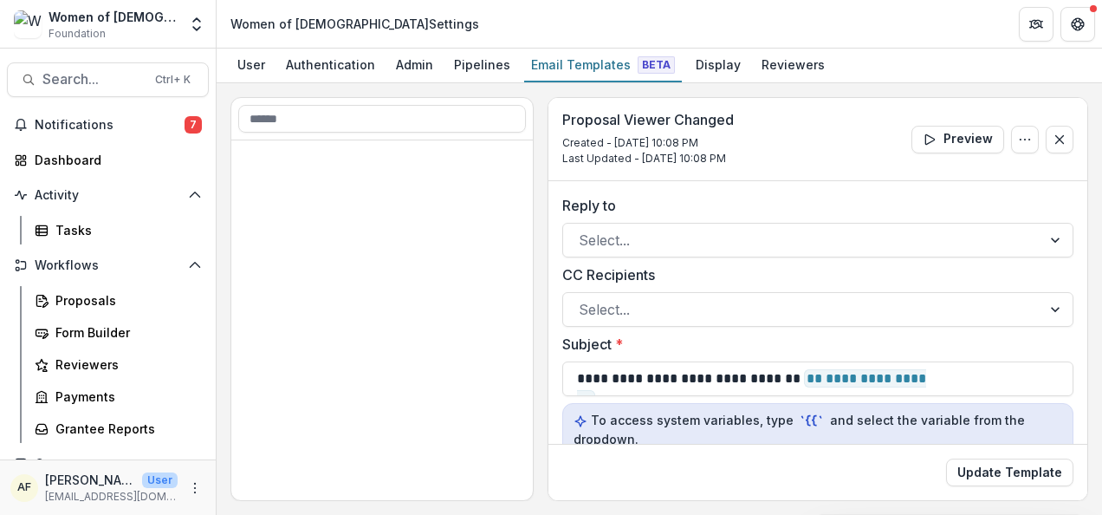
scroll to position [1005, 0]
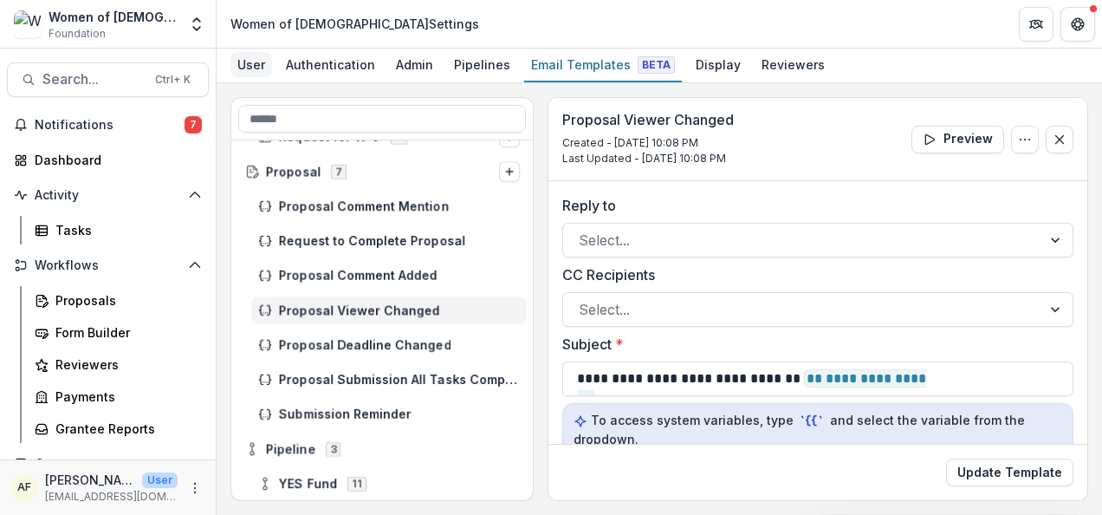
click at [240, 63] on div "User" at bounding box center [252, 64] width 42 height 25
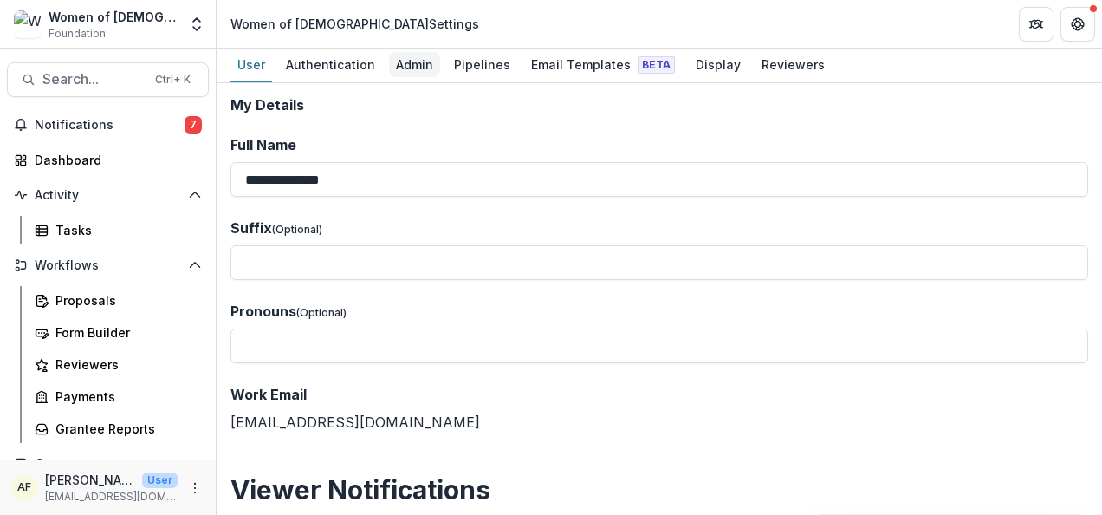
click at [406, 63] on div "Admin" at bounding box center [414, 64] width 51 height 25
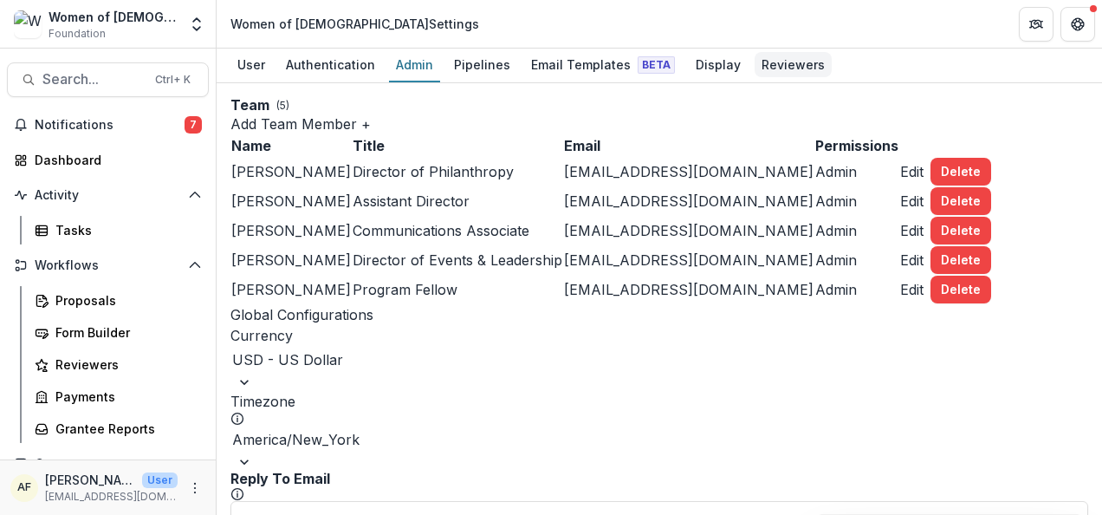
click at [789, 62] on div "Reviewers" at bounding box center [793, 64] width 77 height 25
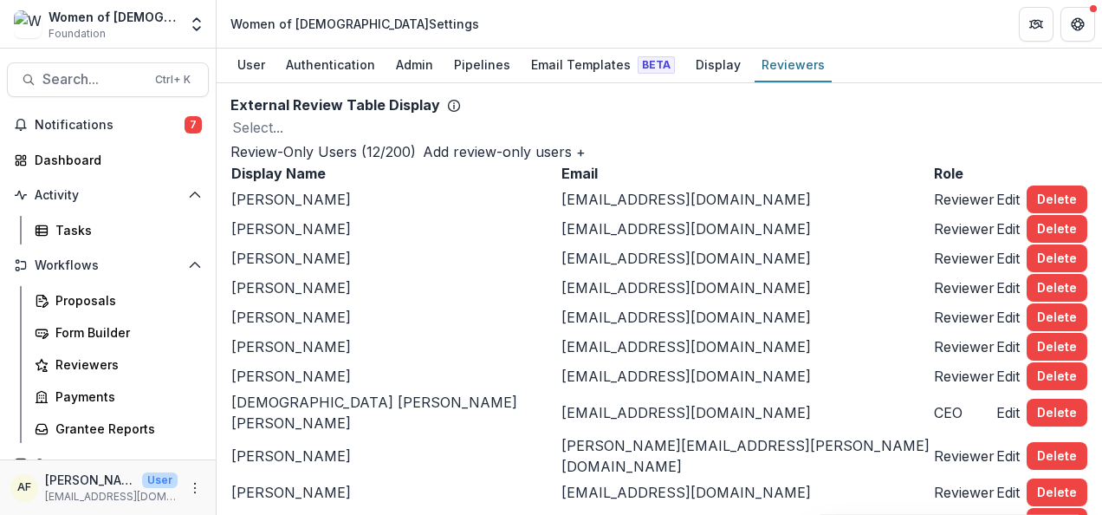
click at [586, 162] on button "Add review-only users +" at bounding box center [504, 151] width 163 height 21
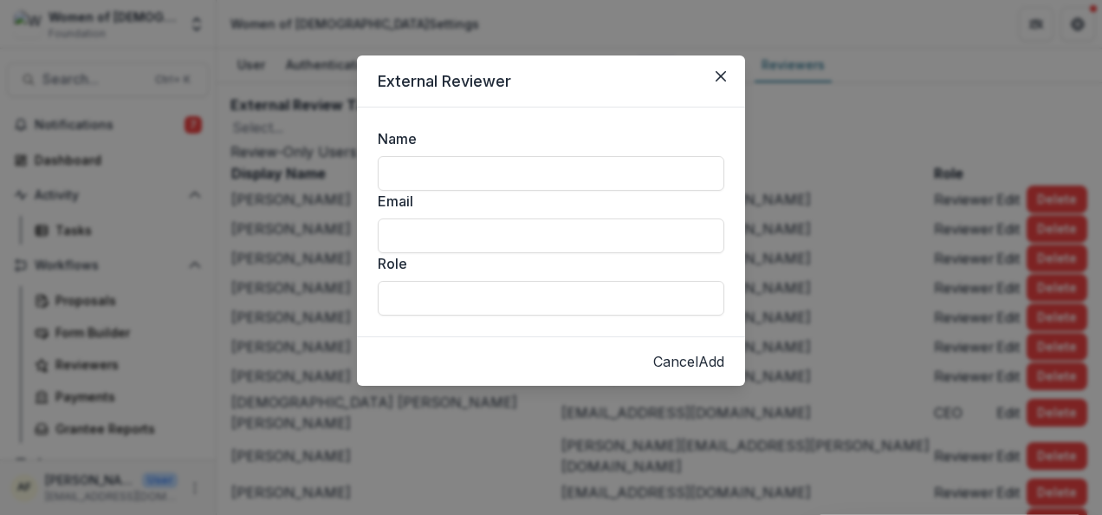
click at [653, 372] on button "Cancel" at bounding box center [675, 361] width 45 height 21
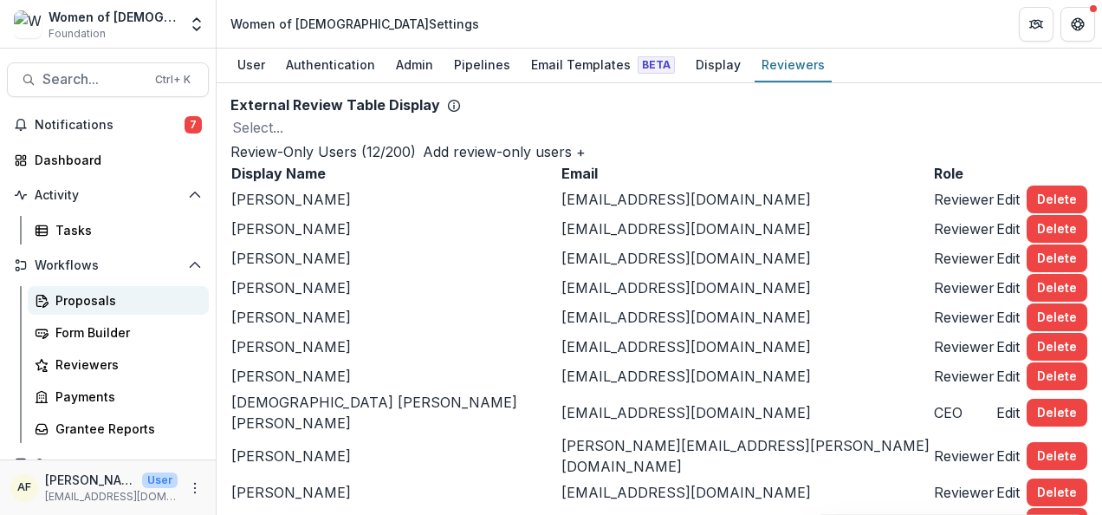
click at [114, 293] on div "Proposals" at bounding box center [125, 300] width 140 height 18
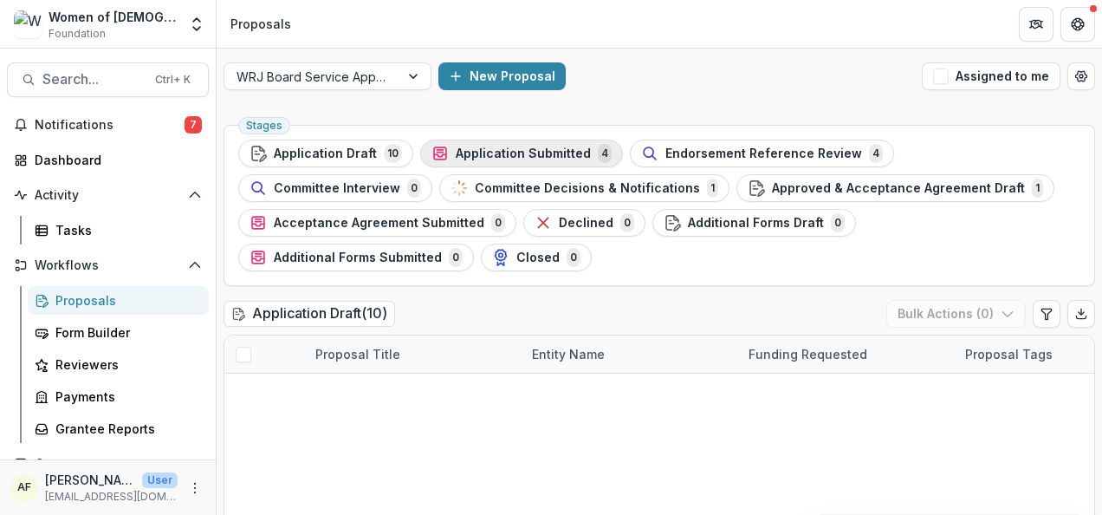
click at [460, 163] on button "Application Submitted 4" at bounding box center [521, 154] width 203 height 28
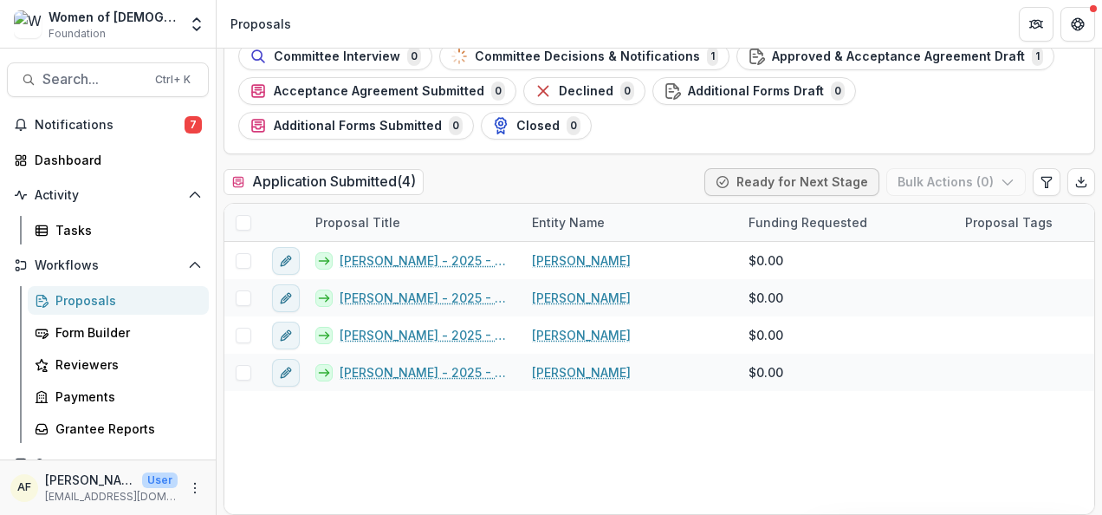
scroll to position [137, 0]
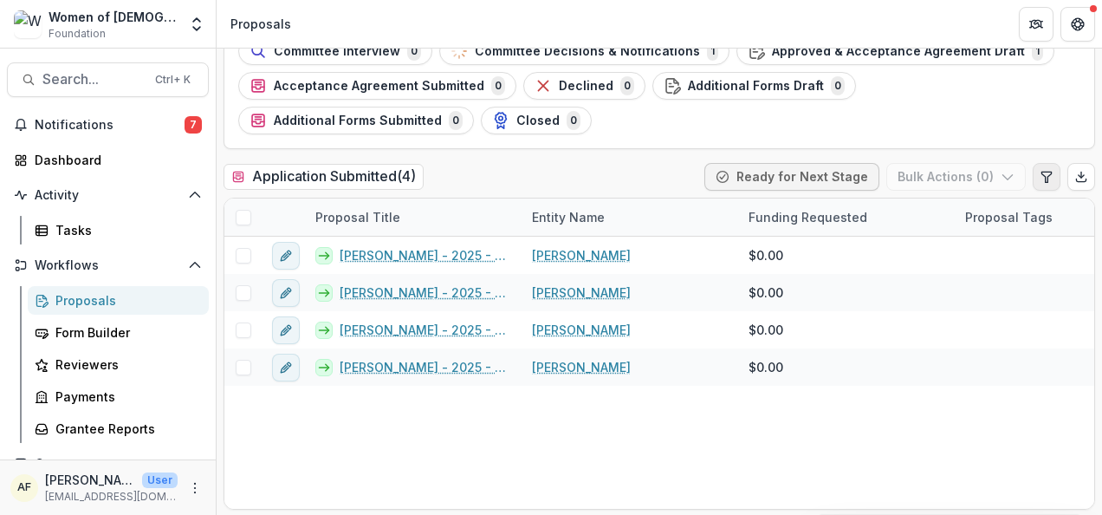
click at [1042, 173] on icon "Edit table settings" at bounding box center [1047, 177] width 14 height 14
select select "******"
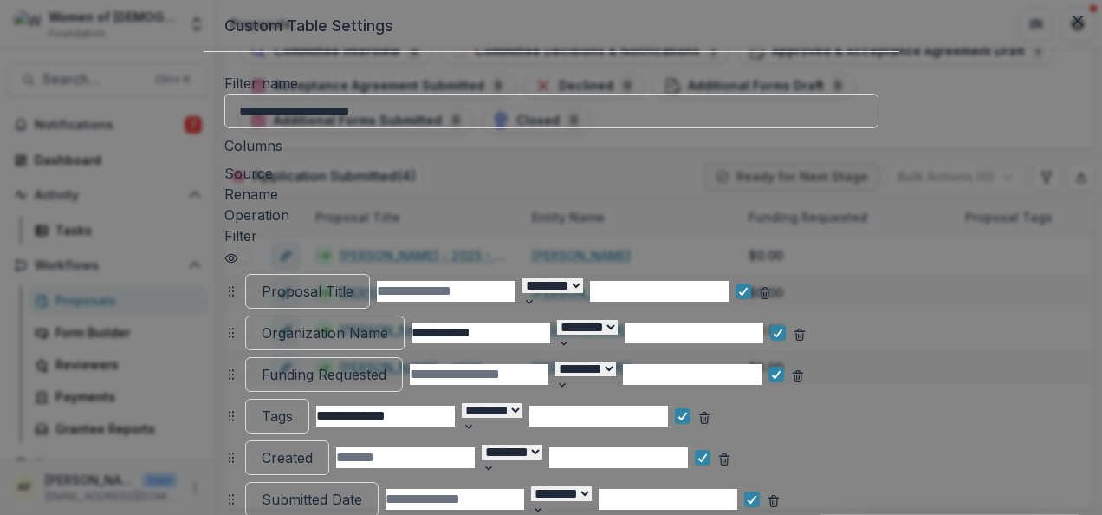
click at [900, 125] on div "**********" at bounding box center [552, 412] width 696 height 721
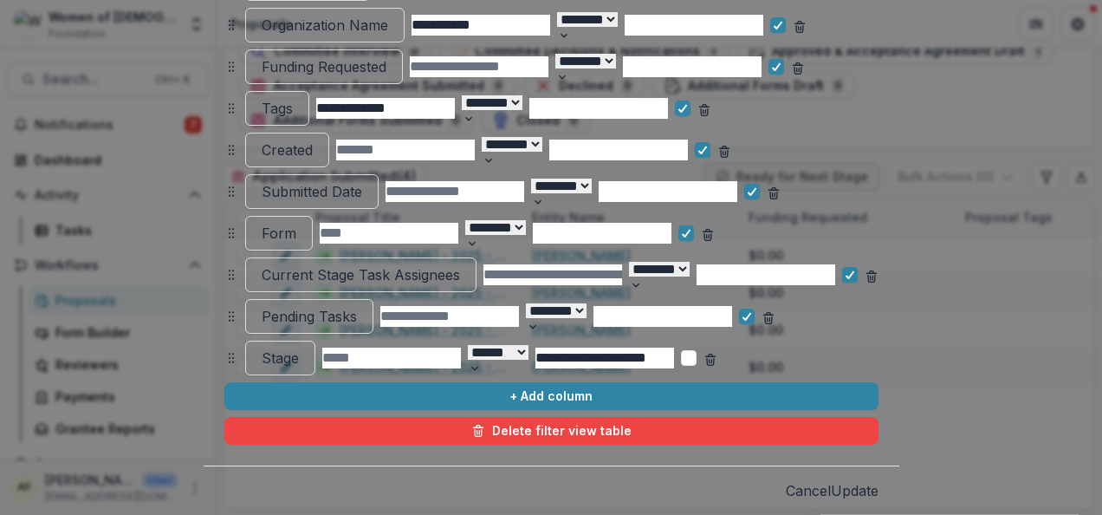
scroll to position [354, 0]
click at [831, 480] on button "Cancel" at bounding box center [808, 490] width 45 height 21
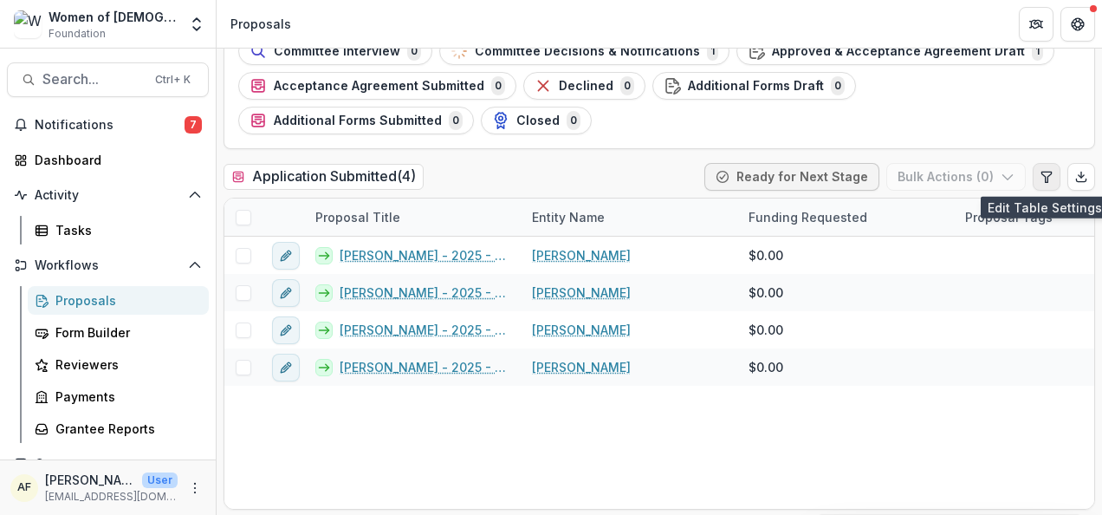
click at [1040, 166] on button "Edit table settings" at bounding box center [1047, 177] width 28 height 28
select select "******"
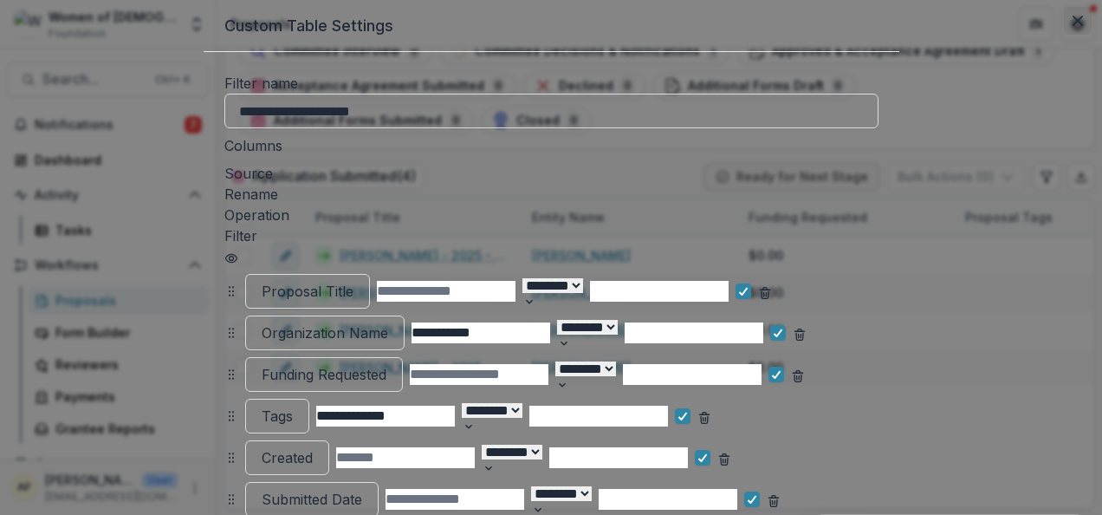
click at [1064, 35] on button "Close" at bounding box center [1078, 21] width 28 height 28
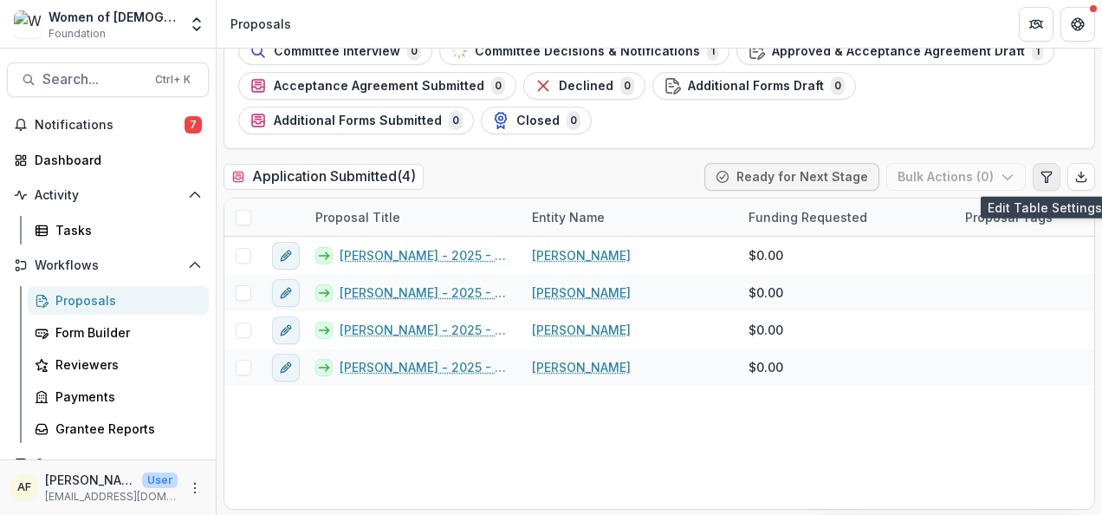
click at [1042, 172] on icon "Edit table settings" at bounding box center [1047, 177] width 10 height 10
select select "******"
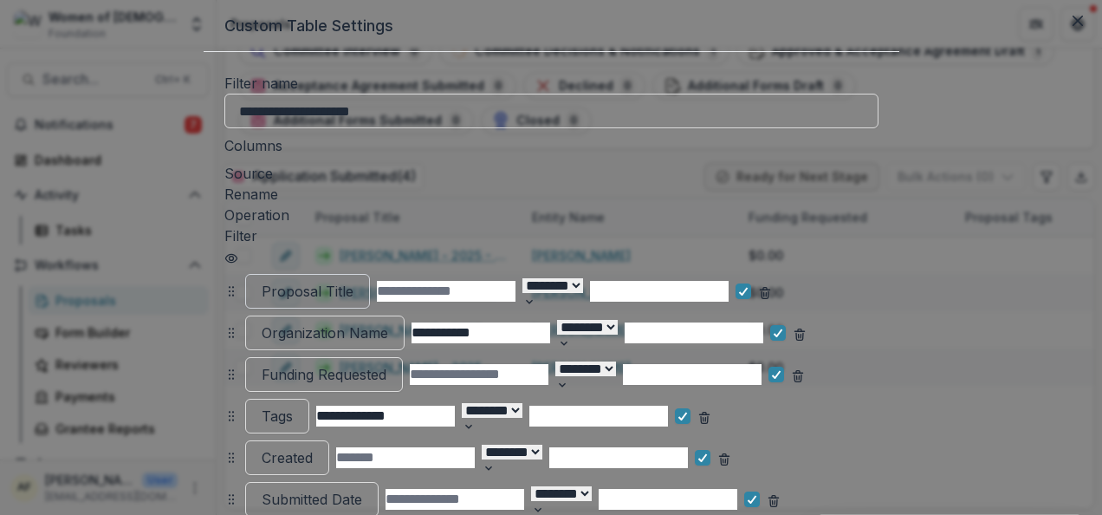
click at [262, 279] on div at bounding box center [308, 291] width 92 height 24
click at [377, 281] on input at bounding box center [446, 291] width 139 height 21
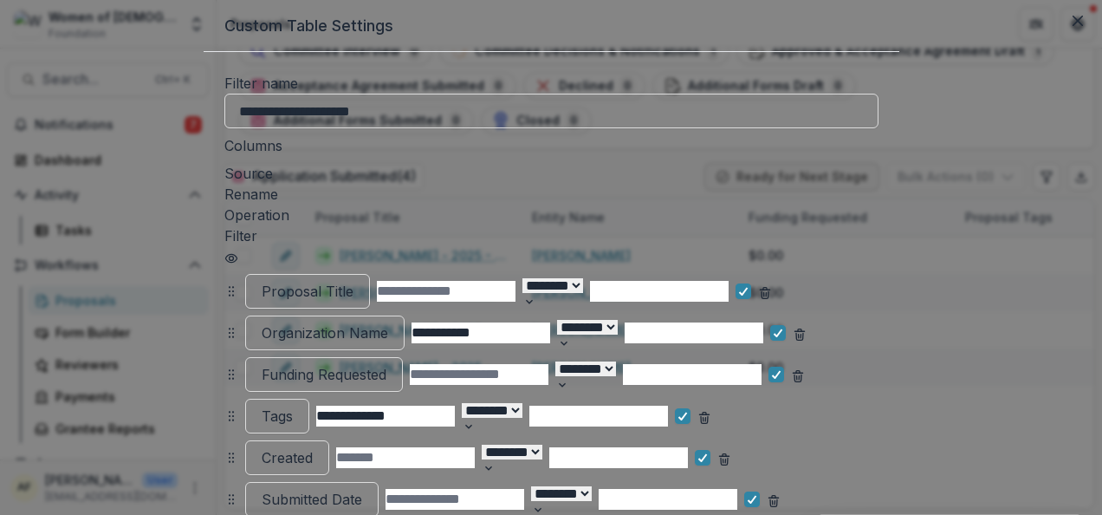
click at [377, 281] on input at bounding box center [446, 291] width 139 height 21
click at [400, 281] on input at bounding box center [446, 291] width 139 height 21
type input "**********"
click at [432, 322] on input "**********" at bounding box center [481, 332] width 139 height 21
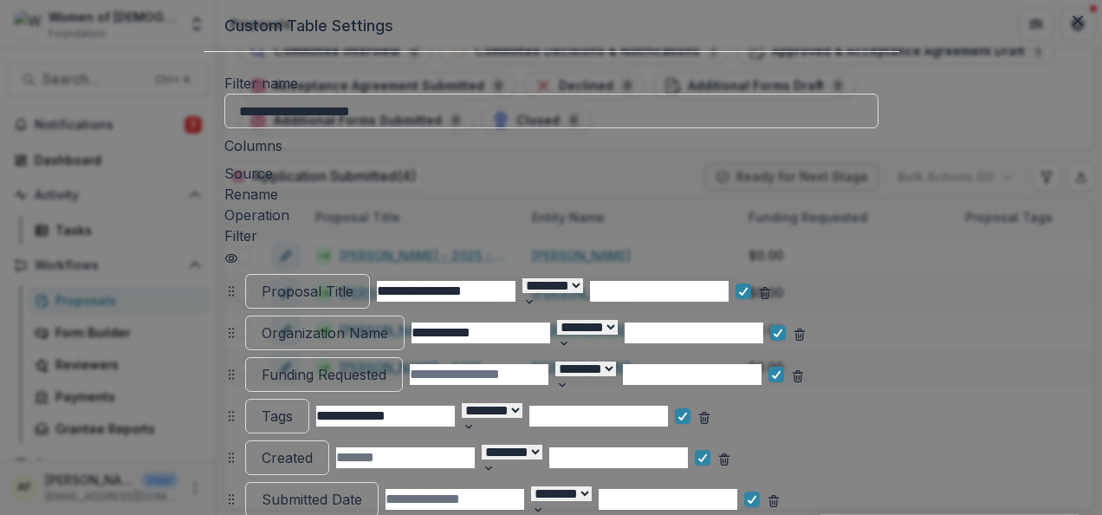
click at [432, 322] on input "**********" at bounding box center [481, 332] width 139 height 21
type input "**********"
click at [427, 281] on input "**********" at bounding box center [446, 291] width 139 height 21
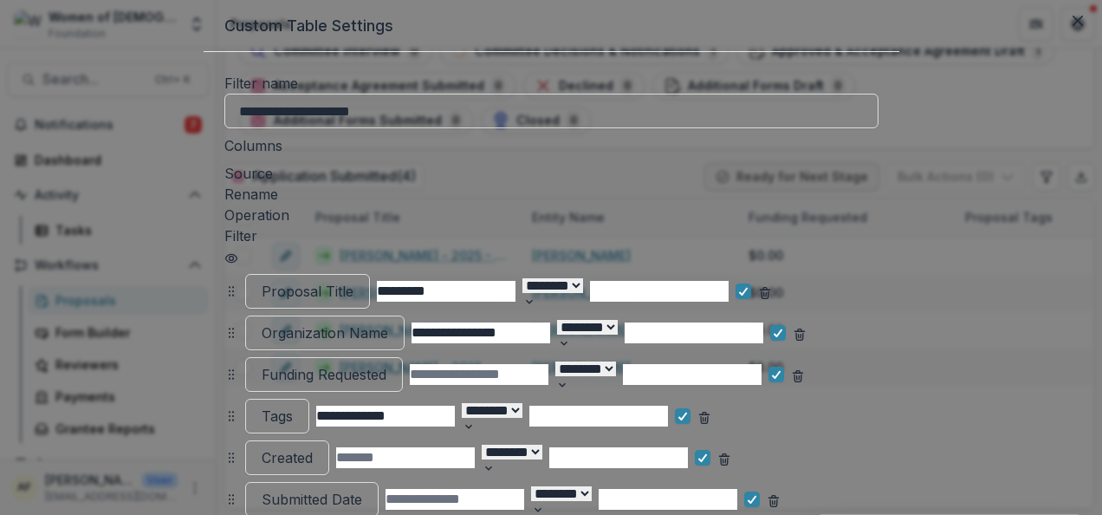
type input "*********"
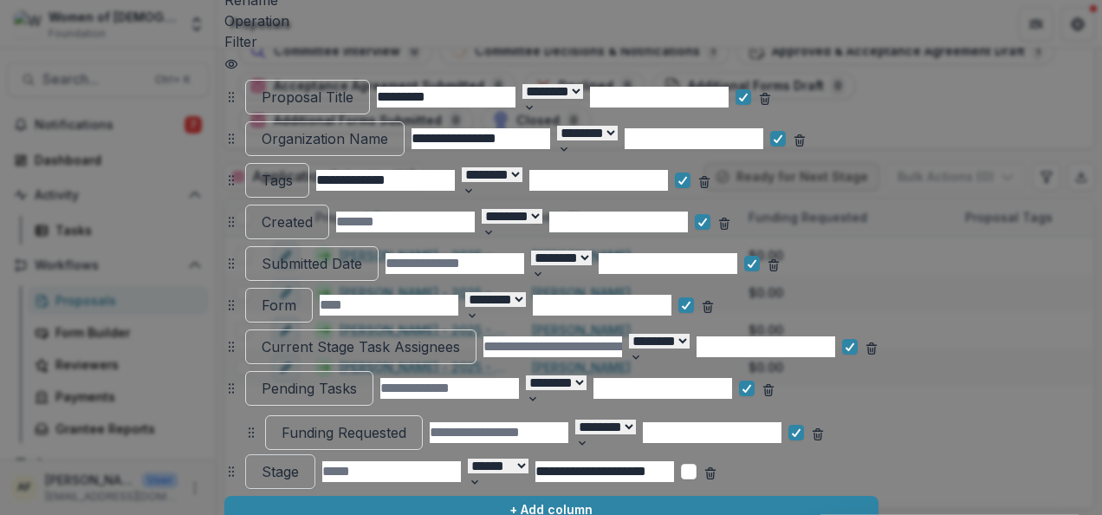
scroll to position [208, 0]
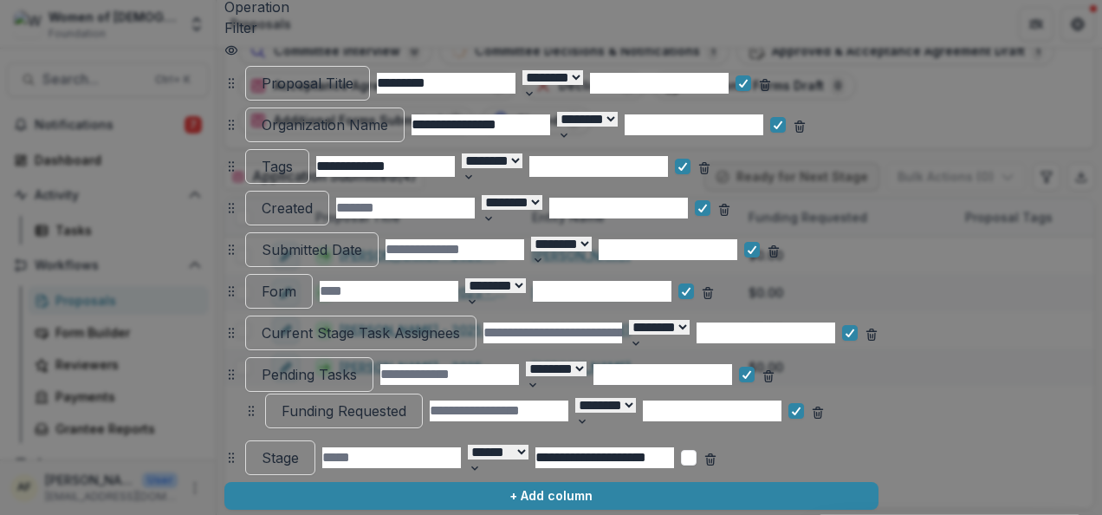
drag, startPoint x: 76, startPoint y: 279, endPoint x: 96, endPoint y: 393, distance: 116.1
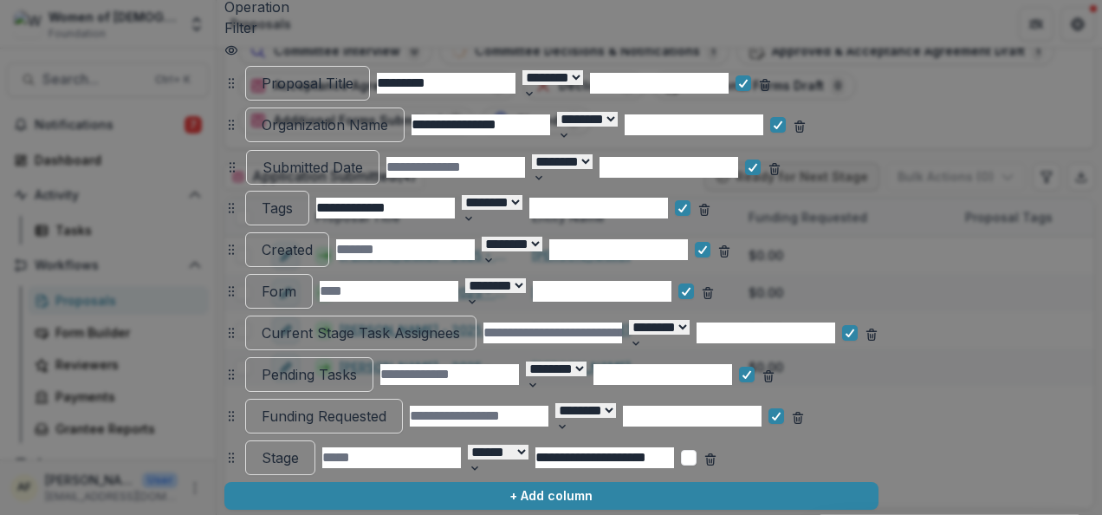
drag, startPoint x: 81, startPoint y: 229, endPoint x: 82, endPoint y: 146, distance: 83.2
click at [225, 160] on icon at bounding box center [232, 167] width 14 height 14
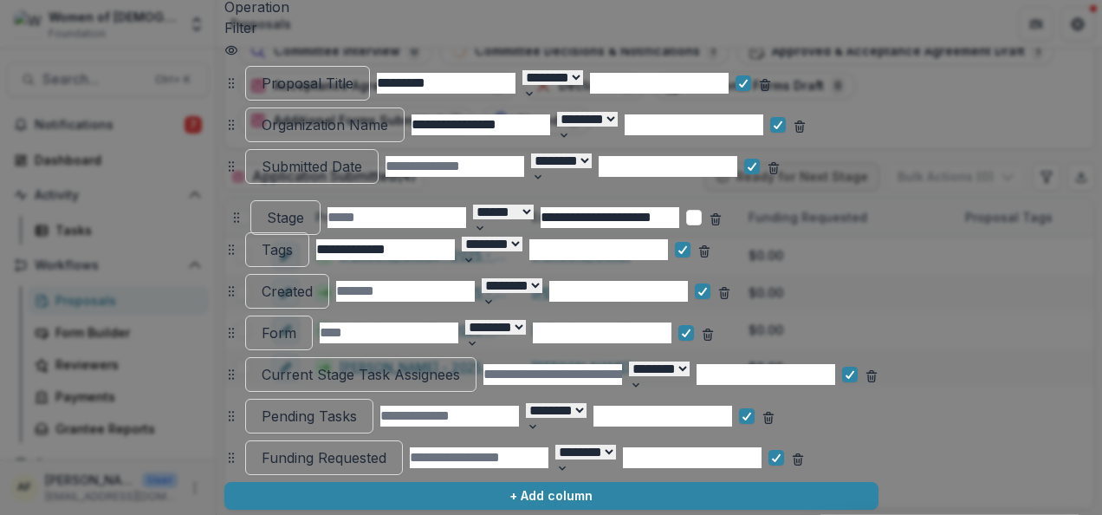
drag, startPoint x: 80, startPoint y: 441, endPoint x: 85, endPoint y: 201, distance: 240.1
click at [237, 218] on circle at bounding box center [237, 218] width 1 height 1
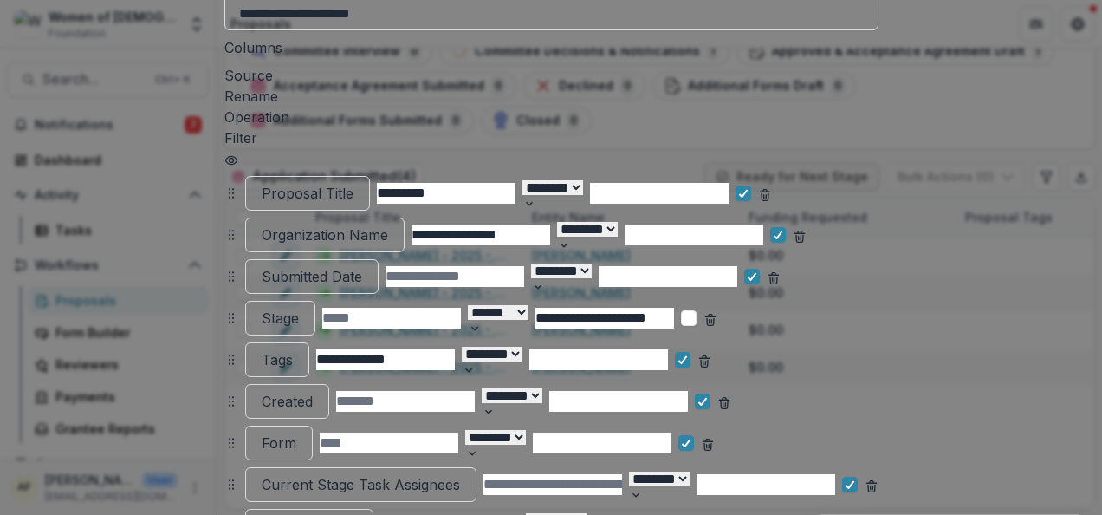
scroll to position [99, 0]
click at [879, 309] on div "**********" at bounding box center [551, 317] width 654 height 35
click at [697, 309] on span at bounding box center [689, 317] width 16 height 16
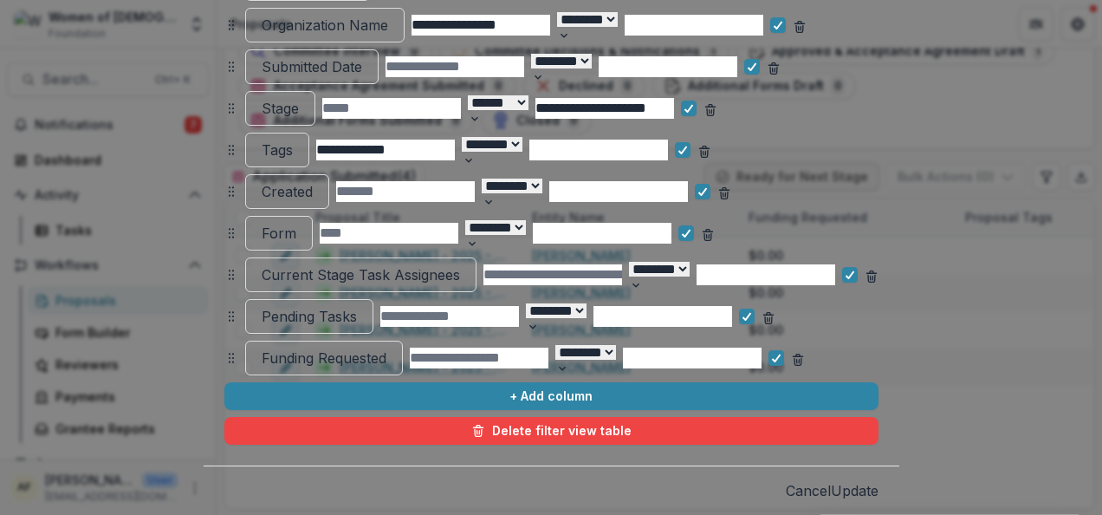
scroll to position [341, 0]
click at [900, 465] on footer "Cancel Update" at bounding box center [552, 489] width 696 height 49
click at [879, 480] on button "Update" at bounding box center [855, 490] width 48 height 21
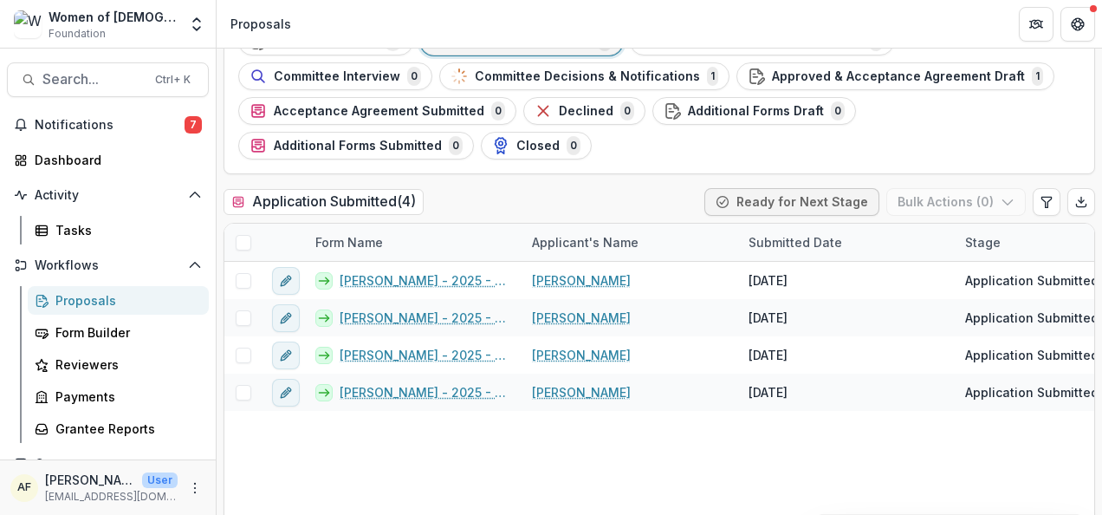
scroll to position [110, 0]
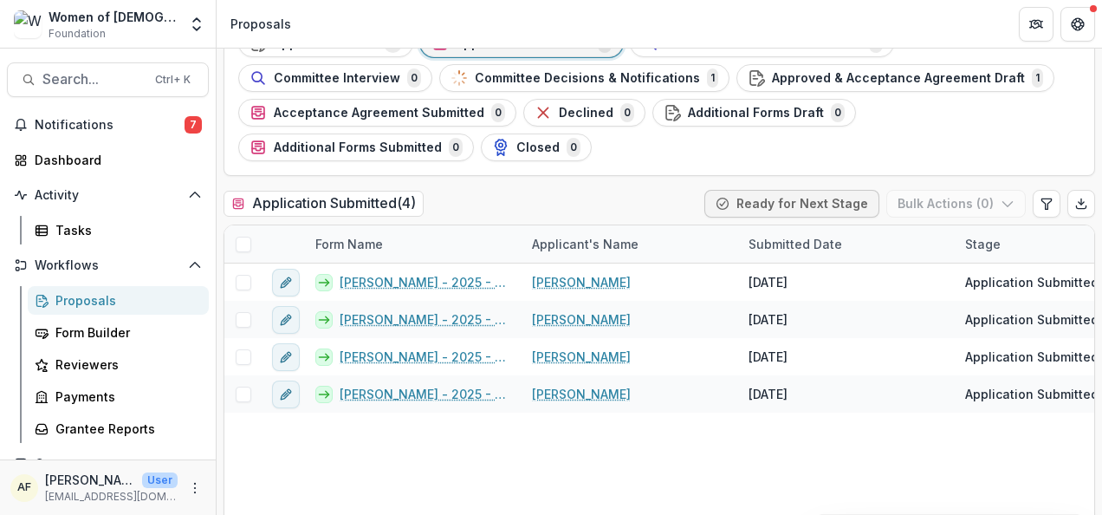
click at [785, 244] on div "Submitted Date" at bounding box center [795, 244] width 114 height 18
click at [815, 322] on span "Sort Ascending" at bounding box center [819, 317] width 92 height 15
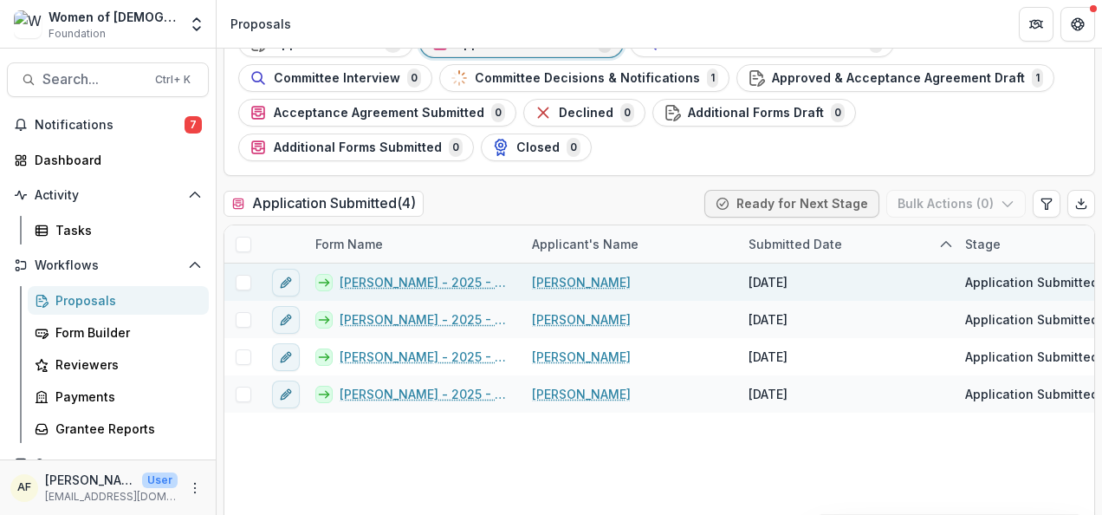
click at [411, 276] on link "[PERSON_NAME] - 2025 - North American Board Service Application 2026" at bounding box center [426, 282] width 172 height 18
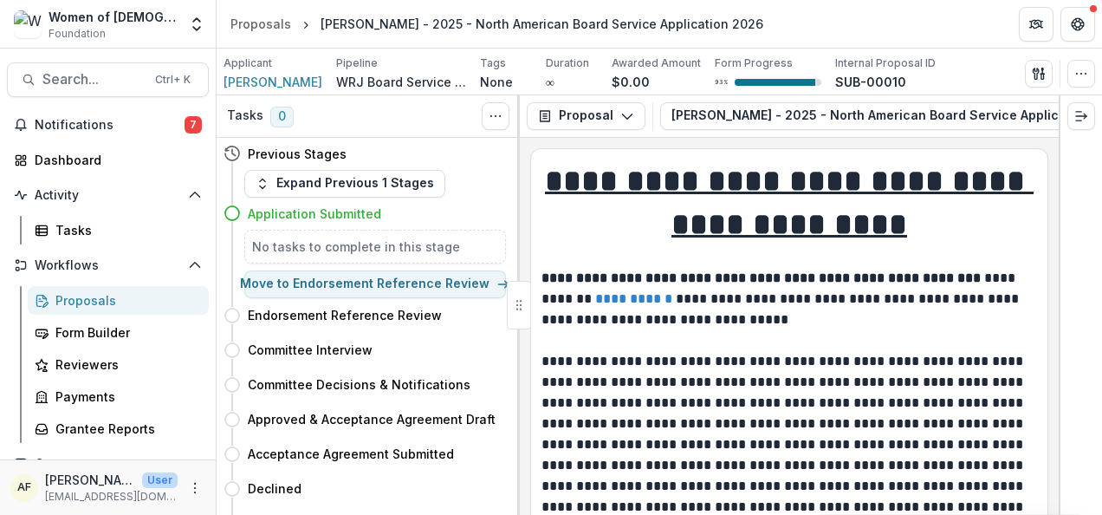
click at [522, 310] on div at bounding box center [519, 305] width 24 height 49
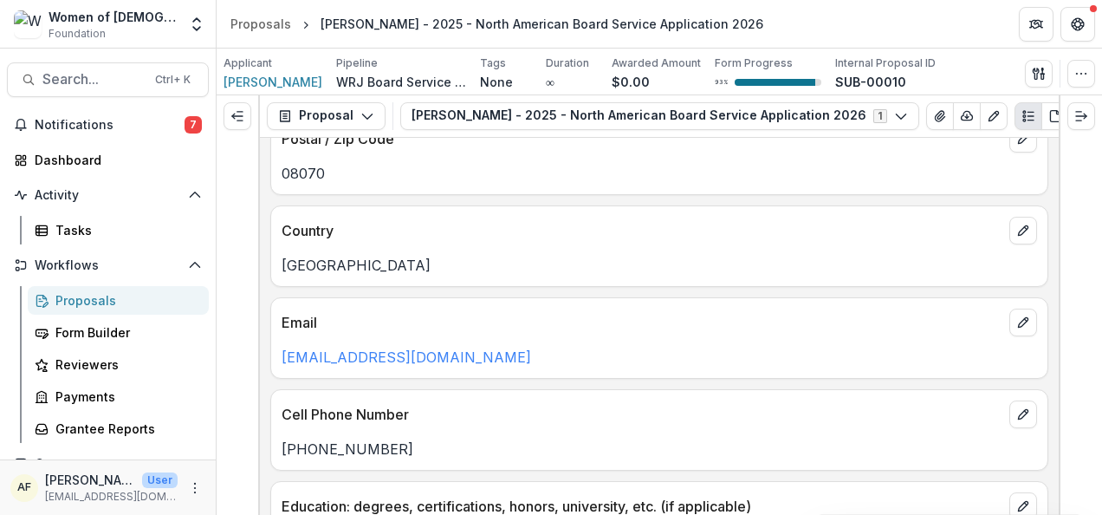
scroll to position [1165, 0]
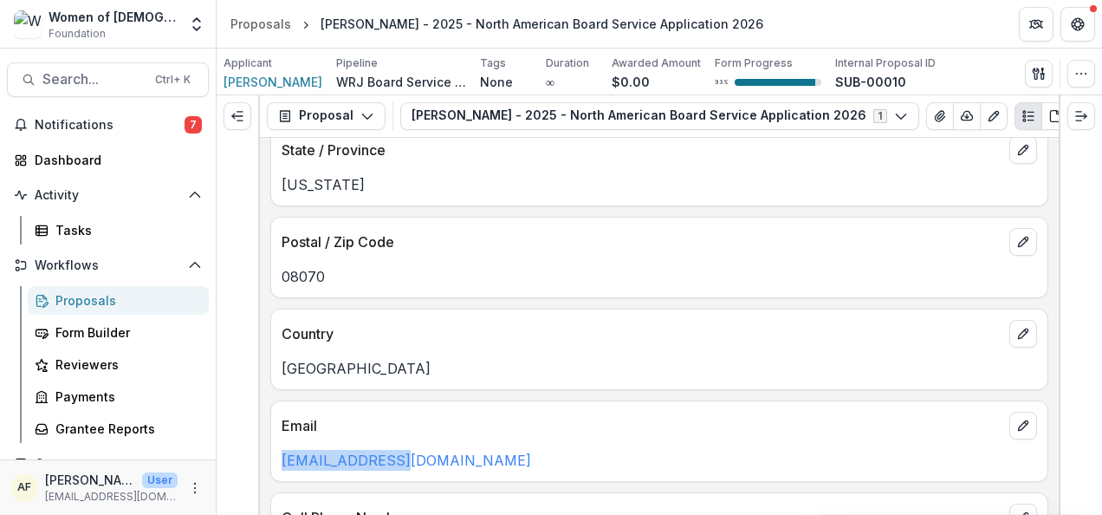
drag, startPoint x: 480, startPoint y: 446, endPoint x: 279, endPoint y: 447, distance: 201.1
click at [279, 450] on div "Singr98@aol.com" at bounding box center [659, 460] width 776 height 21
copy link "Singr98@aol.com"
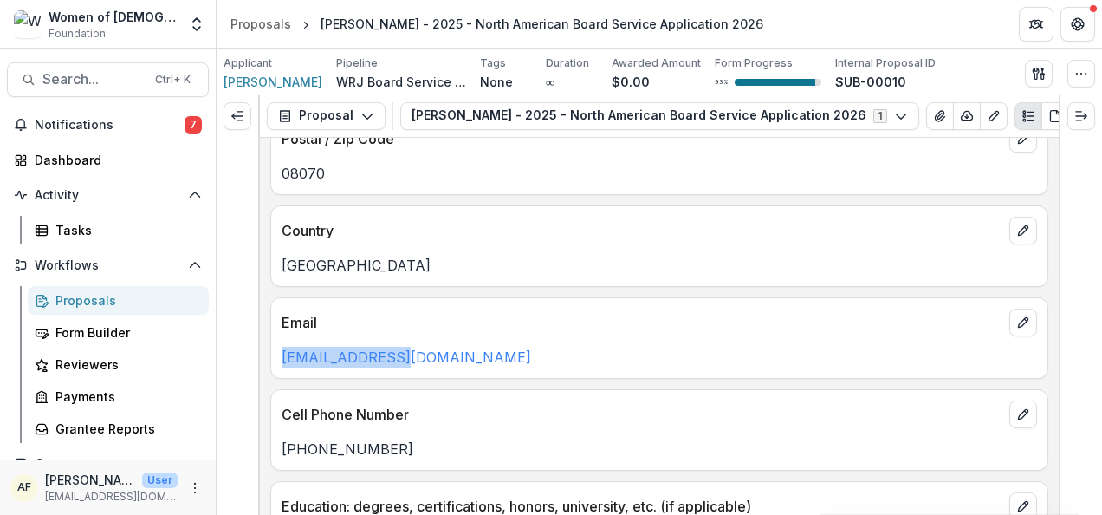
scroll to position [1281, 0]
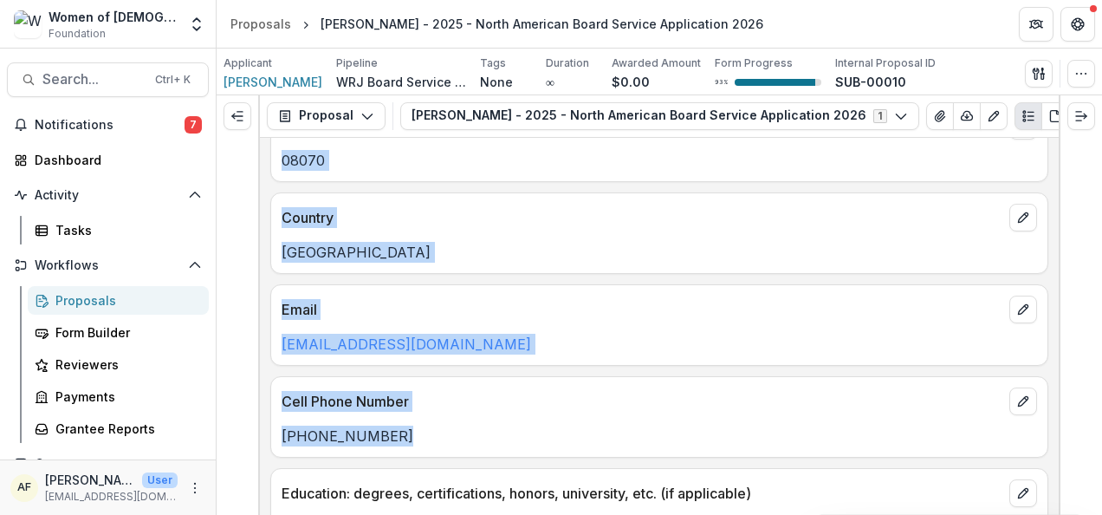
drag, startPoint x: 404, startPoint y: 426, endPoint x: 243, endPoint y: 426, distance: 161.2
click at [243, 426] on div "**********" at bounding box center [660, 304] width 886 height 419
click at [243, 426] on div at bounding box center [238, 304] width 43 height 419
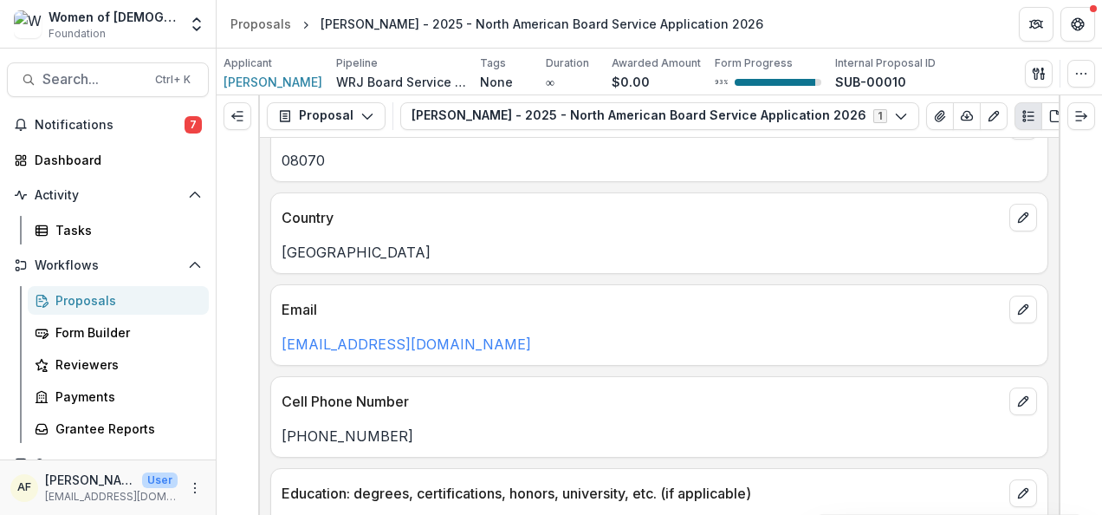
click at [319, 426] on p "(302) 981-4615" at bounding box center [660, 436] width 756 height 21
copy p "(302) 981-4615"
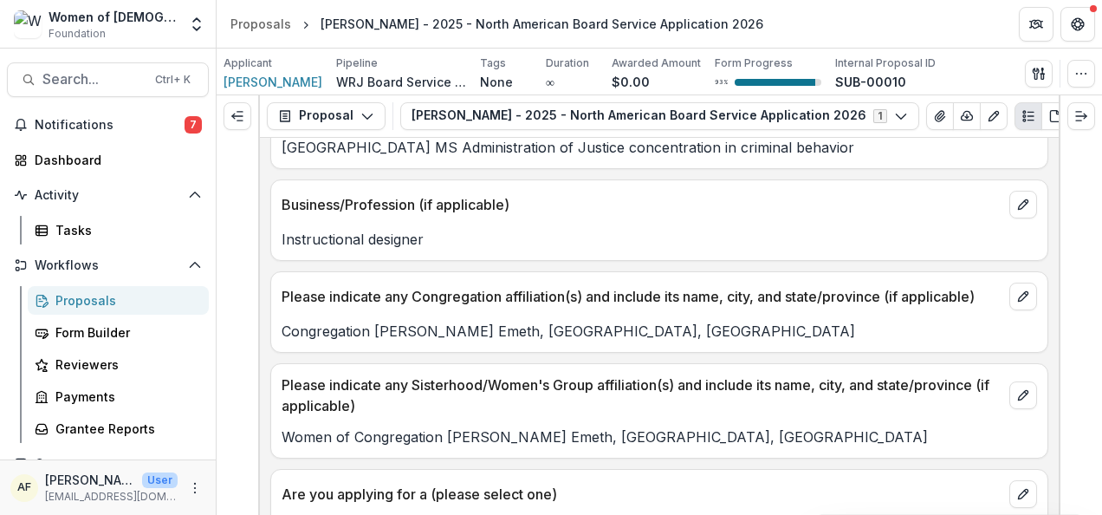
scroll to position [1734, 0]
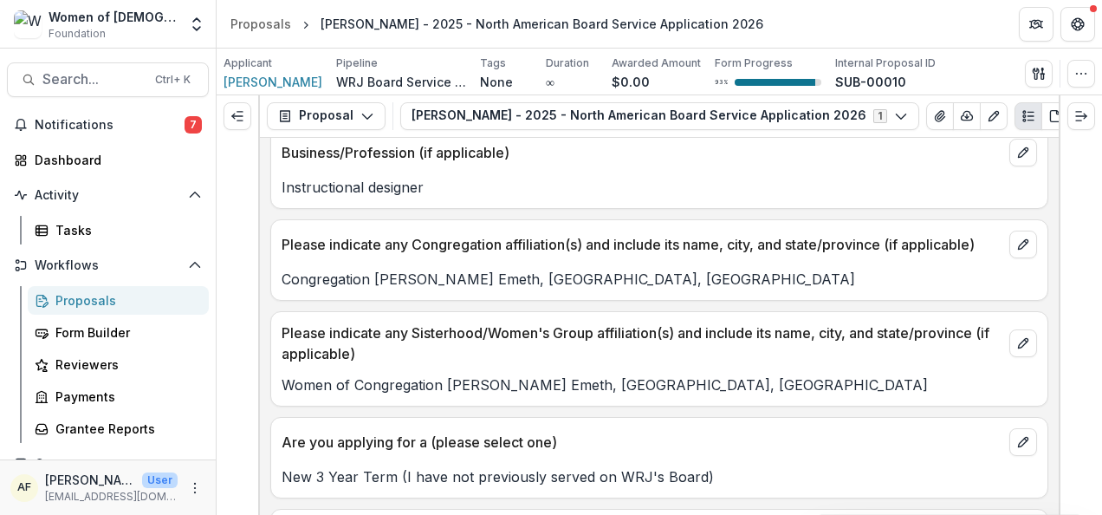
click at [387, 374] on p "Women of Congregation Beth Emeth, Wilmington, DE" at bounding box center [660, 384] width 756 height 21
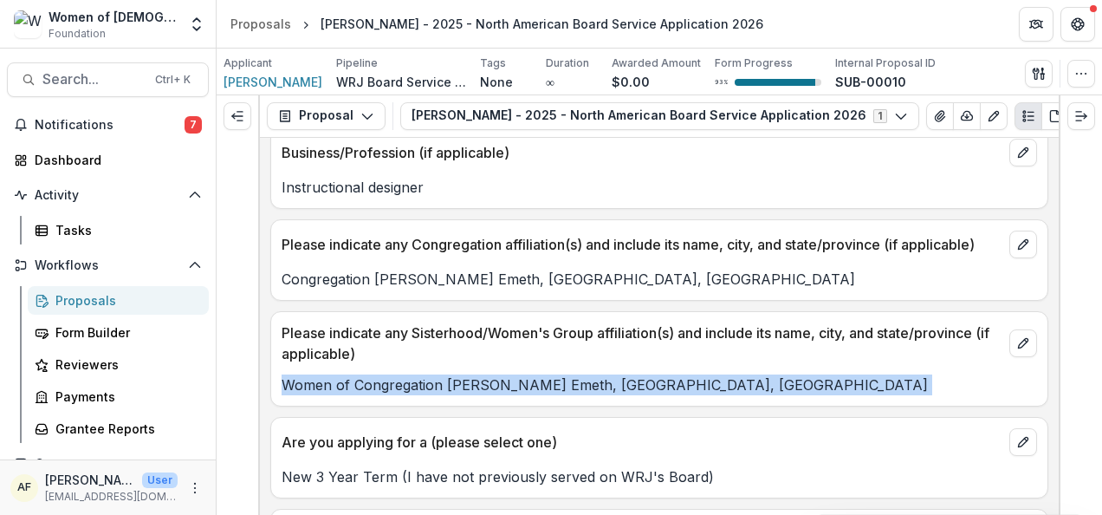
copy p "Women of Congregation Beth Emeth, Wilmington, DE"
drag, startPoint x: 755, startPoint y: 341, endPoint x: 778, endPoint y: 341, distance: 23.4
click at [755, 340] on p "Please indicate any Sisterhood/Women's Group affiliation(s) and include its nam…" at bounding box center [642, 343] width 721 height 42
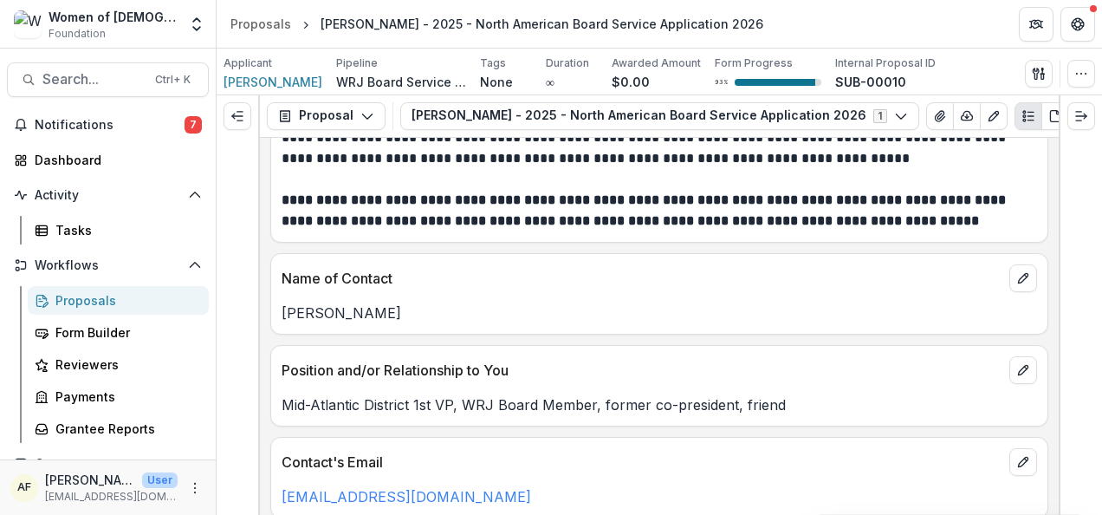
scroll to position [7727, 0]
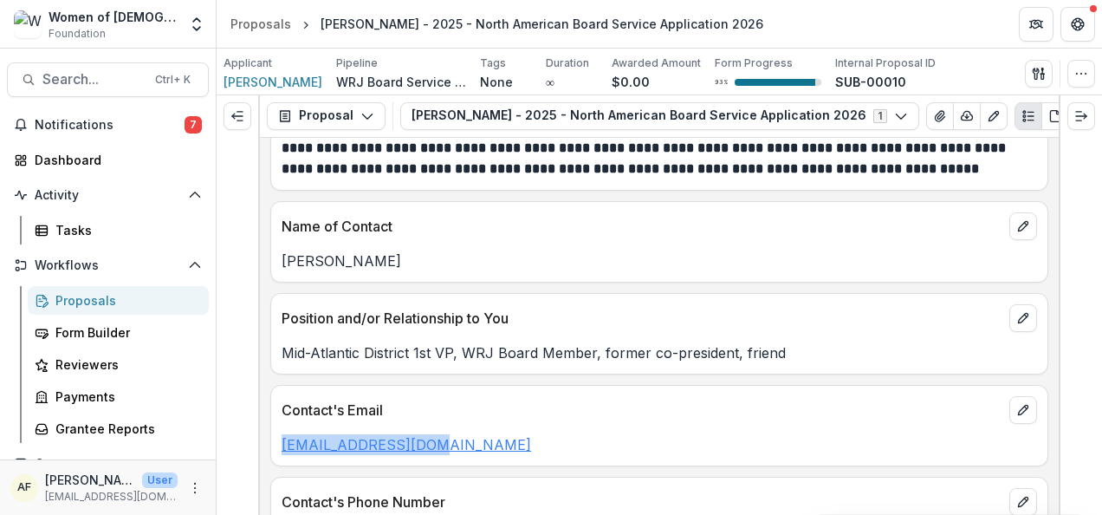
drag, startPoint x: 531, startPoint y: 411, endPoint x: 283, endPoint y: 409, distance: 247.9
click at [283, 434] on p "hslitwin@icloud.com" at bounding box center [660, 444] width 756 height 21
copy link "hslitwin@icloud.com"
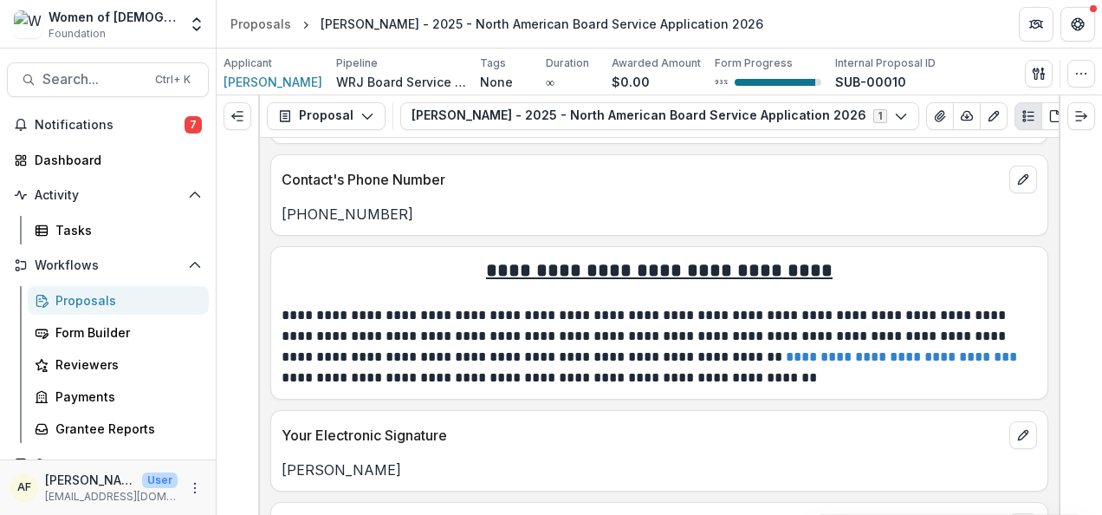
scroll to position [8089, 0]
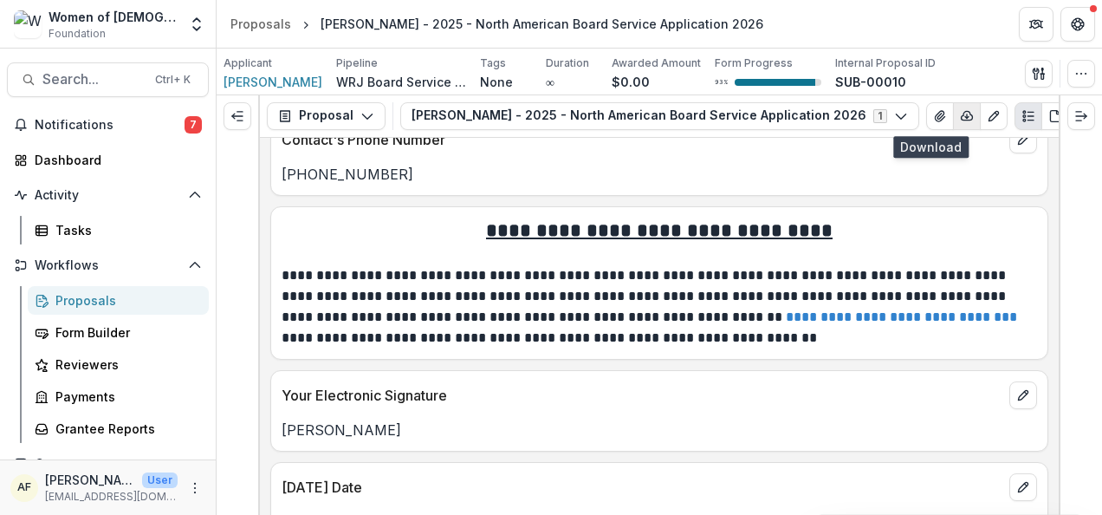
click at [960, 111] on icon "button" at bounding box center [967, 116] width 14 height 14
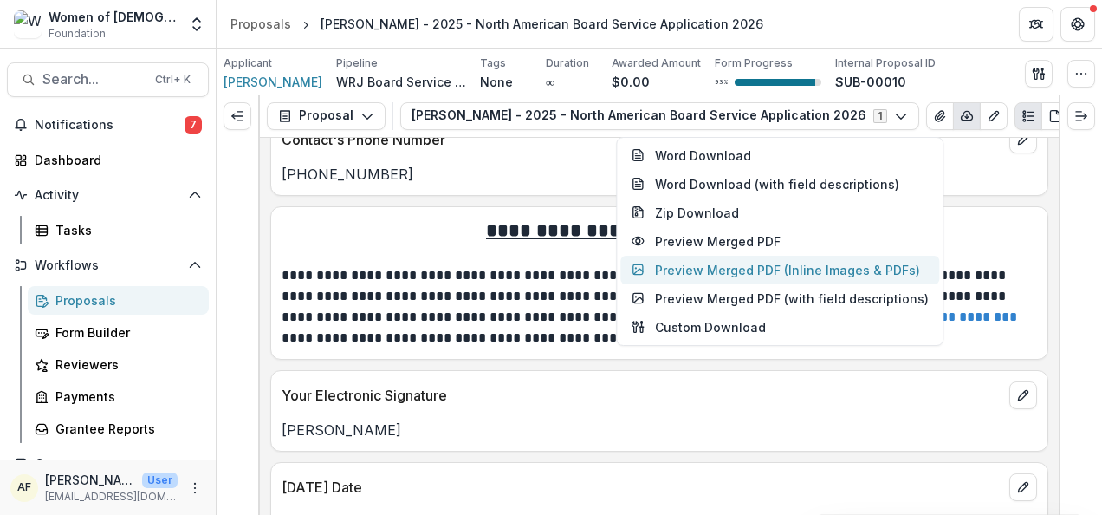
click at [827, 267] on button "Preview Merged PDF (Inline Images & PDFs)" at bounding box center [779, 270] width 319 height 29
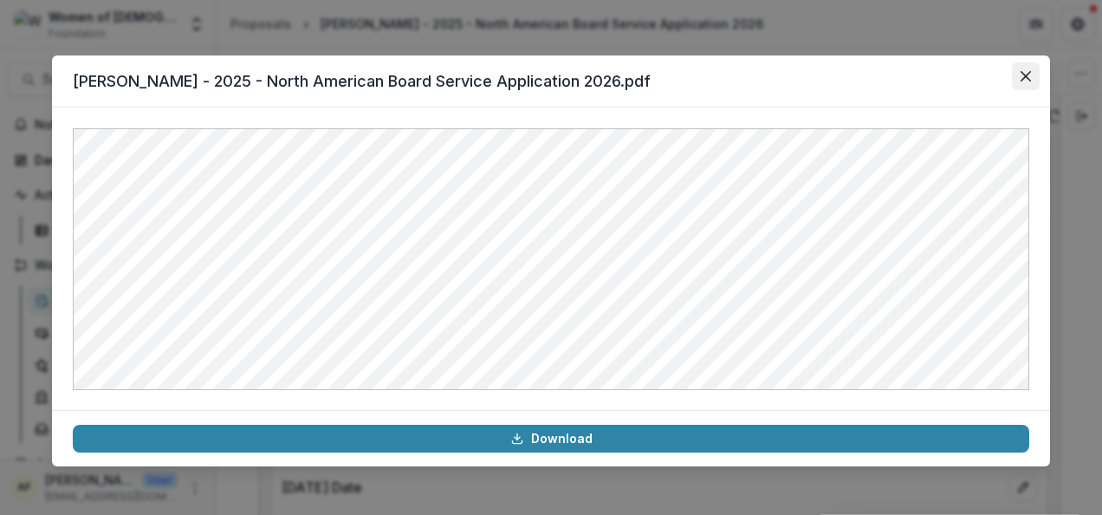
click at [1027, 75] on icon "Close" at bounding box center [1026, 76] width 10 height 10
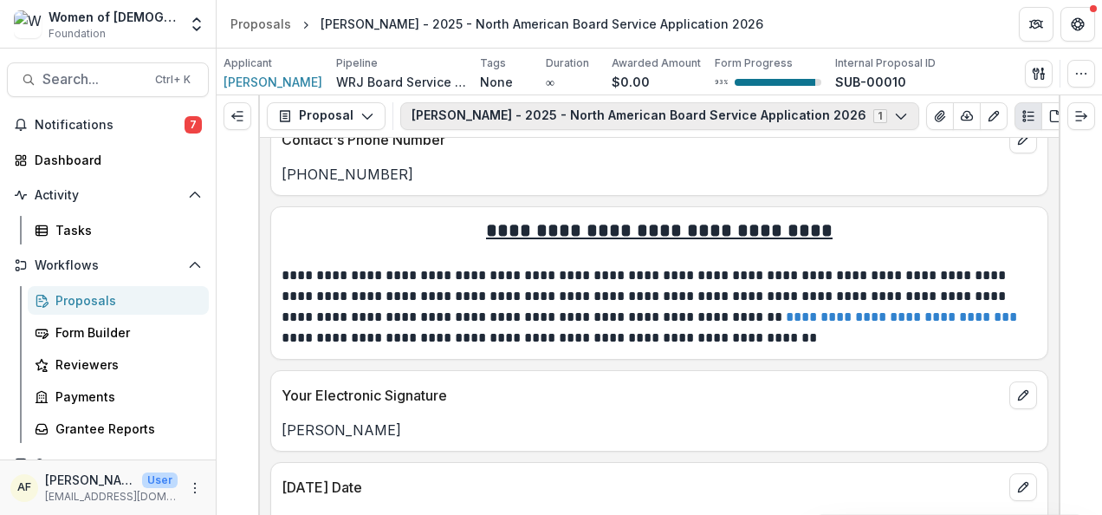
click at [896, 115] on polyline "button" at bounding box center [901, 116] width 10 height 5
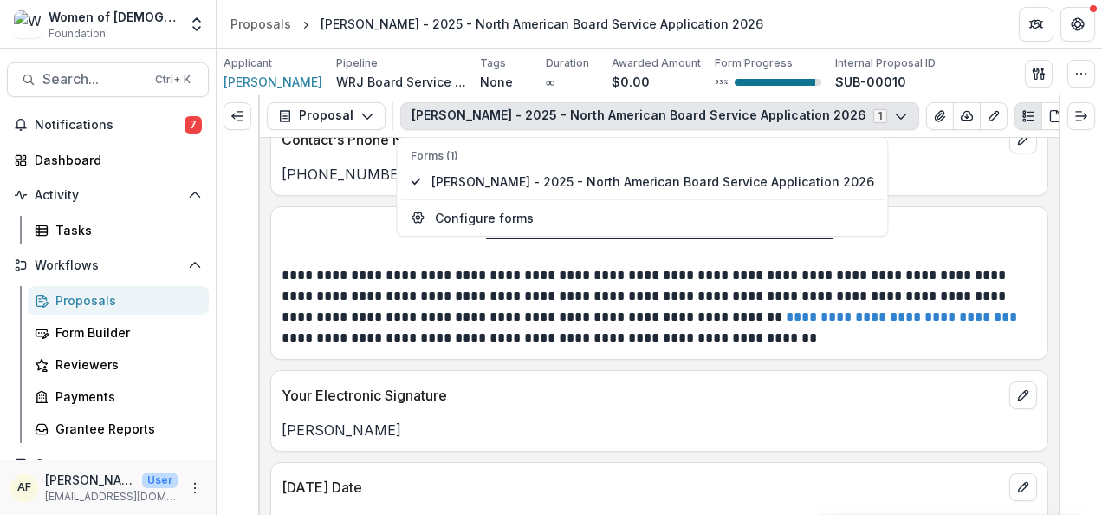
click at [894, 114] on icon "button" at bounding box center [901, 116] width 14 height 14
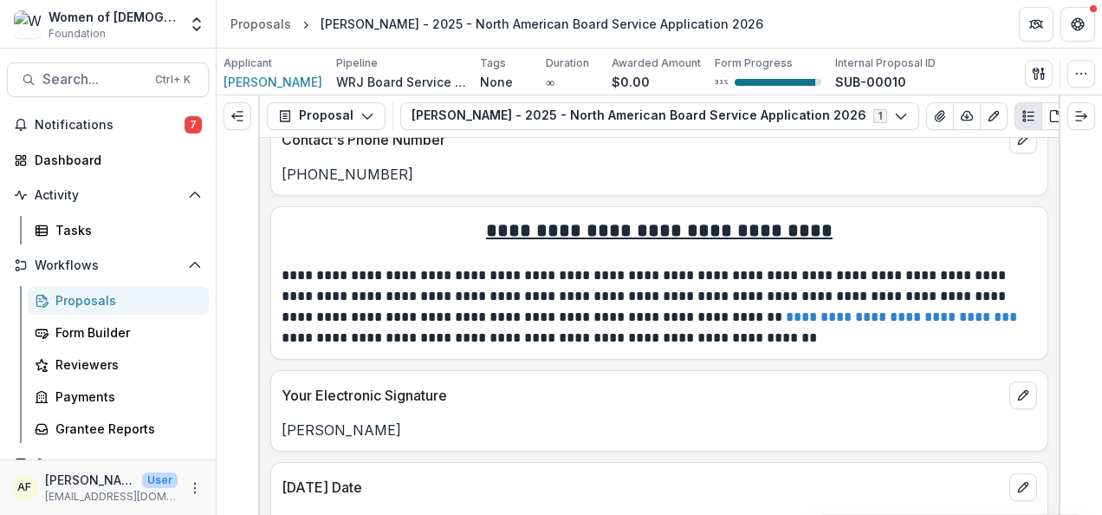
click at [109, 298] on div "Proposals" at bounding box center [125, 300] width 140 height 18
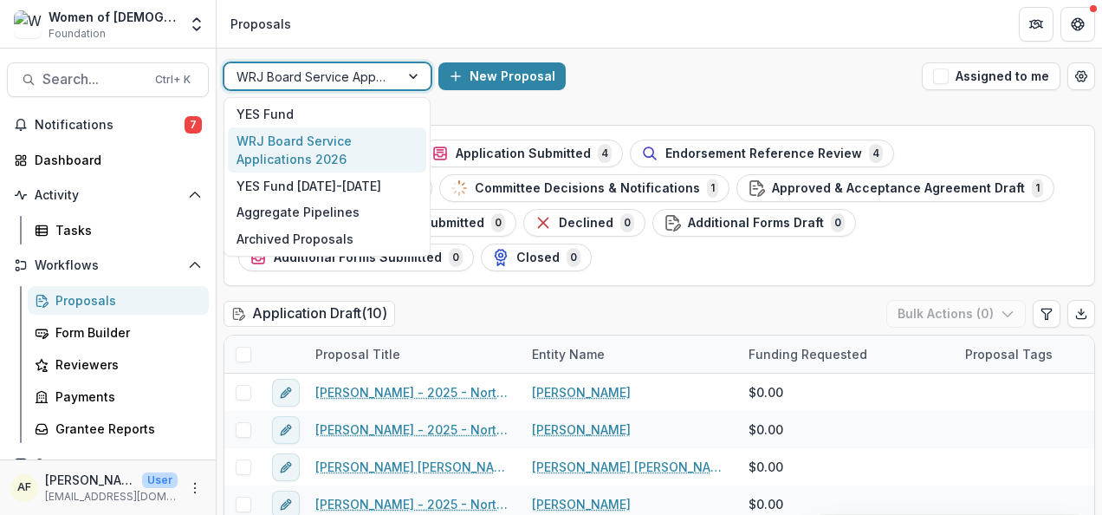
click at [419, 77] on div at bounding box center [415, 76] width 31 height 26
click at [419, 76] on div at bounding box center [415, 76] width 31 height 26
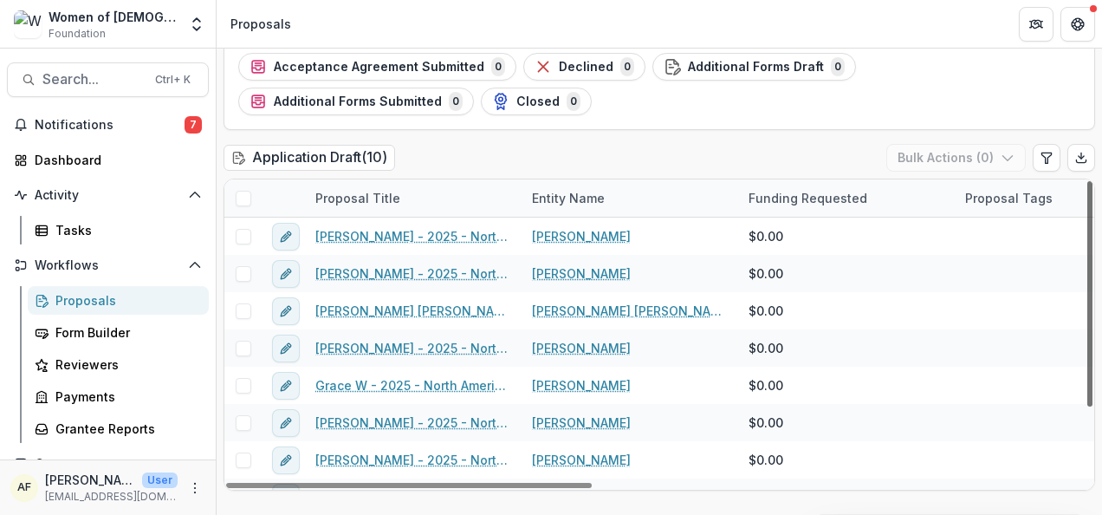
drag, startPoint x: 1082, startPoint y: 262, endPoint x: 1068, endPoint y: 150, distance: 112.6
click at [1088, 181] on div at bounding box center [1090, 293] width 5 height 225
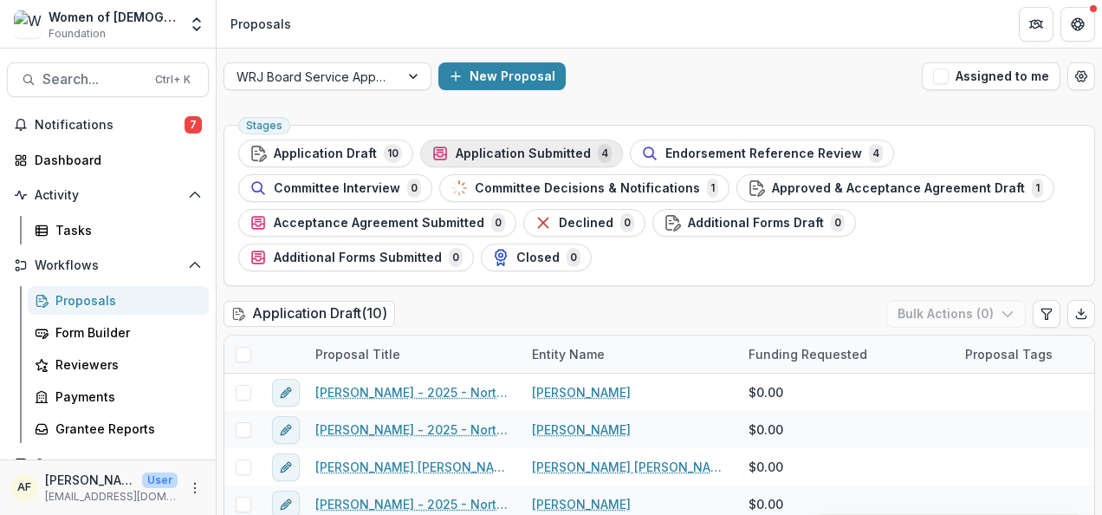
click at [484, 149] on span "Application Submitted" at bounding box center [523, 153] width 135 height 15
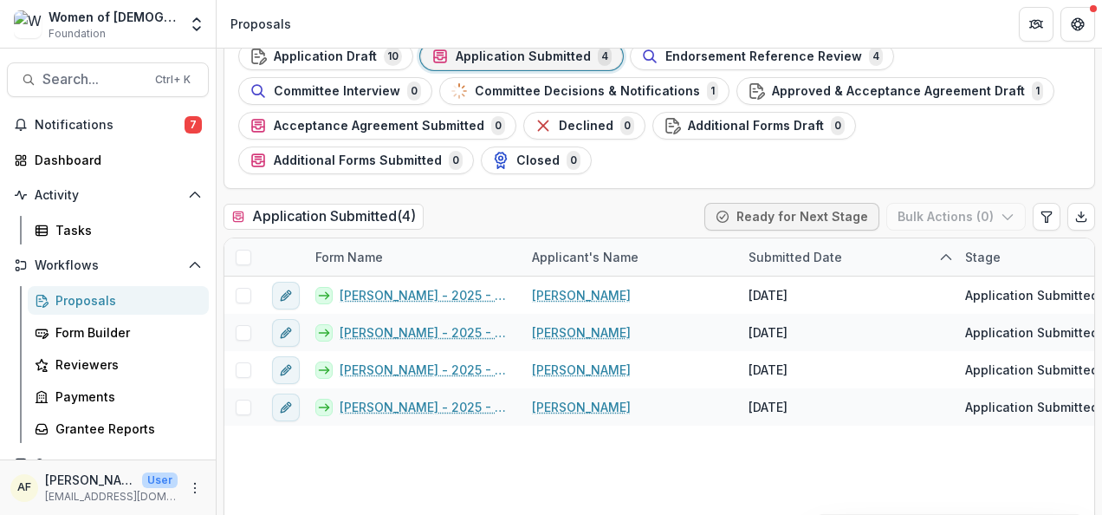
scroll to position [116, 0]
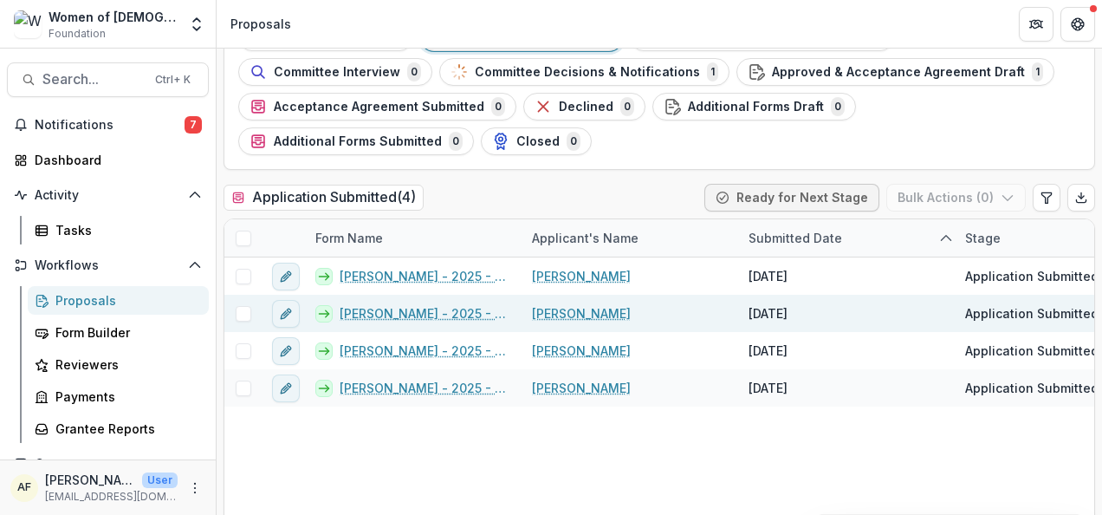
click at [560, 317] on link "[PERSON_NAME]" at bounding box center [581, 313] width 99 height 18
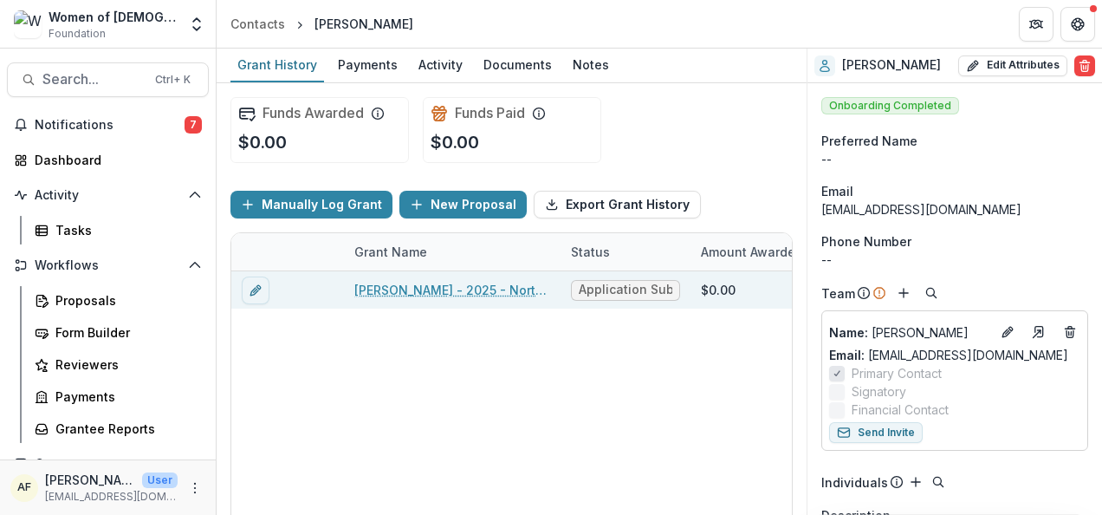
click at [443, 289] on link "[PERSON_NAME] - 2025 - North American Board Service Application 2026" at bounding box center [452, 290] width 196 height 18
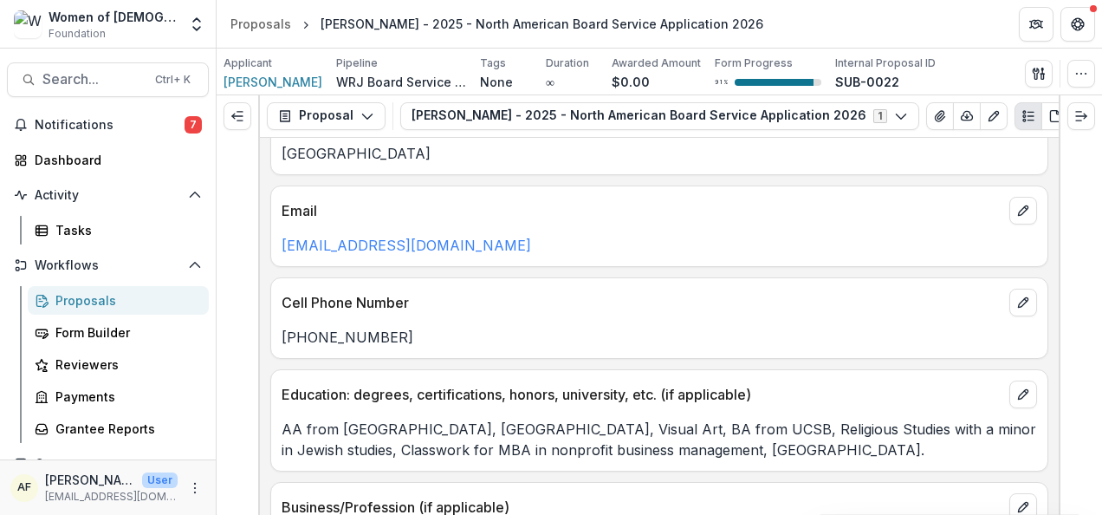
scroll to position [1381, 0]
drag, startPoint x: 470, startPoint y: 231, endPoint x: 263, endPoint y: 231, distance: 206.3
click at [263, 231] on div "**********" at bounding box center [659, 326] width 799 height 377
copy link "[EMAIL_ADDRESS][DOMAIN_NAME]"
drag, startPoint x: 315, startPoint y: 324, endPoint x: 274, endPoint y: 328, distance: 41.7
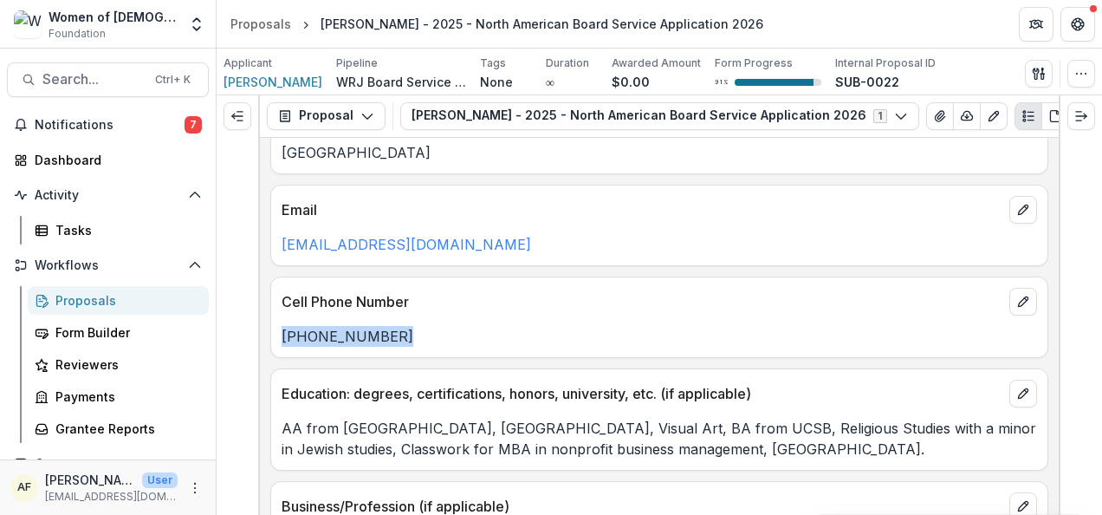
click at [274, 328] on div "[PHONE_NUMBER]" at bounding box center [659, 336] width 776 height 21
copy p "[PHONE_NUMBER]"
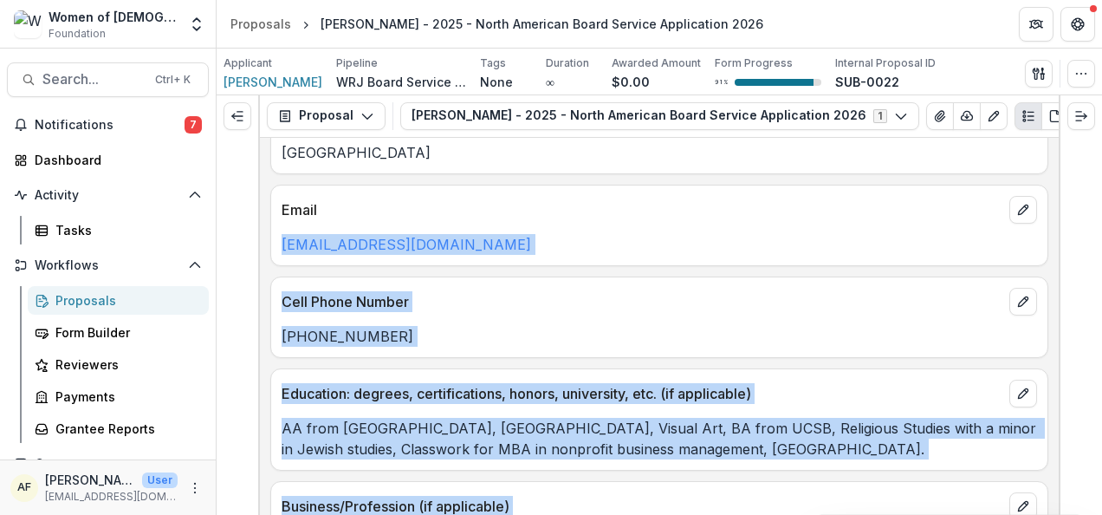
click at [1056, 201] on div "**********" at bounding box center [660, 304] width 886 height 419
drag, startPoint x: 1056, startPoint y: 201, endPoint x: 1050, endPoint y: 248, distance: 47.1
click at [1050, 248] on div "**********" at bounding box center [659, 326] width 799 height 377
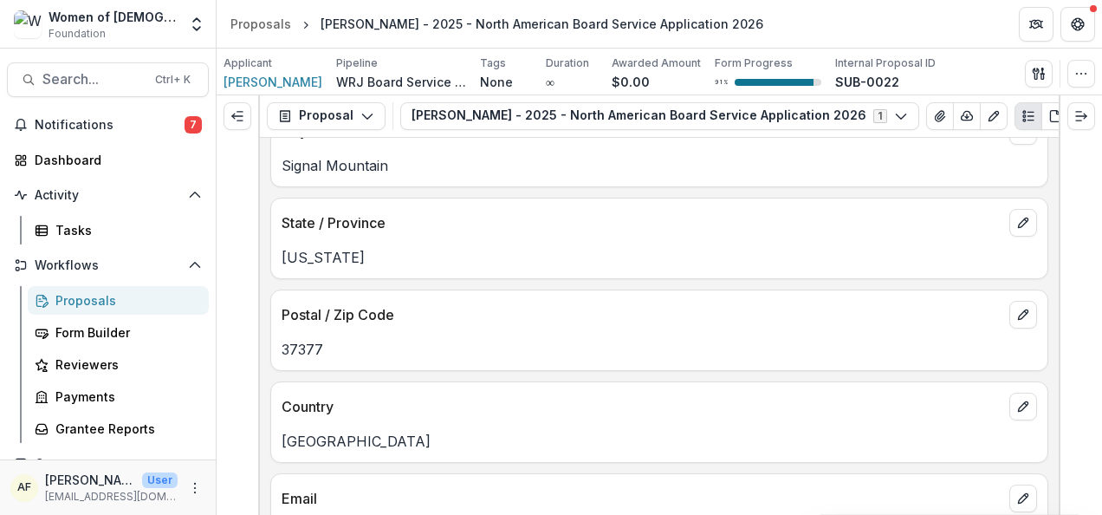
scroll to position [1068, 0]
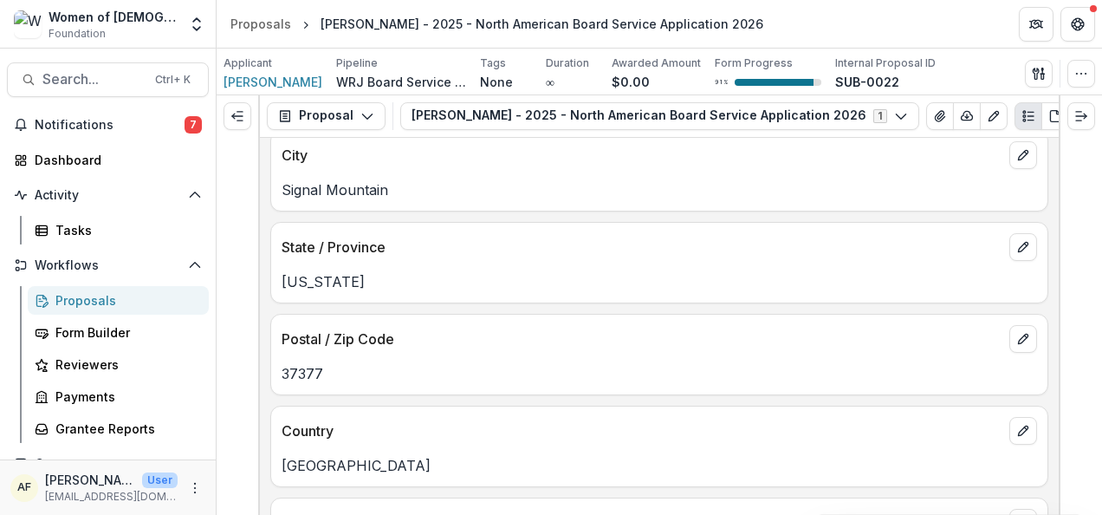
click at [1075, 217] on div at bounding box center [1080, 304] width 43 height 419
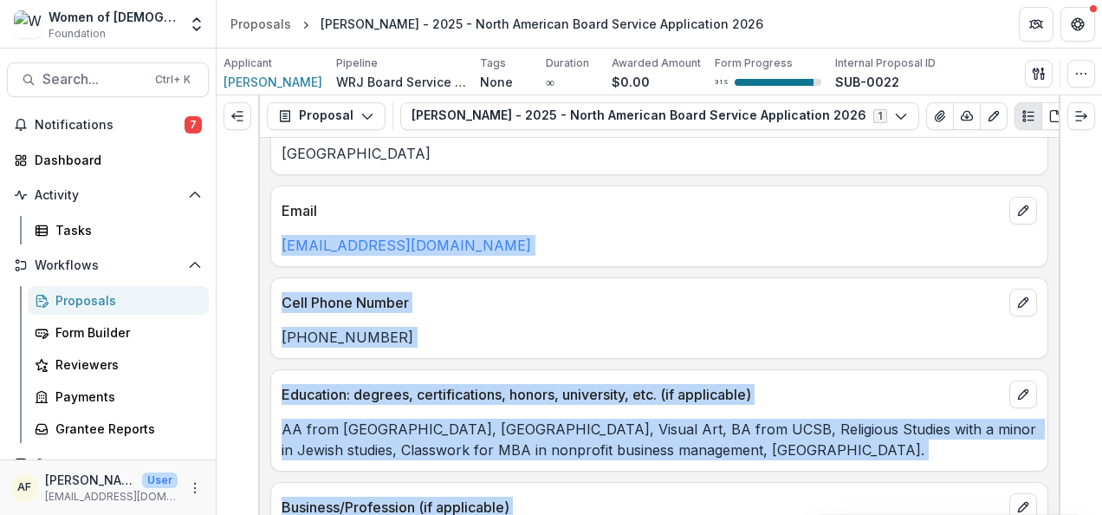
scroll to position [1452, 0]
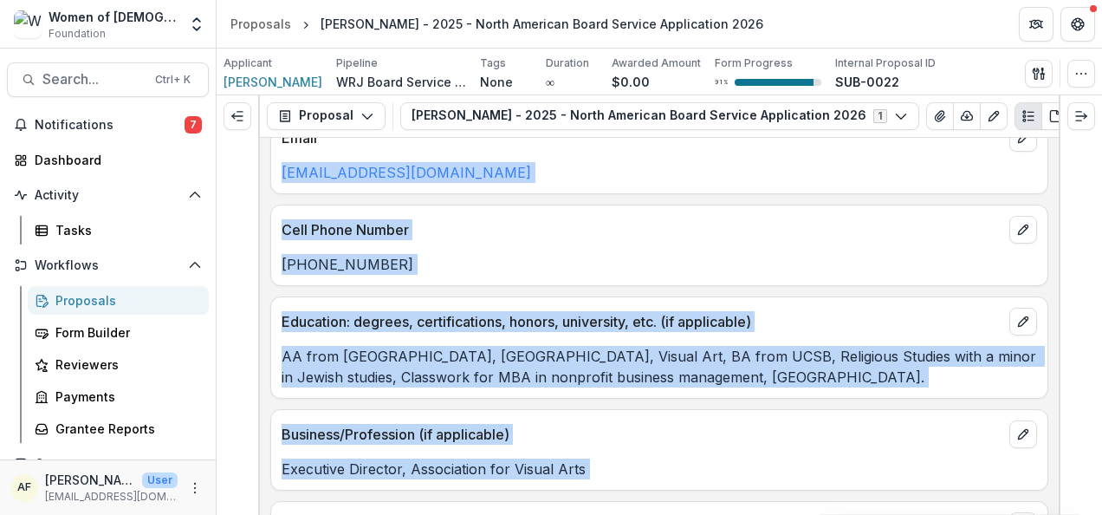
click at [686, 363] on p "AA from [GEOGRAPHIC_DATA], [GEOGRAPHIC_DATA], Visual Art, BA from UCSB, Religio…" at bounding box center [660, 367] width 756 height 42
click at [918, 370] on p "AA from [GEOGRAPHIC_DATA], [GEOGRAPHIC_DATA], Visual Art, BA from UCSB, Religio…" at bounding box center [660, 367] width 756 height 42
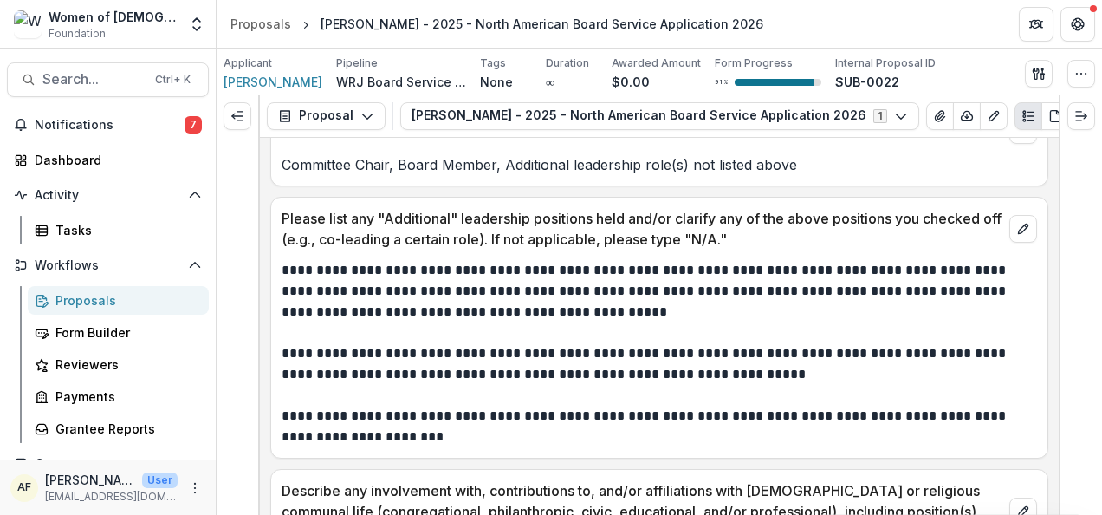
scroll to position [3434, 0]
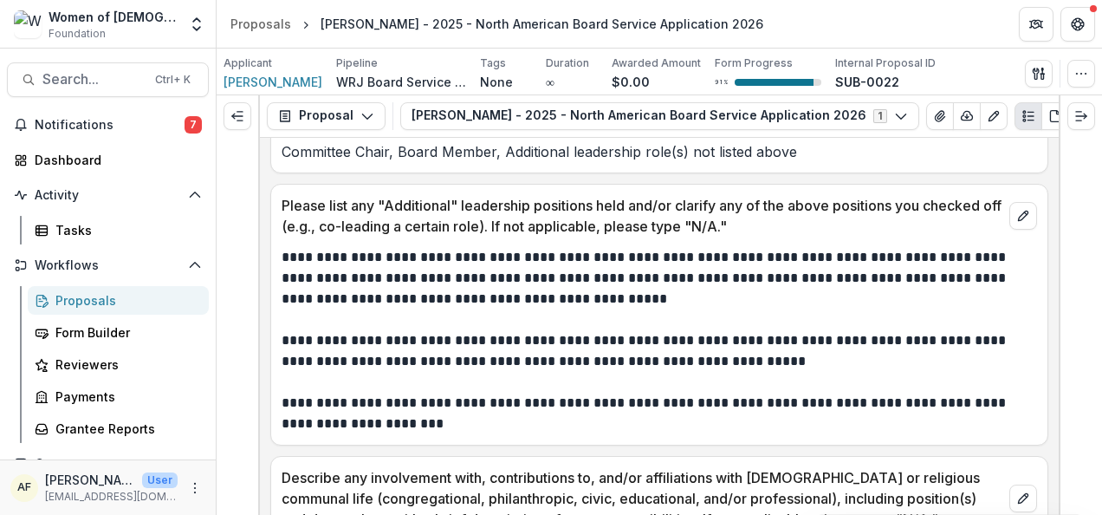
click at [1069, 276] on div at bounding box center [1080, 304] width 43 height 419
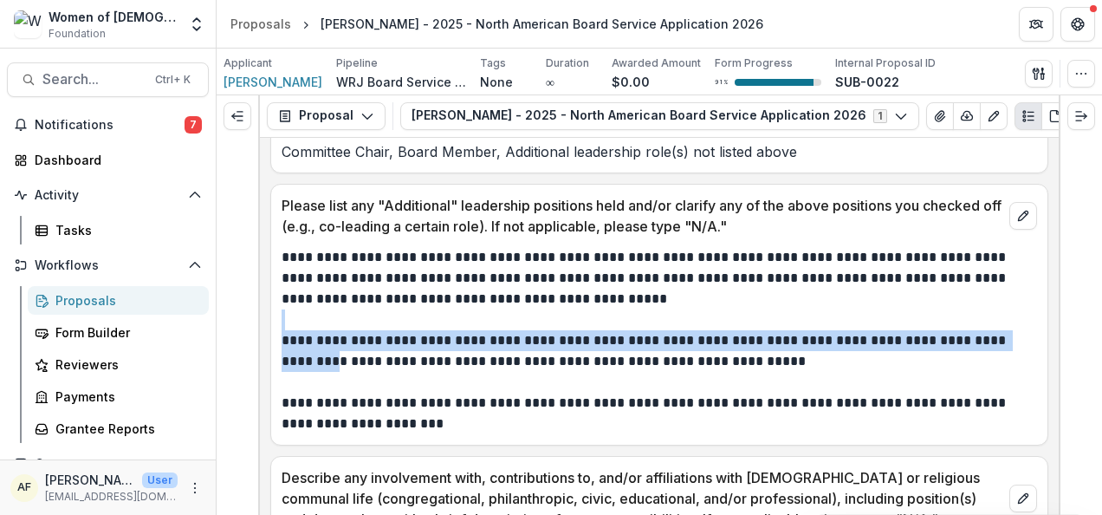
click at [1049, 312] on div "**********" at bounding box center [659, 326] width 799 height 377
click at [1035, 328] on div "**********" at bounding box center [659, 340] width 776 height 187
click at [1030, 330] on p "**********" at bounding box center [657, 351] width 751 height 42
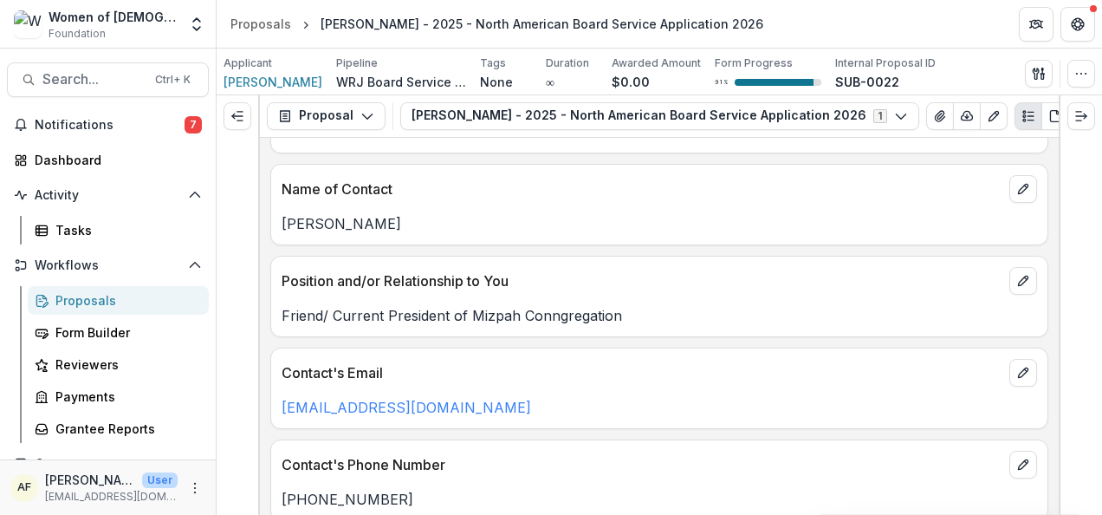
scroll to position [7166, 0]
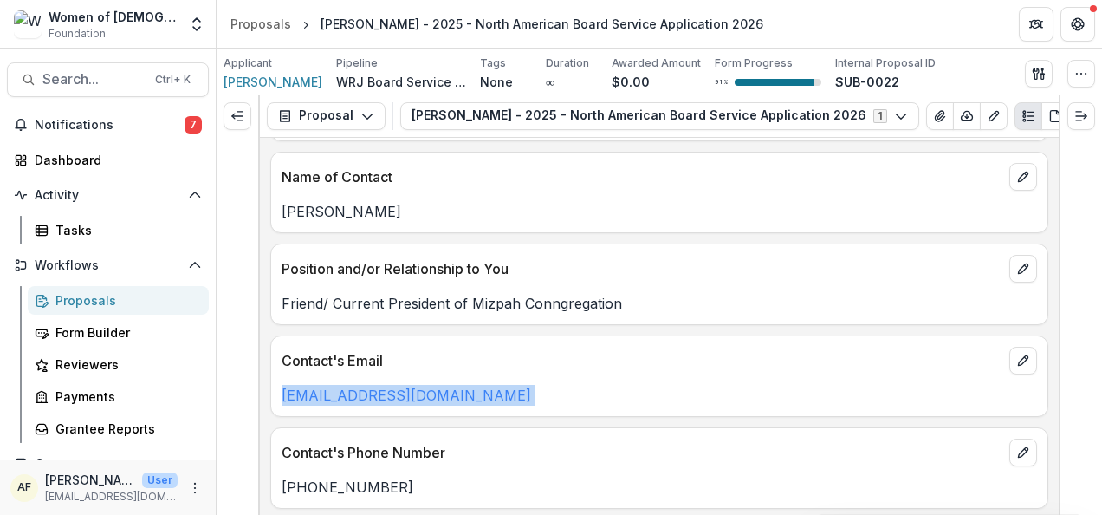
drag, startPoint x: 480, startPoint y: 355, endPoint x: 279, endPoint y: 366, distance: 201.3
click at [279, 385] on div "davidisrael126@gmail.com" at bounding box center [659, 395] width 776 height 21
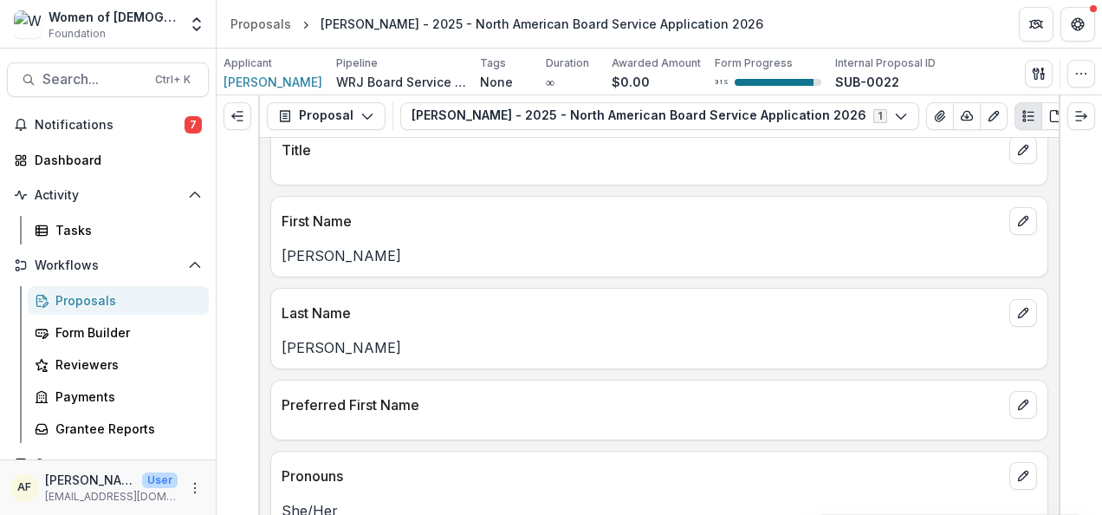
scroll to position [0, 0]
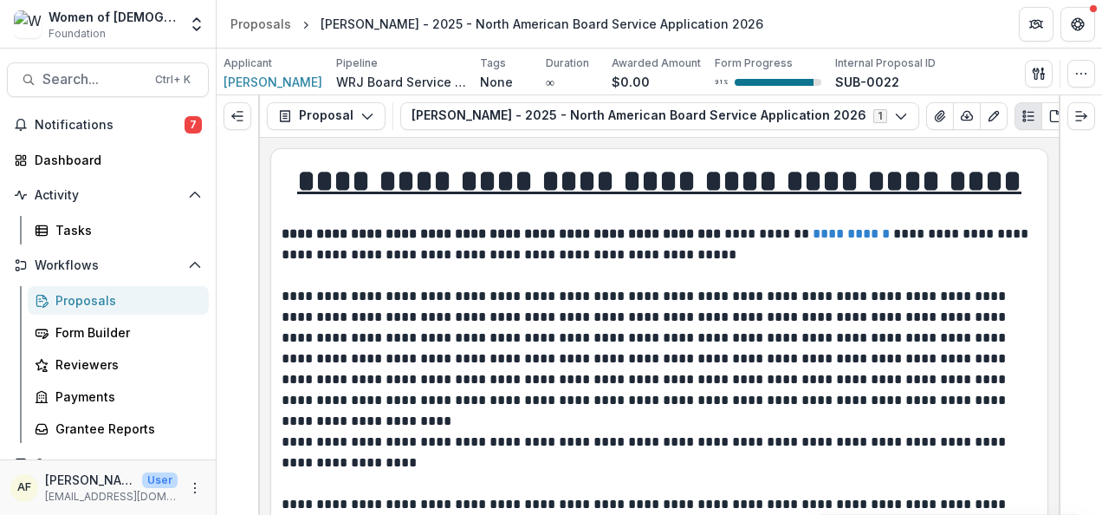
click at [94, 306] on div "Proposals" at bounding box center [125, 300] width 140 height 18
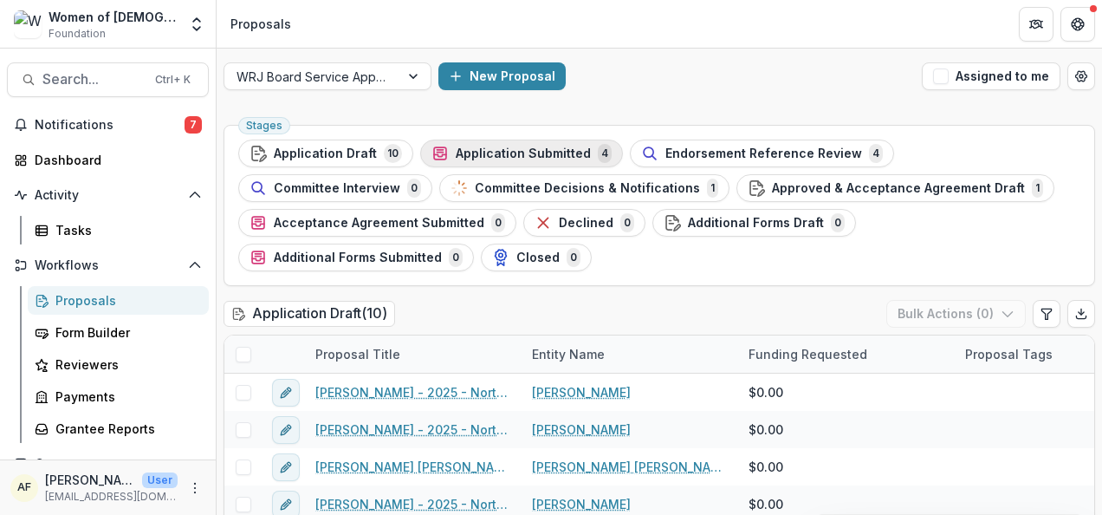
click at [508, 150] on span "Application Submitted" at bounding box center [523, 153] width 135 height 15
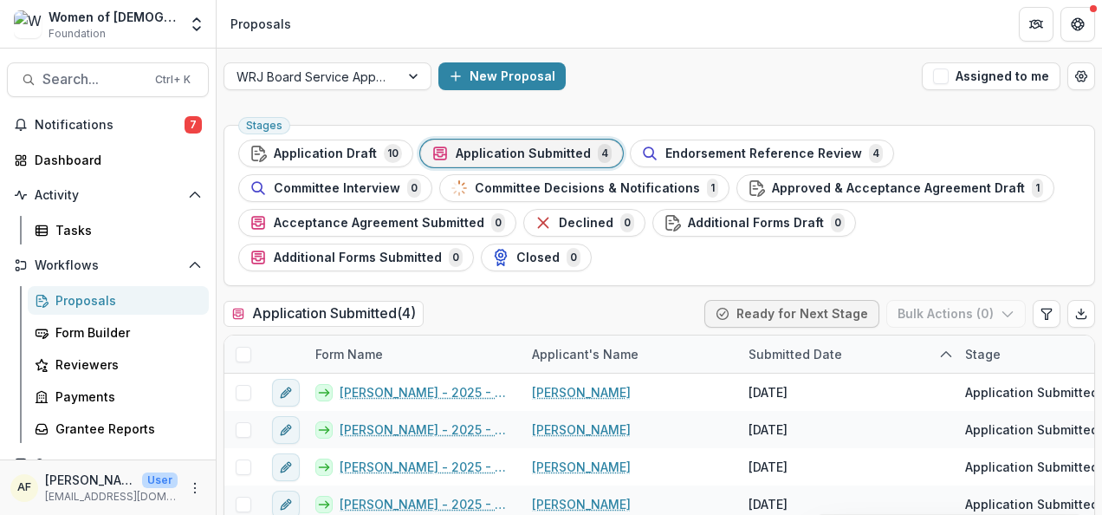
drag, startPoint x: 1099, startPoint y: 185, endPoint x: 1102, endPoint y: 237, distance: 51.2
click at [1101, 237] on html "Skip to content Women of Reform Judaism Foundation Foundations Women of Reform …" at bounding box center [551, 257] width 1102 height 515
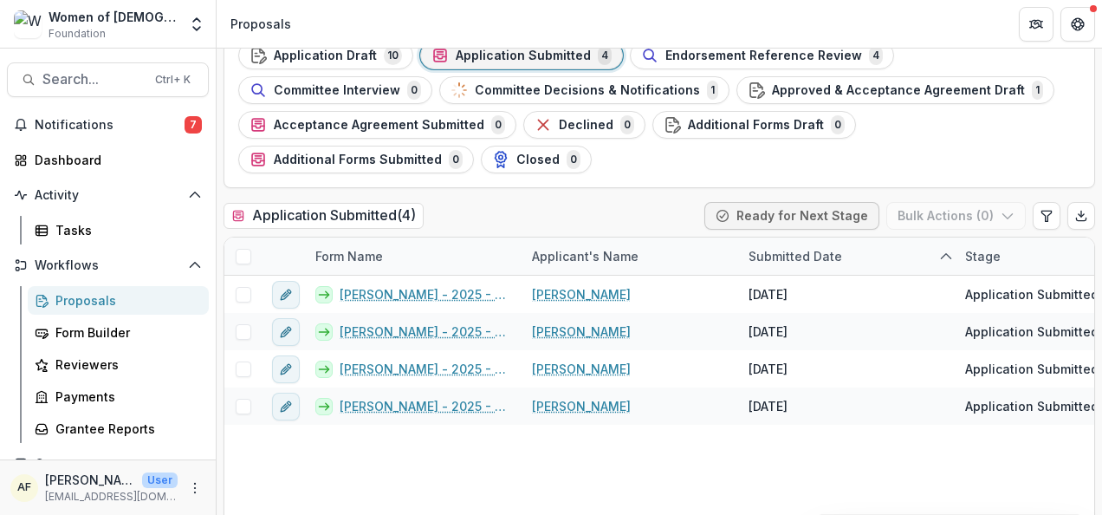
scroll to position [137, 0]
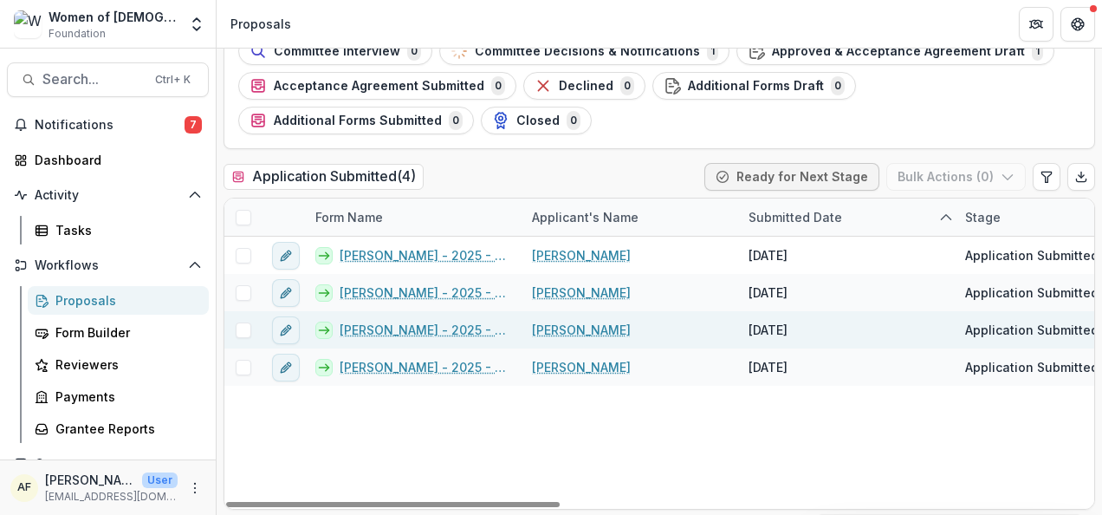
click at [418, 322] on link "[PERSON_NAME] - 2025 - North American Board Service Application 2026" at bounding box center [426, 330] width 172 height 18
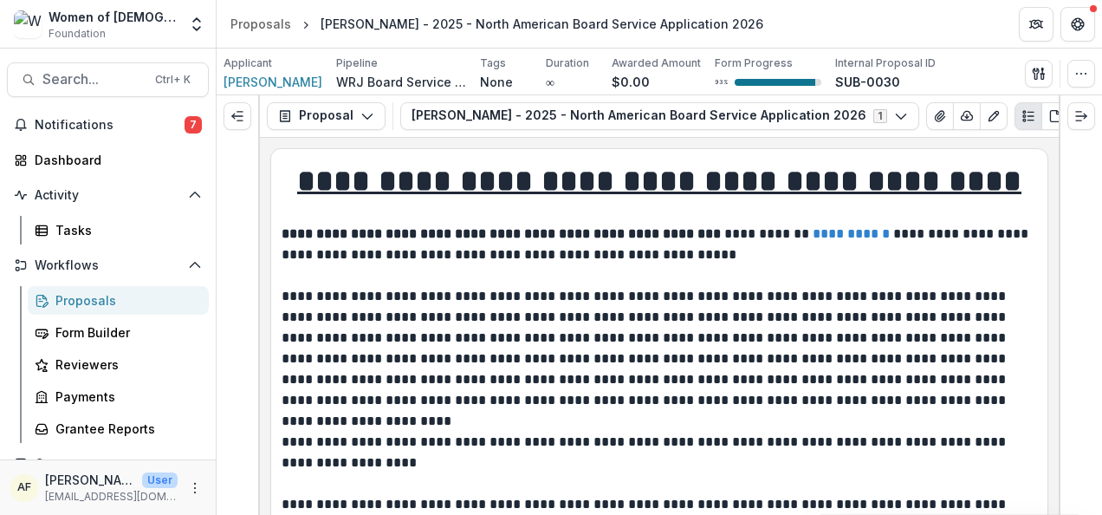
click at [1101, 289] on div at bounding box center [1080, 304] width 43 height 419
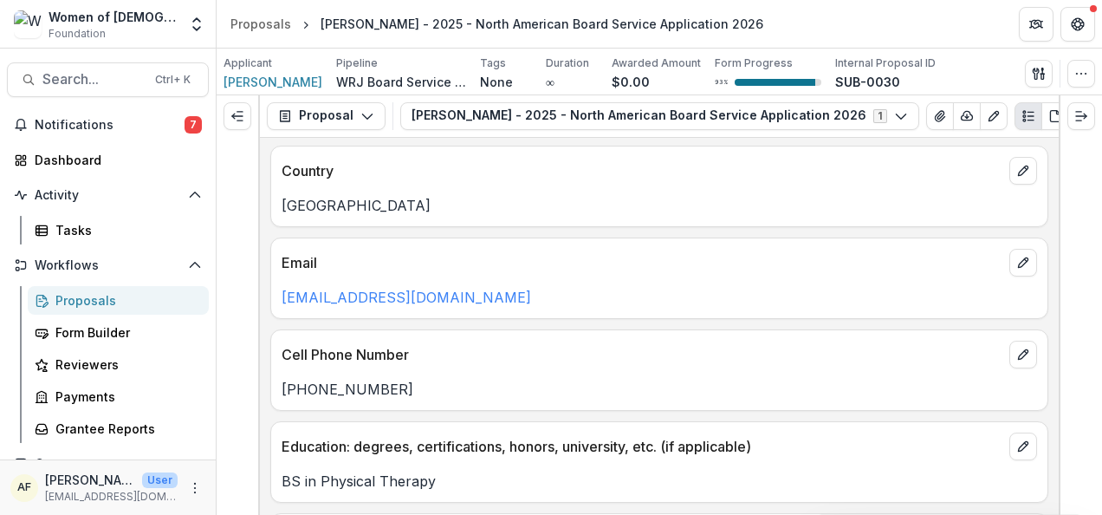
scroll to position [1383, 0]
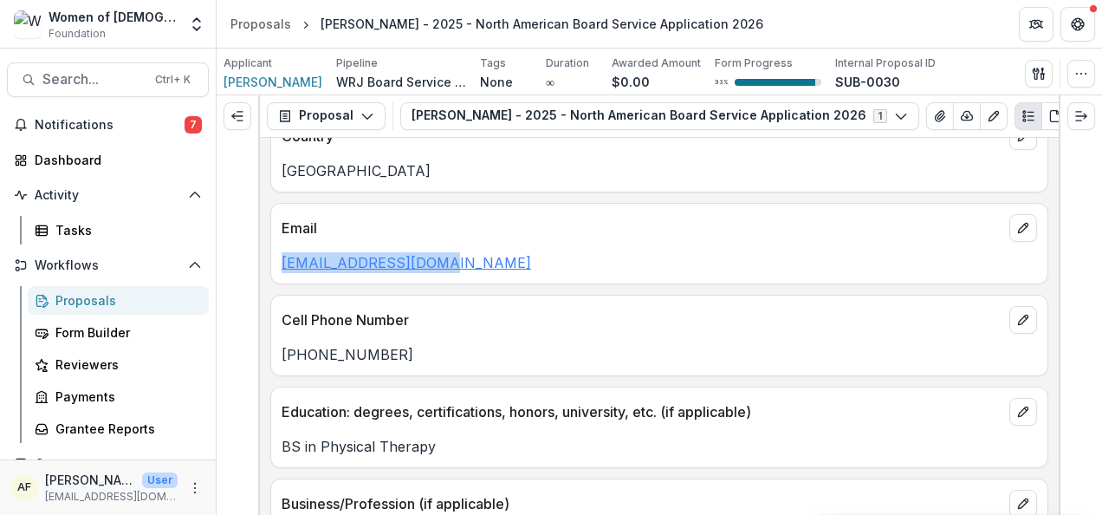
drag, startPoint x: 480, startPoint y: 249, endPoint x: 282, endPoint y: 252, distance: 198.5
click at [282, 252] on p "nanc1011@comcast.net" at bounding box center [660, 262] width 756 height 21
copy link "nanc1011@comcast.net"
click at [581, 309] on p "Cell Phone Number" at bounding box center [642, 319] width 721 height 21
drag, startPoint x: 399, startPoint y: 343, endPoint x: 269, endPoint y: 343, distance: 130.0
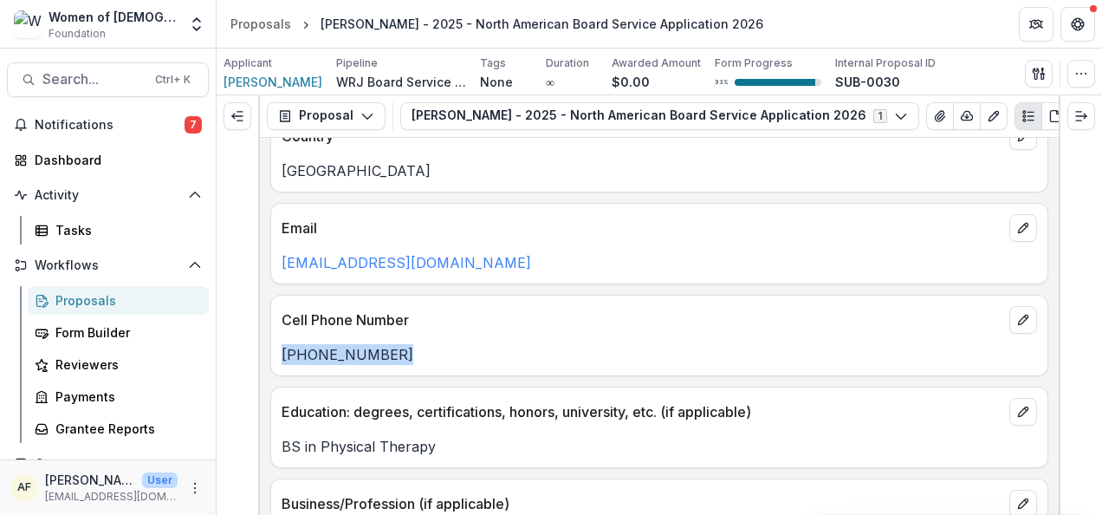
click at [282, 346] on p "(770) 377-1967" at bounding box center [660, 354] width 756 height 21
copy p "(770) 377-1967"
drag, startPoint x: 1092, startPoint y: 273, endPoint x: 1079, endPoint y: 231, distance: 43.6
click at [1091, 273] on div at bounding box center [1080, 304] width 43 height 419
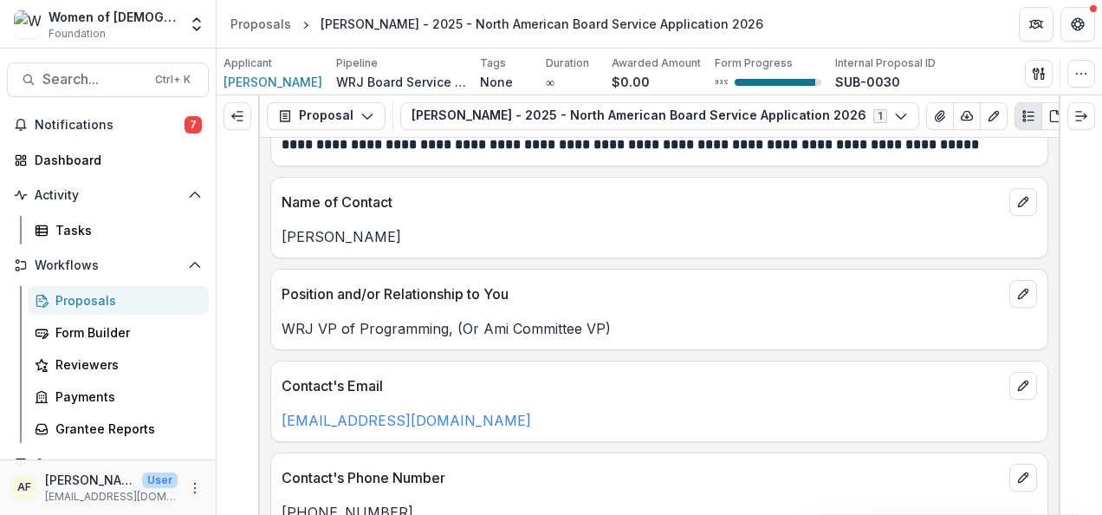
scroll to position [6858, 0]
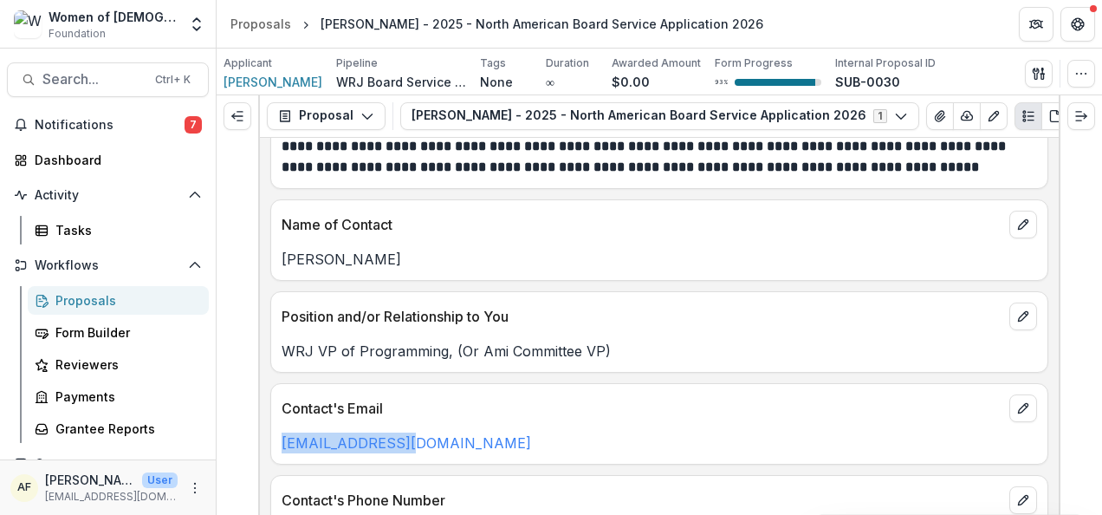
drag, startPoint x: 401, startPoint y: 406, endPoint x: 274, endPoint y: 405, distance: 127.4
click at [274, 432] on div "feuerslf@aol.com" at bounding box center [659, 442] width 776 height 21
copy link "feuerslf@aol.com"
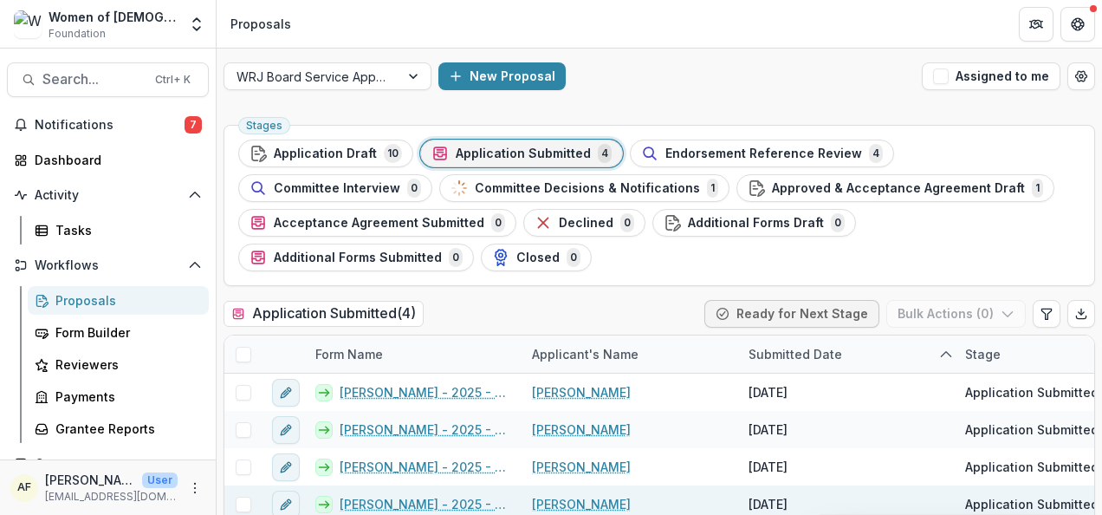
click at [393, 501] on link "[PERSON_NAME] - 2025 - North American Board Service Application 2026" at bounding box center [426, 504] width 172 height 18
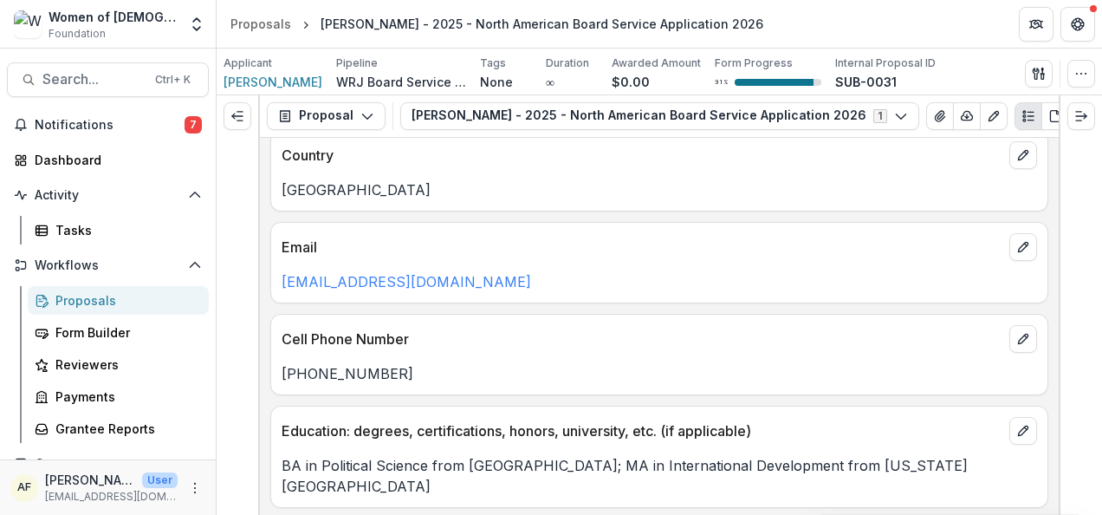
scroll to position [1376, 0]
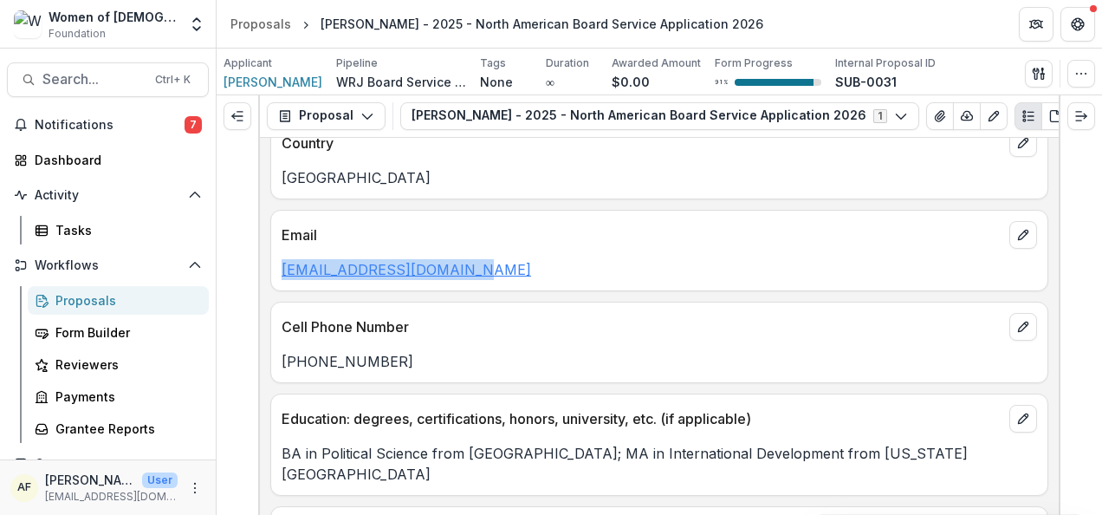
drag, startPoint x: 486, startPoint y: 263, endPoint x: 283, endPoint y: 265, distance: 203.7
click at [283, 265] on p "courtneylbruns@gmail.com" at bounding box center [660, 269] width 756 height 21
copy link "courtneylbruns@gmail.com"
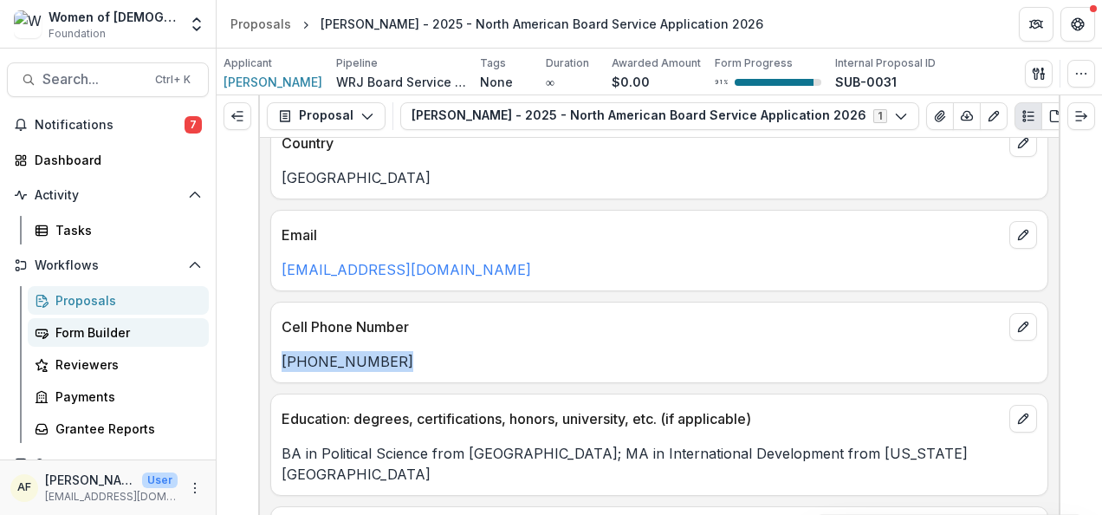
drag, startPoint x: 407, startPoint y: 354, endPoint x: 194, endPoint y: 340, distance: 213.6
click at [267, 357] on div "**********" at bounding box center [659, 326] width 799 height 377
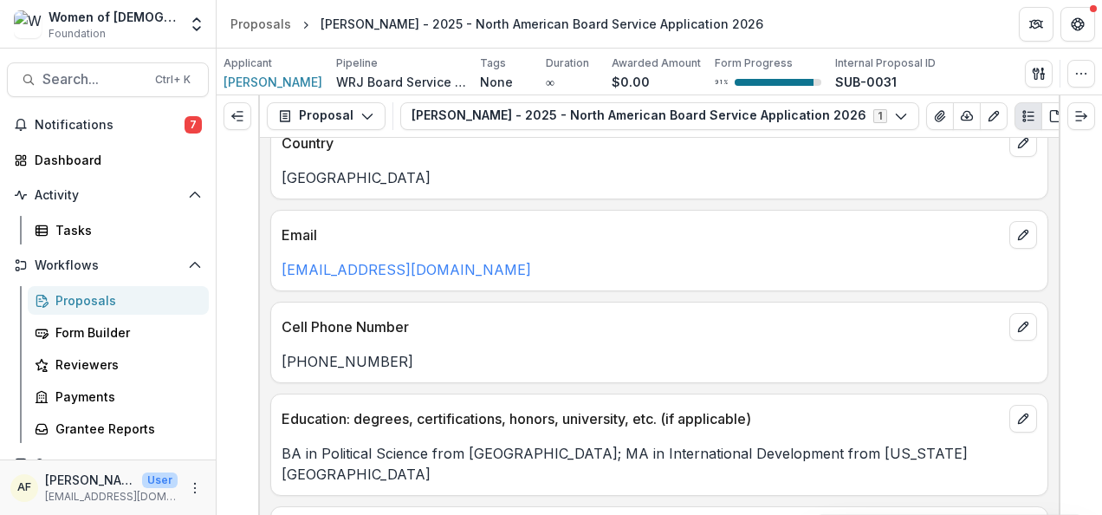
click at [1059, 206] on div at bounding box center [1080, 304] width 43 height 419
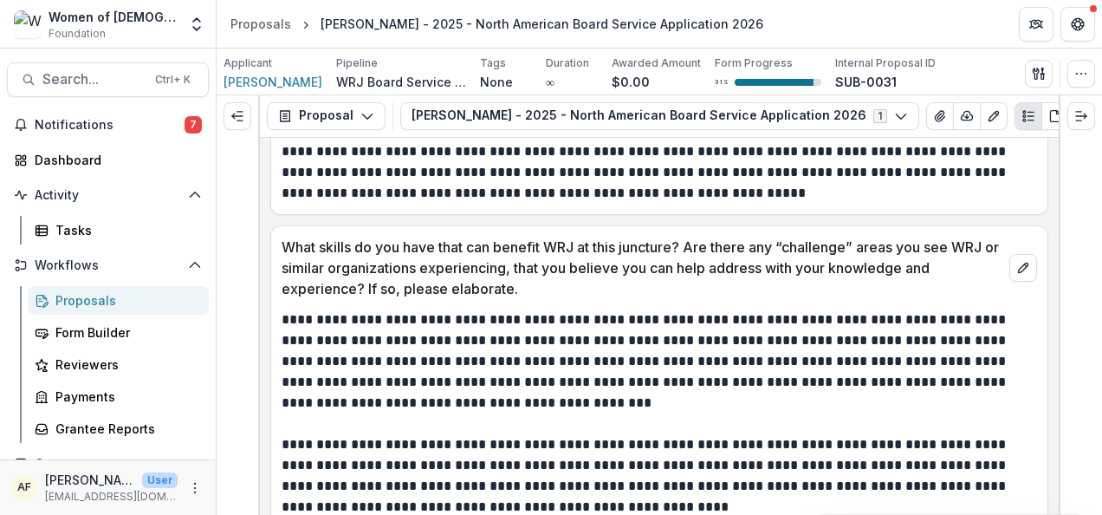
scroll to position [6319, 0]
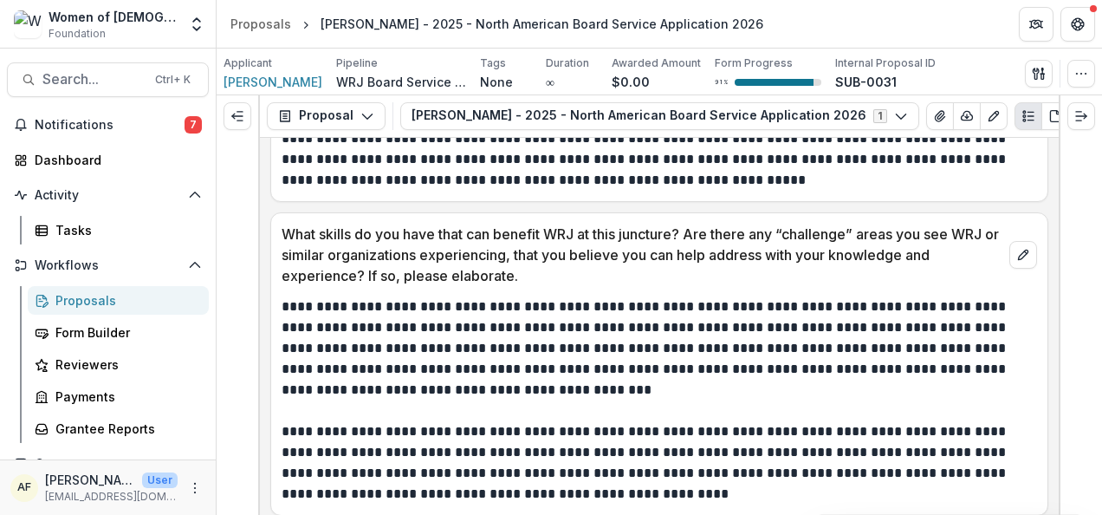
click at [1059, 429] on div at bounding box center [1080, 304] width 43 height 419
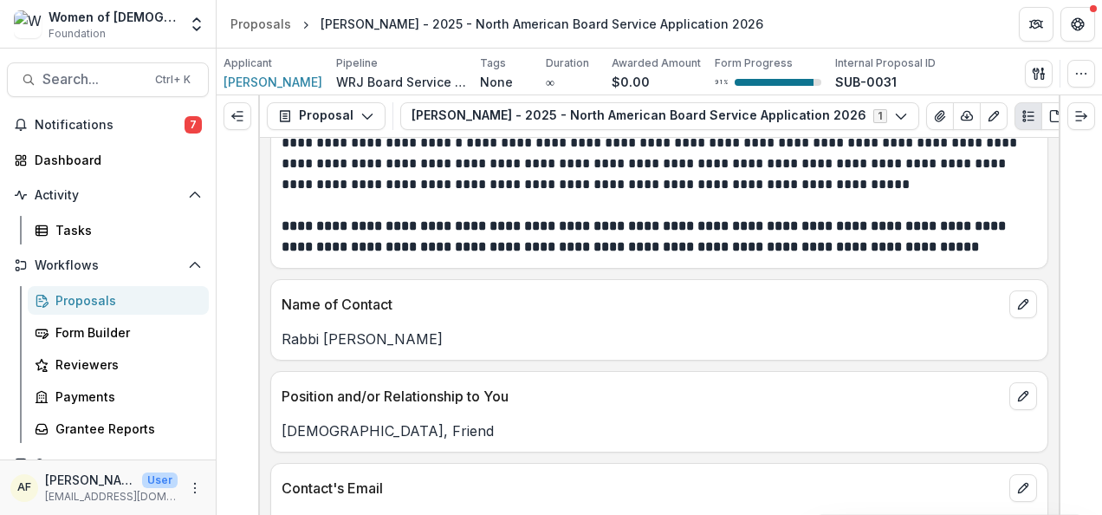
scroll to position [7801, 0]
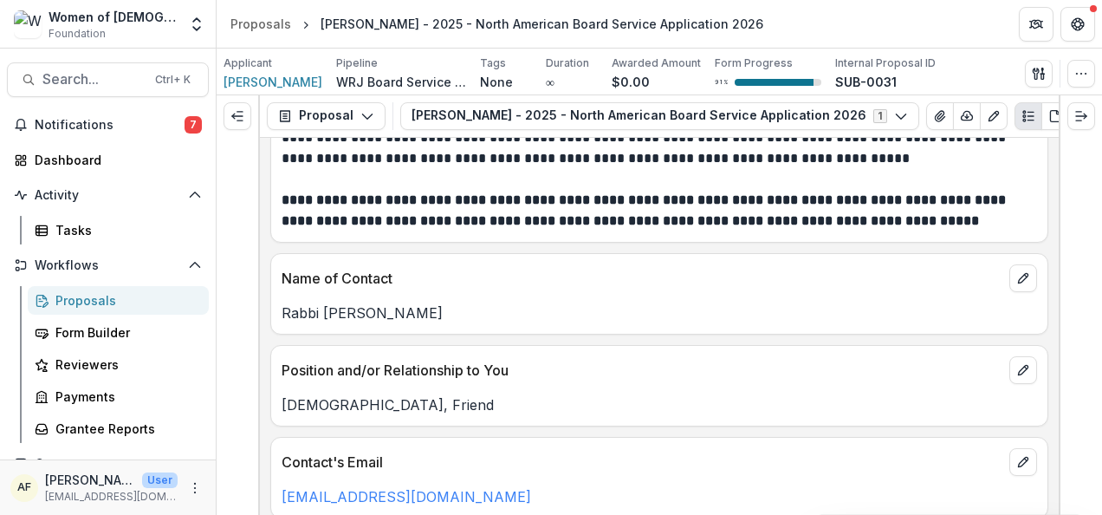
click at [345, 302] on p "Rabbi Jessica Shimberg" at bounding box center [660, 312] width 756 height 21
drag, startPoint x: 530, startPoint y: 442, endPoint x: 275, endPoint y: 444, distance: 255.7
click at [275, 486] on div "rabbijshimberg@gmail.com" at bounding box center [659, 496] width 776 height 21
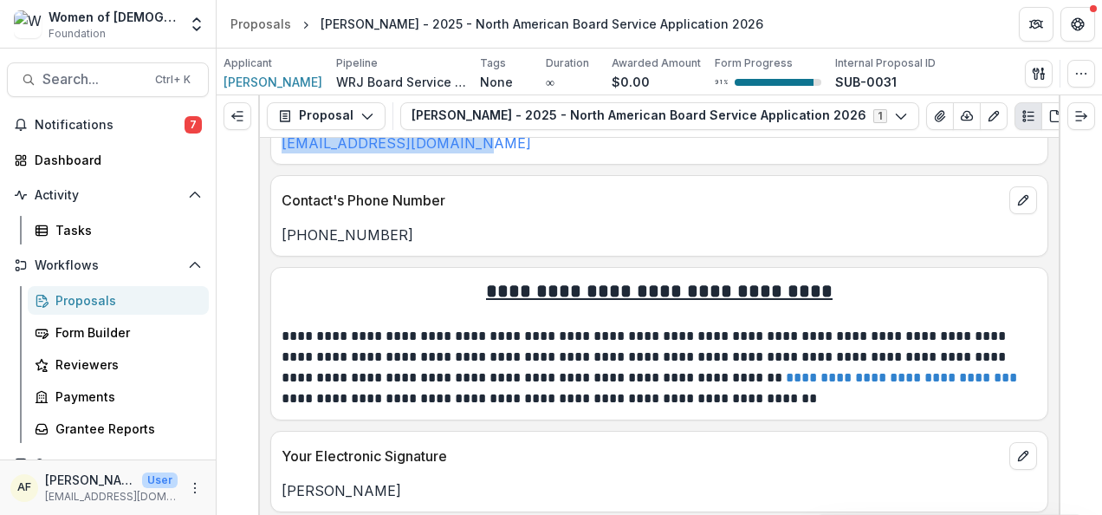
scroll to position [8195, 0]
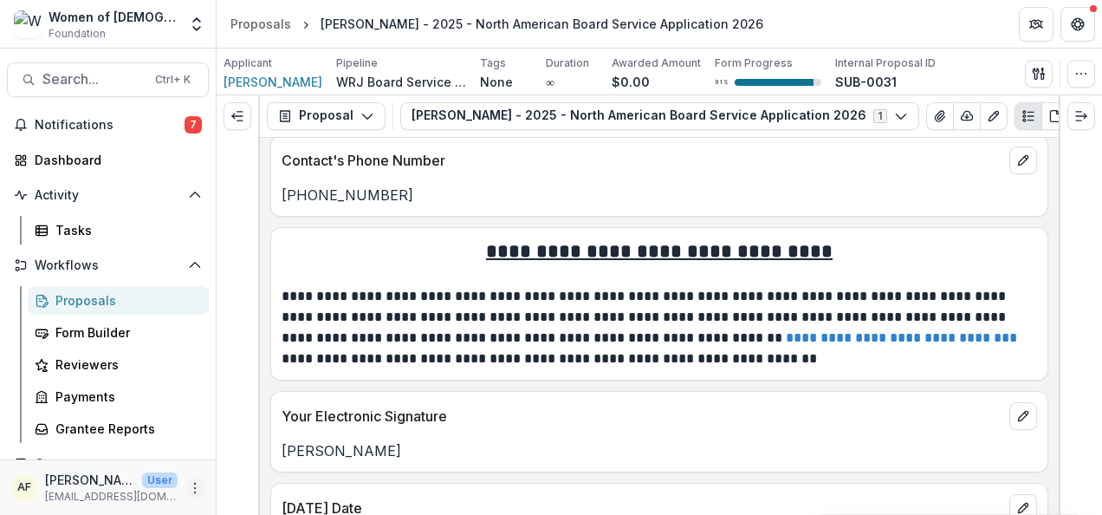
click at [194, 491] on icon "More" at bounding box center [195, 488] width 14 height 14
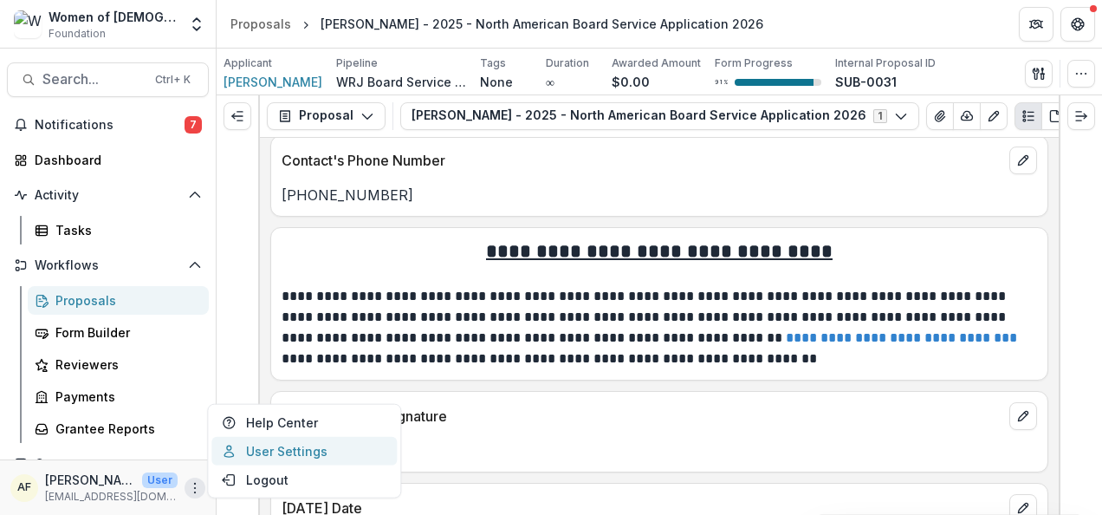
click at [254, 454] on link "User Settings" at bounding box center [303, 451] width 185 height 29
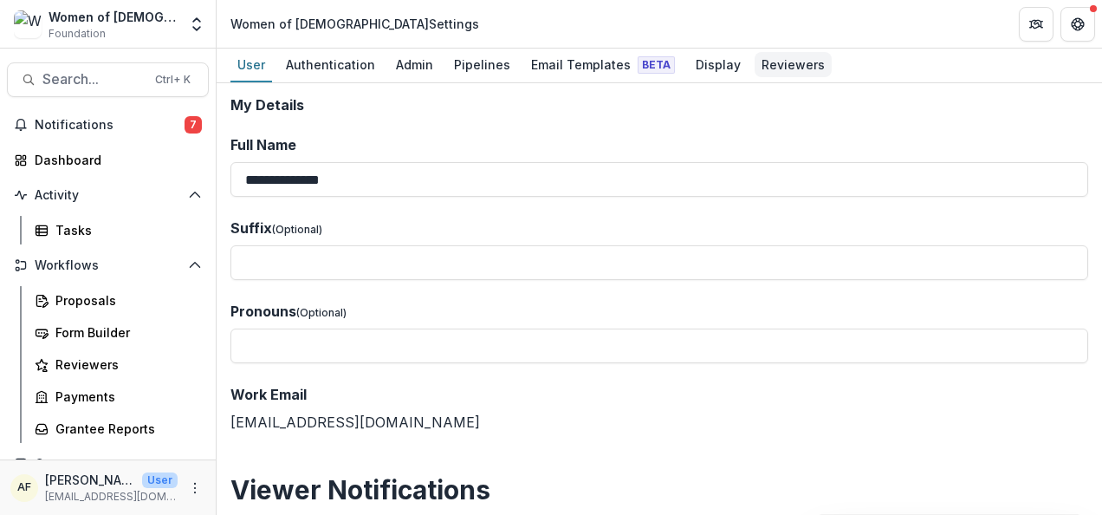
click at [795, 69] on div "Reviewers" at bounding box center [793, 64] width 77 height 25
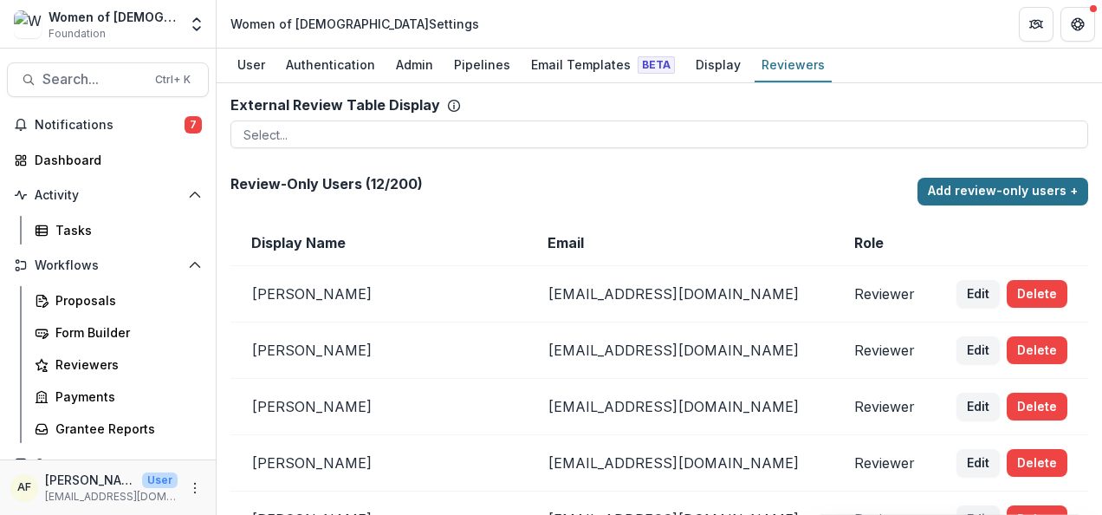
click at [1040, 194] on button "Add review-only users +" at bounding box center [1003, 192] width 171 height 28
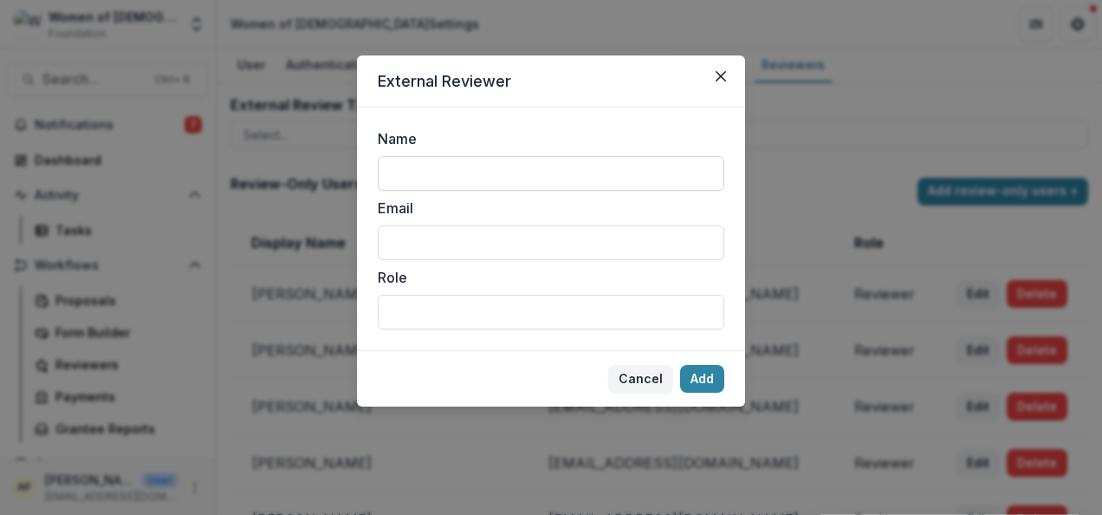
click at [574, 159] on input "Name" at bounding box center [551, 173] width 347 height 35
type input "**********"
click at [392, 237] on input "Email" at bounding box center [551, 242] width 347 height 35
paste input "**********"
type input "**********"
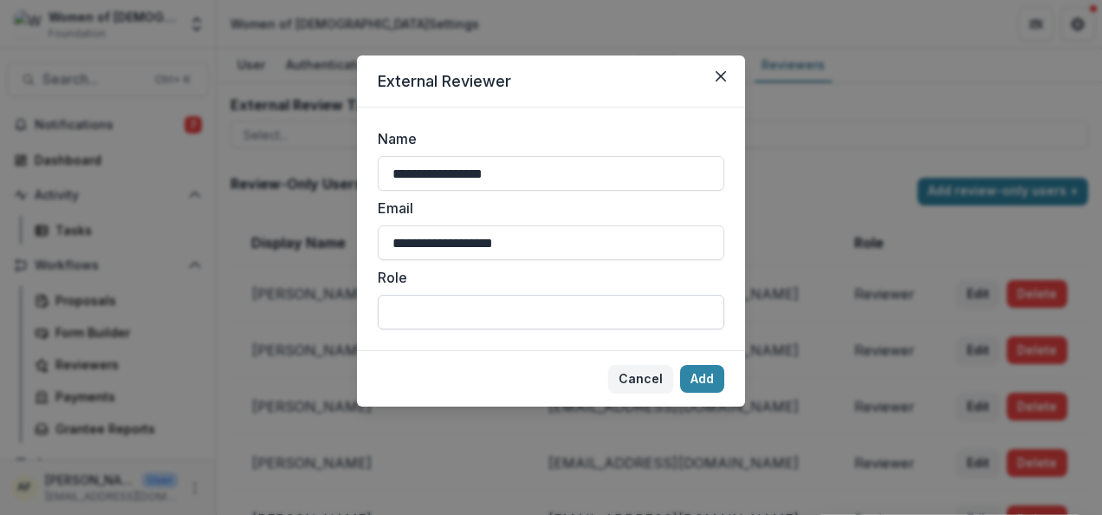
click at [464, 310] on input "Role" at bounding box center [551, 312] width 347 height 35
type input "*"
click at [627, 299] on input "**********" at bounding box center [551, 312] width 347 height 35
type input "**********"
click at [701, 370] on button "Add" at bounding box center [702, 379] width 44 height 28
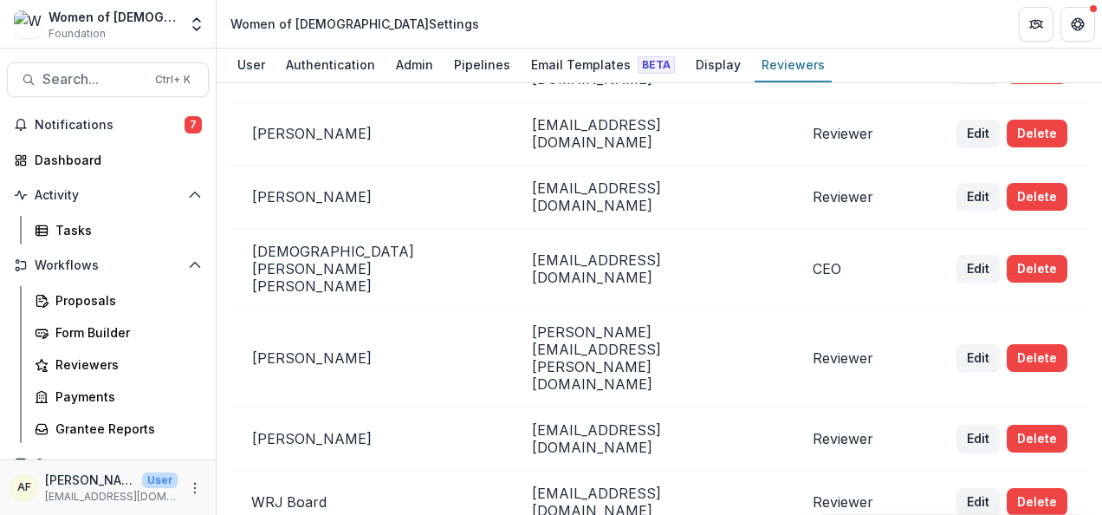
scroll to position [507, 0]
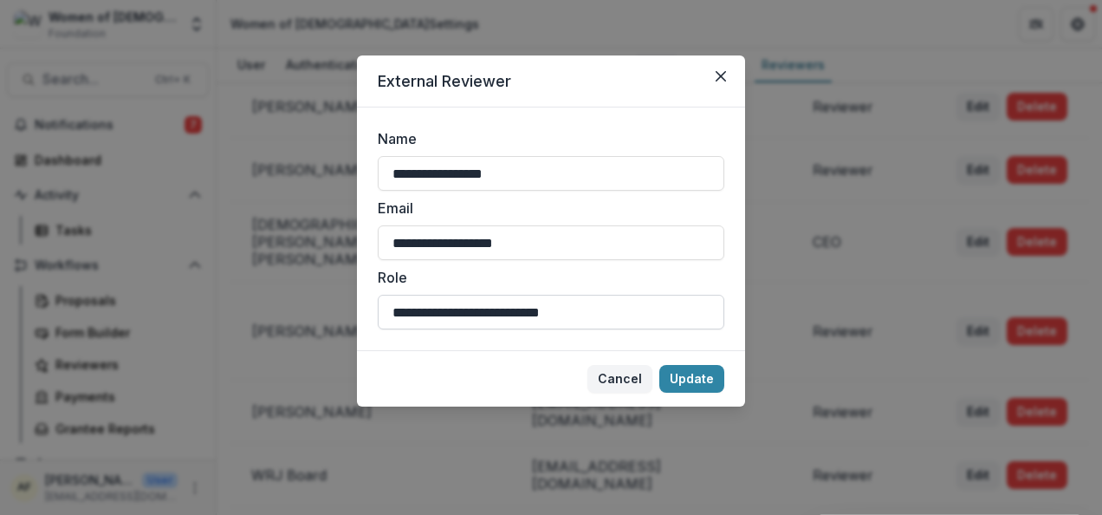
click at [477, 322] on input "**********" at bounding box center [551, 312] width 347 height 35
type input "**********"
click at [689, 365] on button "Update" at bounding box center [691, 379] width 65 height 28
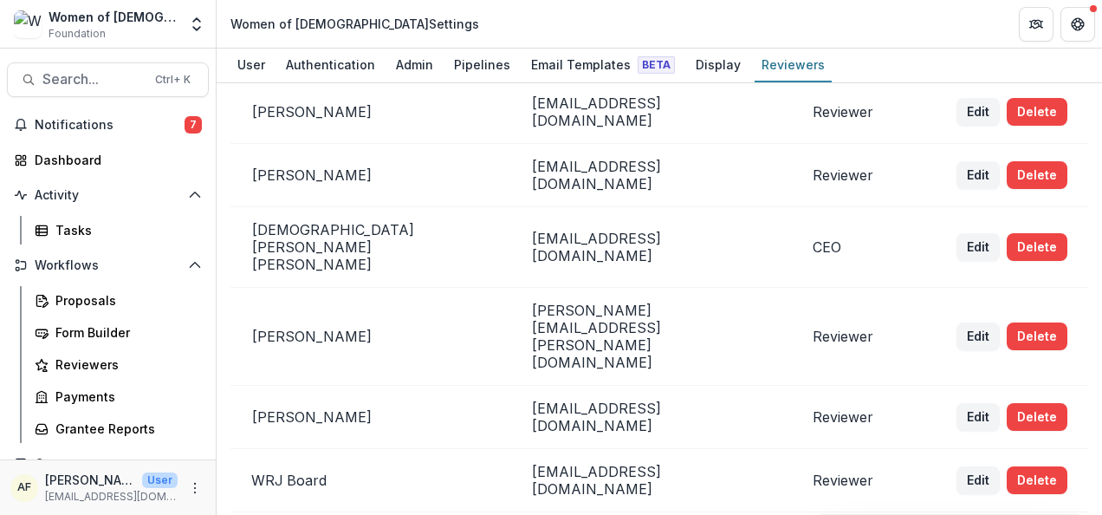
scroll to position [507, 0]
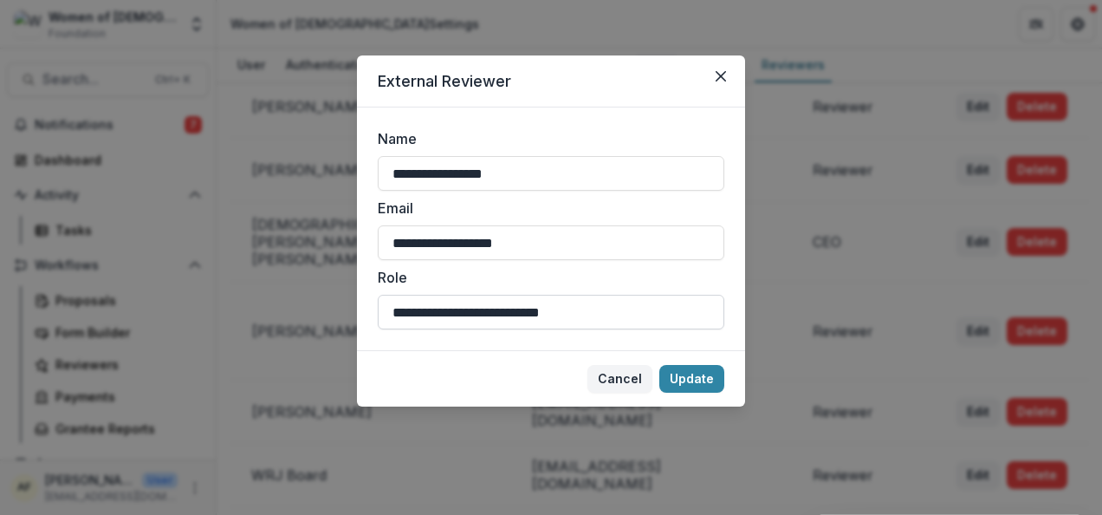
drag, startPoint x: 485, startPoint y: 311, endPoint x: 690, endPoint y: 315, distance: 204.6
click at [690, 315] on input "**********" at bounding box center [551, 312] width 347 height 35
type input "**********"
click at [707, 390] on button "Update" at bounding box center [691, 379] width 65 height 28
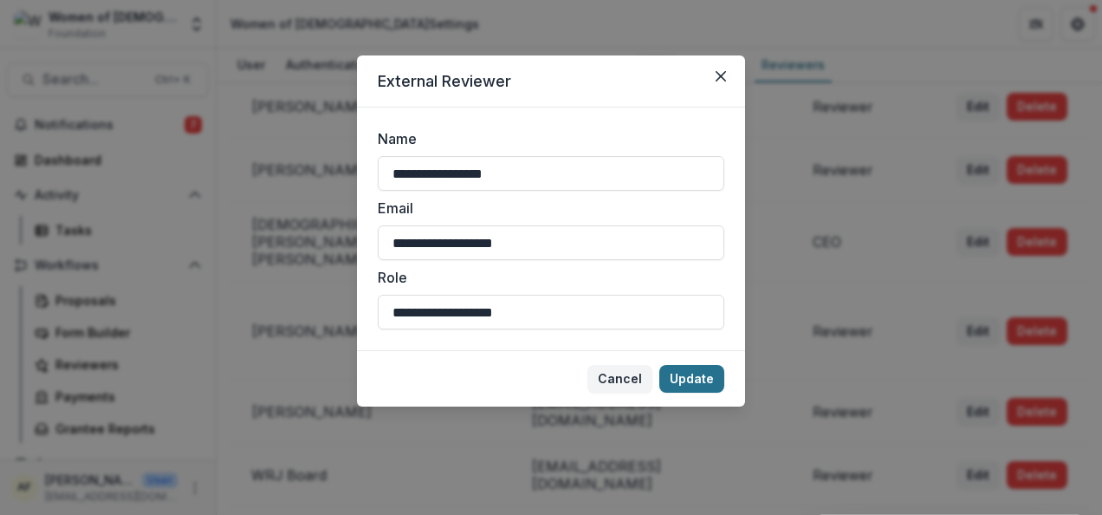
click at [681, 370] on button "Update" at bounding box center [691, 379] width 65 height 28
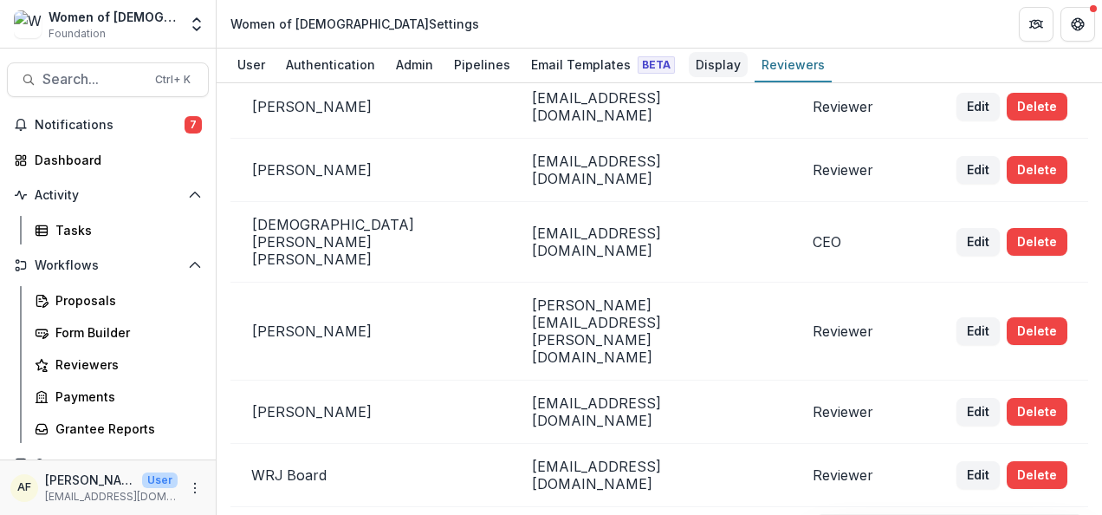
click at [692, 61] on div "Display" at bounding box center [718, 64] width 59 height 25
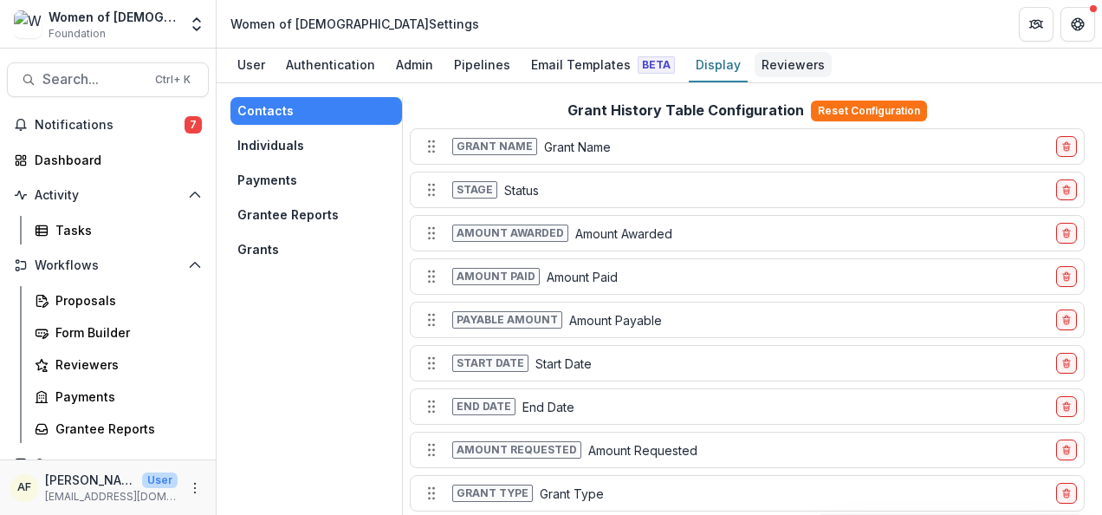
click at [760, 61] on div "Reviewers" at bounding box center [793, 64] width 77 height 25
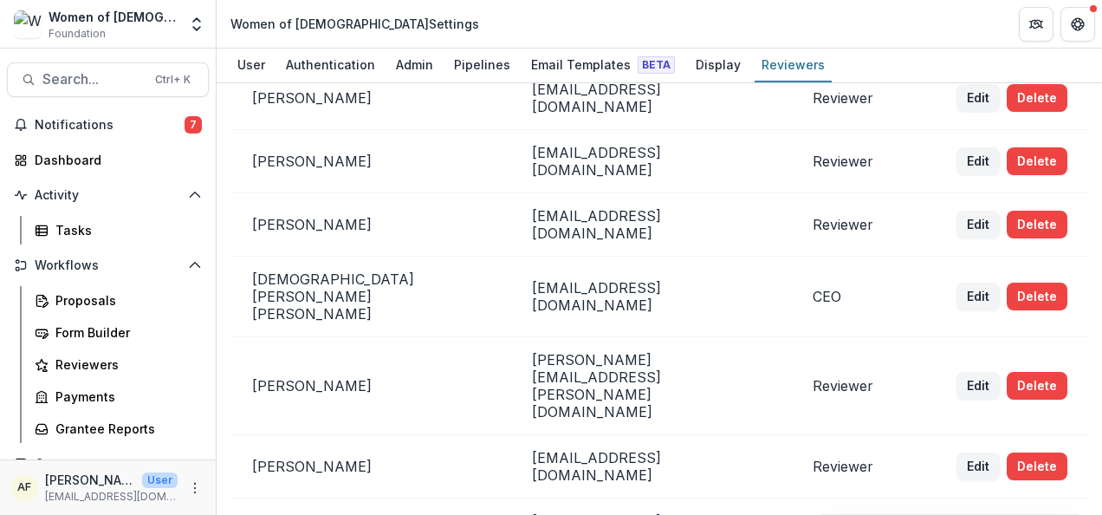
scroll to position [507, 0]
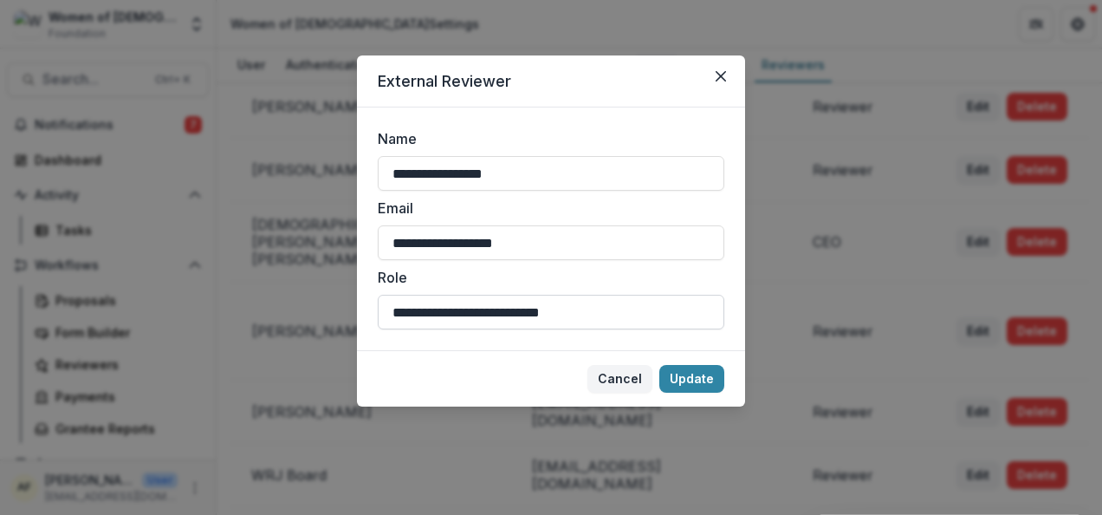
drag, startPoint x: 612, startPoint y: 307, endPoint x: 489, endPoint y: 307, distance: 123.1
click at [489, 307] on input "**********" at bounding box center [551, 312] width 347 height 35
type input "**********"
click at [679, 388] on button "Update" at bounding box center [691, 379] width 65 height 28
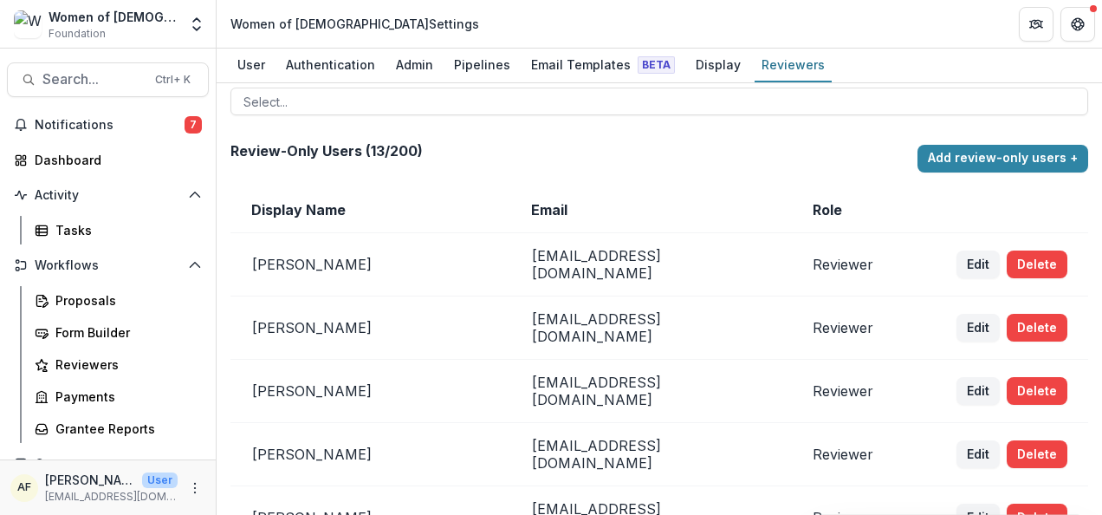
scroll to position [29, 0]
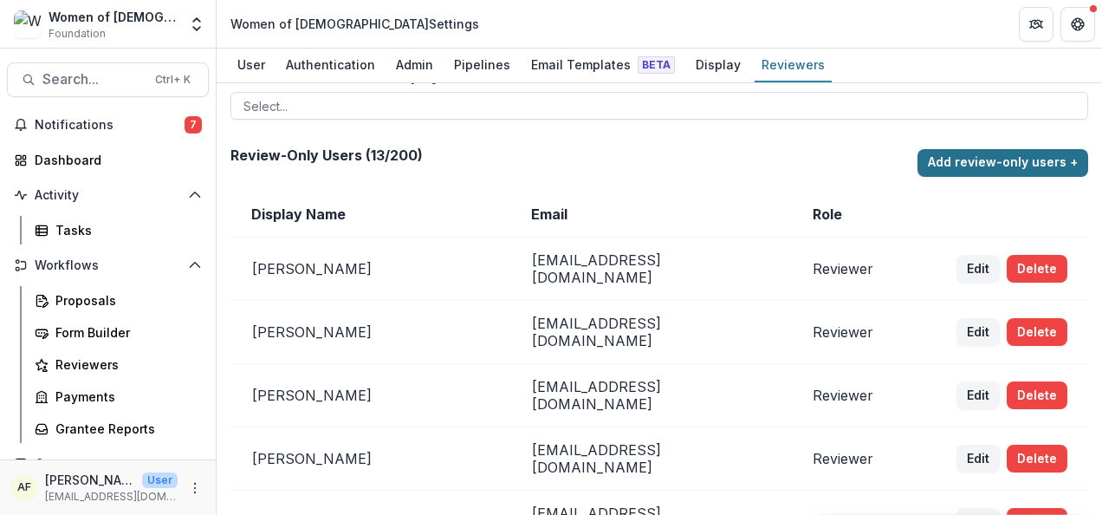
click at [1024, 159] on button "Add review-only users +" at bounding box center [1003, 163] width 171 height 28
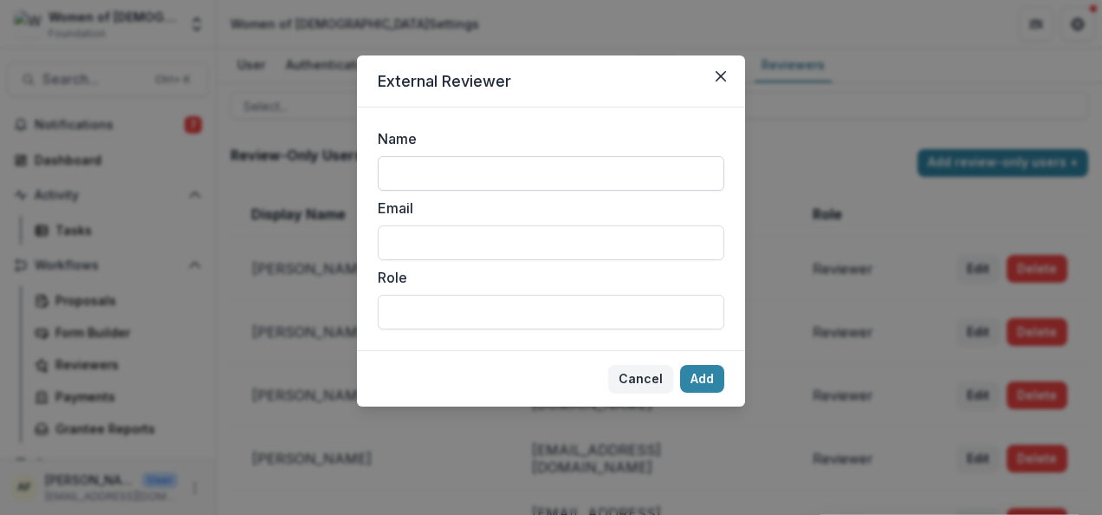
click at [546, 176] on input "Name" at bounding box center [551, 173] width 347 height 35
click at [395, 161] on input "Name" at bounding box center [551, 173] width 347 height 35
type input "**********"
click at [537, 248] on input "Email" at bounding box center [551, 242] width 347 height 35
paste input "**********"
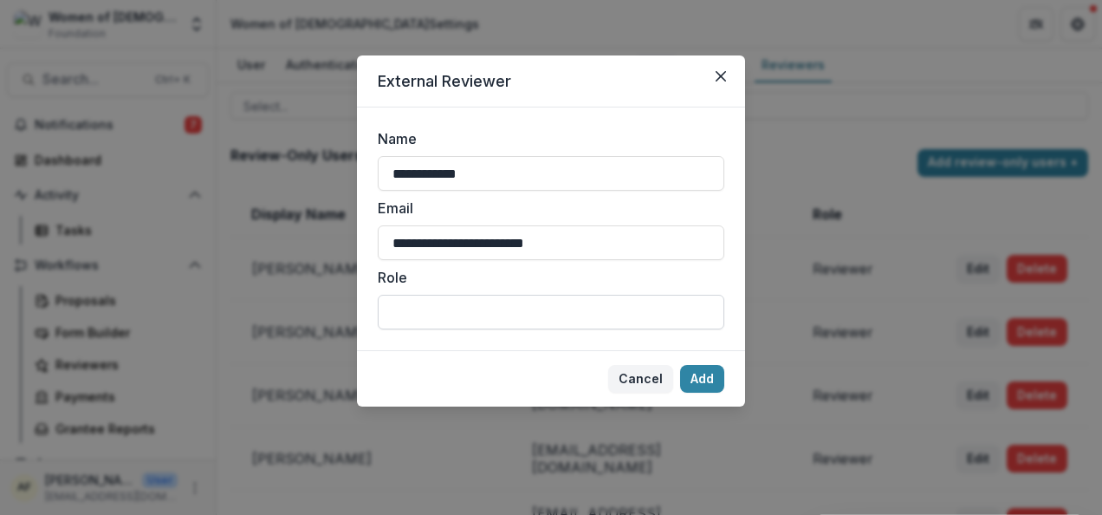
type input "**********"
click at [433, 314] on input "Role" at bounding box center [551, 312] width 347 height 35
type input "**********"
drag, startPoint x: 690, startPoint y: 382, endPoint x: 1033, endPoint y: 347, distance: 345.0
click at [689, 382] on button "Add" at bounding box center [702, 379] width 44 height 28
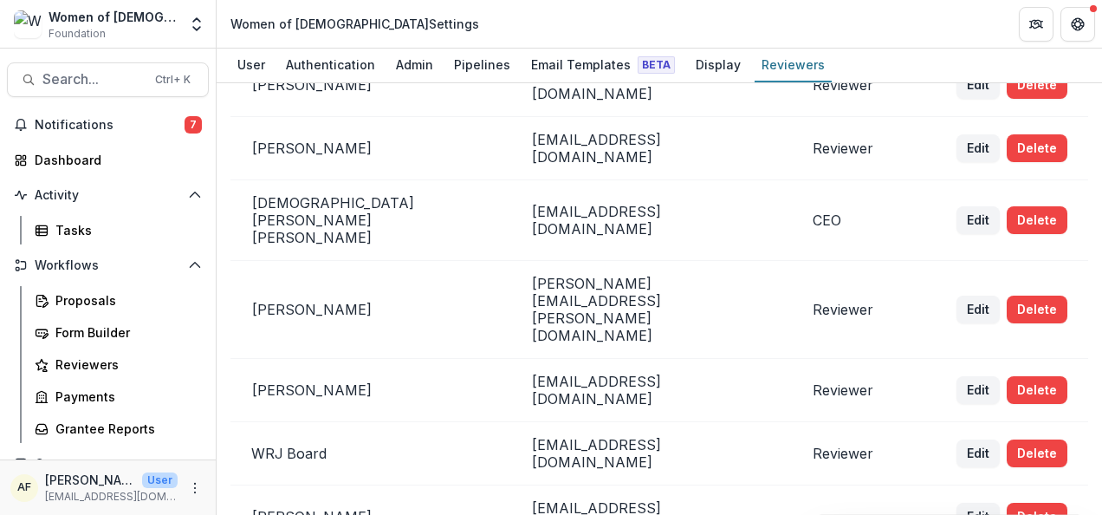
scroll to position [563, 0]
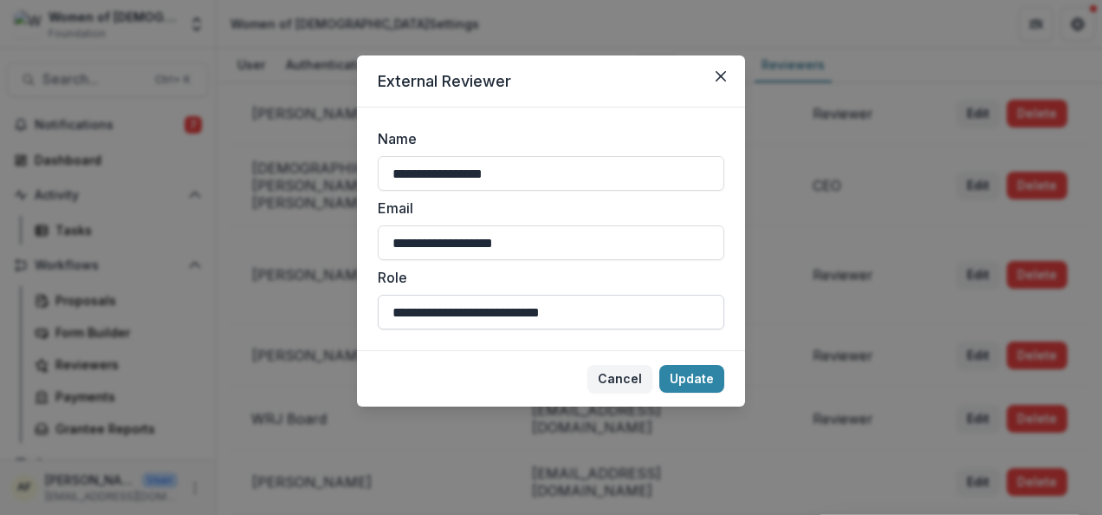
drag, startPoint x: 607, startPoint y: 311, endPoint x: 475, endPoint y: 310, distance: 131.7
click at [475, 311] on input "**********" at bounding box center [551, 312] width 347 height 35
type input "**********"
click at [699, 387] on button "Update" at bounding box center [691, 379] width 65 height 28
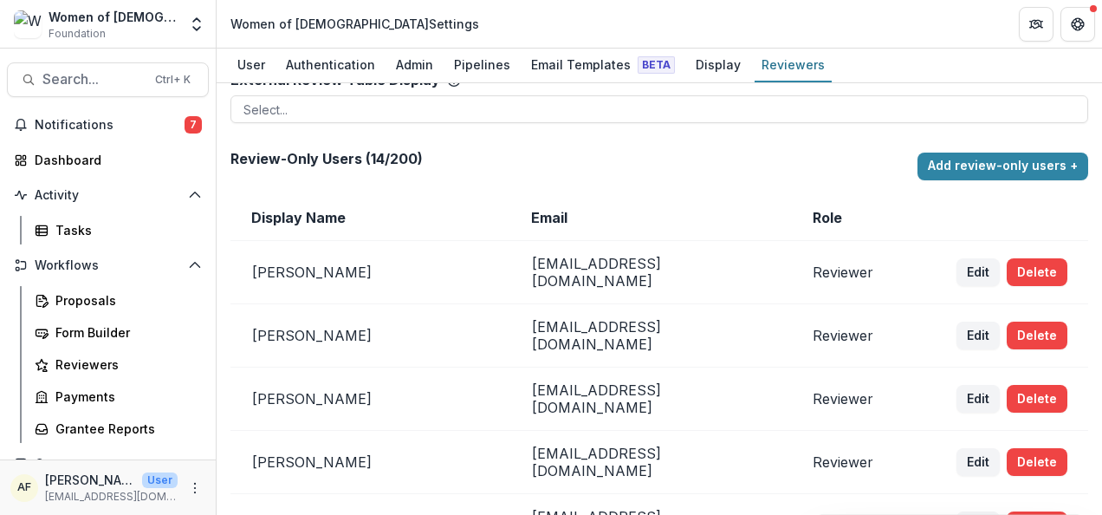
scroll to position [23, 0]
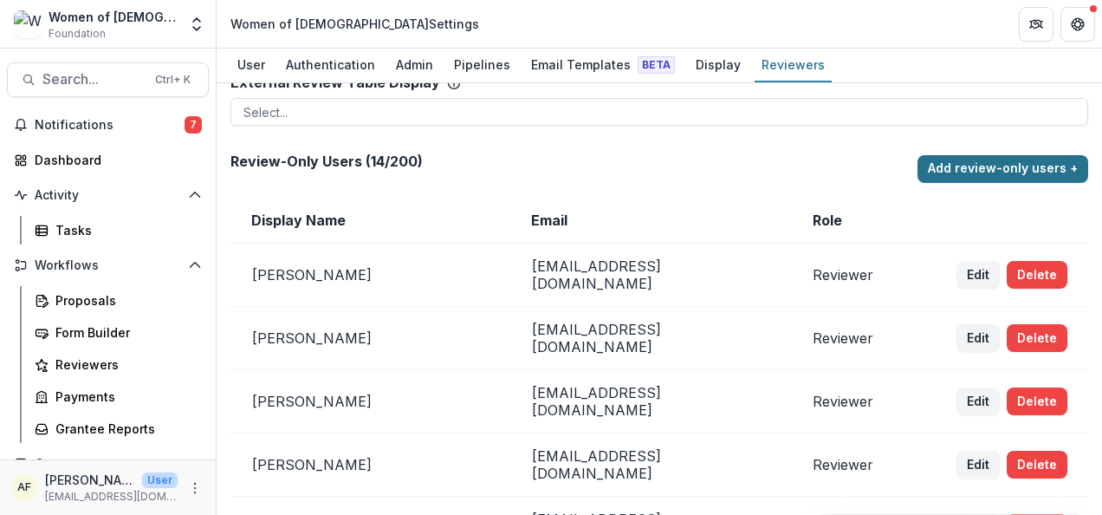
click at [948, 180] on button "Add review-only users +" at bounding box center [1003, 169] width 171 height 28
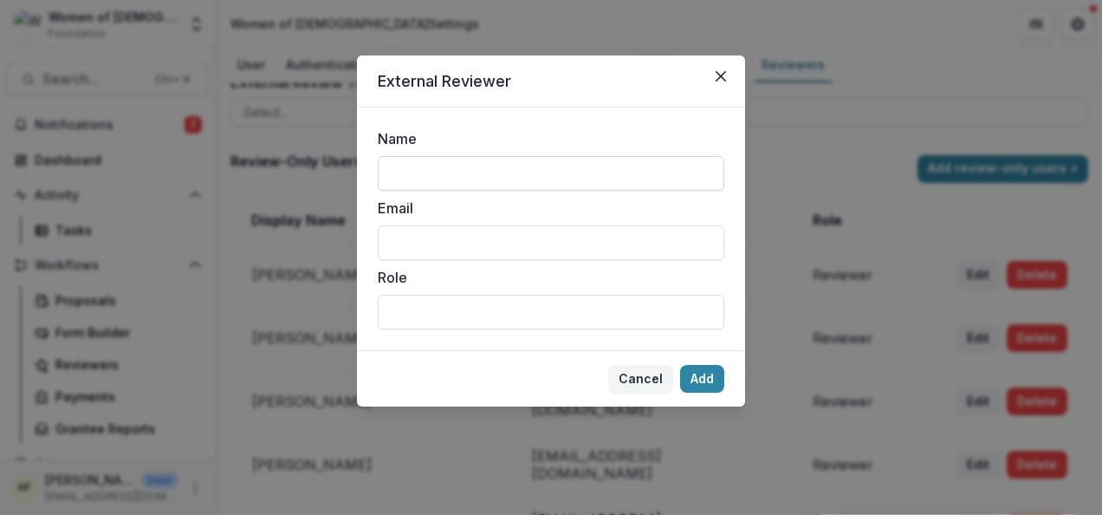
click at [553, 177] on input "Name" at bounding box center [551, 173] width 347 height 35
type input "**********"
click at [439, 236] on input "Email" at bounding box center [551, 242] width 347 height 35
paste input "**********"
type input "**********"
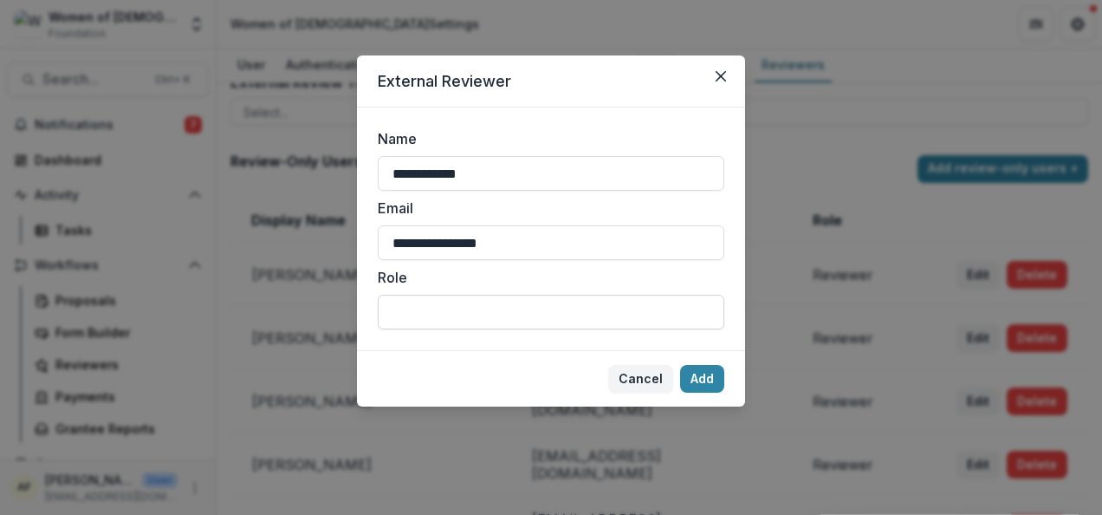
click at [404, 296] on input "Role" at bounding box center [551, 312] width 347 height 35
type input "**********"
click at [698, 380] on button "Add" at bounding box center [702, 379] width 44 height 28
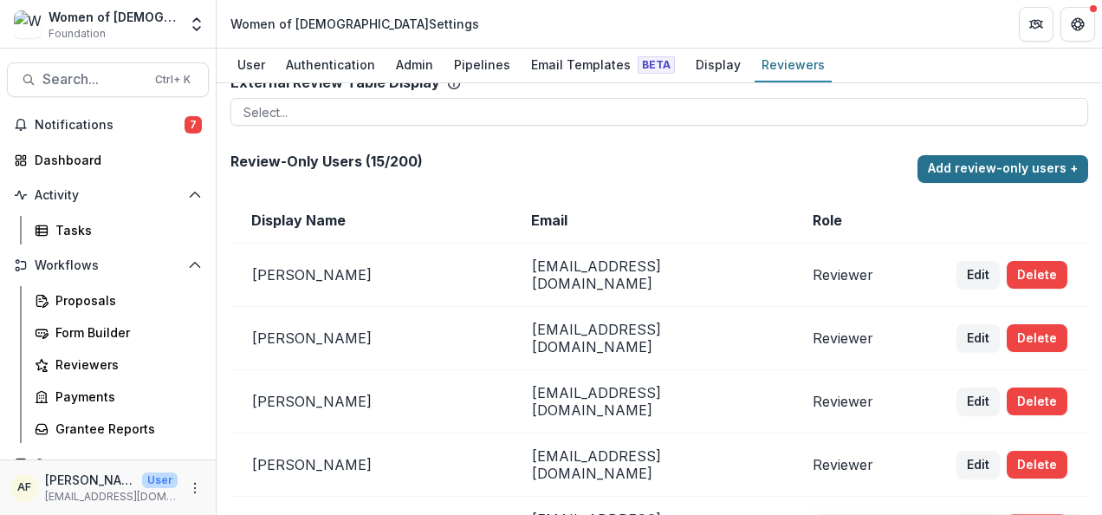
click at [971, 169] on button "Add review-only users +" at bounding box center [1003, 169] width 171 height 28
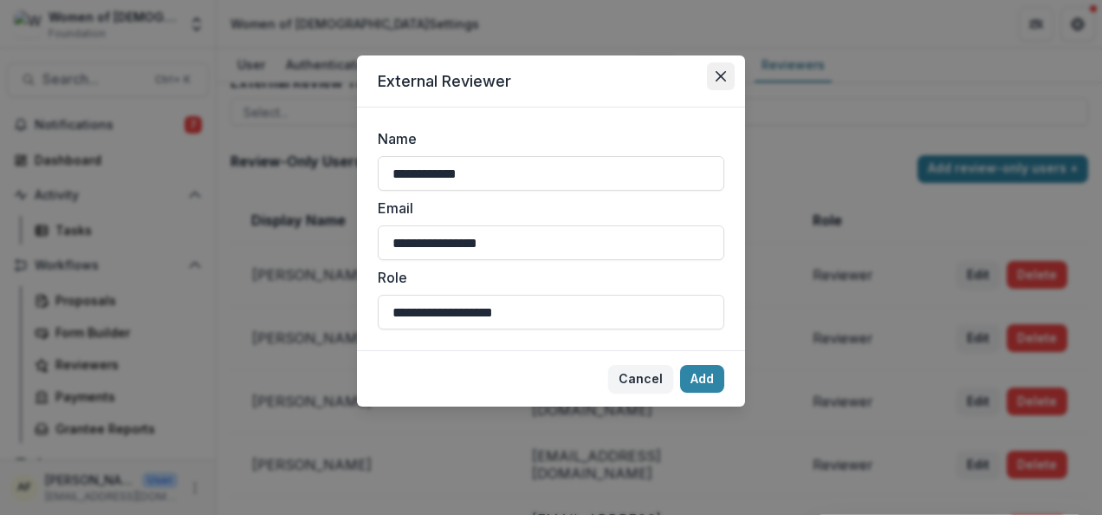
click at [712, 77] on button "Close" at bounding box center [721, 76] width 28 height 28
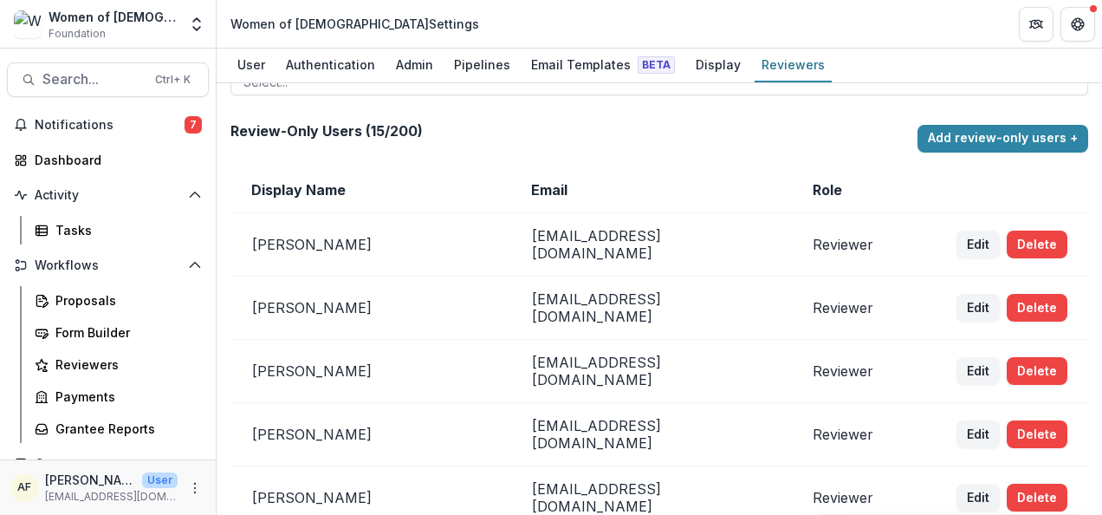
scroll to position [0, 0]
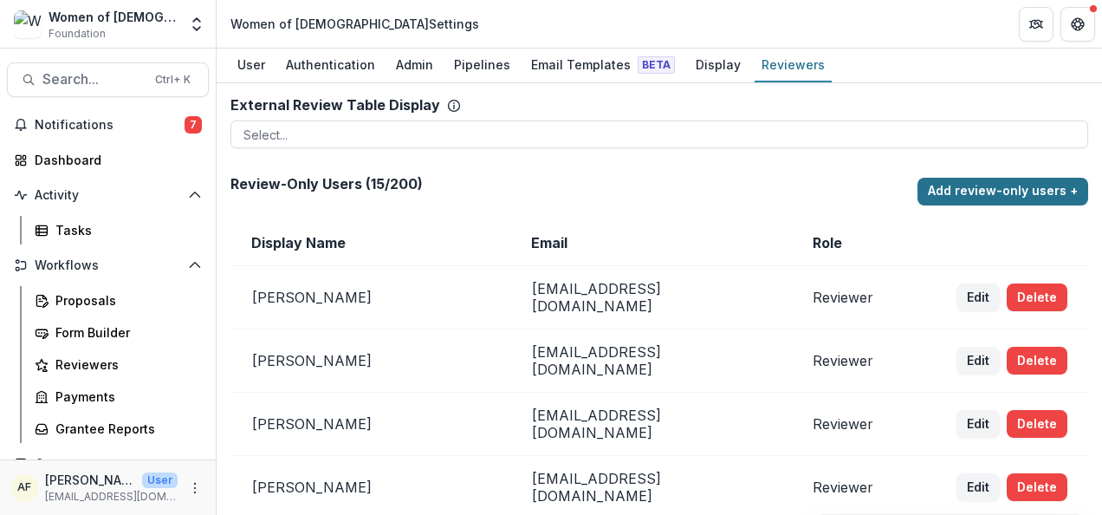
click at [998, 194] on button "Add review-only users +" at bounding box center [1003, 192] width 171 height 28
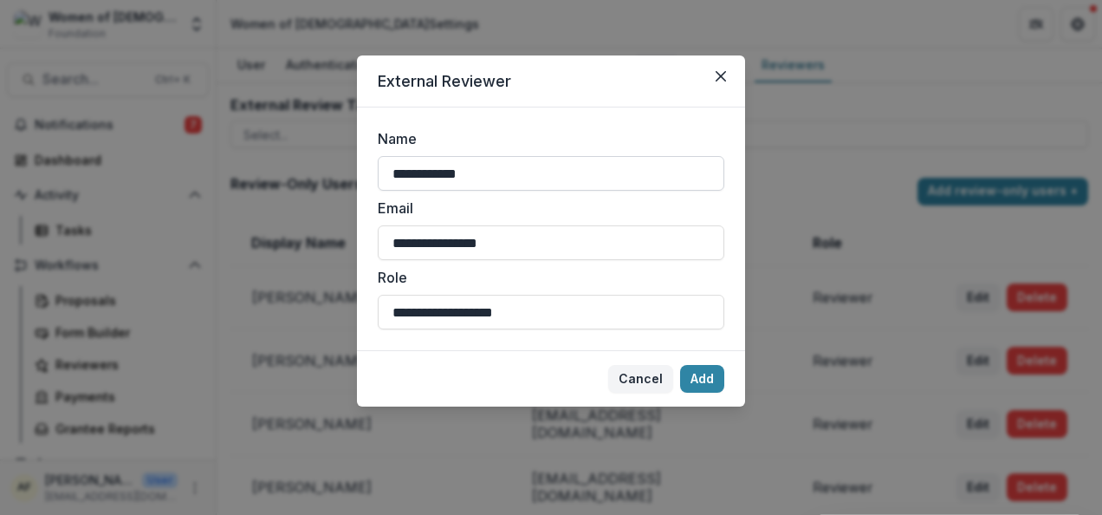
click at [534, 166] on input "**********" at bounding box center [551, 173] width 347 height 35
click at [533, 166] on input "**********" at bounding box center [551, 173] width 347 height 35
type input "**********"
click at [645, 245] on input "**********" at bounding box center [551, 242] width 347 height 35
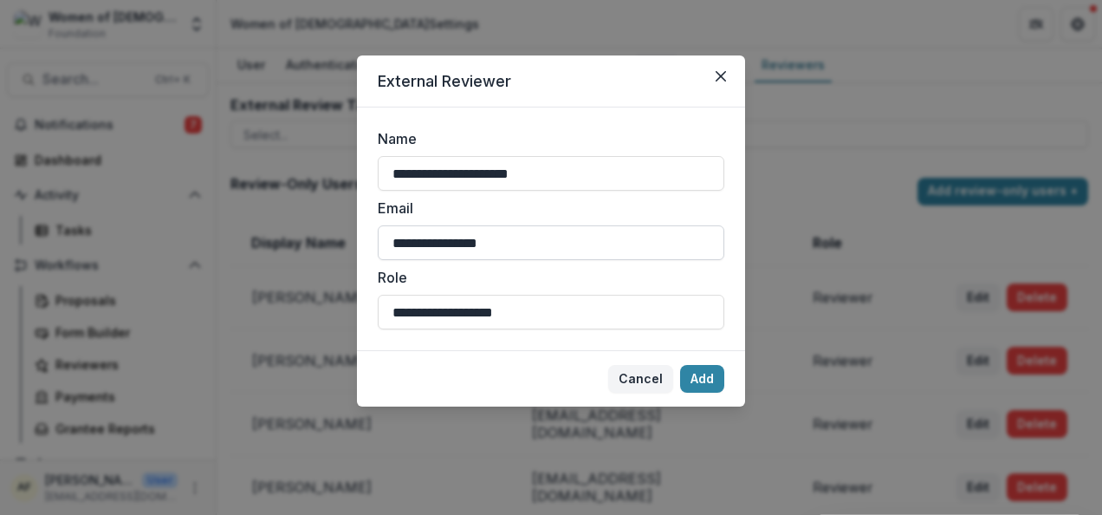
click at [644, 244] on input "**********" at bounding box center [551, 242] width 347 height 35
paste input "********"
type input "**********"
click at [706, 383] on button "Add" at bounding box center [702, 379] width 44 height 28
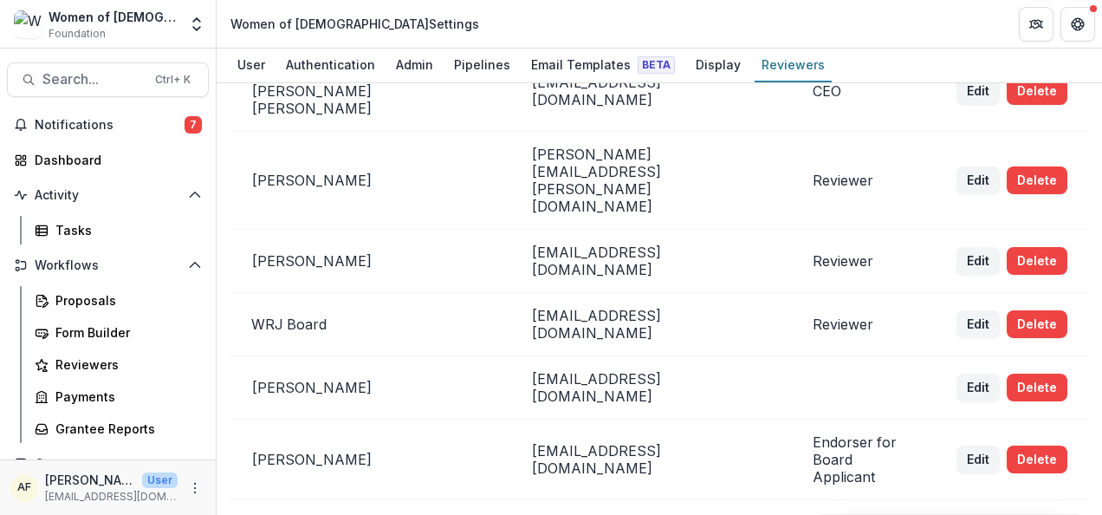
scroll to position [675, 0]
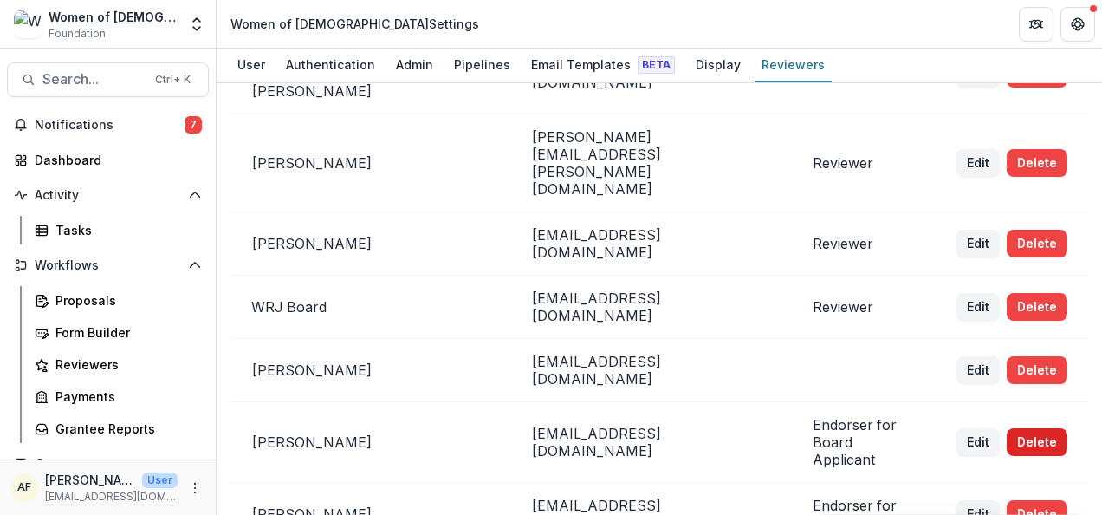
click at [1043, 428] on button "Delete" at bounding box center [1037, 442] width 61 height 28
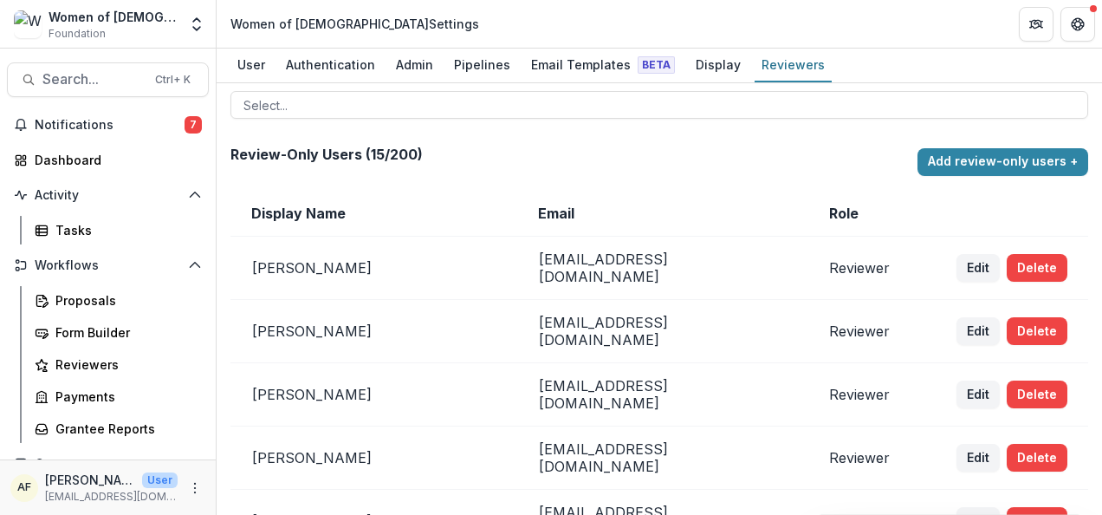
scroll to position [0, 0]
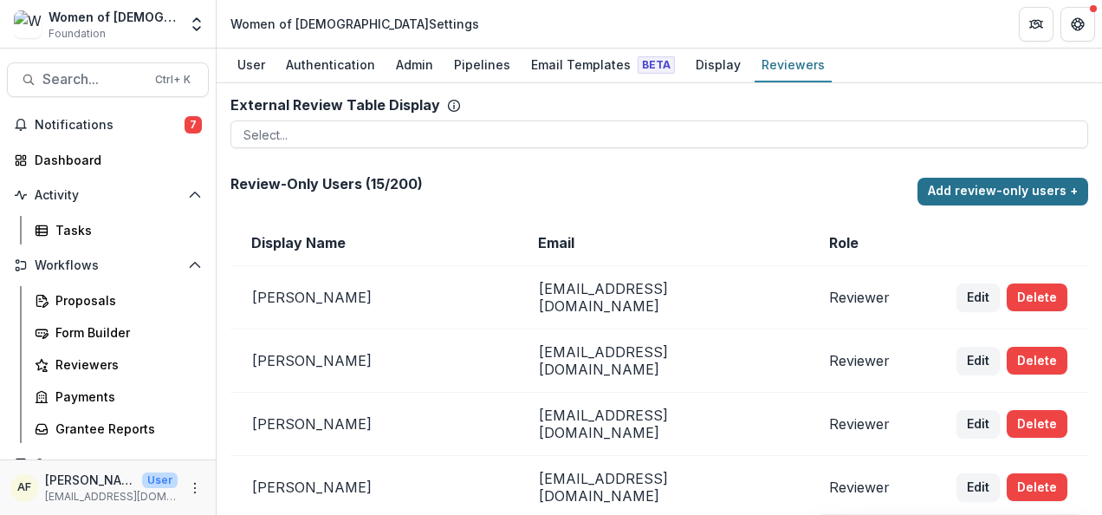
click at [1048, 181] on button "Add review-only users +" at bounding box center [1003, 192] width 171 height 28
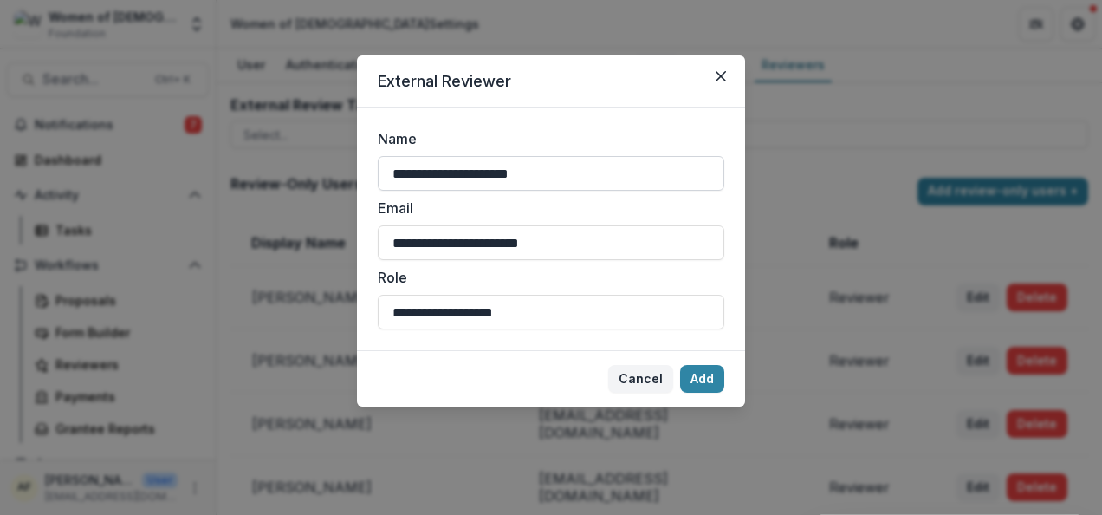
click at [553, 183] on input "**********" at bounding box center [551, 173] width 347 height 35
type input "**********"
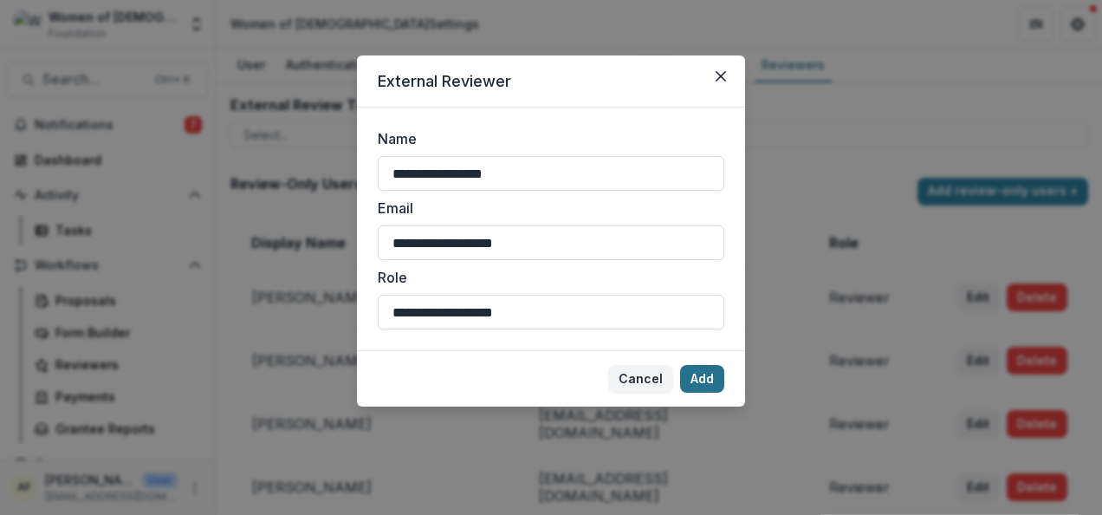
click at [712, 386] on button "Add" at bounding box center [702, 379] width 44 height 28
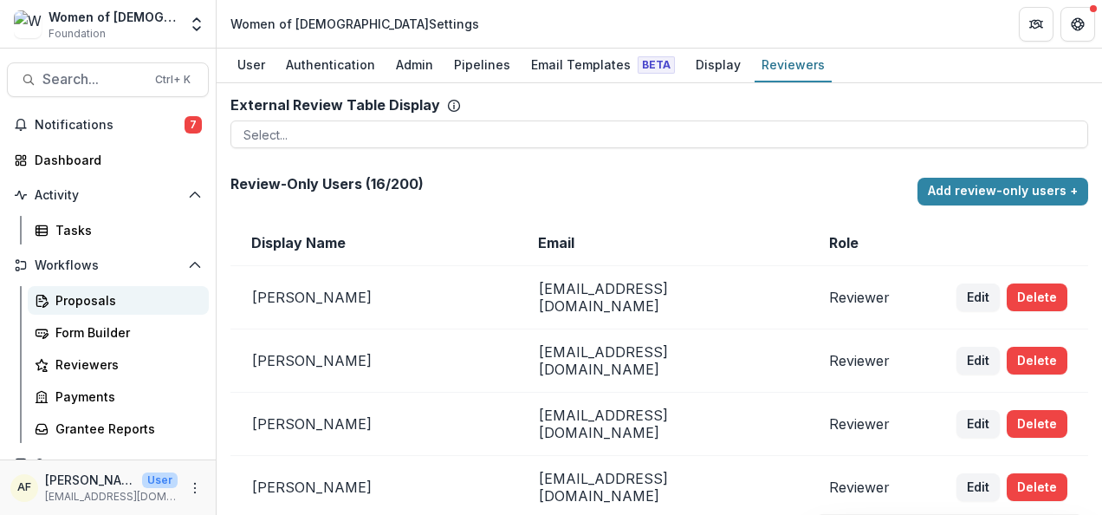
click at [87, 296] on div "Proposals" at bounding box center [125, 300] width 140 height 18
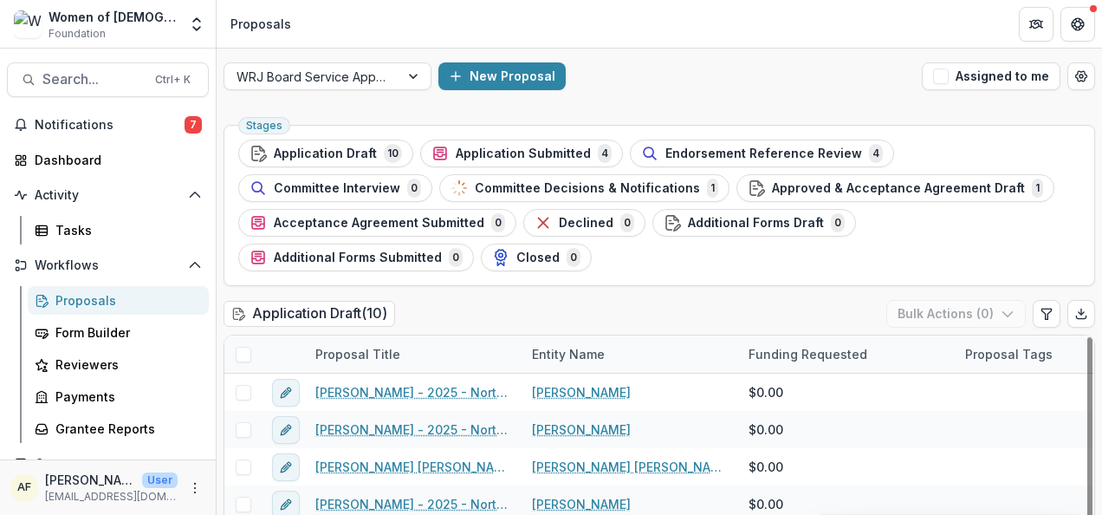
drag, startPoint x: 1086, startPoint y: 380, endPoint x: 1101, endPoint y: 196, distance: 185.2
click at [1093, 337] on div at bounding box center [1090, 449] width 5 height 225
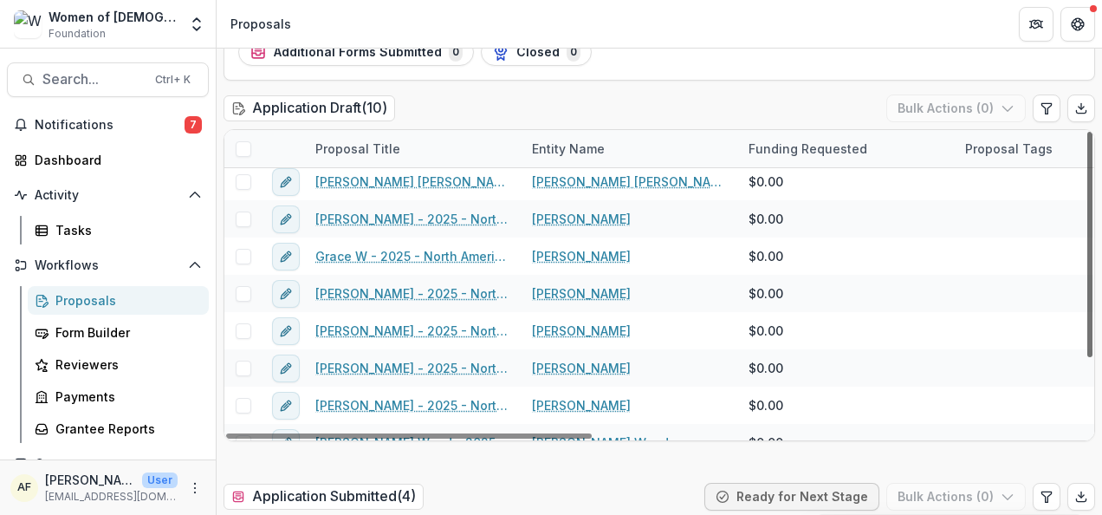
scroll to position [100, 0]
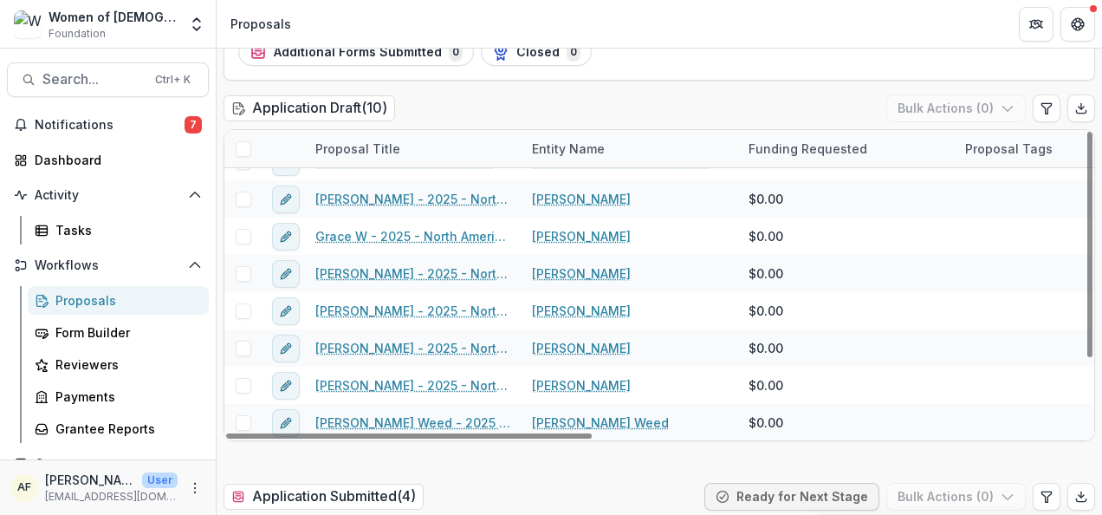
drag, startPoint x: 1085, startPoint y: 181, endPoint x: 1101, endPoint y: 105, distance: 78.0
click at [1088, 258] on div at bounding box center [1090, 244] width 5 height 225
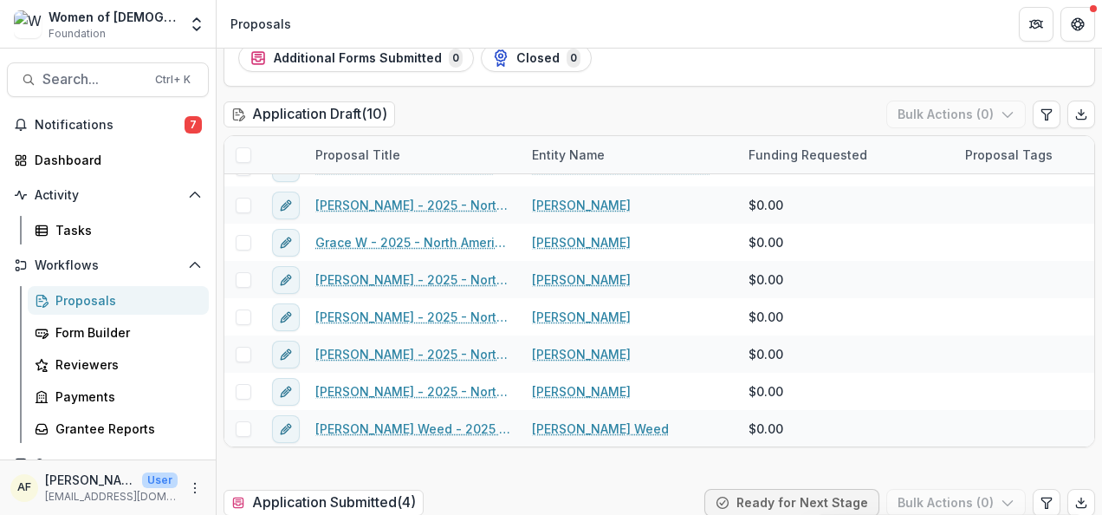
scroll to position [172, 0]
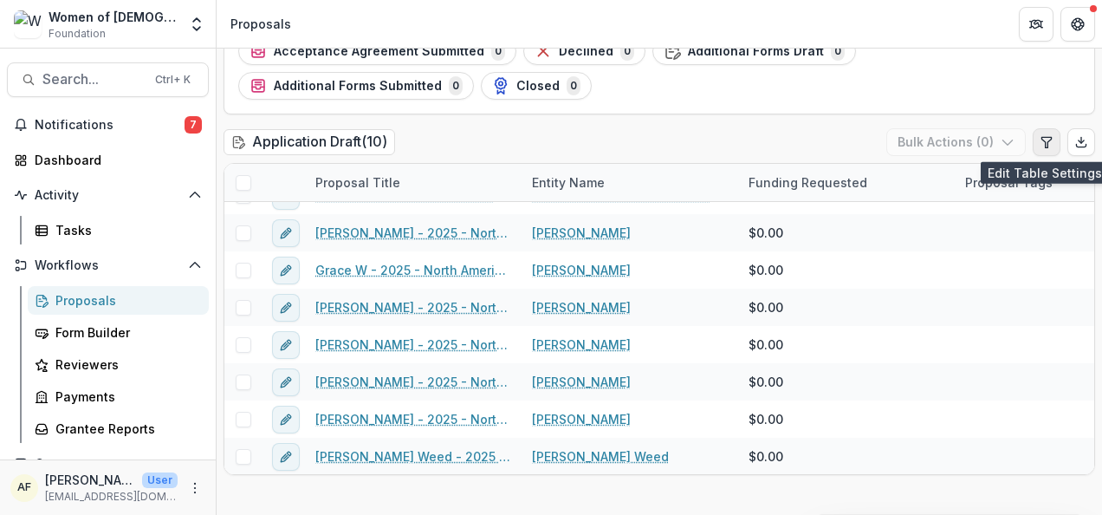
click at [1045, 137] on icon "Edit table settings" at bounding box center [1047, 142] width 10 height 10
select select "******"
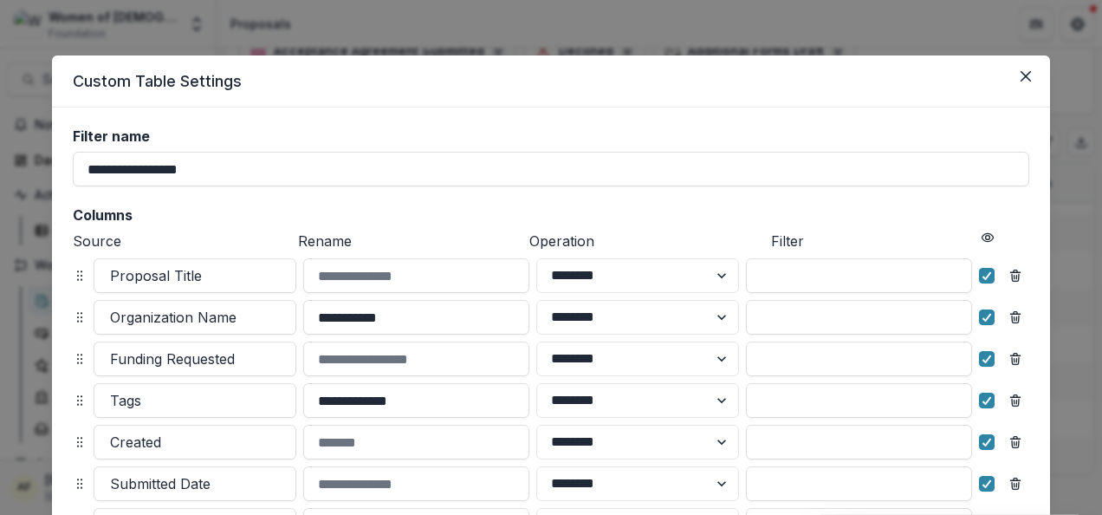
drag, startPoint x: 1025, startPoint y: 75, endPoint x: 1101, endPoint y: 85, distance: 76.9
click at [1024, 75] on icon "Close" at bounding box center [1026, 76] width 10 height 10
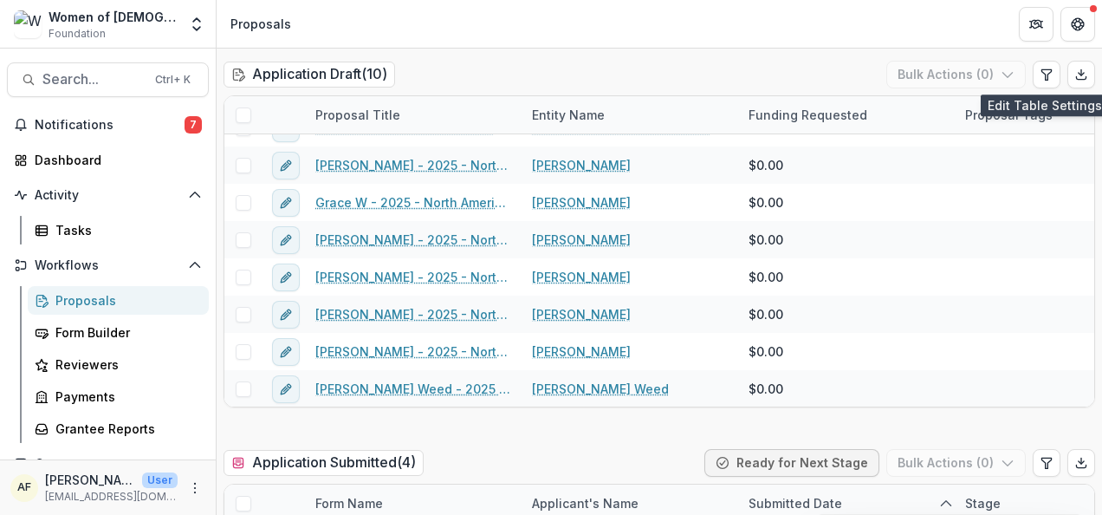
scroll to position [233, 0]
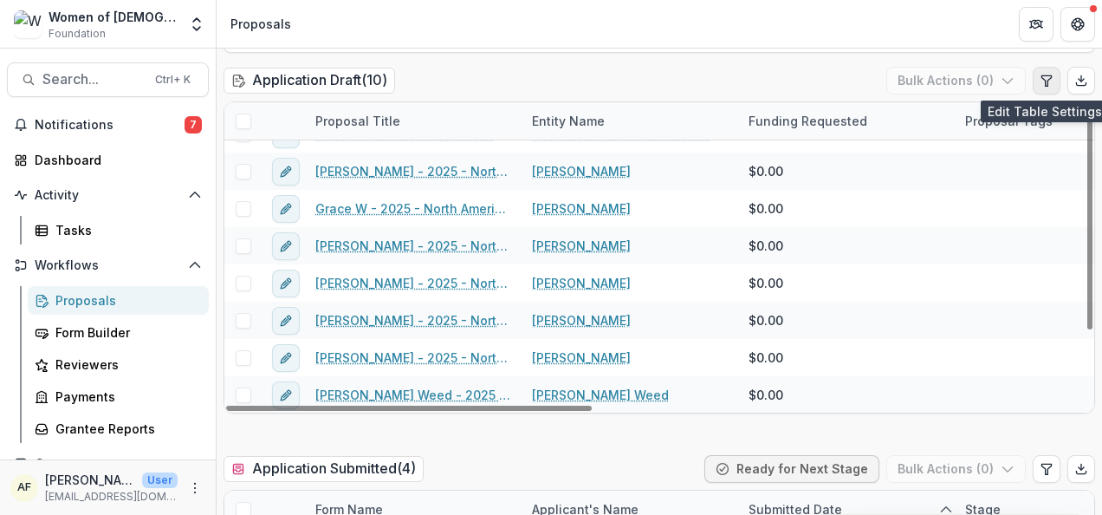
click at [1046, 75] on icon "Edit table settings" at bounding box center [1047, 80] width 10 height 10
select select "******"
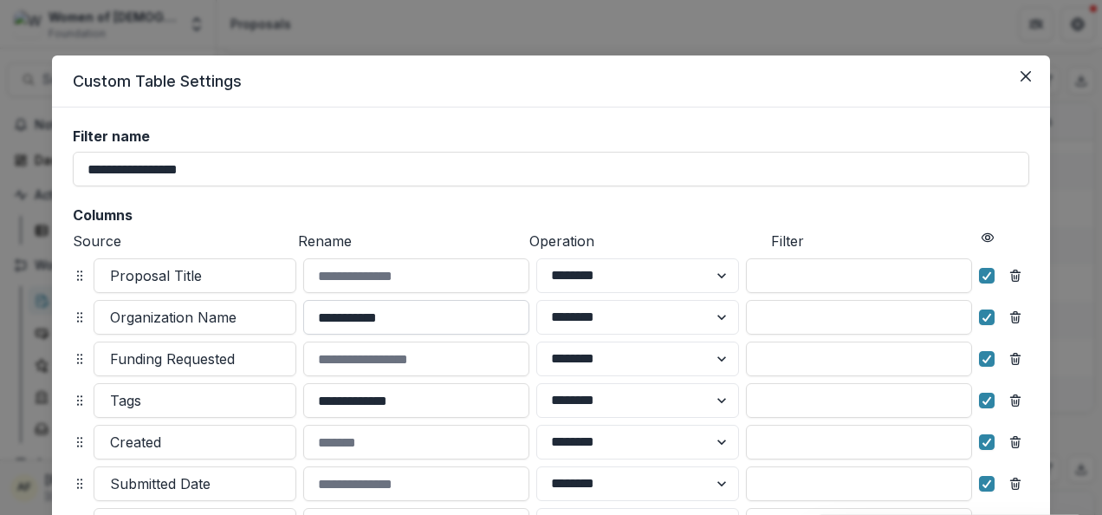
click at [393, 317] on input "**********" at bounding box center [416, 317] width 226 height 35
click at [392, 317] on input "**********" at bounding box center [416, 317] width 226 height 35
type input "*"
click at [414, 277] on input at bounding box center [416, 275] width 226 height 35
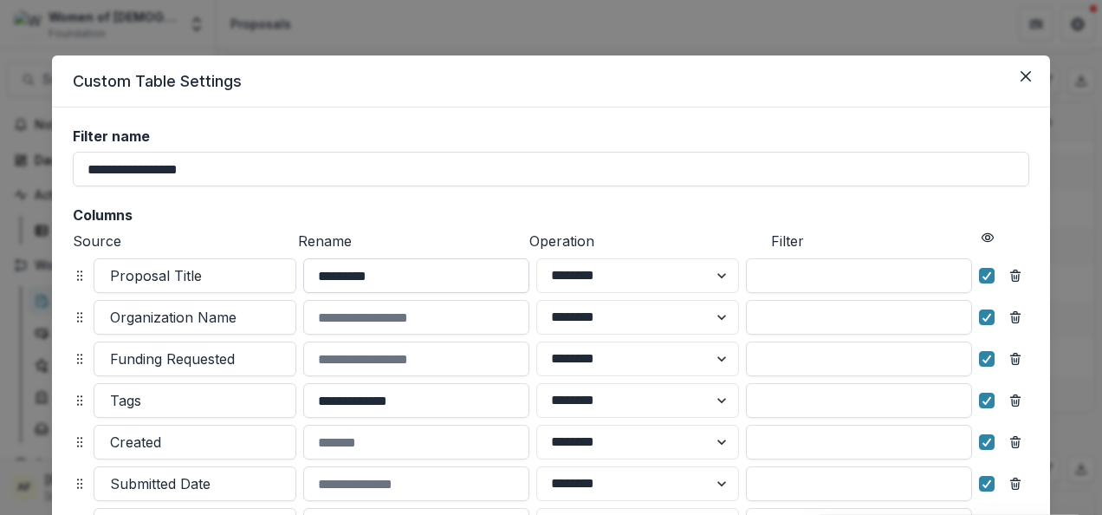
type input "*********"
click at [407, 304] on input at bounding box center [416, 317] width 226 height 35
type input "**********"
click at [64, 355] on div "**********" at bounding box center [551, 432] width 998 height 650
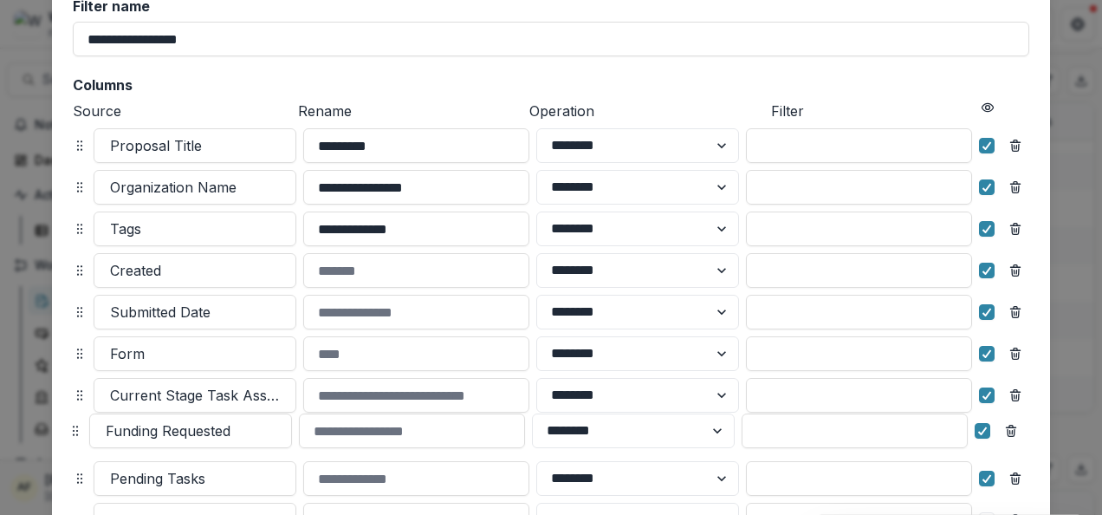
drag, startPoint x: 75, startPoint y: 423, endPoint x: 69, endPoint y: 445, distance: 23.1
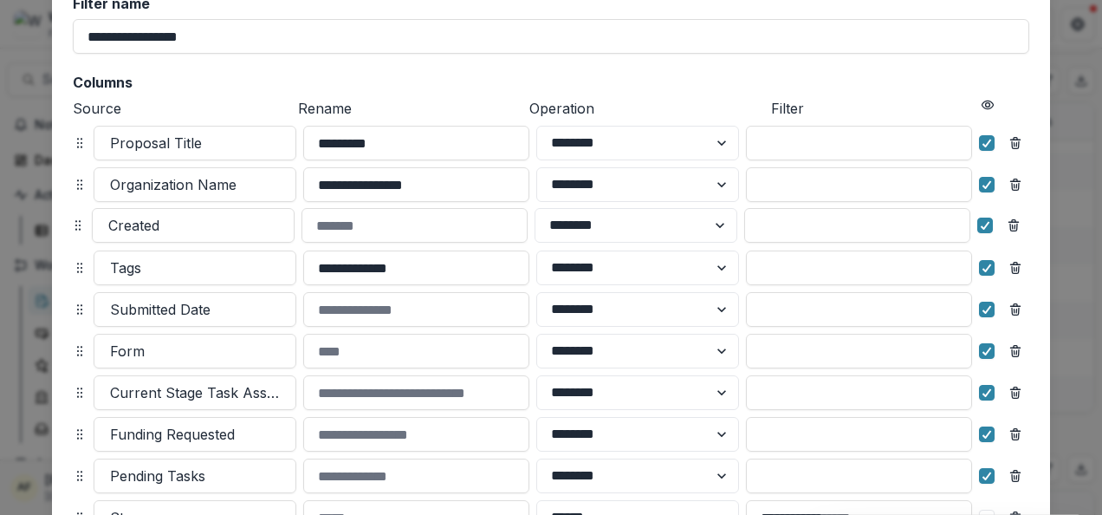
drag, startPoint x: 77, startPoint y: 269, endPoint x: 84, endPoint y: 227, distance: 42.2
click at [75, 226] on icon at bounding box center [78, 225] width 14 height 14
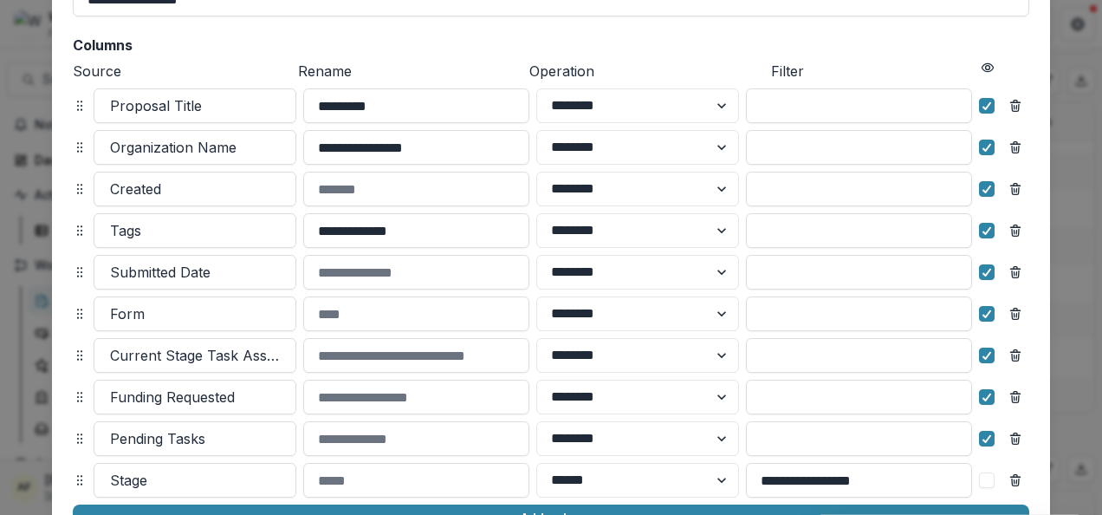
scroll to position [194, 0]
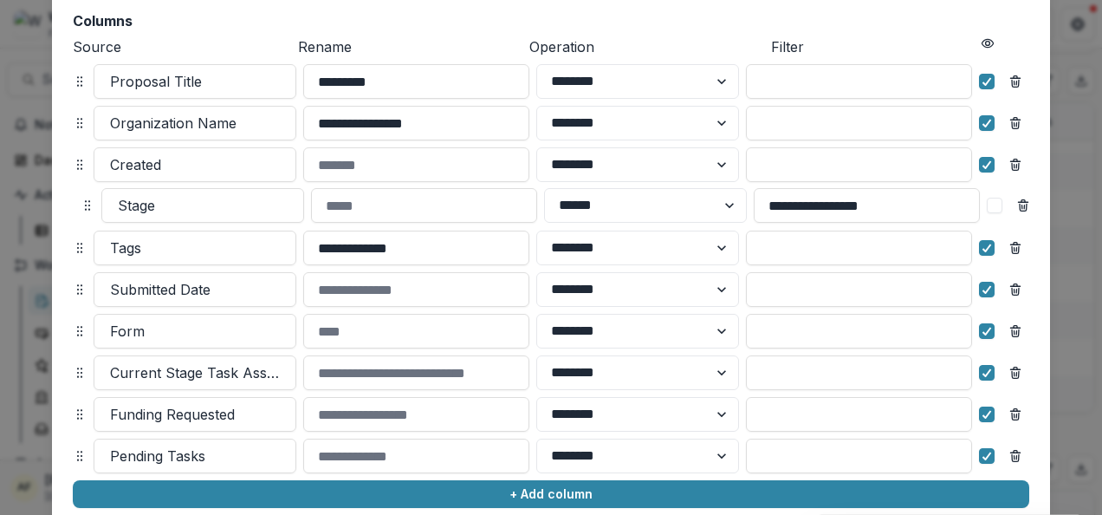
drag, startPoint x: 75, startPoint y: 457, endPoint x: 81, endPoint y: 206, distance: 250.5
click at [81, 206] on icon at bounding box center [88, 205] width 14 height 14
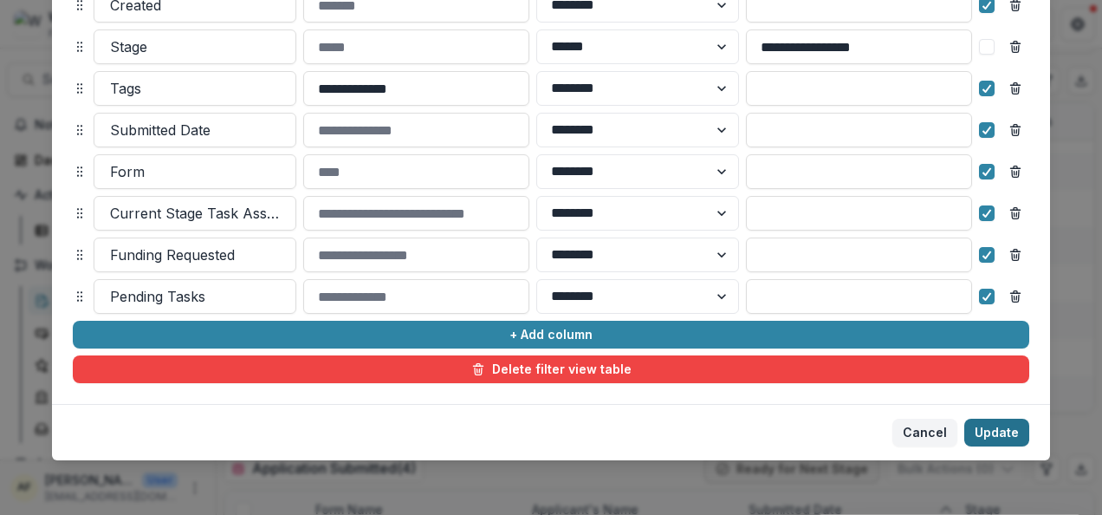
click at [1009, 426] on button "Update" at bounding box center [997, 433] width 65 height 28
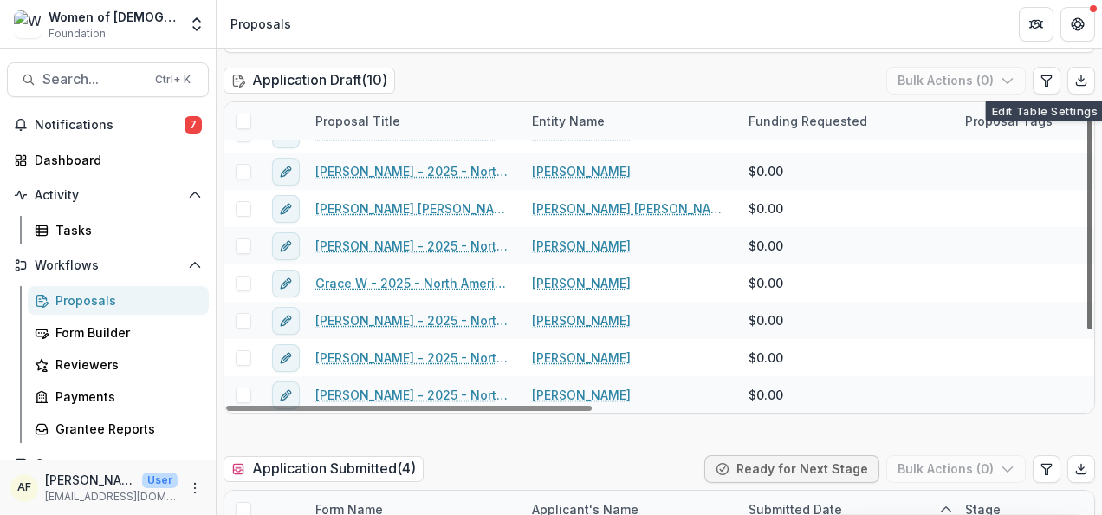
scroll to position [0, 0]
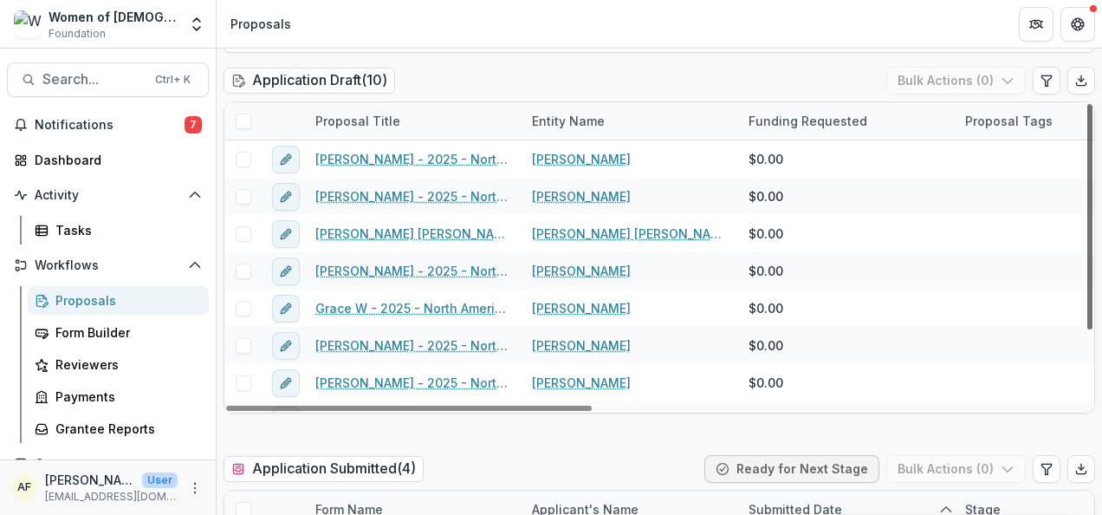
drag, startPoint x: 1088, startPoint y: 243, endPoint x: 1088, endPoint y: 146, distance: 97.1
click at [1088, 146] on div at bounding box center [1090, 216] width 5 height 225
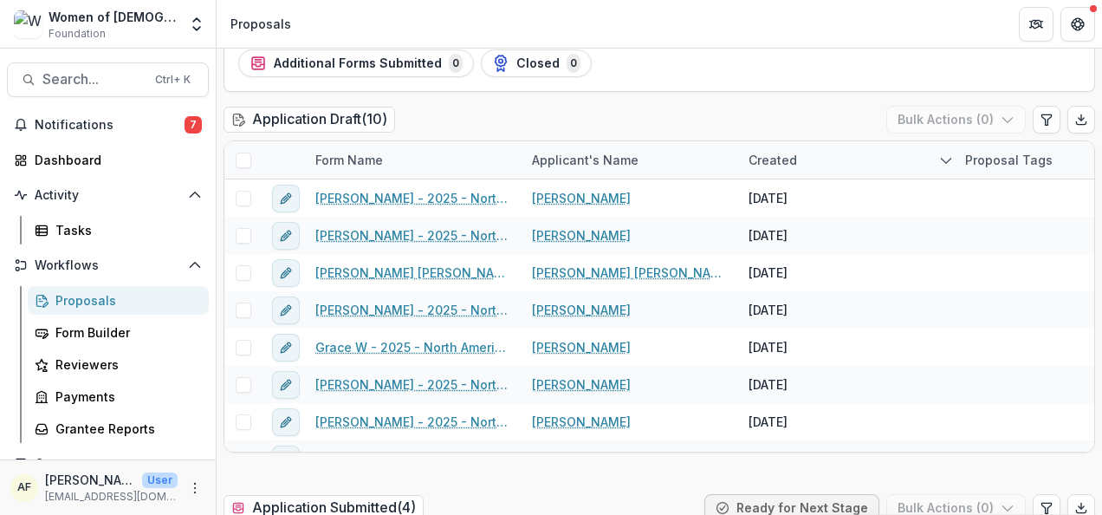
scroll to position [199, 0]
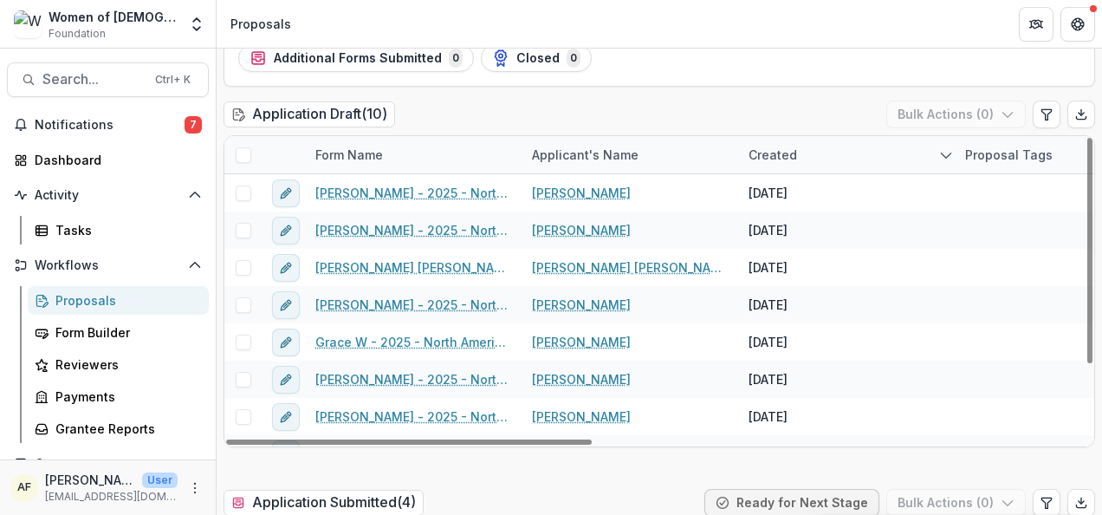
click at [803, 157] on div "Created" at bounding box center [772, 155] width 69 height 18
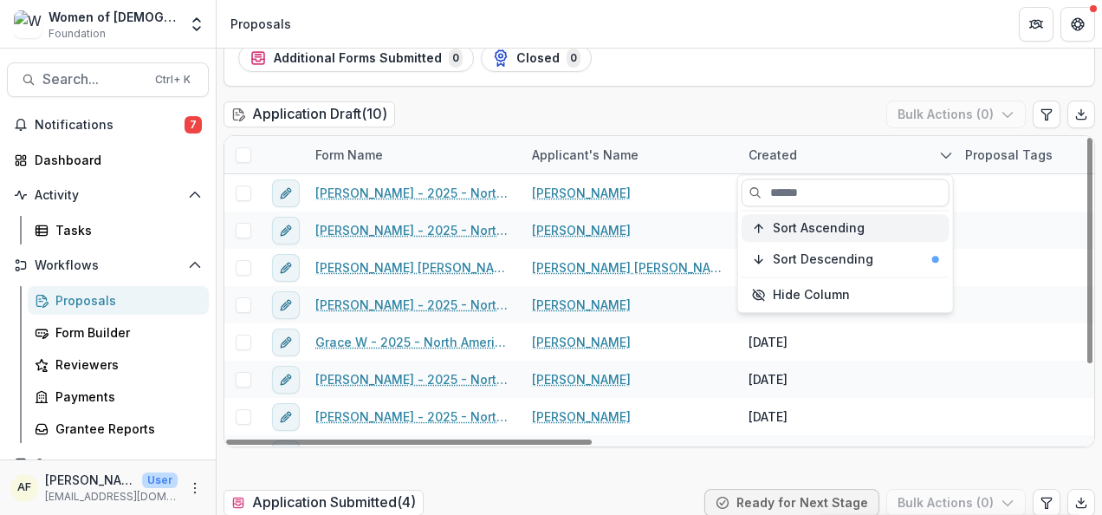
click at [808, 221] on span "Sort Ascending" at bounding box center [819, 228] width 92 height 15
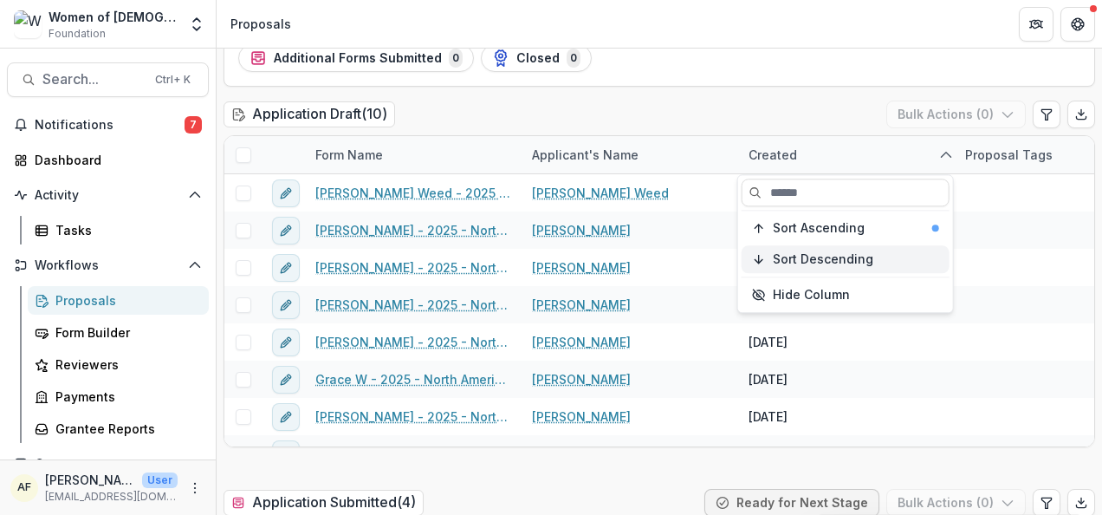
click at [816, 245] on button "Sort Descending" at bounding box center [846, 259] width 208 height 28
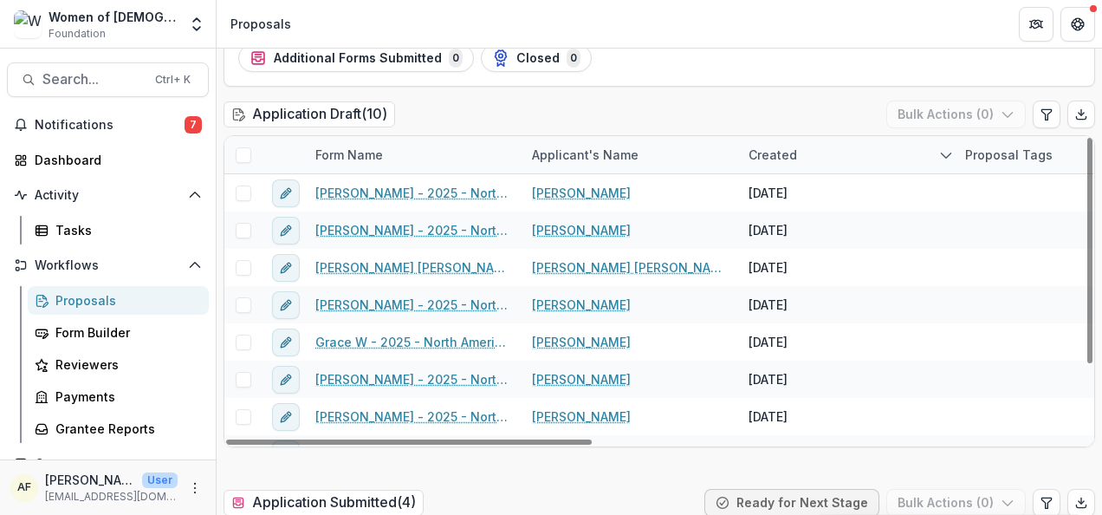
click at [832, 113] on div "Application Draft ( 10 ) Bulk Actions ( 0 )" at bounding box center [660, 118] width 872 height 35
click at [799, 153] on div "Created" at bounding box center [772, 155] width 69 height 18
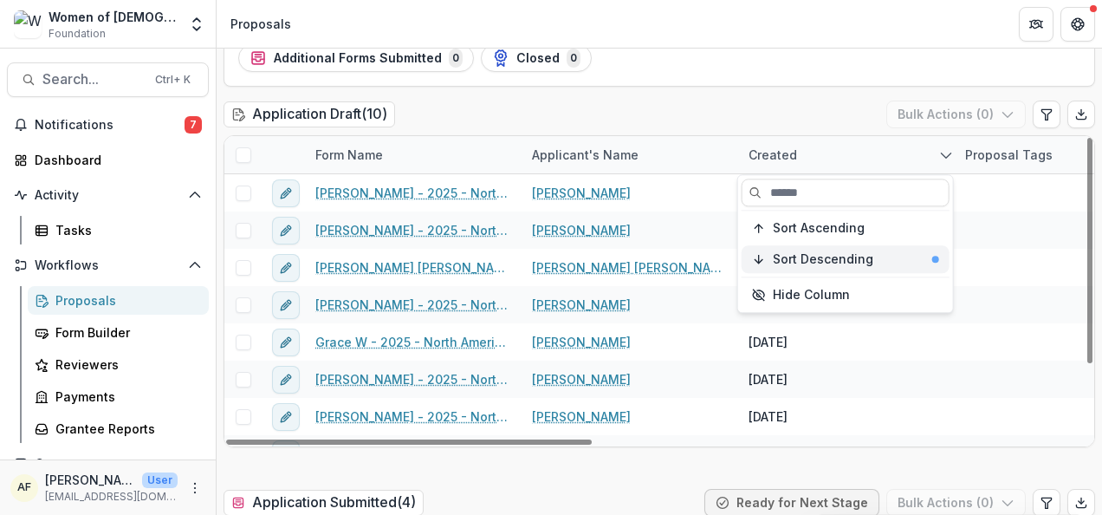
click at [810, 258] on span "Sort Descending" at bounding box center [823, 259] width 101 height 15
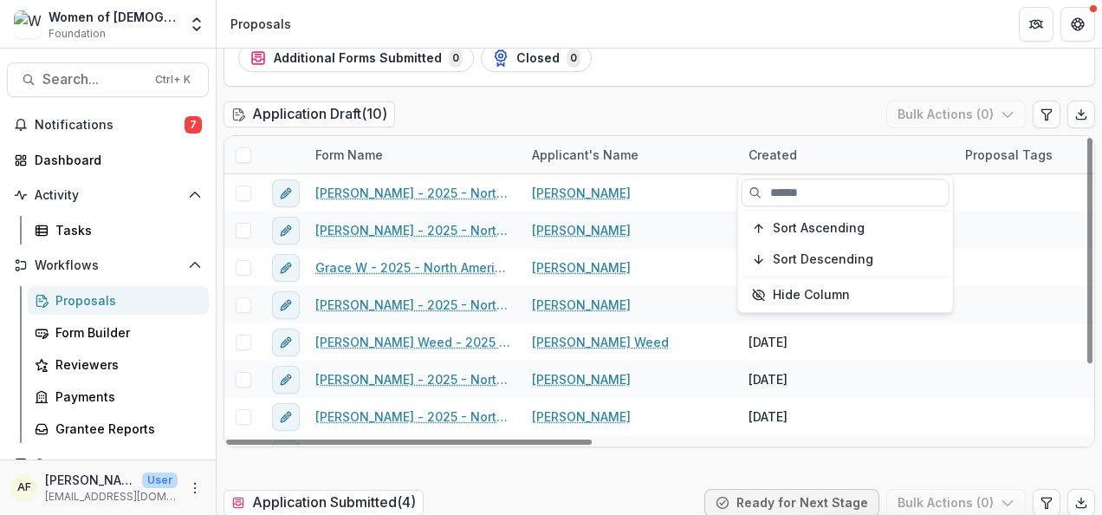
click at [796, 141] on div "Created" at bounding box center [846, 154] width 217 height 37
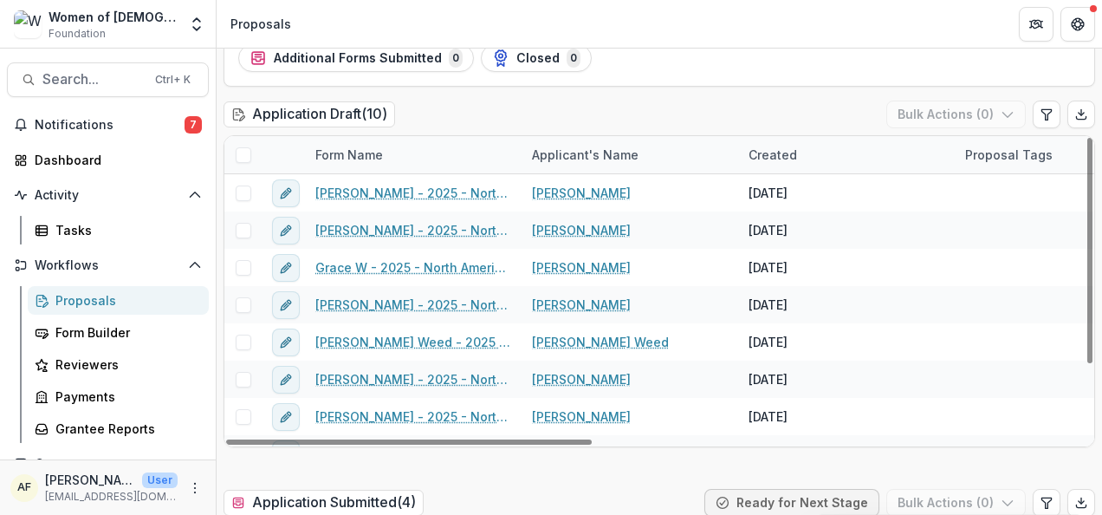
click at [776, 153] on div "Created" at bounding box center [772, 155] width 69 height 18
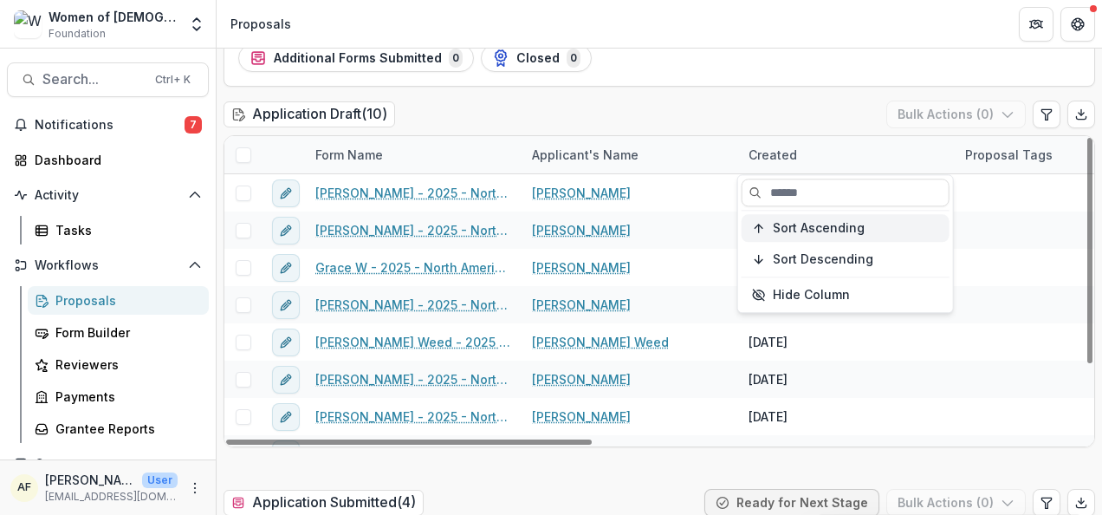
click at [802, 225] on span "Sort Ascending" at bounding box center [819, 228] width 92 height 15
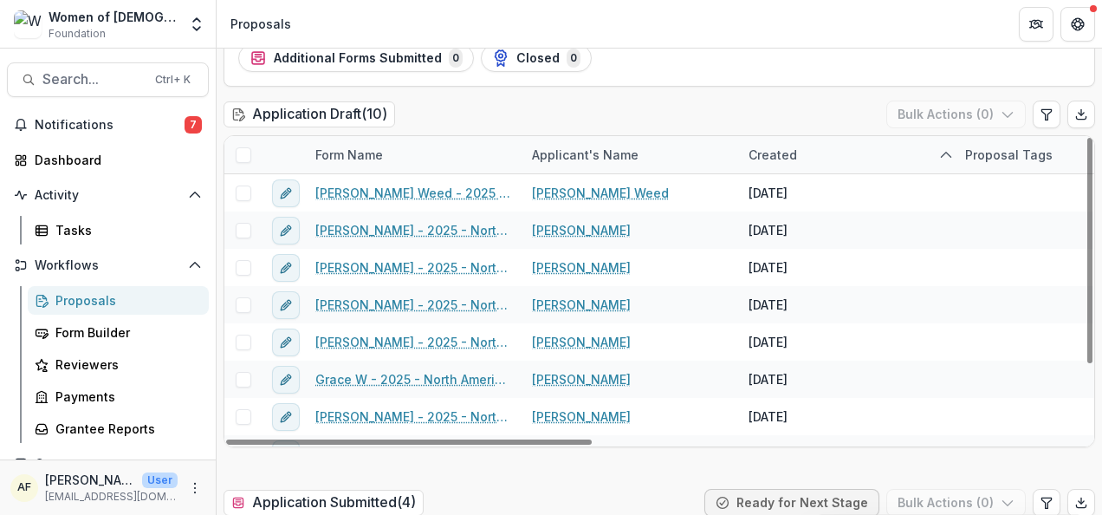
click at [834, 111] on div "Application Draft ( 10 ) Bulk Actions ( 0 )" at bounding box center [660, 118] width 872 height 35
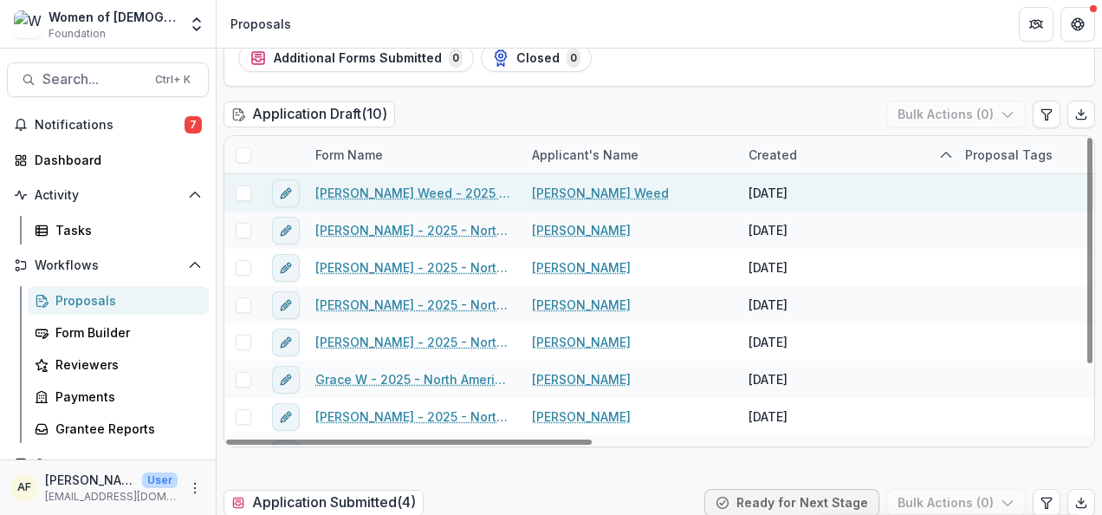
click at [470, 189] on link "[PERSON_NAME] Weed - 2025 - North American Board Service Application 2026" at bounding box center [413, 193] width 196 height 18
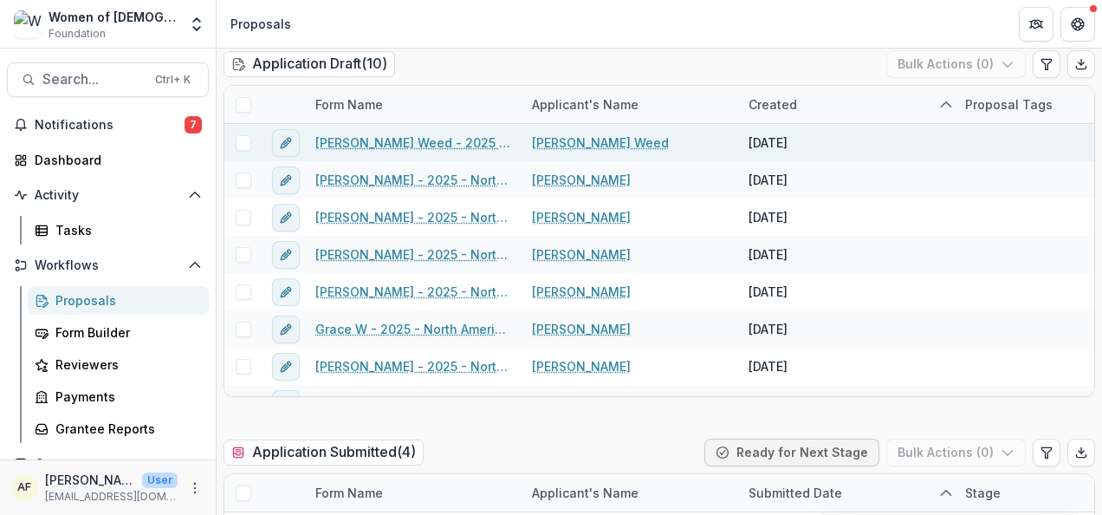
scroll to position [267, 0]
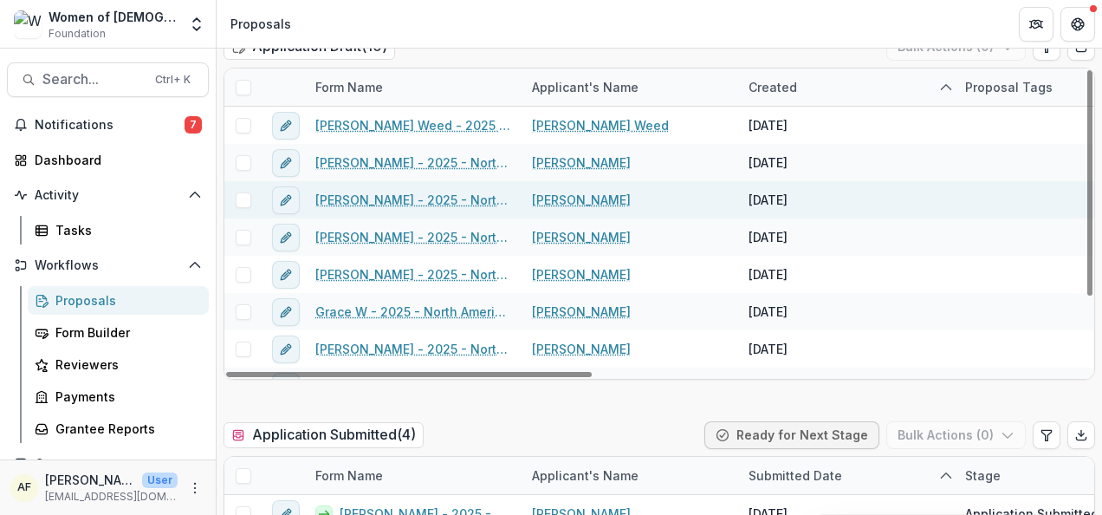
click at [456, 196] on link "[PERSON_NAME] - 2025 - North American Board Service Application 2026" at bounding box center [413, 200] width 196 height 18
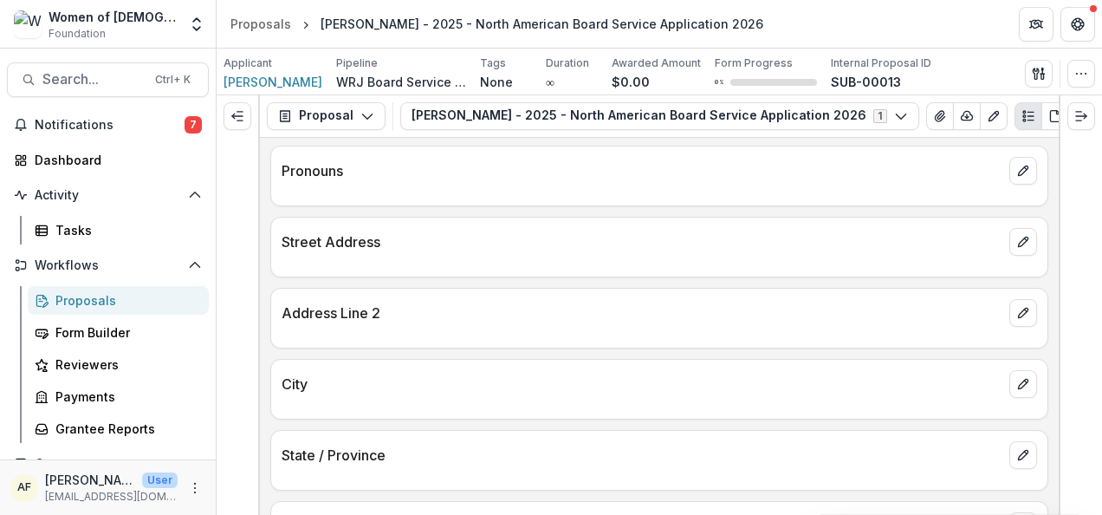
scroll to position [785, 0]
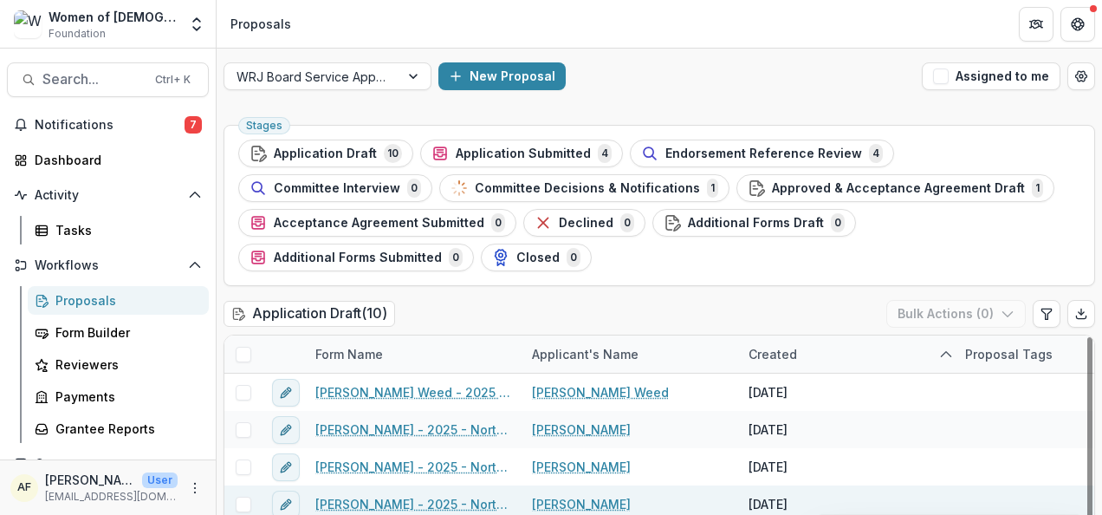
click at [380, 497] on link "[PERSON_NAME] - 2025 - North American Board Service Application 2026" at bounding box center [413, 504] width 196 height 18
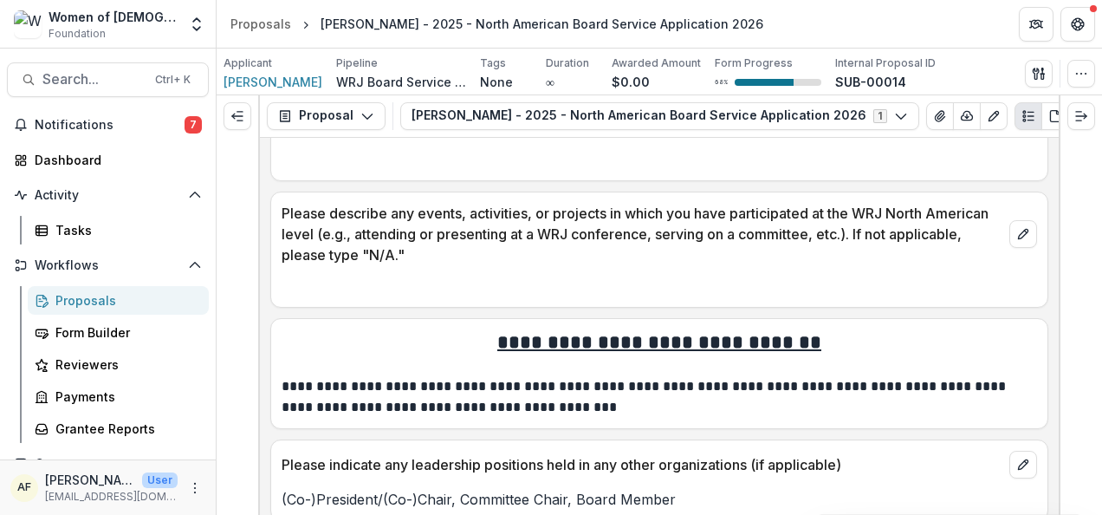
scroll to position [3000, 0]
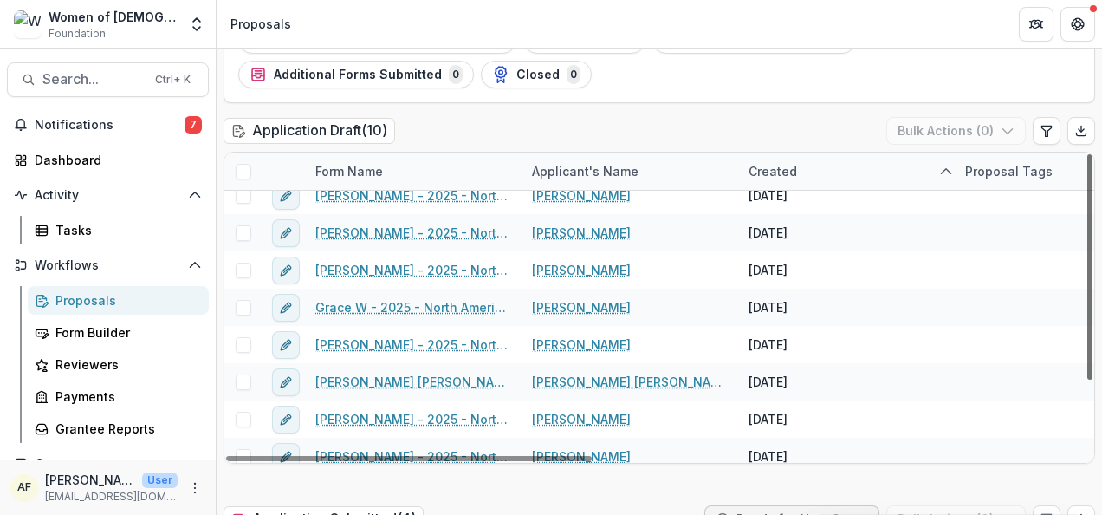
scroll to position [100, 0]
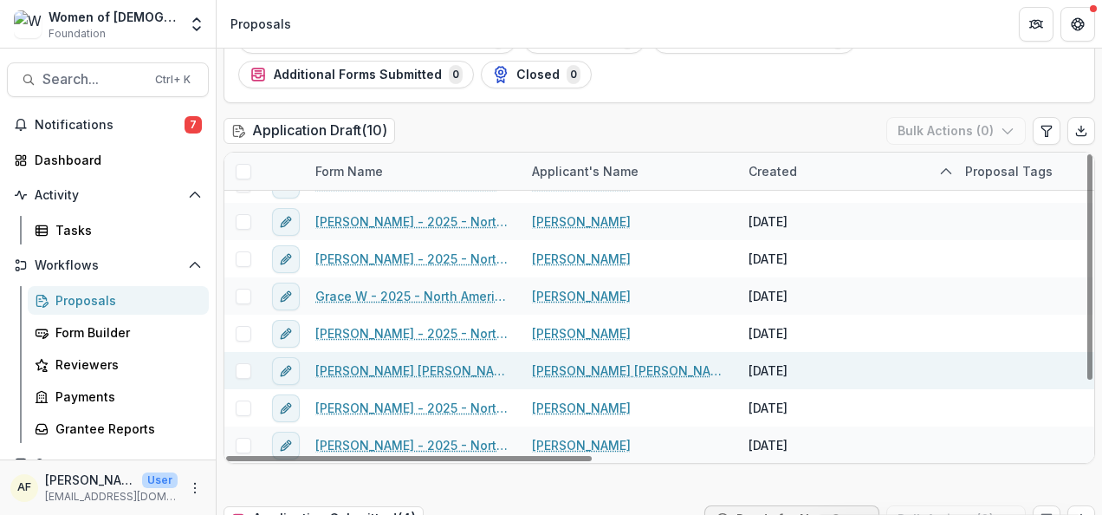
drag, startPoint x: 1083, startPoint y: 222, endPoint x: 835, endPoint y: 361, distance: 284.4
click at [1088, 320] on div at bounding box center [1090, 266] width 5 height 225
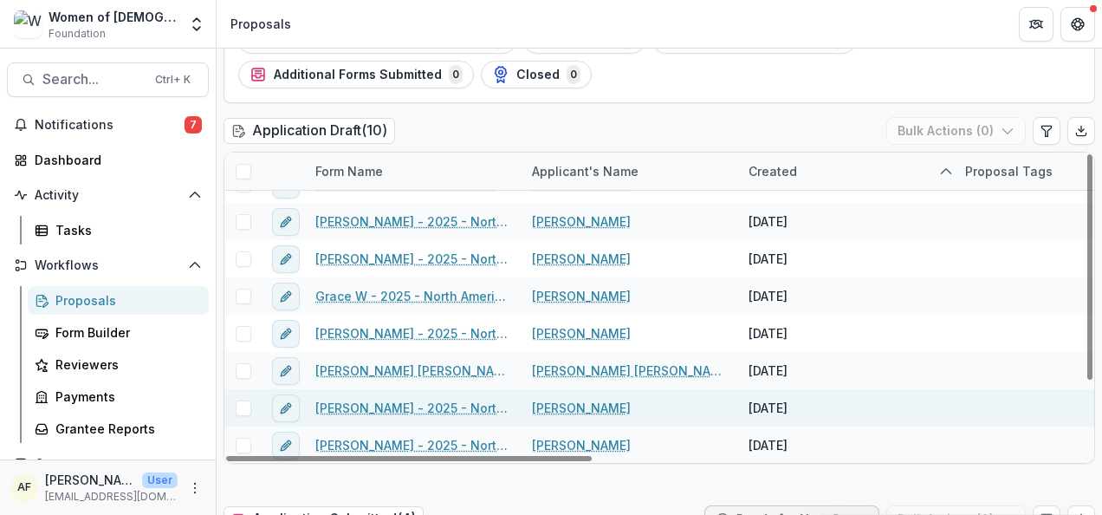
click at [368, 413] on link "[PERSON_NAME] - 2025 - North American Board Service Application 2026" at bounding box center [413, 408] width 196 height 18
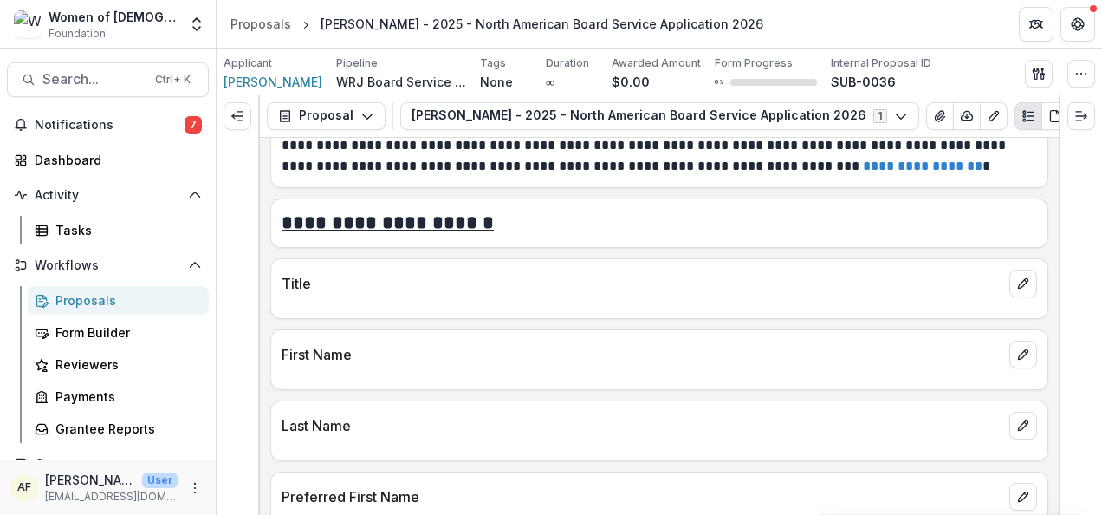
scroll to position [562, 0]
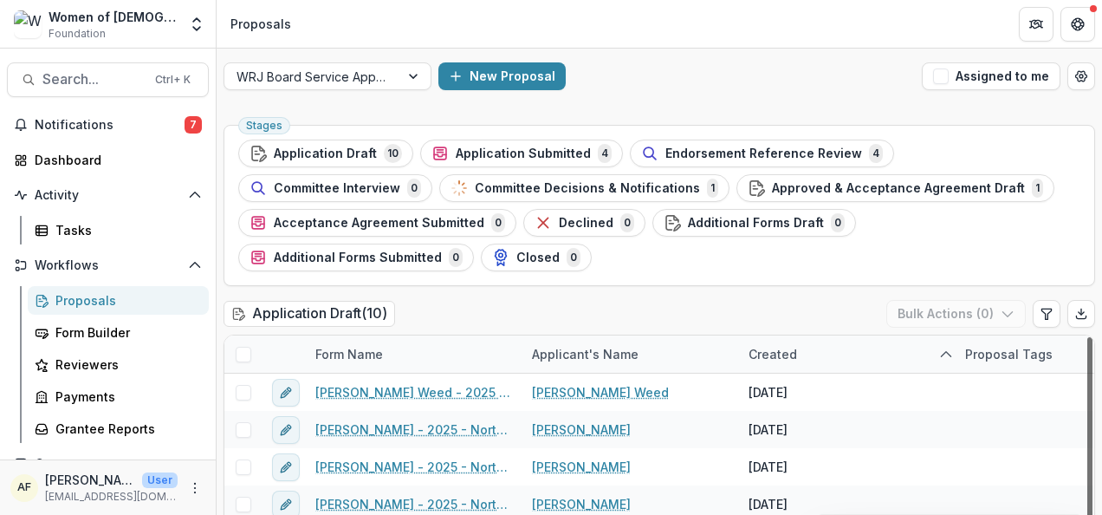
scroll to position [100, 0]
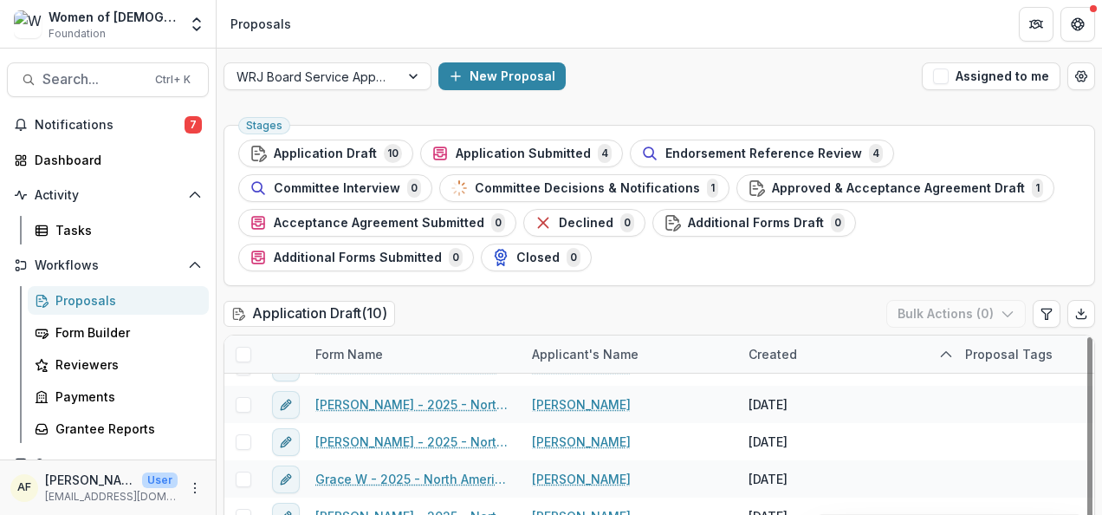
drag, startPoint x: 1087, startPoint y: 353, endPoint x: 1101, endPoint y: 104, distance: 249.2
click at [1088, 484] on div at bounding box center [1090, 449] width 5 height 225
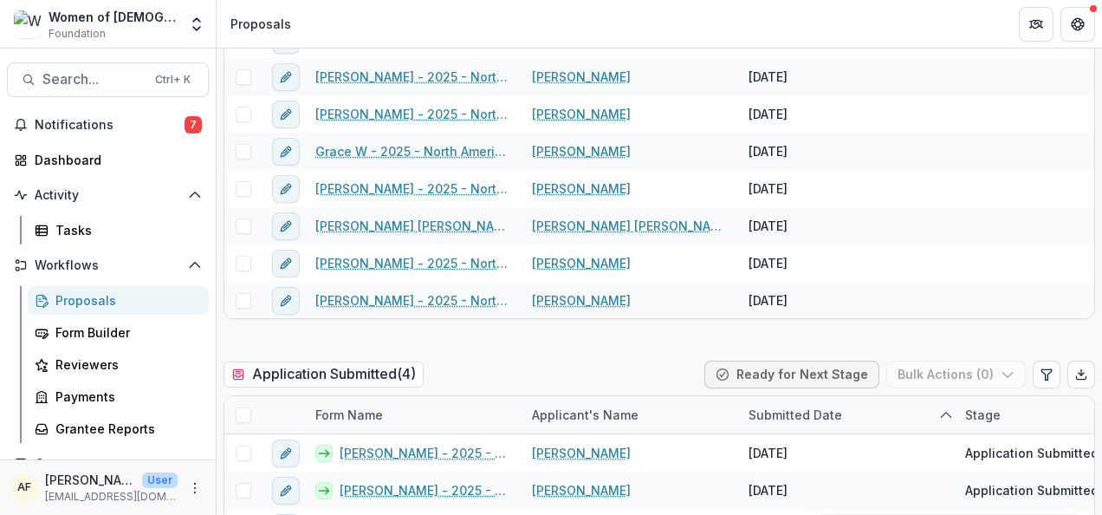
scroll to position [328, 0]
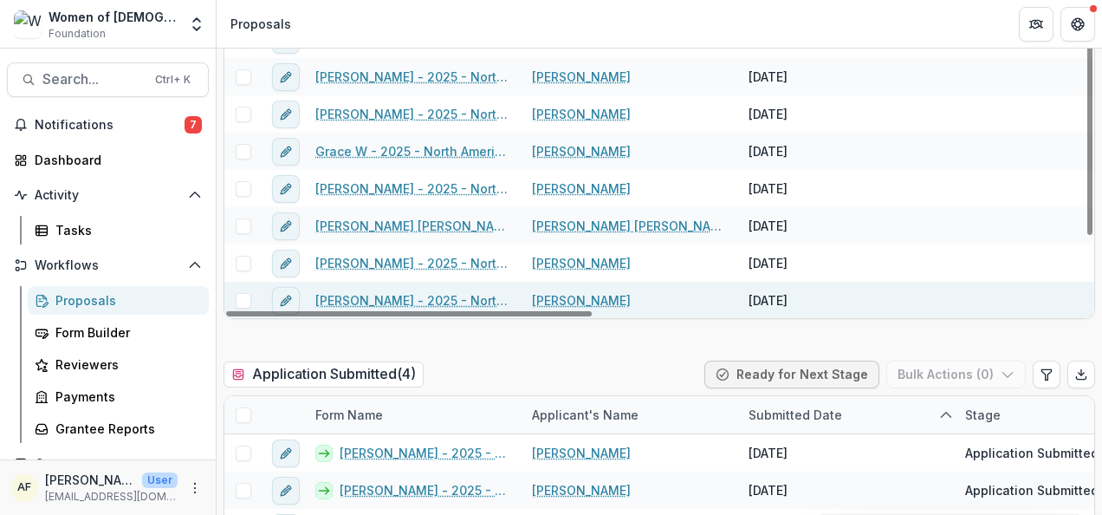
click at [439, 293] on link "[PERSON_NAME] - 2025 - North American Board Service Application 2026" at bounding box center [413, 300] width 196 height 18
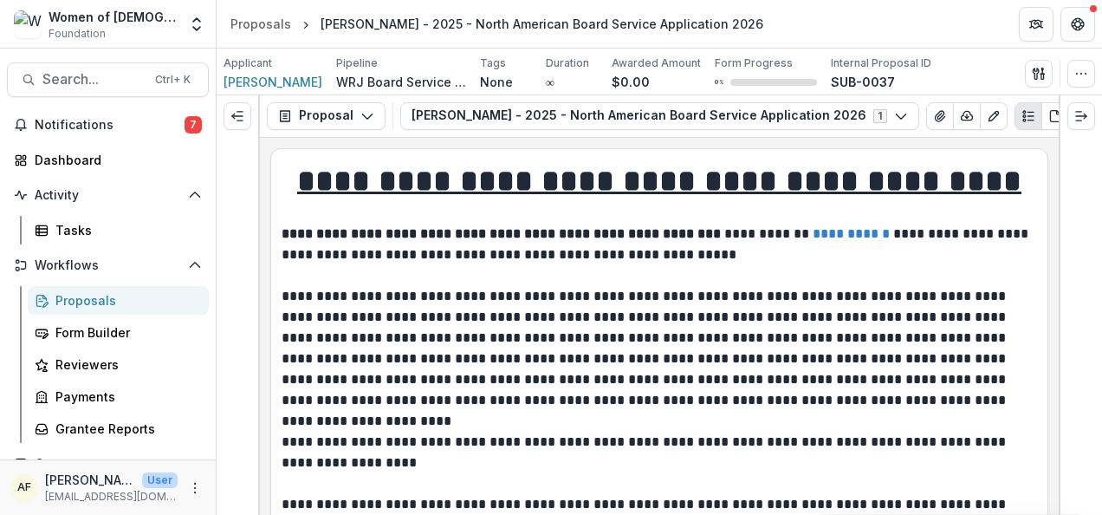
click at [94, 298] on div "Proposals" at bounding box center [125, 300] width 140 height 18
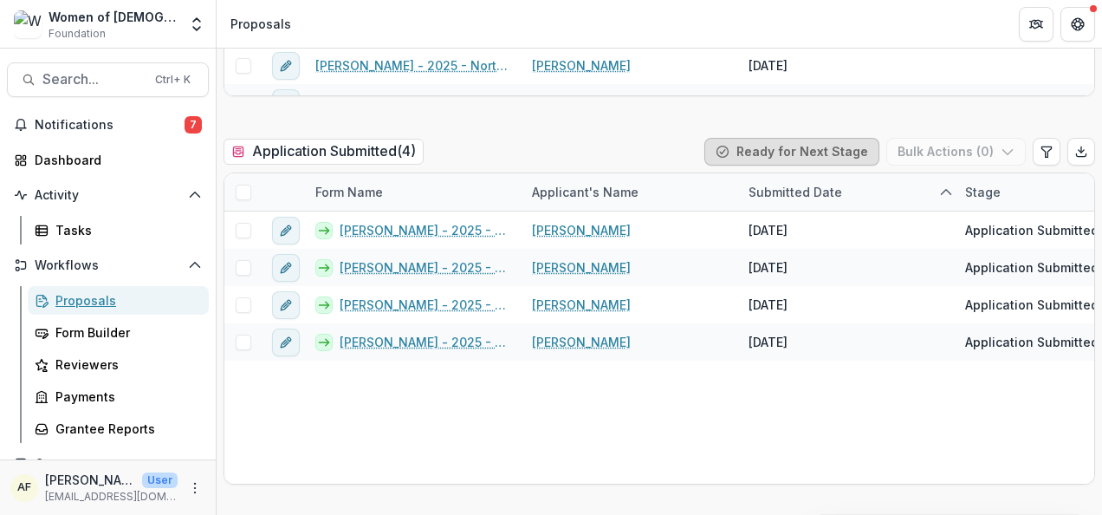
scroll to position [544, 0]
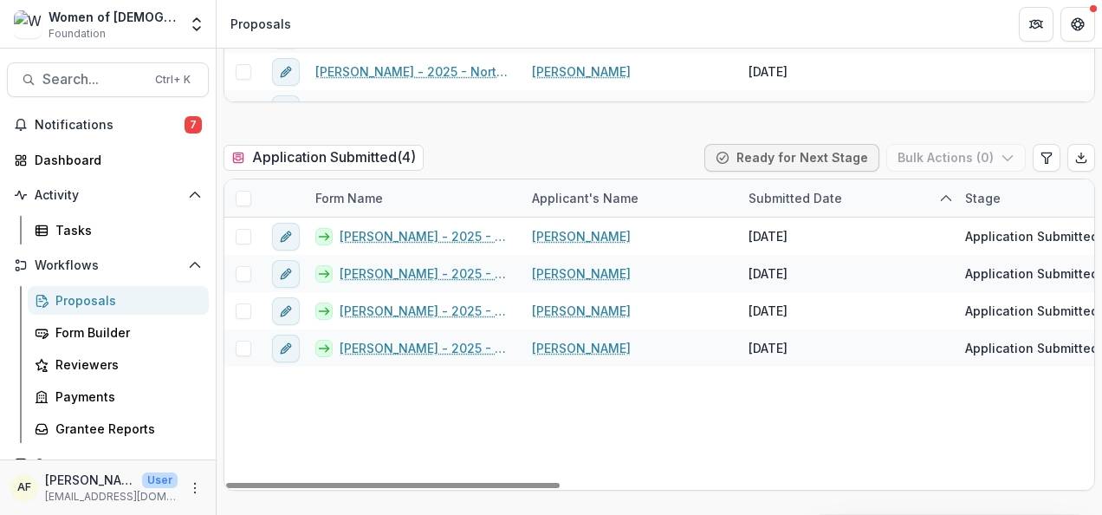
click at [243, 198] on span at bounding box center [244, 199] width 16 height 16
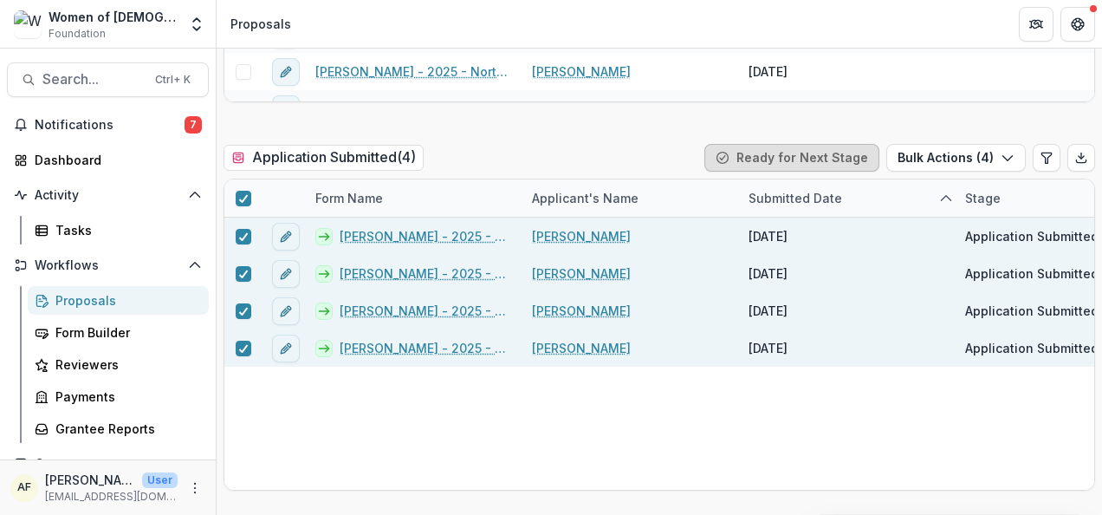
click at [837, 154] on button "Ready for Next Stage" at bounding box center [792, 158] width 175 height 28
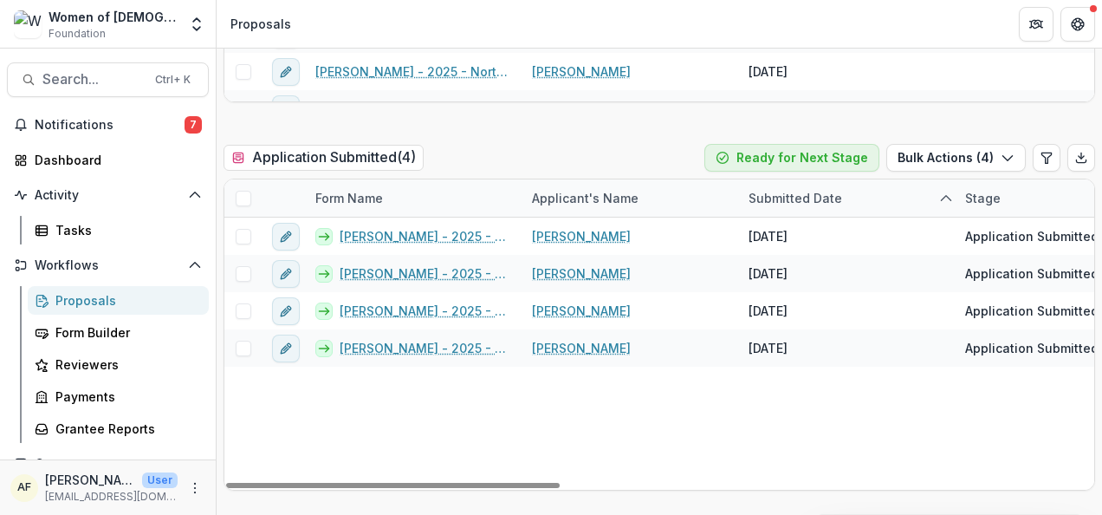
click at [248, 196] on span at bounding box center [244, 199] width 16 height 16
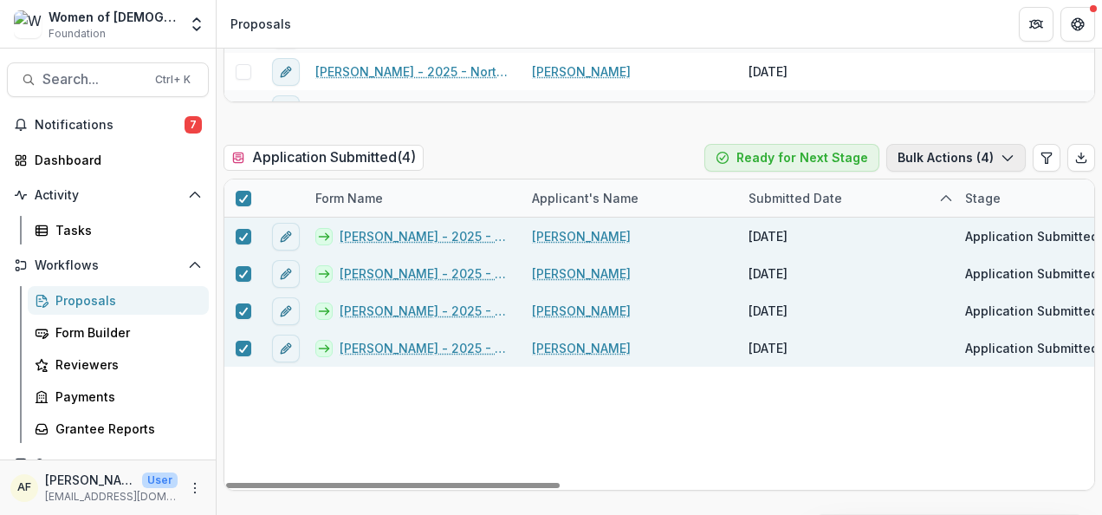
click at [936, 160] on button "Bulk Actions ( 4 )" at bounding box center [957, 158] width 140 height 28
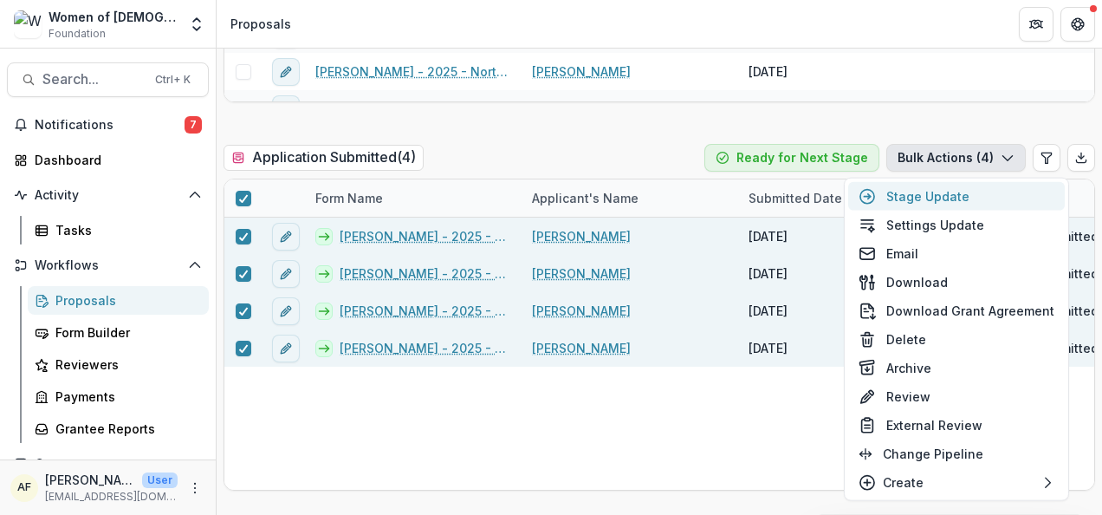
click at [992, 194] on button "Stage Update" at bounding box center [956, 196] width 217 height 29
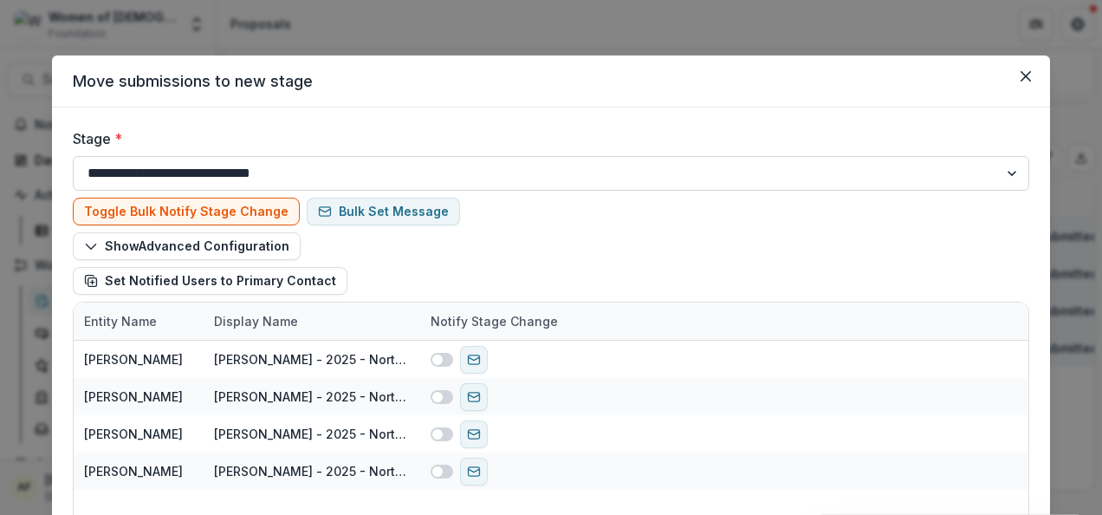
click at [784, 169] on select "**********" at bounding box center [551, 173] width 957 height 35
select select "**********"
click at [73, 156] on select "**********" at bounding box center [551, 173] width 957 height 35
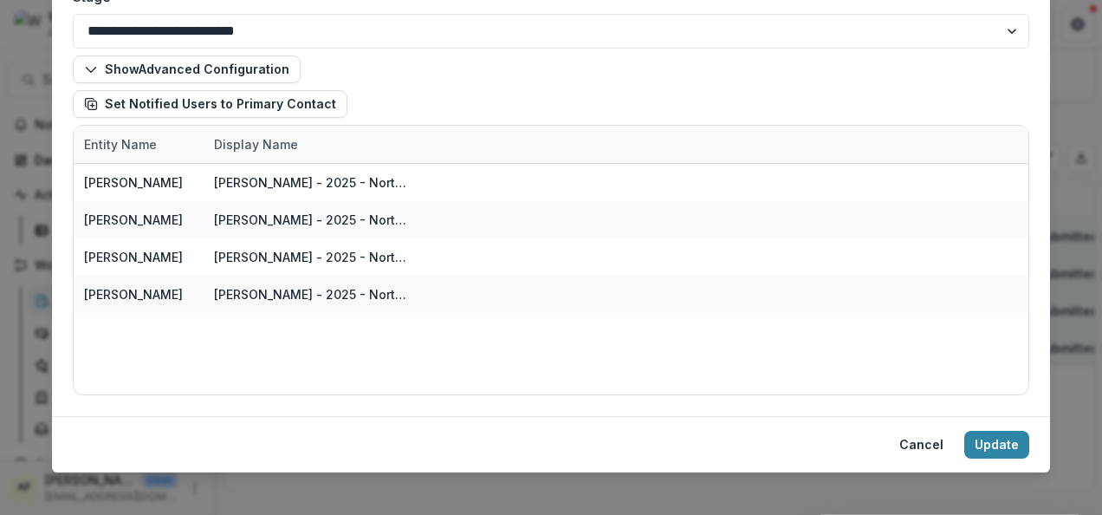
scroll to position [138, 0]
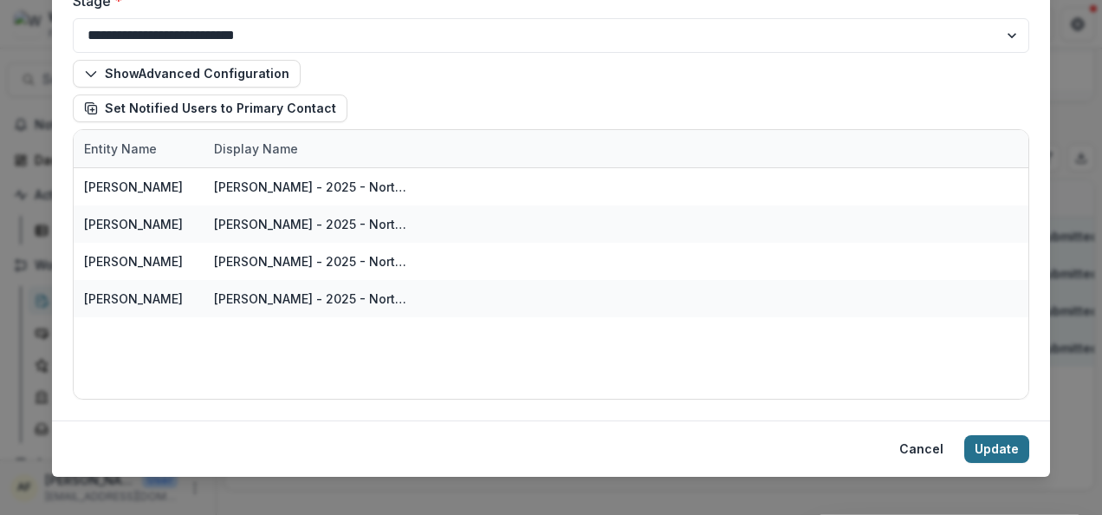
click at [985, 438] on button "Update" at bounding box center [997, 449] width 65 height 28
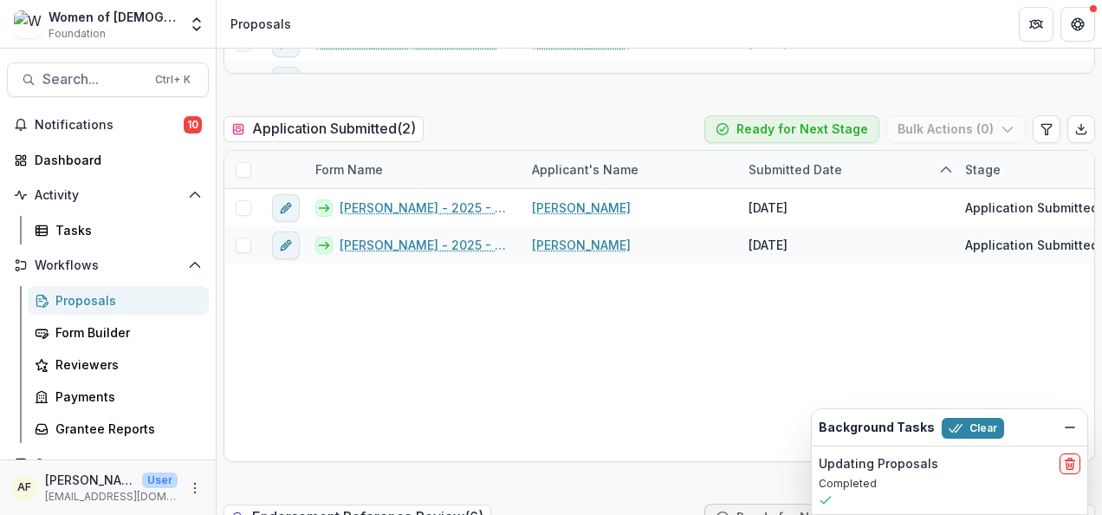
scroll to position [567, 0]
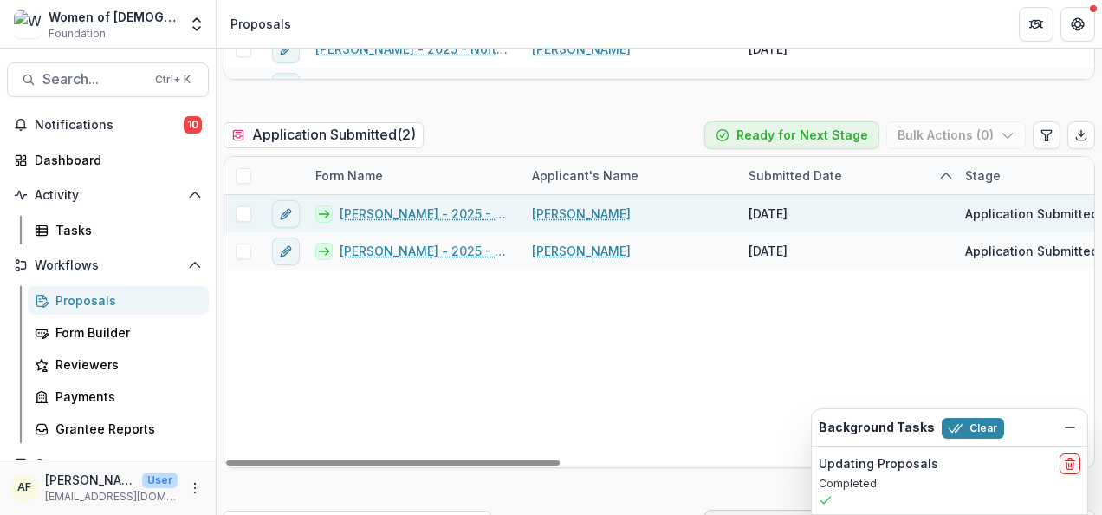
click at [239, 210] on span at bounding box center [244, 214] width 16 height 16
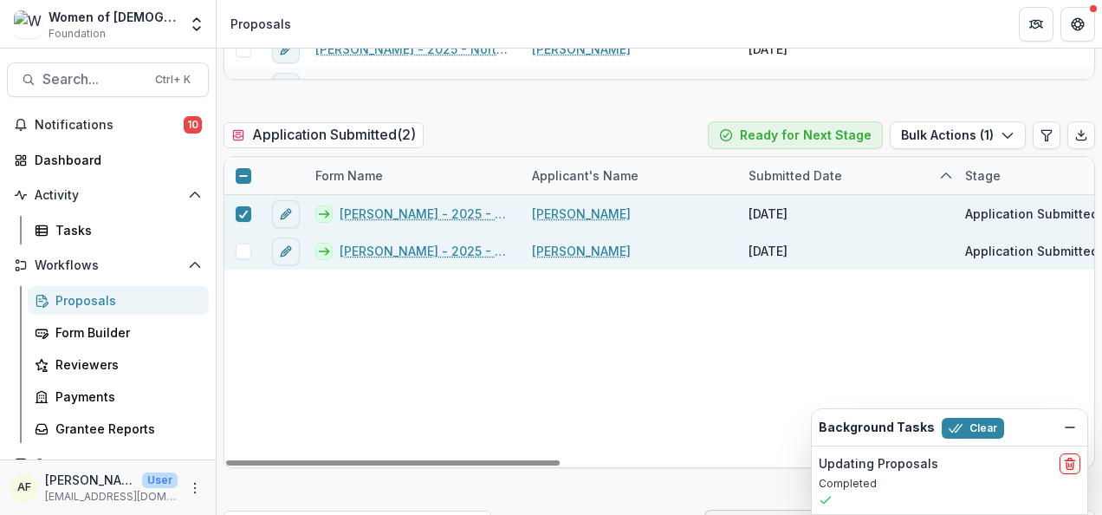
click at [240, 254] on span at bounding box center [244, 252] width 16 height 16
click at [903, 141] on button "Bulk Actions ( 2 )" at bounding box center [956, 135] width 139 height 28
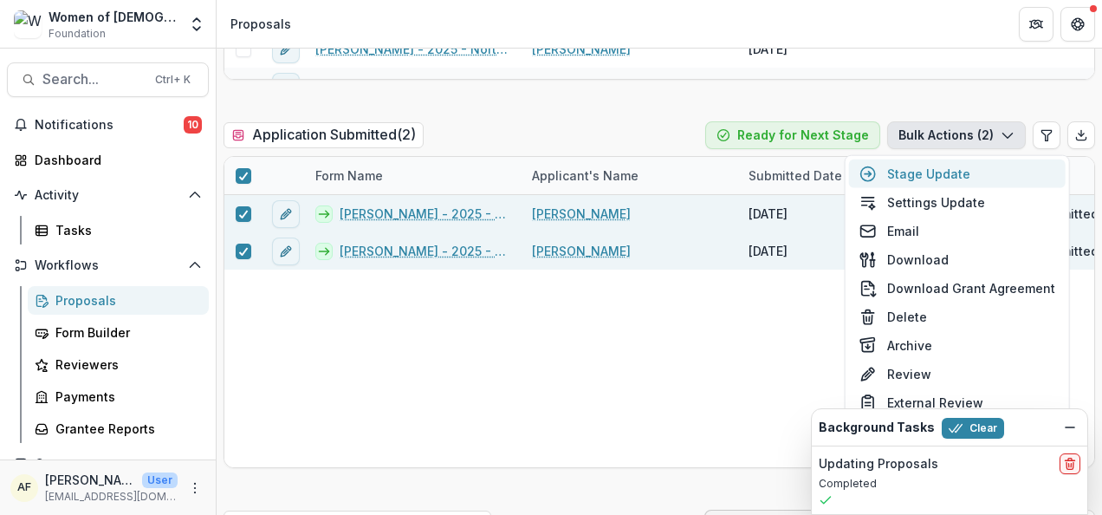
click at [905, 170] on button "Stage Update" at bounding box center [957, 173] width 217 height 29
select select "**********"
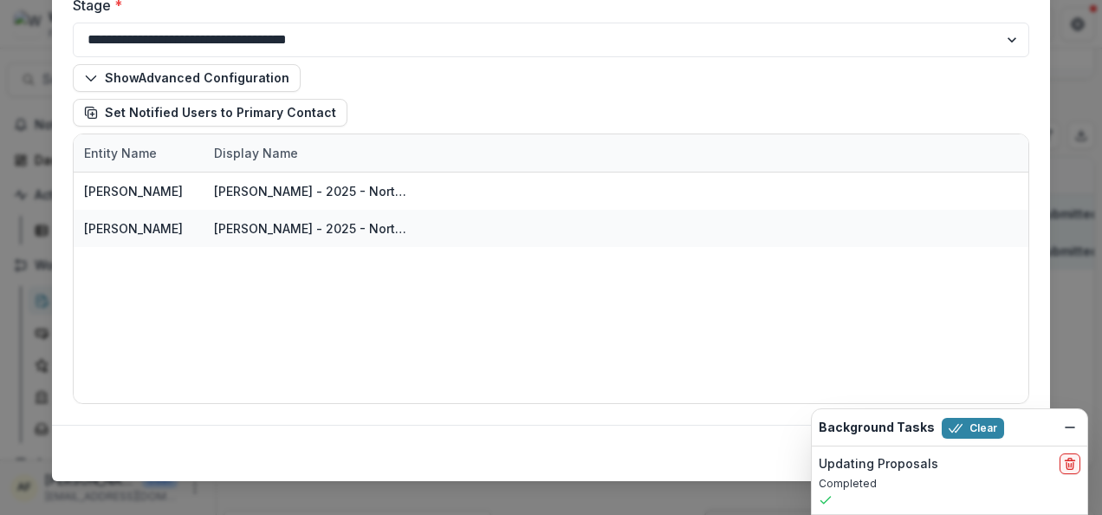
scroll to position [154, 0]
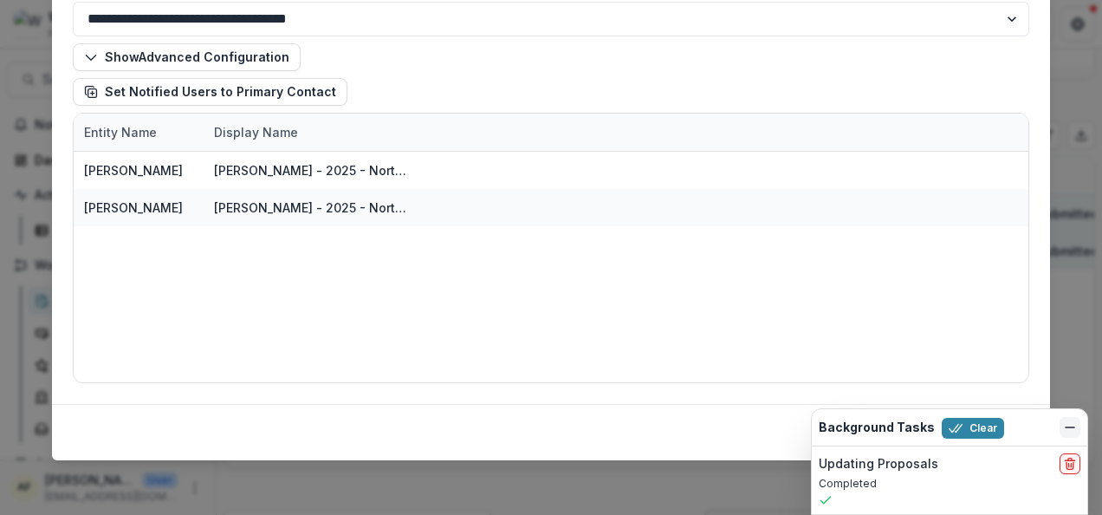
click at [1069, 430] on icon "Dismiss" at bounding box center [1070, 427] width 14 height 14
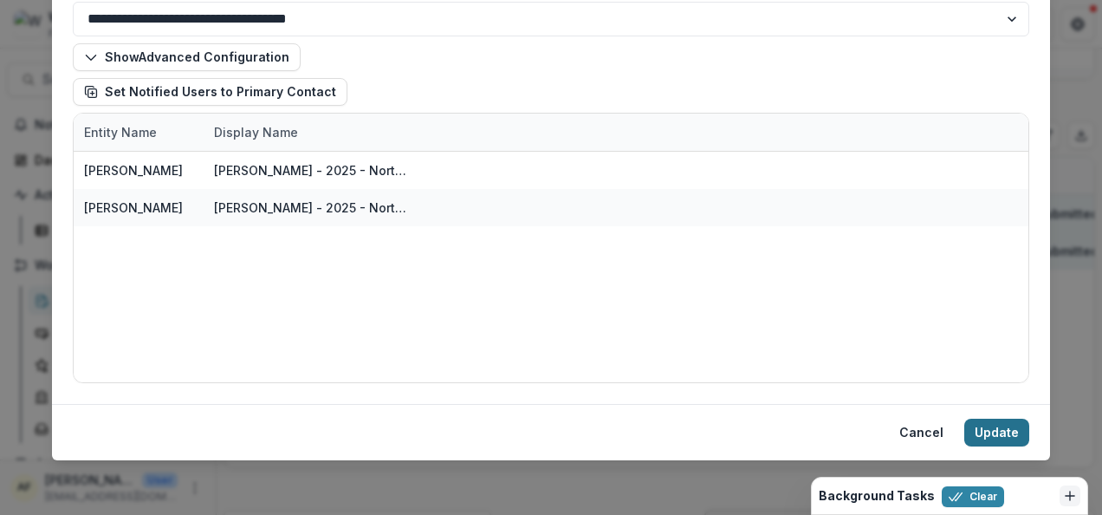
click at [983, 423] on button "Update" at bounding box center [997, 433] width 65 height 28
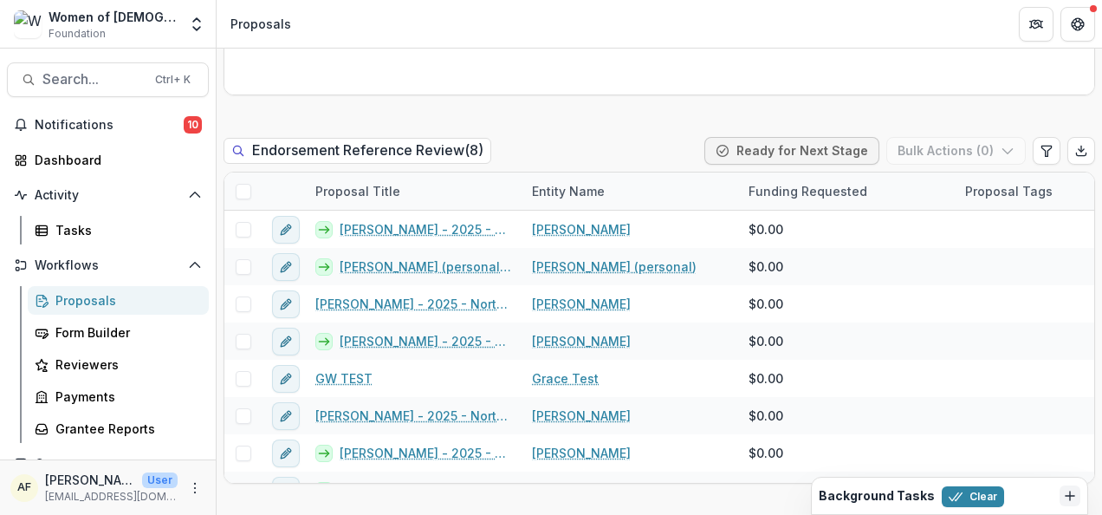
scroll to position [962, 0]
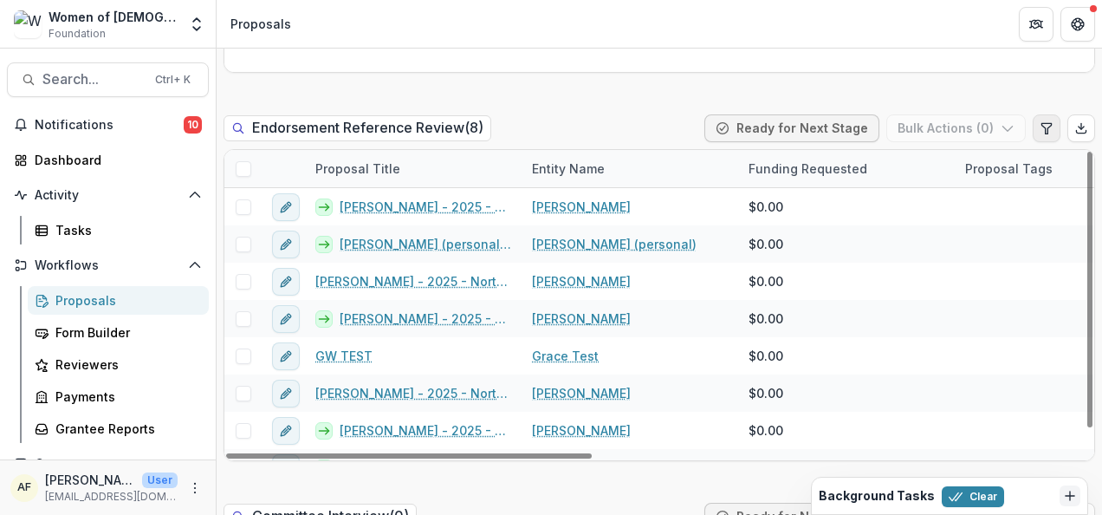
click at [1042, 127] on icon "Edit table settings" at bounding box center [1047, 128] width 10 height 10
select select "******"
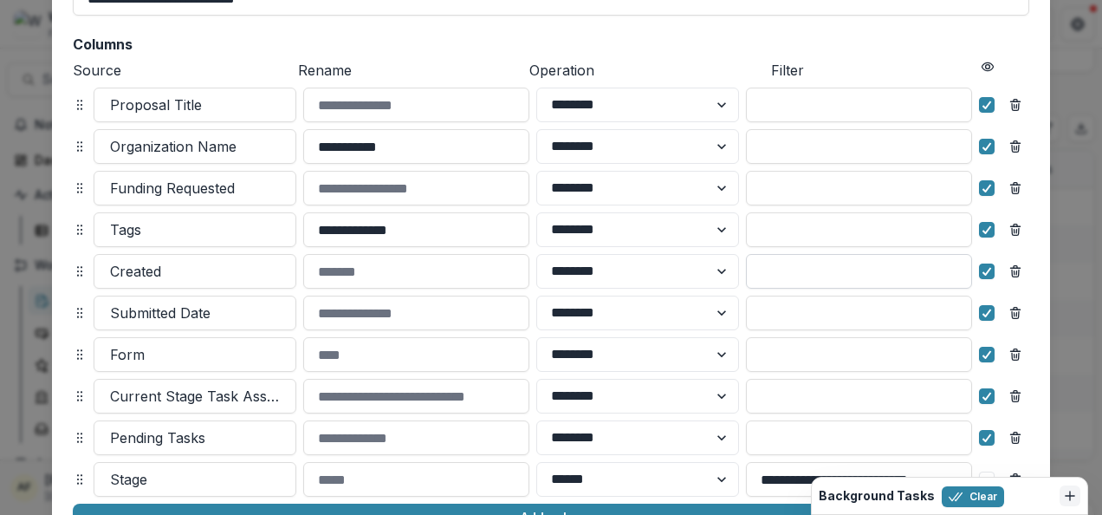
scroll to position [173, 0]
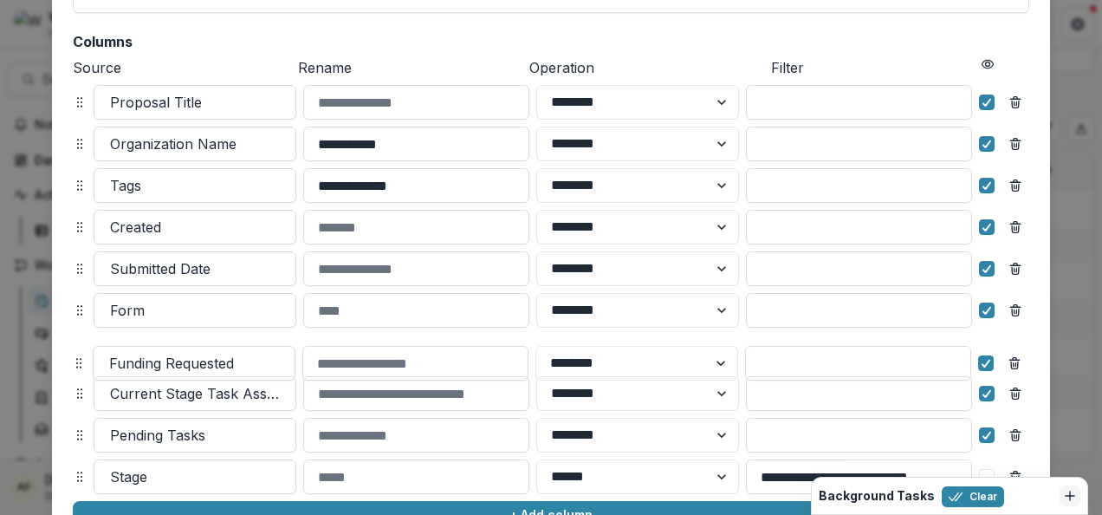
drag, startPoint x: 76, startPoint y: 209, endPoint x: 65, endPoint y: 359, distance: 150.3
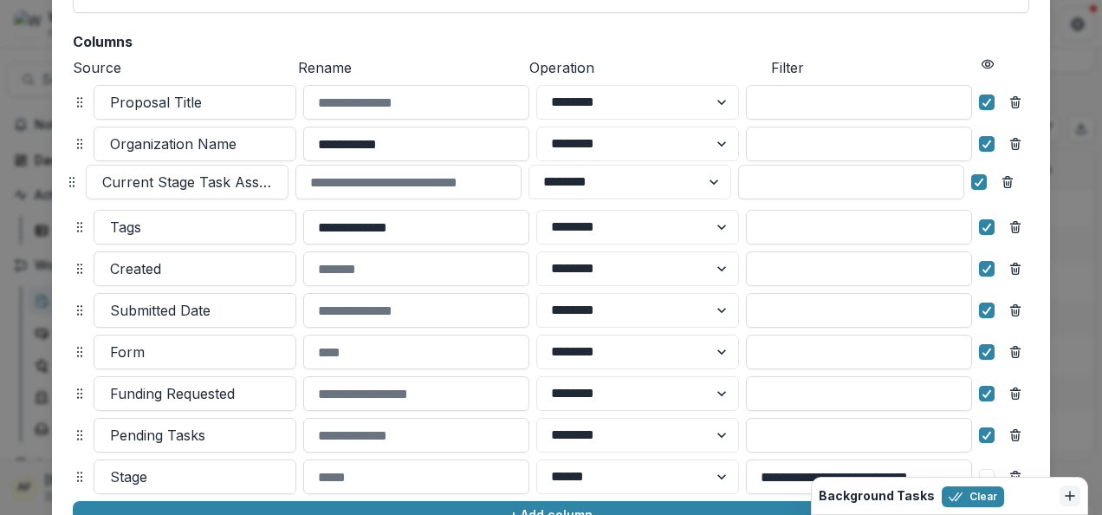
drag, startPoint x: 73, startPoint y: 393, endPoint x: 71, endPoint y: 182, distance: 211.5
click at [65, 181] on icon at bounding box center [72, 182] width 14 height 14
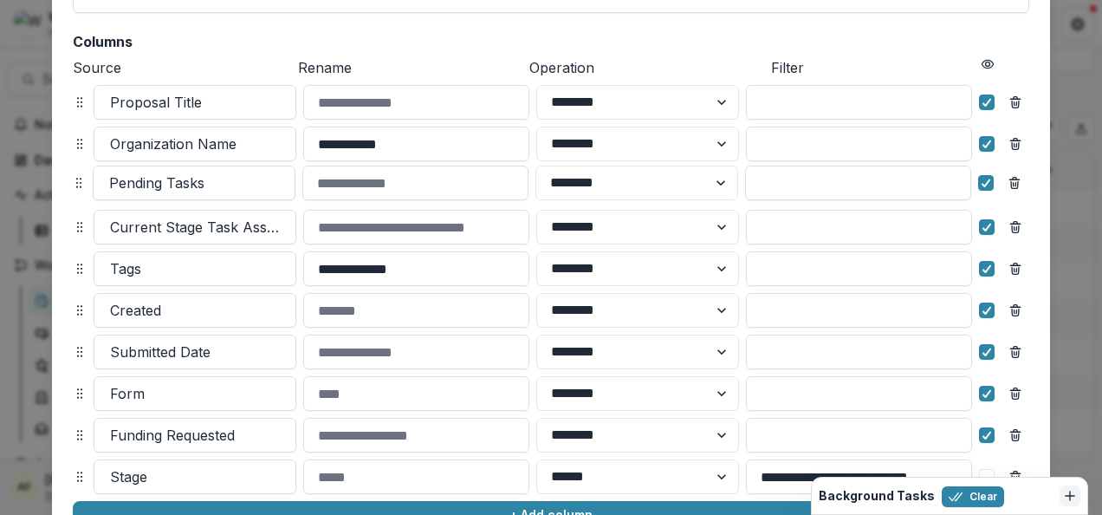
drag, startPoint x: 79, startPoint y: 439, endPoint x: 78, endPoint y: 186, distance: 252.2
click at [81, 187] on circle at bounding box center [81, 187] width 1 height 1
click at [234, 225] on div at bounding box center [195, 227] width 170 height 24
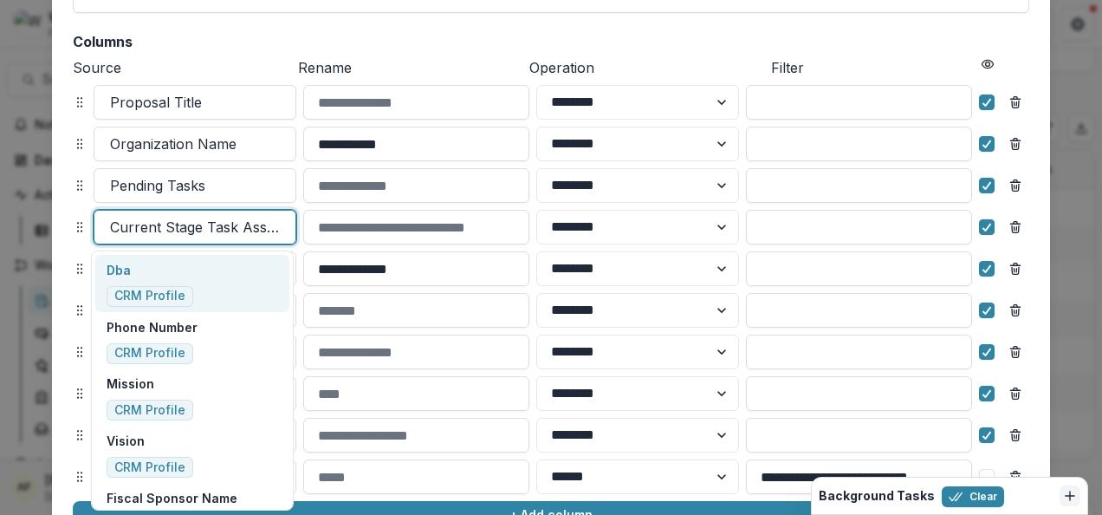
click at [76, 224] on icon at bounding box center [80, 227] width 14 height 14
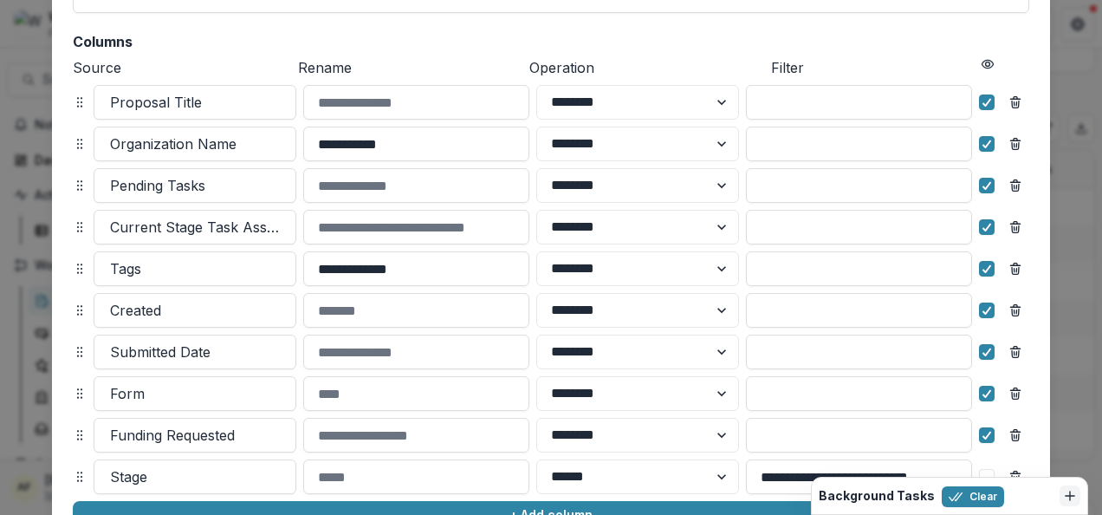
click at [712, 24] on div "**********" at bounding box center [551, 259] width 957 height 608
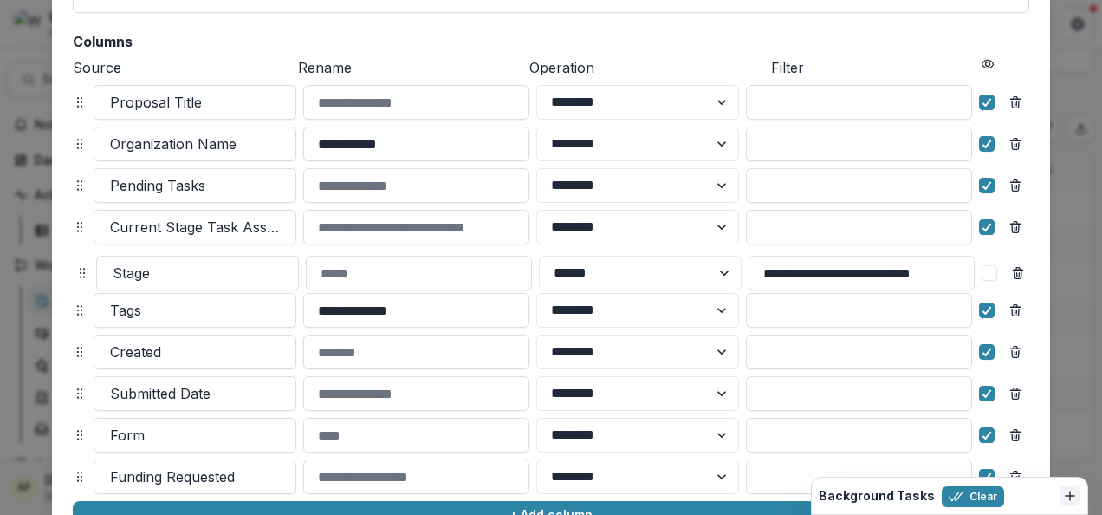
drag, startPoint x: 81, startPoint y: 473, endPoint x: 83, endPoint y: 269, distance: 204.5
click at [83, 269] on icon at bounding box center [82, 273] width 14 height 14
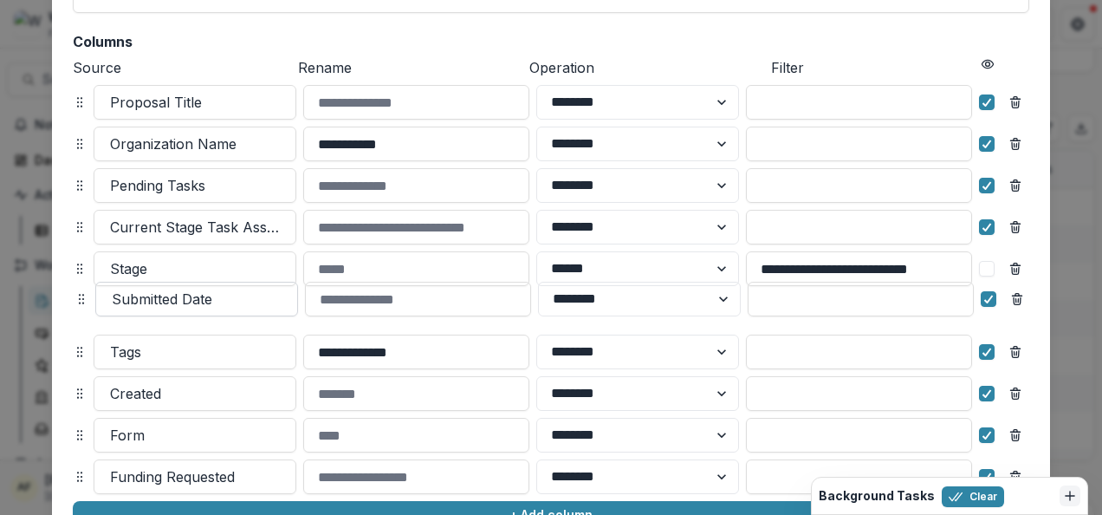
drag, startPoint x: 76, startPoint y: 389, endPoint x: 102, endPoint y: 299, distance: 93.8
click at [78, 295] on icon at bounding box center [82, 299] width 14 height 14
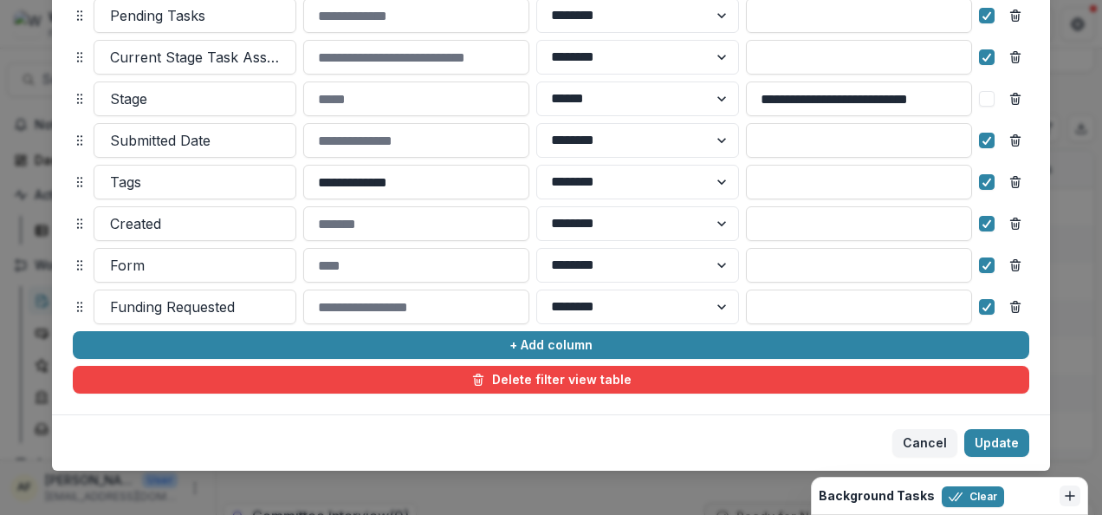
scroll to position [354, 0]
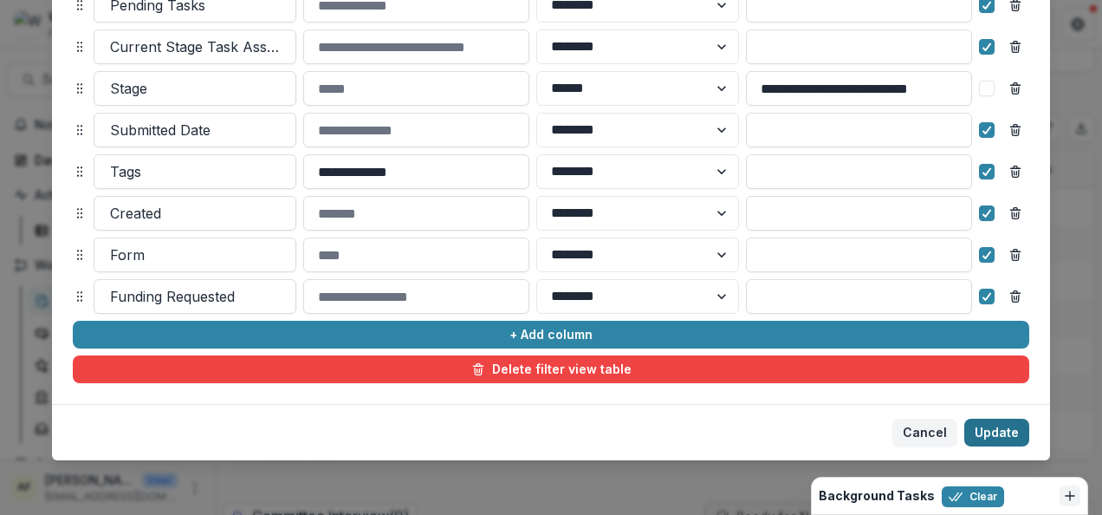
click at [1014, 436] on button "Update" at bounding box center [997, 433] width 65 height 28
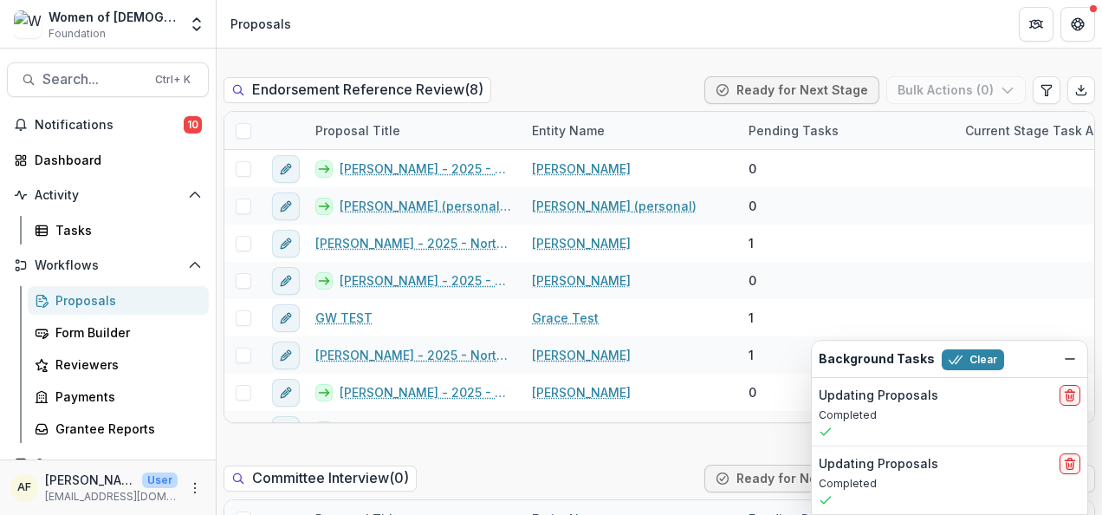
scroll to position [1006, 0]
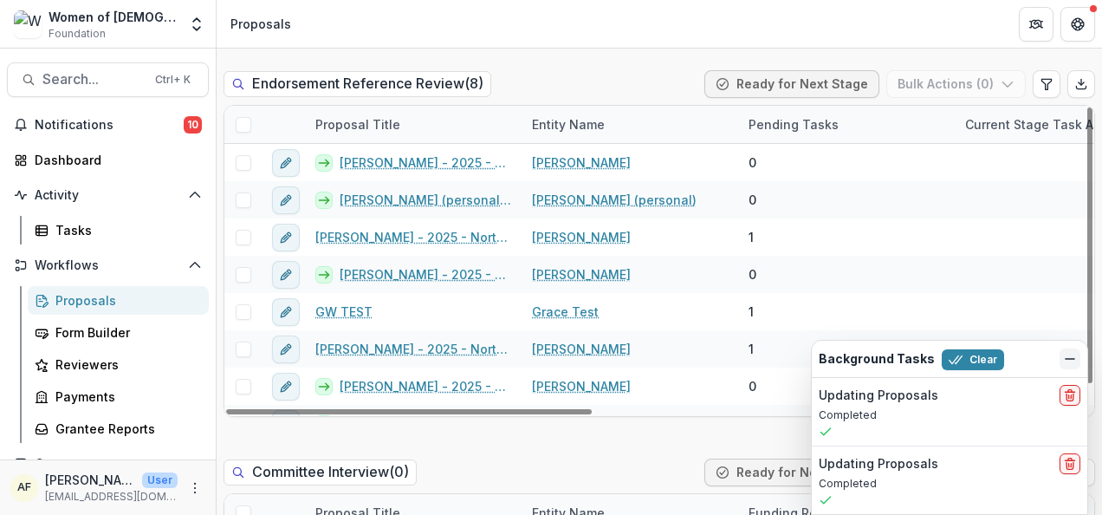
click at [1075, 369] on button "Dismiss" at bounding box center [1070, 358] width 21 height 21
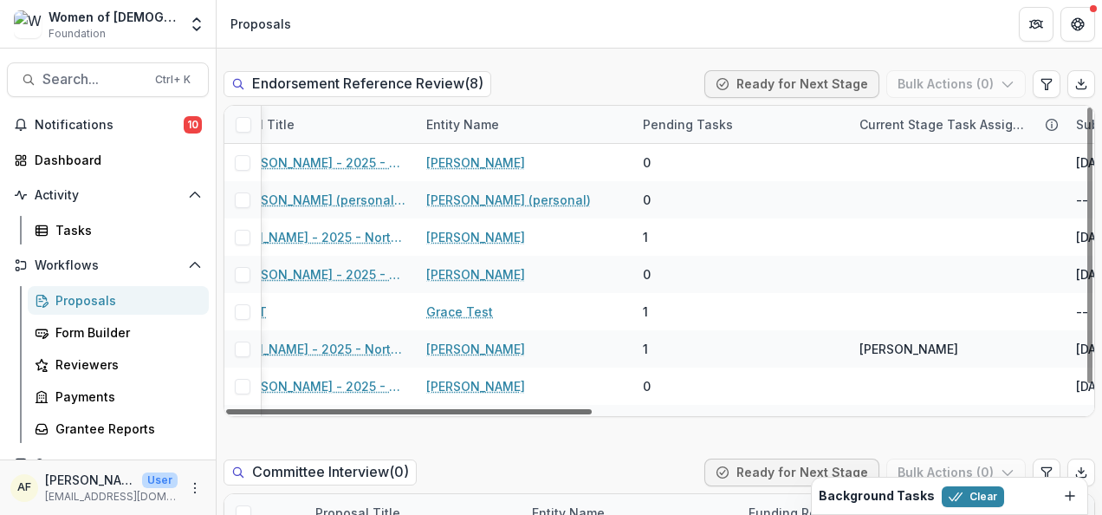
scroll to position [0, 0]
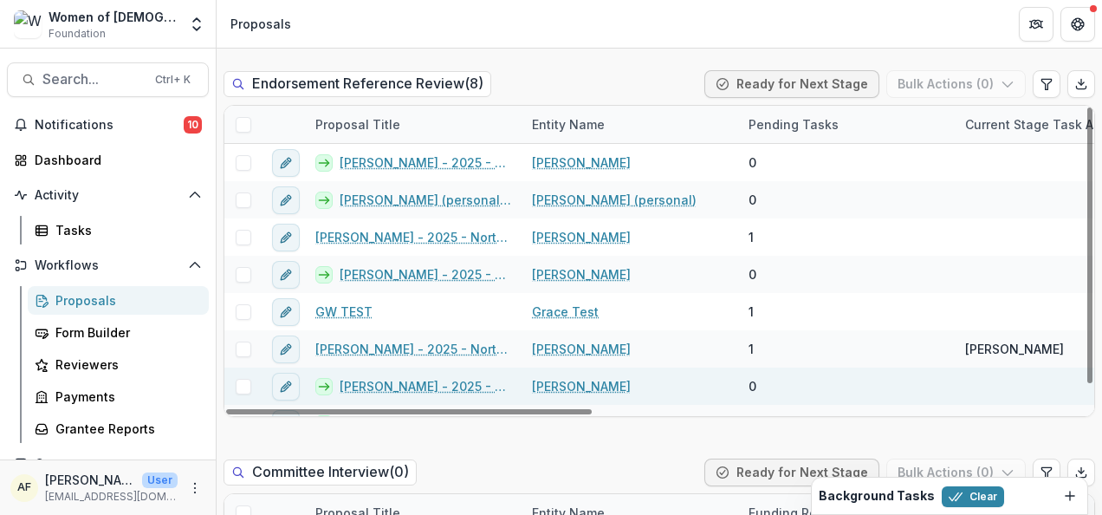
drag, startPoint x: 577, startPoint y: 409, endPoint x: 511, endPoint y: 375, distance: 74.0
click at [530, 409] on div at bounding box center [409, 411] width 366 height 5
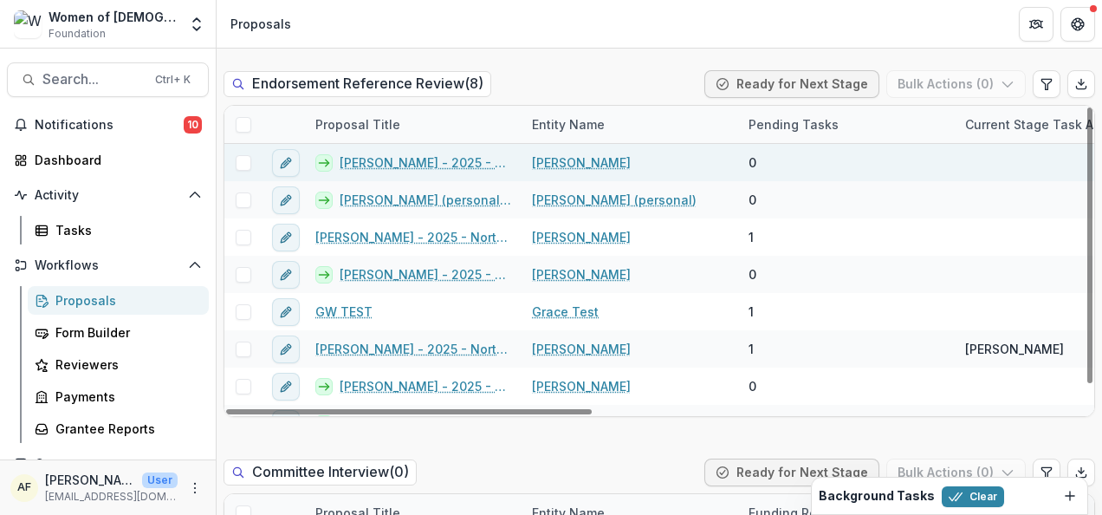
click at [249, 163] on span at bounding box center [244, 163] width 16 height 16
click at [974, 87] on button "Bulk Actions ( 1 )" at bounding box center [958, 84] width 136 height 28
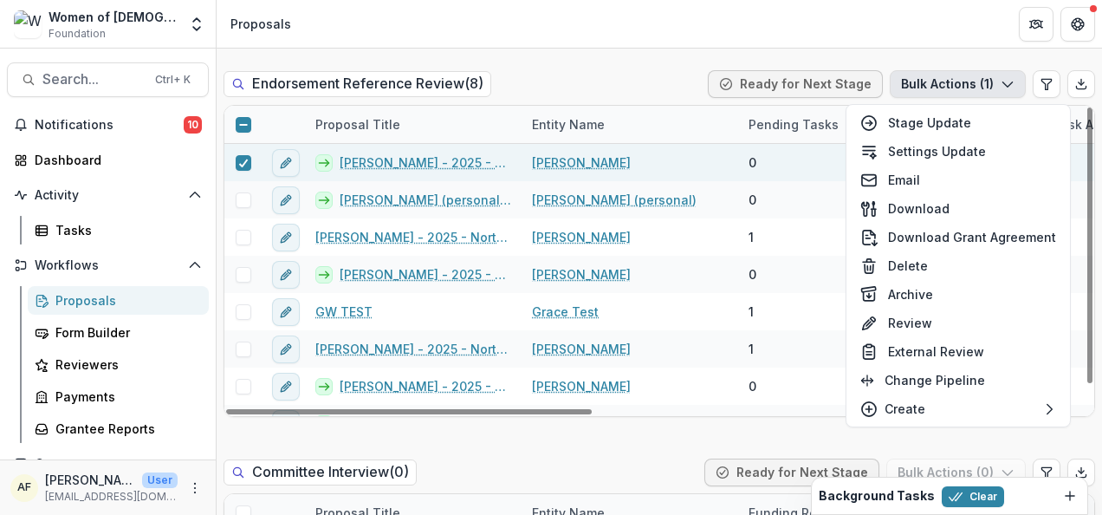
click at [614, 70] on div "Endorsement Reference Review ( 8 ) Ready for Next Stage Bulk Actions ( 1 )" at bounding box center [660, 87] width 872 height 35
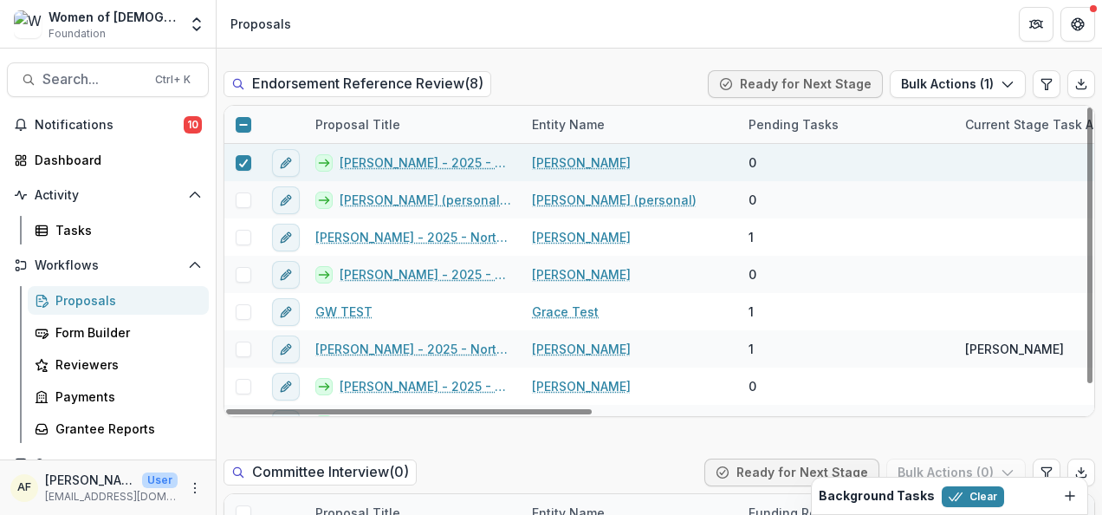
click at [398, 163] on link "[PERSON_NAME] - 2025 - North American Board Service Application 2026" at bounding box center [426, 162] width 172 height 18
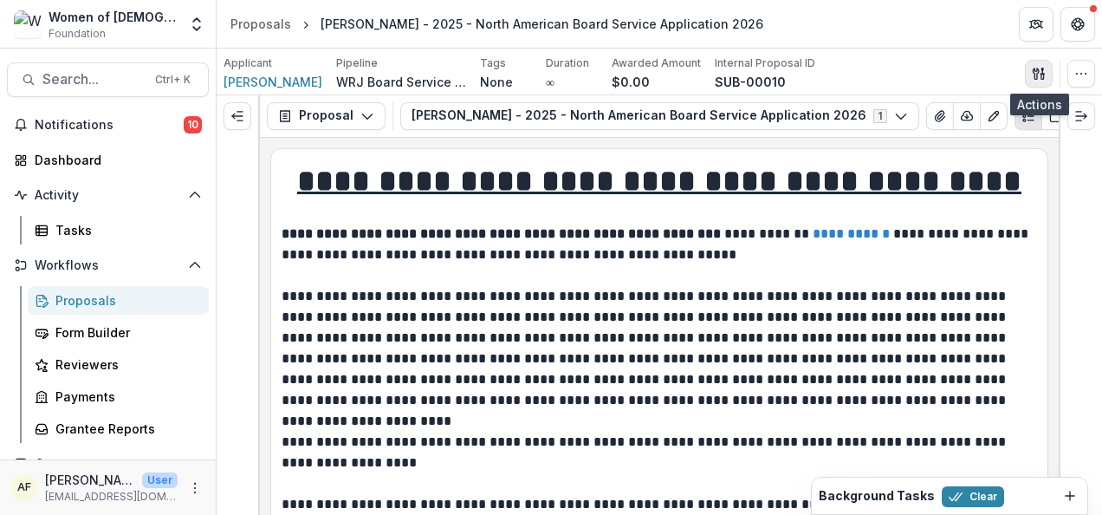
click at [1028, 70] on button "button" at bounding box center [1039, 74] width 28 height 28
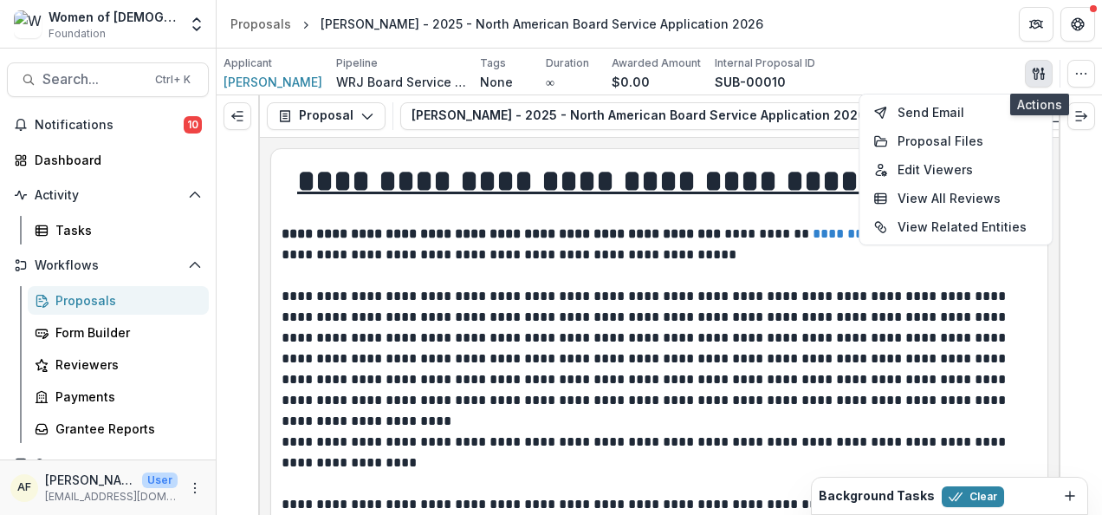
click at [1045, 72] on icon "button" at bounding box center [1039, 74] width 14 height 14
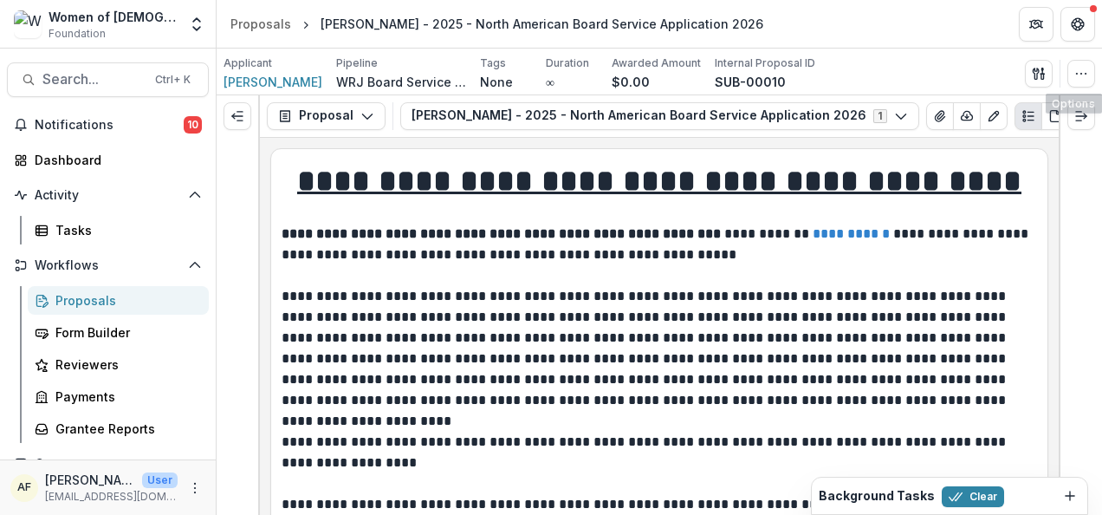
click at [1096, 68] on div "Applicant [PERSON_NAME] Pipeline WRJ Board Service Applications 2026 Tags None …" at bounding box center [660, 72] width 886 height 47
click at [1078, 67] on icon "button" at bounding box center [1082, 74] width 14 height 14
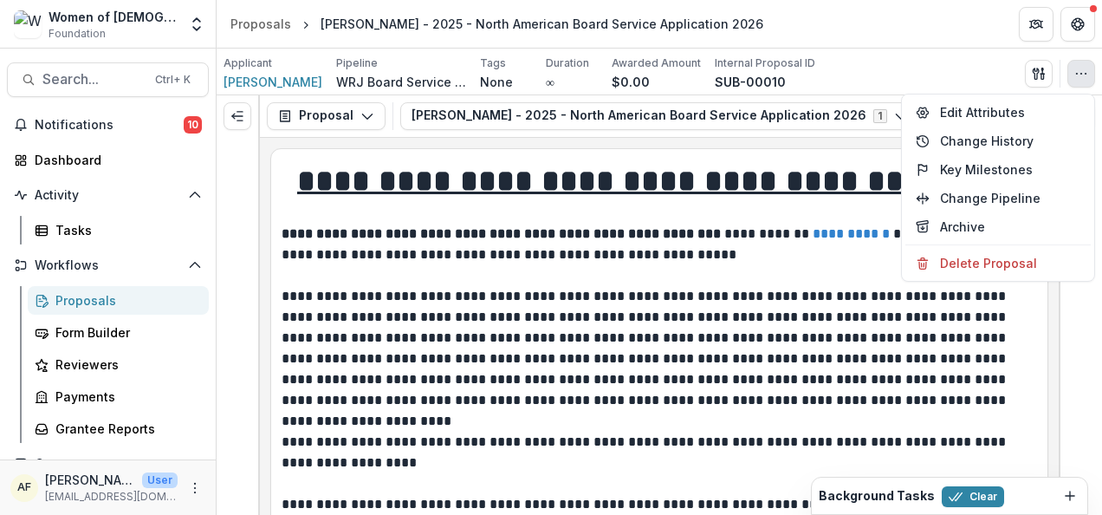
click at [1077, 65] on button "button" at bounding box center [1082, 74] width 28 height 28
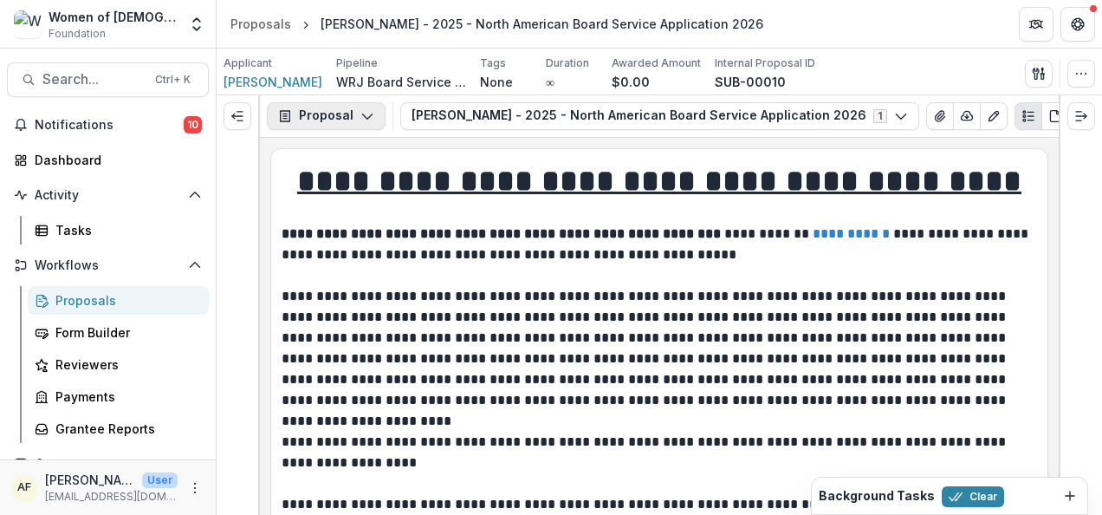
click at [296, 114] on button "Proposal" at bounding box center [326, 116] width 119 height 28
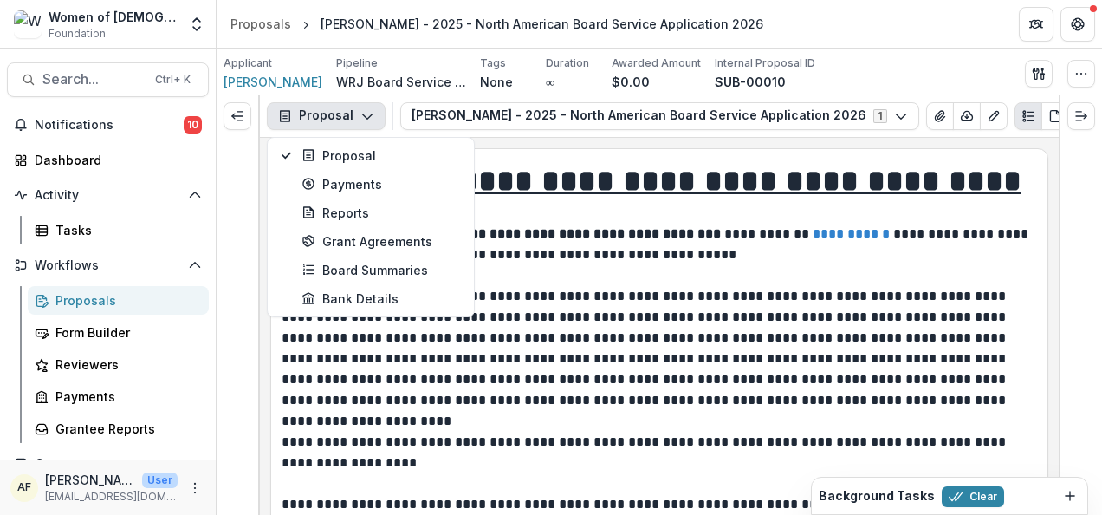
click at [296, 114] on button "Proposal" at bounding box center [326, 116] width 119 height 28
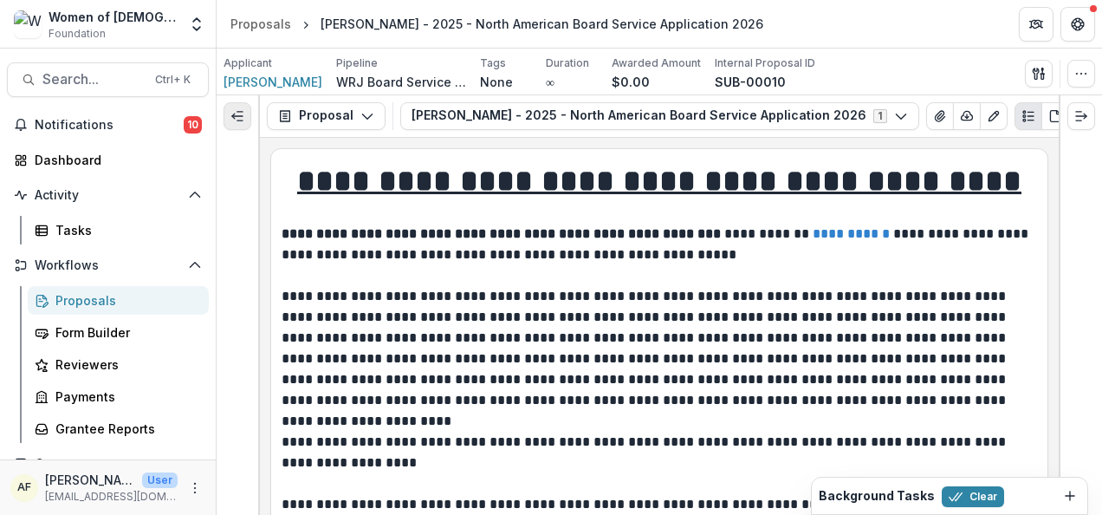
click at [243, 116] on line "Expand left" at bounding box center [237, 116] width 10 height 0
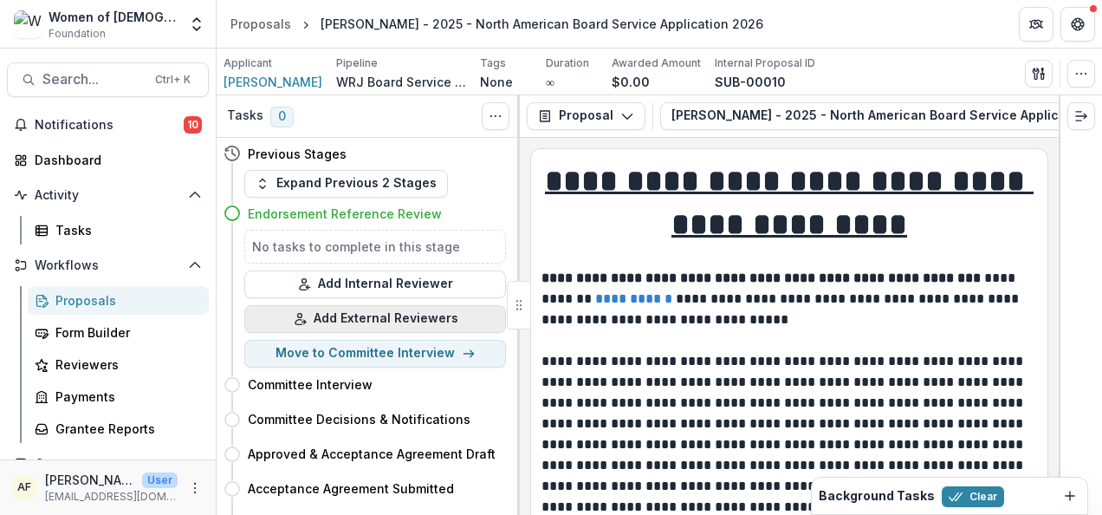
click at [374, 324] on button "Add External Reviewers" at bounding box center [375, 319] width 262 height 28
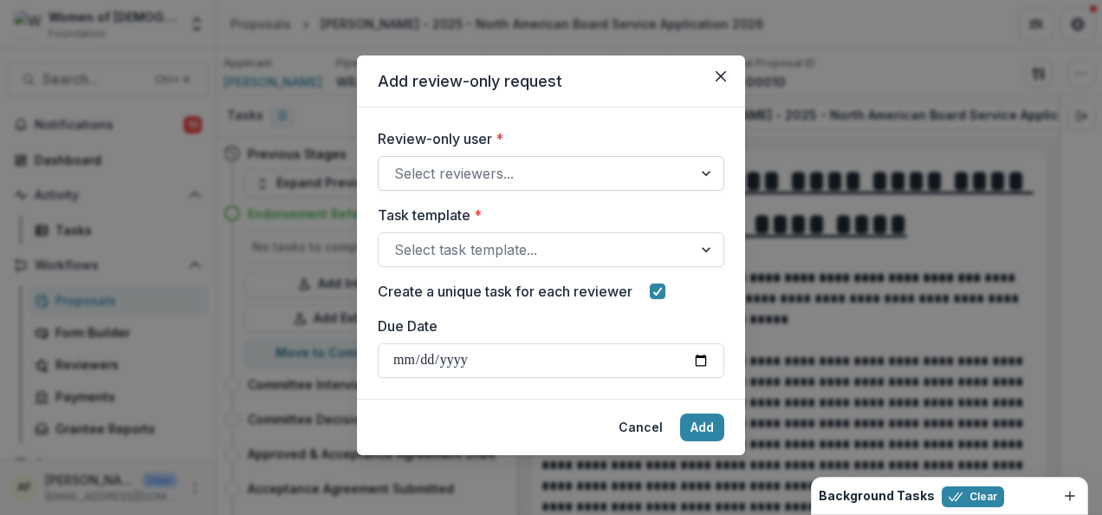
click at [454, 177] on div at bounding box center [535, 173] width 283 height 24
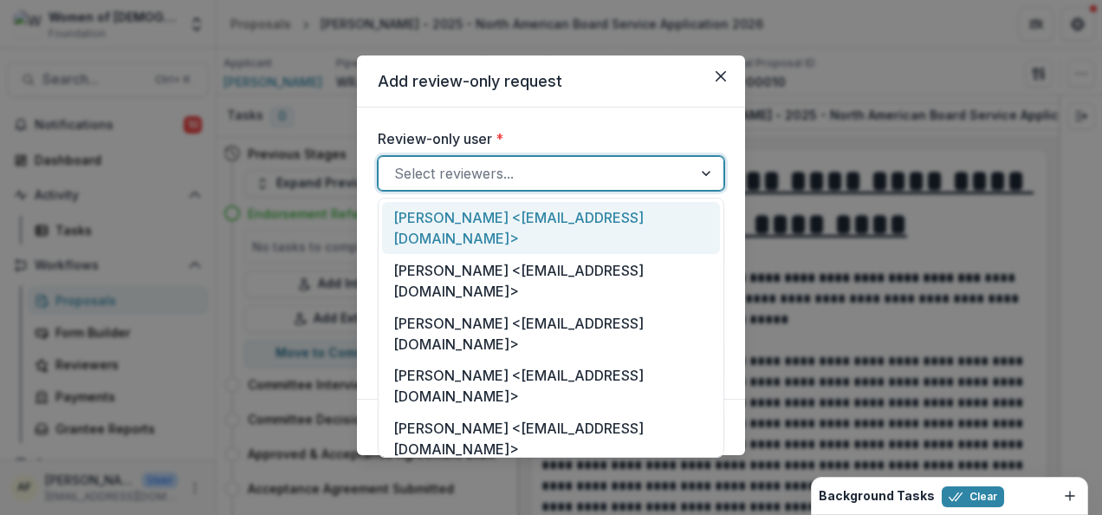
click at [594, 165] on div at bounding box center [535, 173] width 283 height 24
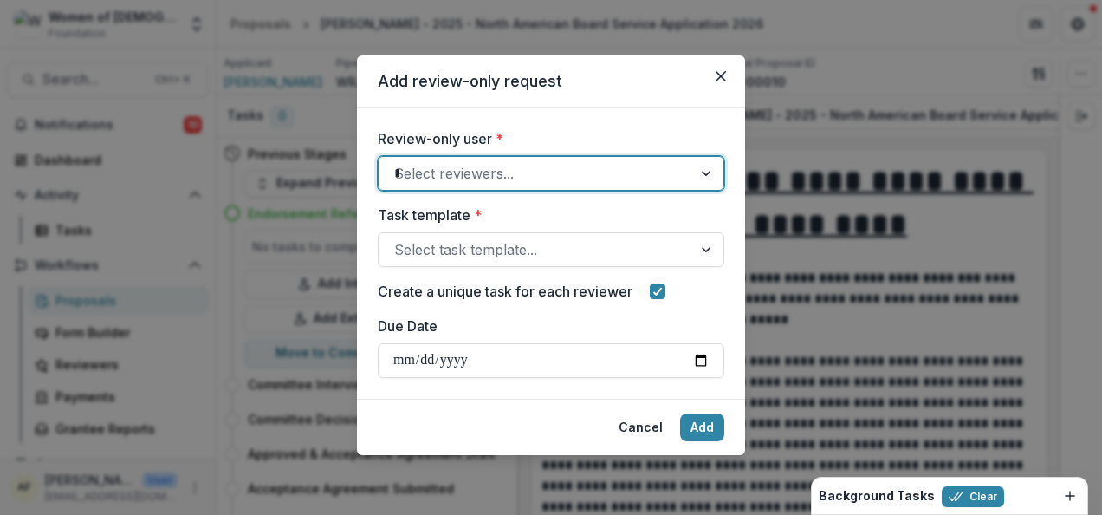
type input "***"
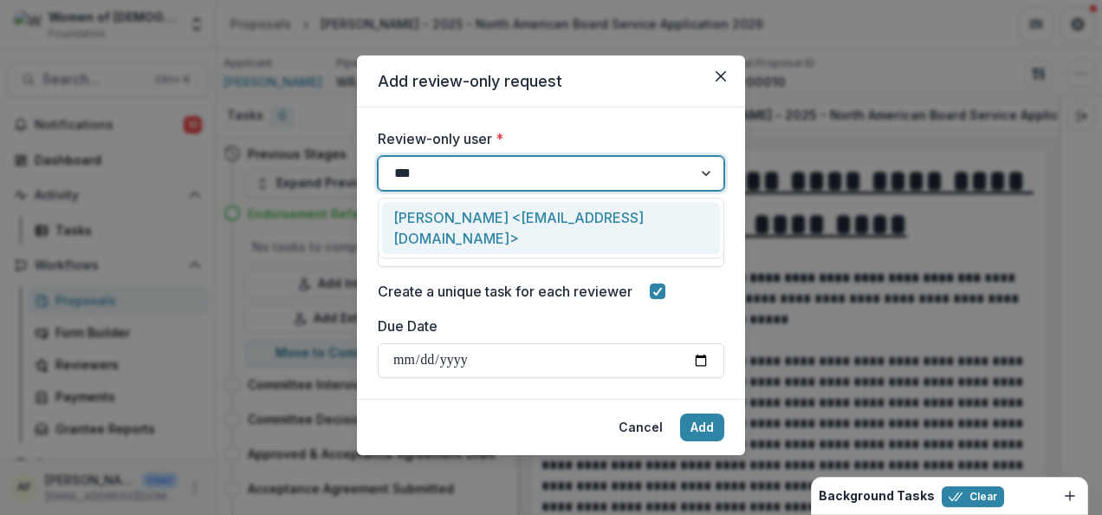
click at [585, 217] on div "[PERSON_NAME] <[EMAIL_ADDRESS][DOMAIN_NAME]>" at bounding box center [551, 228] width 338 height 53
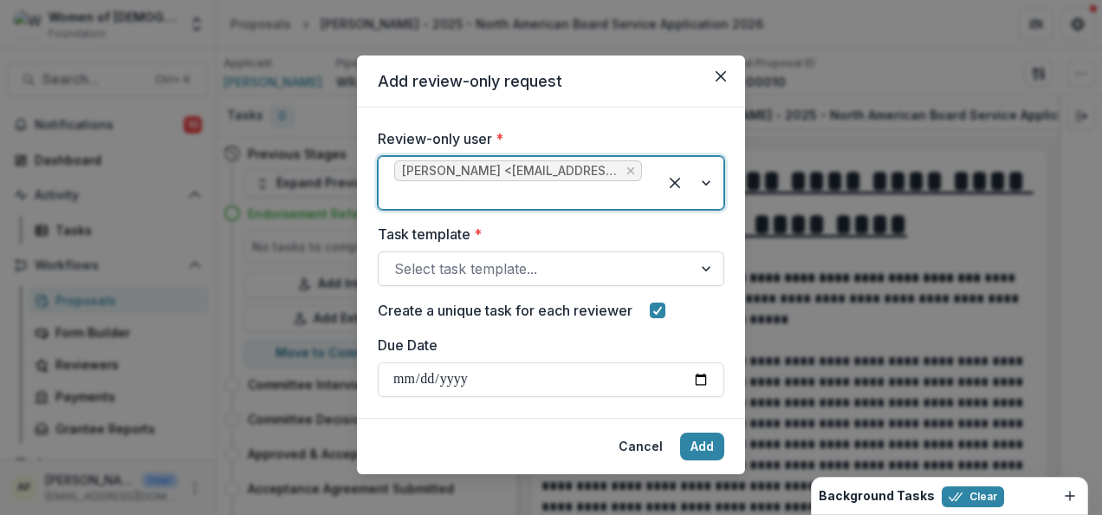
click at [510, 259] on div at bounding box center [535, 269] width 283 height 24
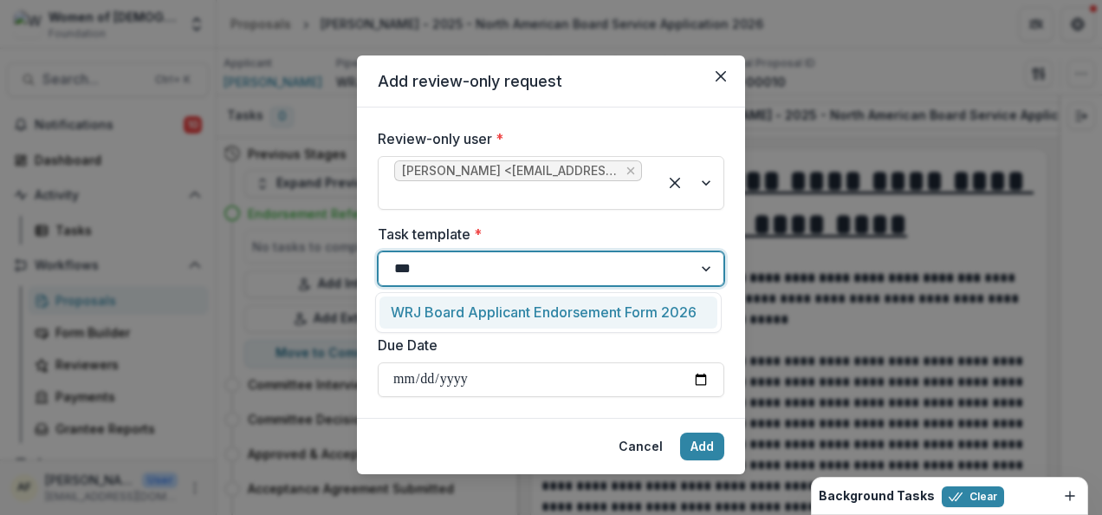
type input "****"
click at [671, 306] on div "WRJ Board Applicant Endorsement Form 2026" at bounding box center [549, 312] width 338 height 32
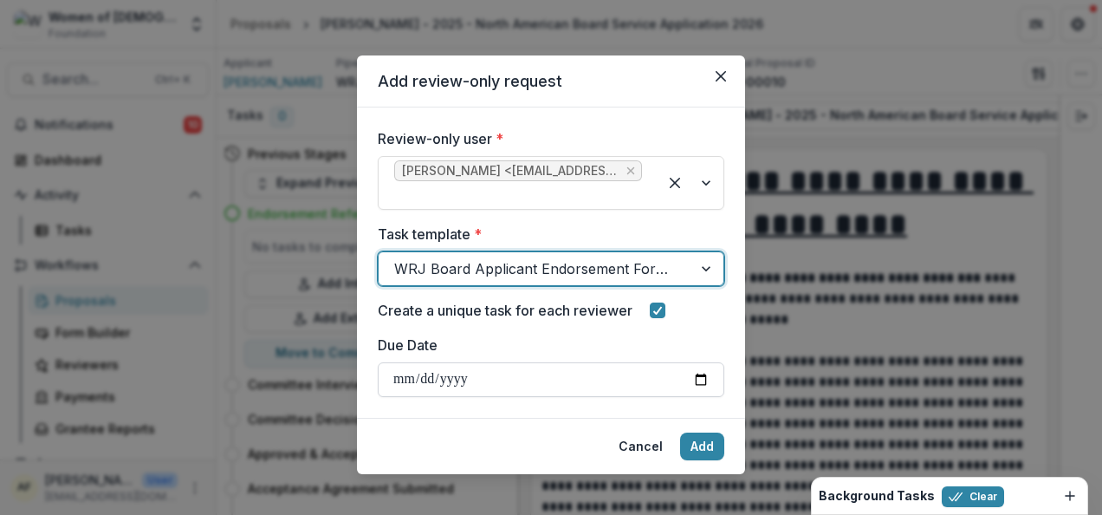
click at [393, 380] on input "Due Date" at bounding box center [551, 379] width 347 height 35
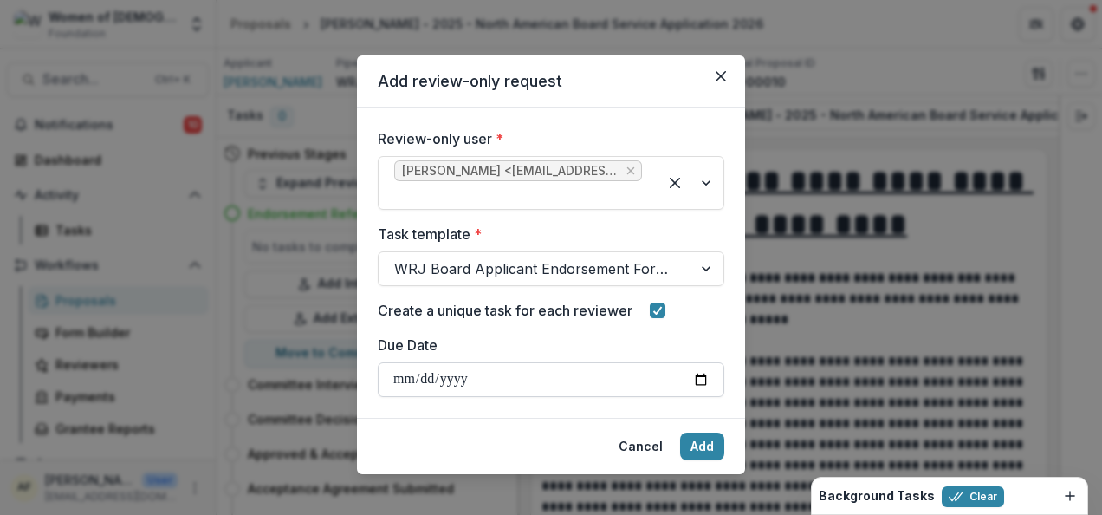
type input "**********"
click at [690, 436] on button "Add" at bounding box center [702, 446] width 44 height 28
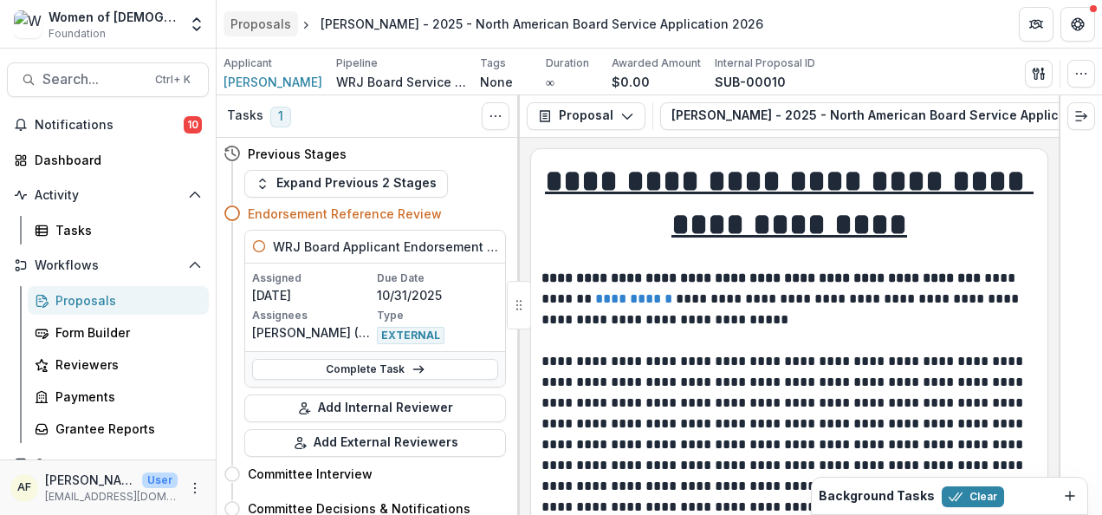
click at [282, 26] on div "Proposals" at bounding box center [261, 24] width 61 height 18
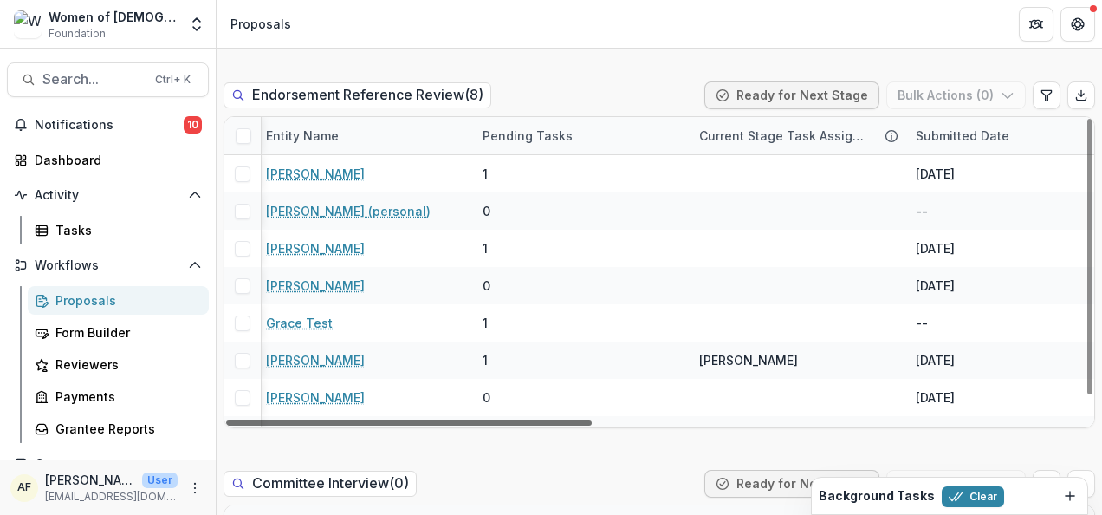
scroll to position [0, 333]
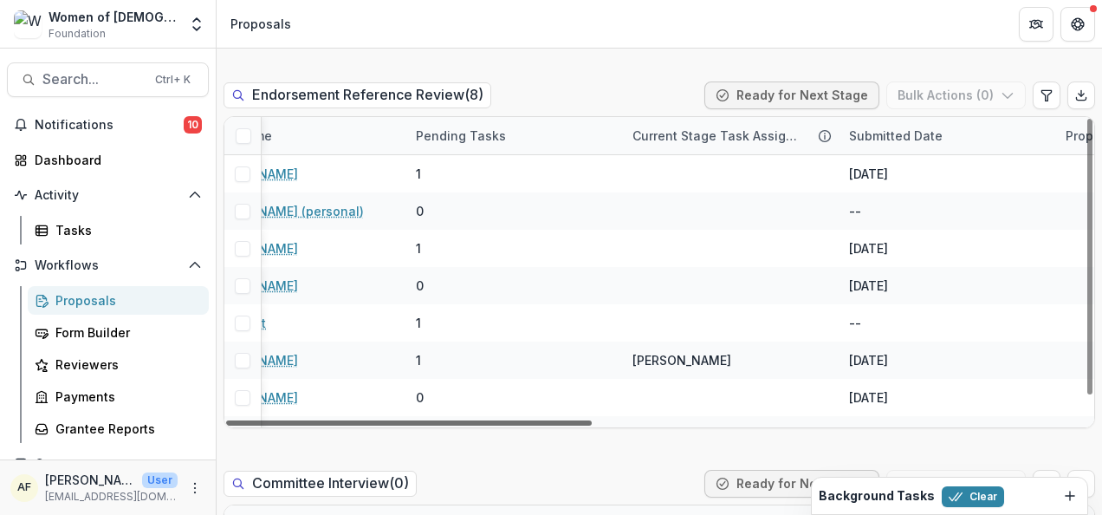
drag, startPoint x: 569, startPoint y: 423, endPoint x: 709, endPoint y: 419, distance: 139.6
click at [592, 420] on div at bounding box center [409, 422] width 366 height 5
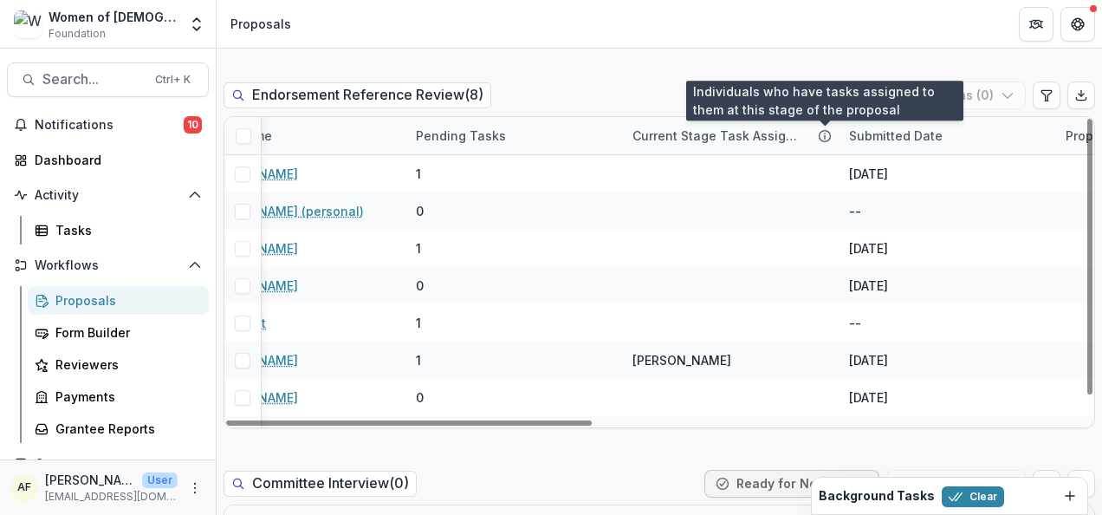
click at [822, 134] on icon at bounding box center [825, 136] width 14 height 14
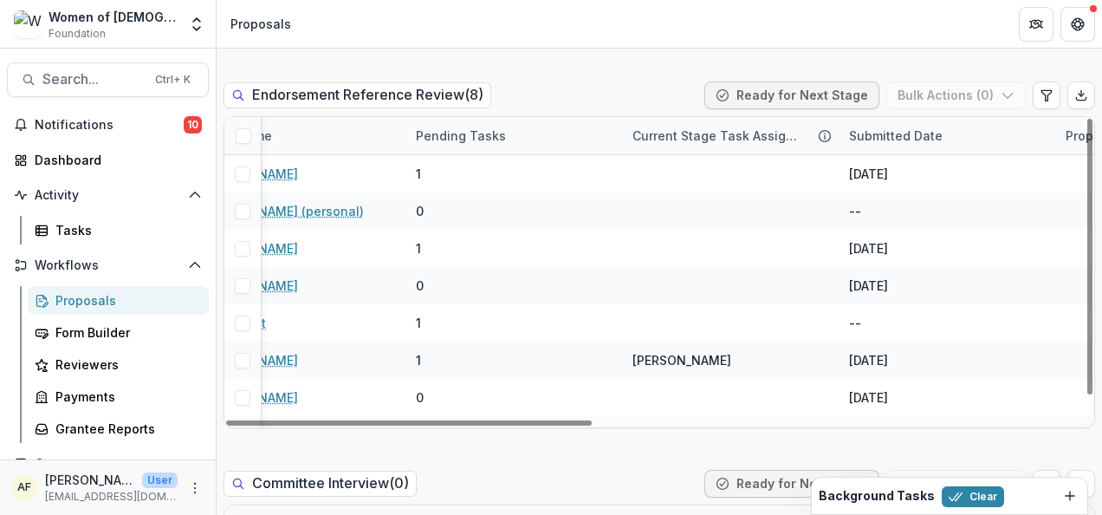
drag, startPoint x: 622, startPoint y: 70, endPoint x: 761, endPoint y: 190, distance: 183.1
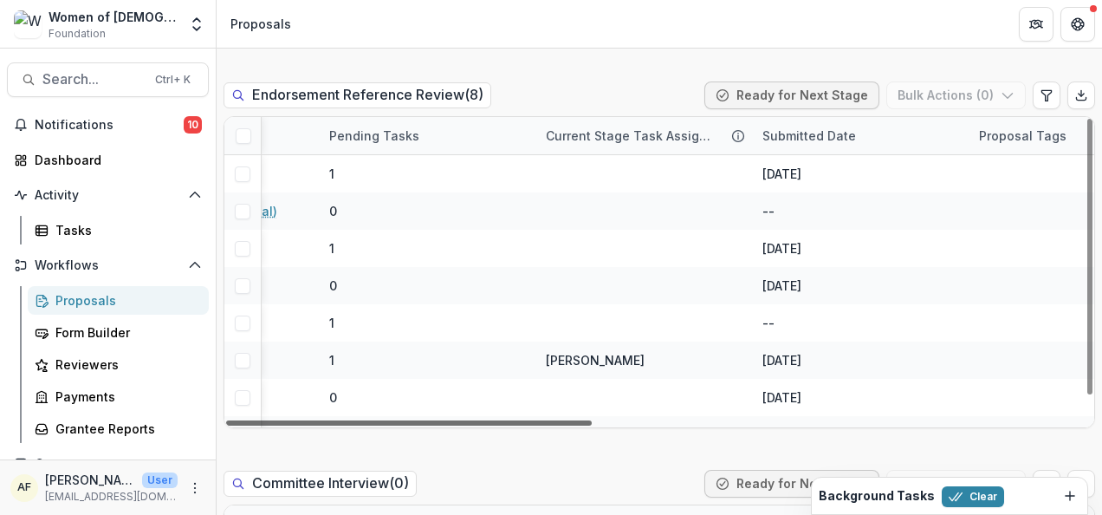
scroll to position [0, 413]
drag, startPoint x: 649, startPoint y: 423, endPoint x: 683, endPoint y: 419, distance: 34.1
click at [592, 420] on div at bounding box center [409, 422] width 366 height 5
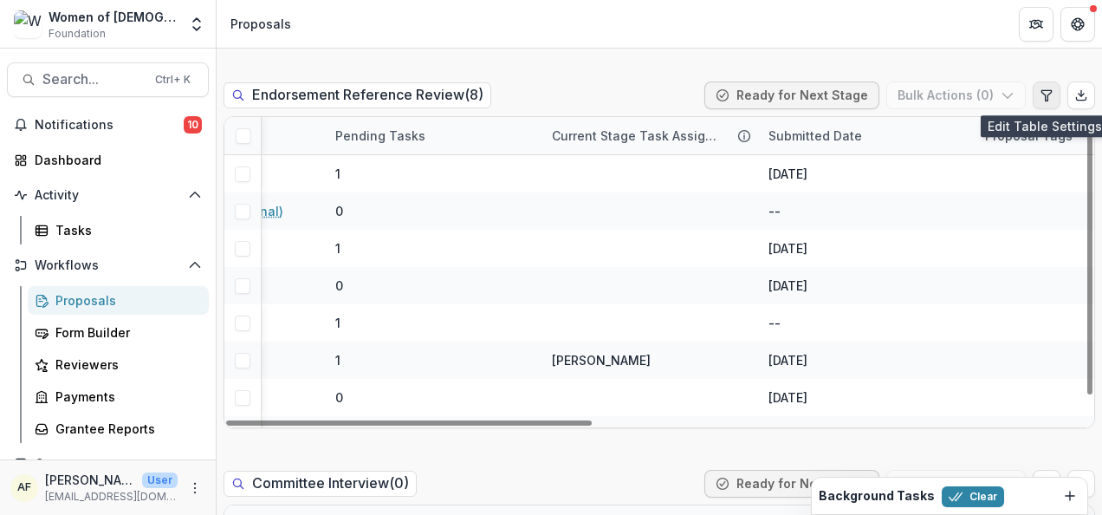
click at [1040, 97] on icon "Edit table settings" at bounding box center [1047, 95] width 14 height 14
select select "******"
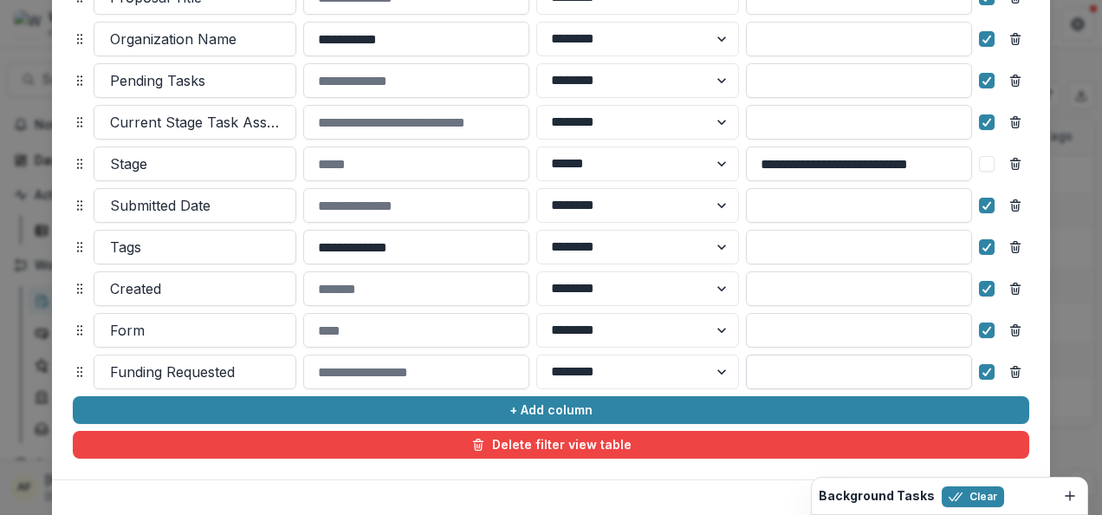
scroll to position [279, 0]
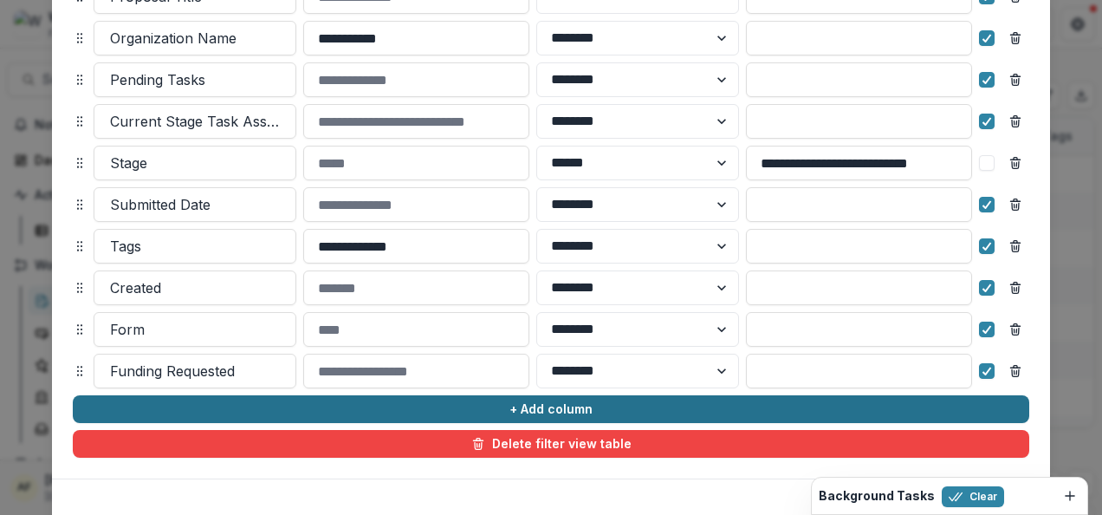
click at [787, 408] on button "+ Add column" at bounding box center [551, 409] width 957 height 28
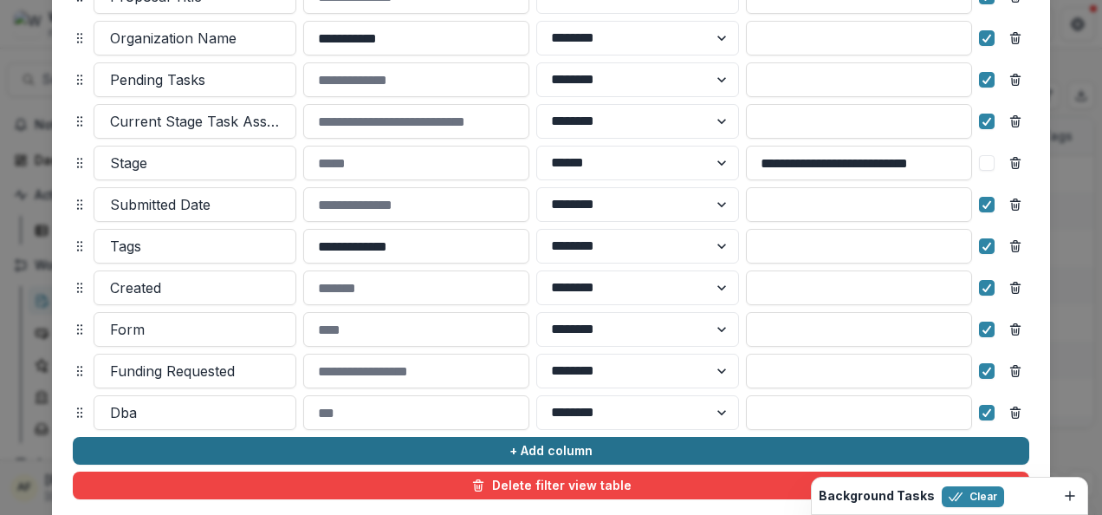
click at [731, 437] on button "+ Add column" at bounding box center [551, 451] width 957 height 28
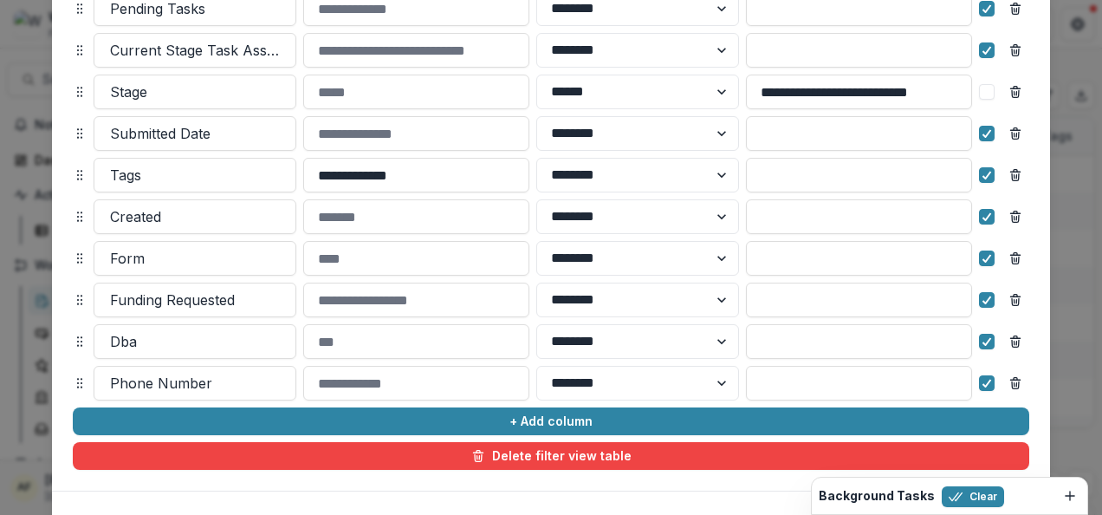
scroll to position [419, 0]
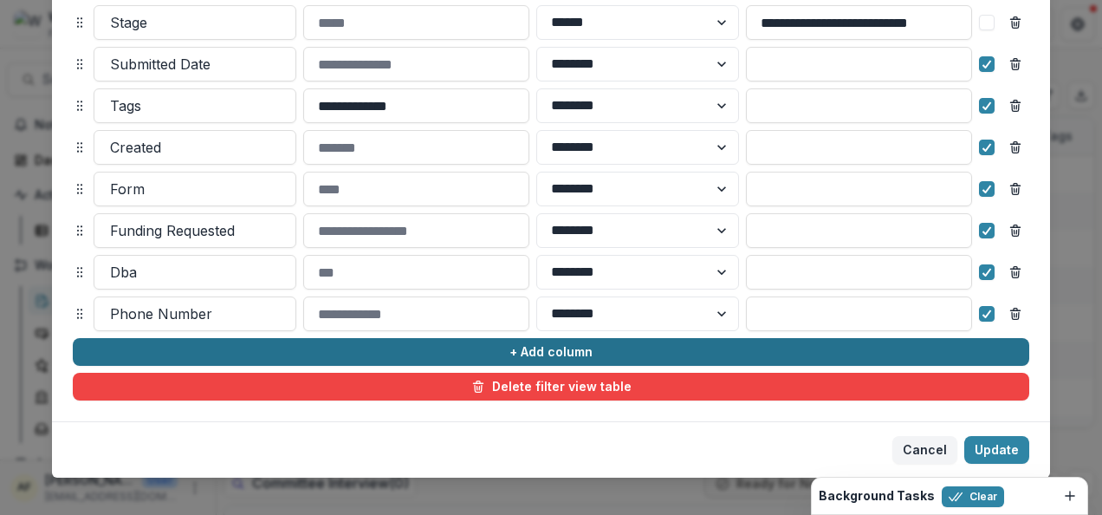
click at [594, 354] on button "+ Add column" at bounding box center [551, 352] width 957 height 28
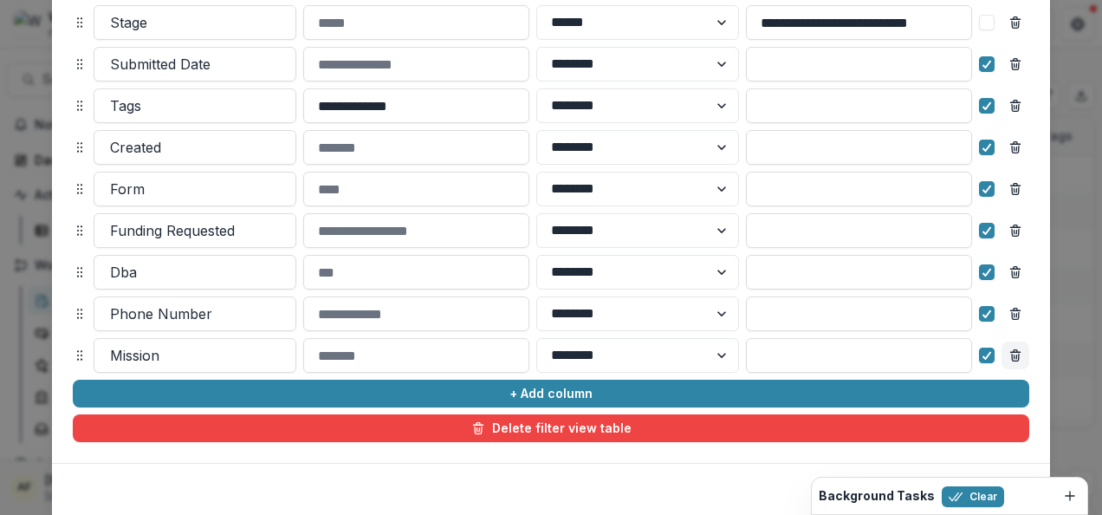
click at [1010, 354] on icon "Remove column" at bounding box center [1016, 355] width 14 height 14
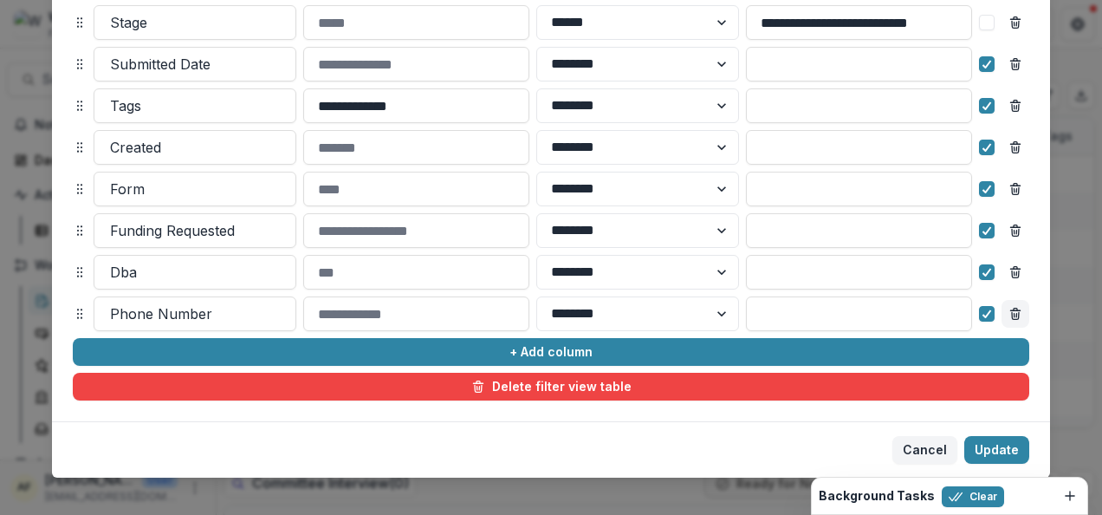
click at [1017, 313] on icon "Remove column" at bounding box center [1016, 314] width 14 height 14
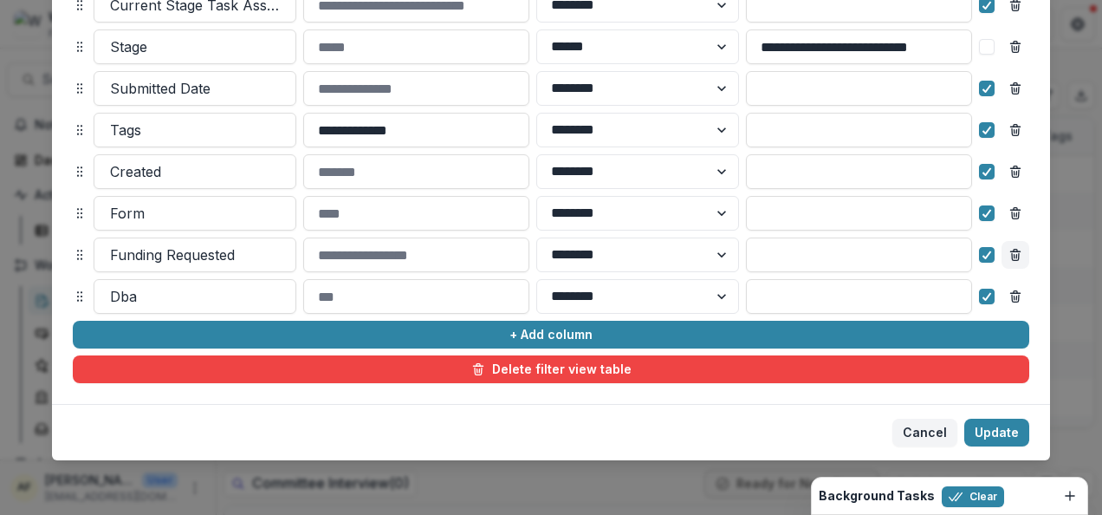
click at [1016, 261] on icon "Remove column" at bounding box center [1016, 255] width 14 height 14
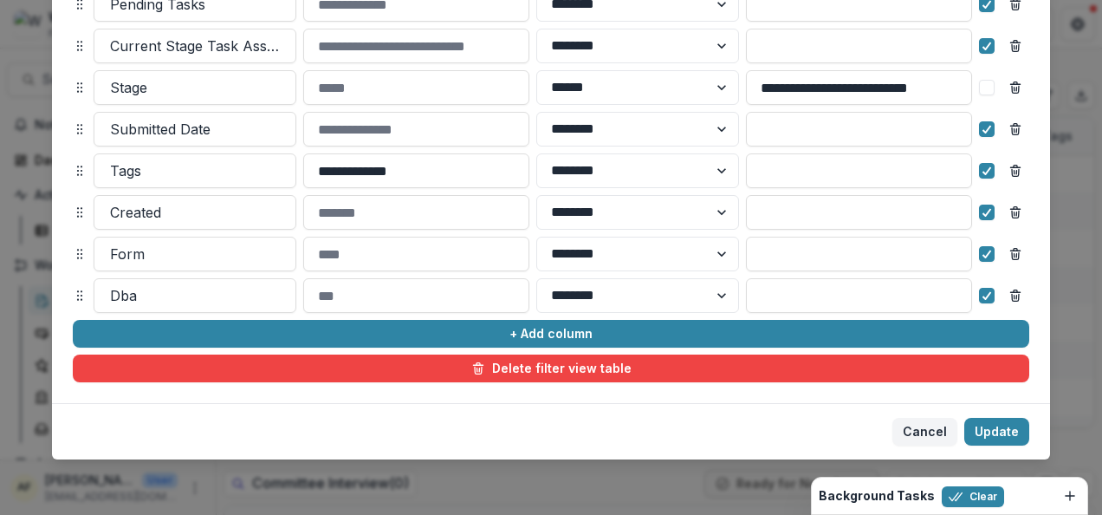
scroll to position [354, 0]
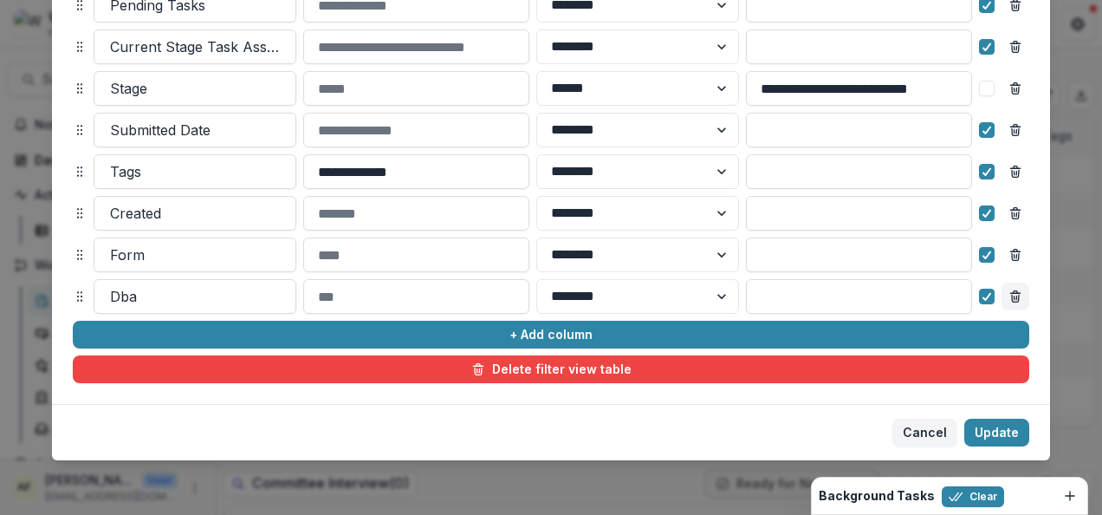
click at [1013, 288] on button "Remove column" at bounding box center [1016, 297] width 28 height 28
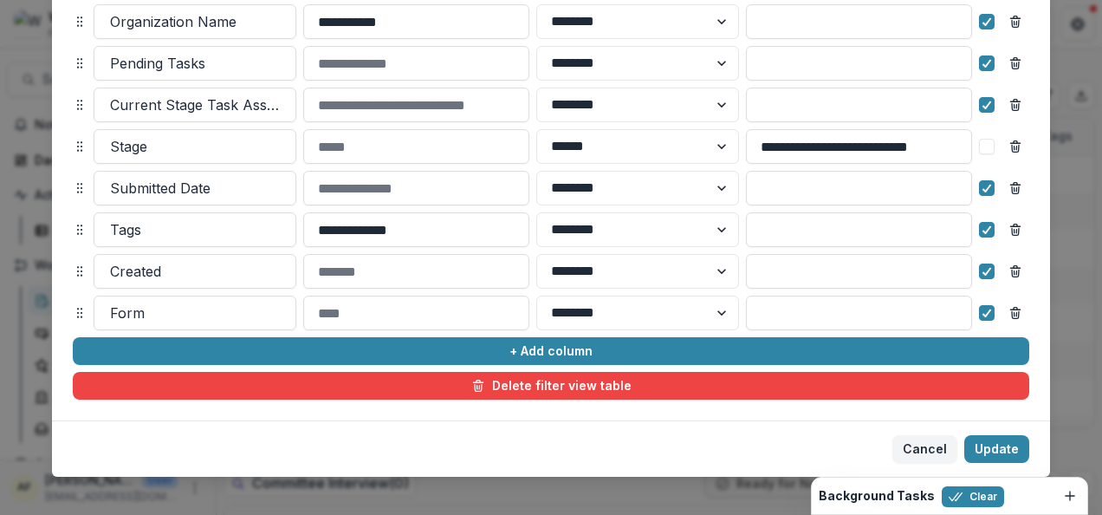
scroll to position [312, 0]
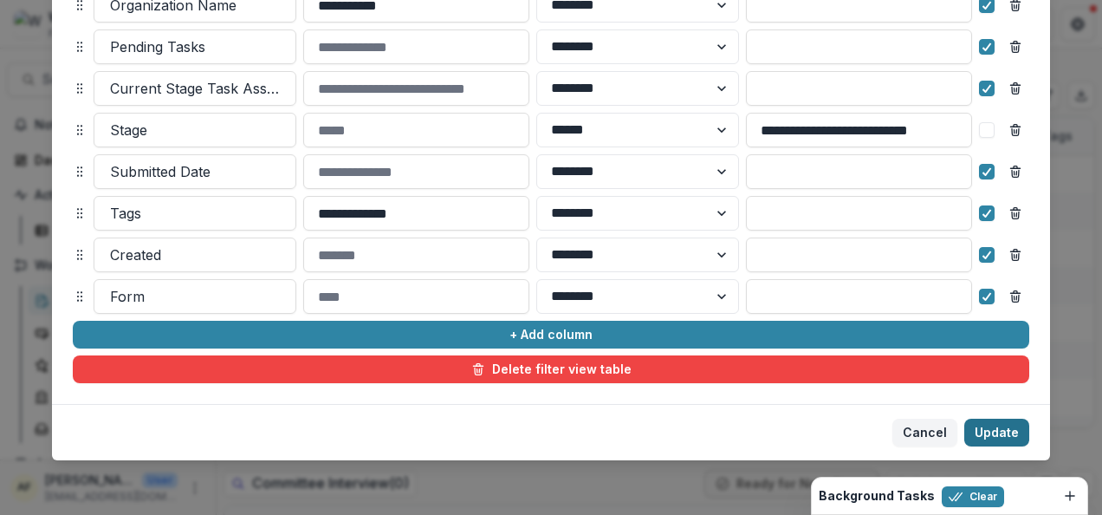
click at [1010, 426] on button "Update" at bounding box center [997, 433] width 65 height 28
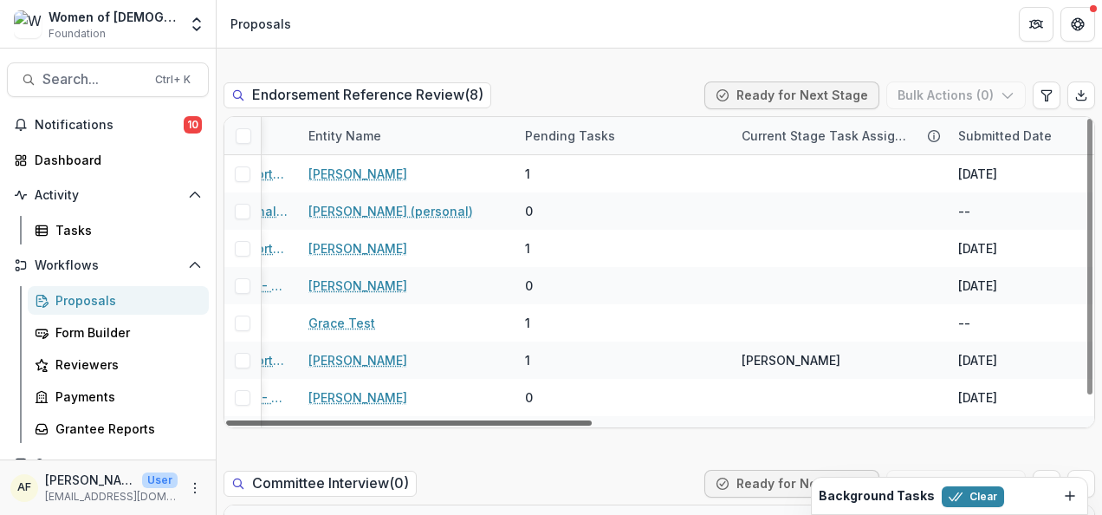
scroll to position [0, 0]
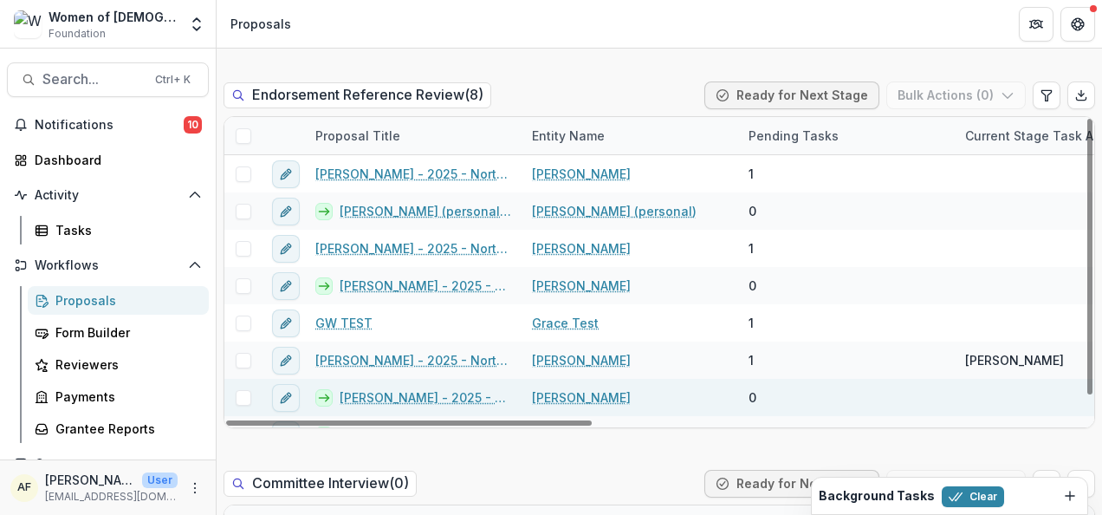
drag, startPoint x: 698, startPoint y: 424, endPoint x: 466, endPoint y: 405, distance: 233.0
click at [466, 420] on div at bounding box center [409, 422] width 366 height 5
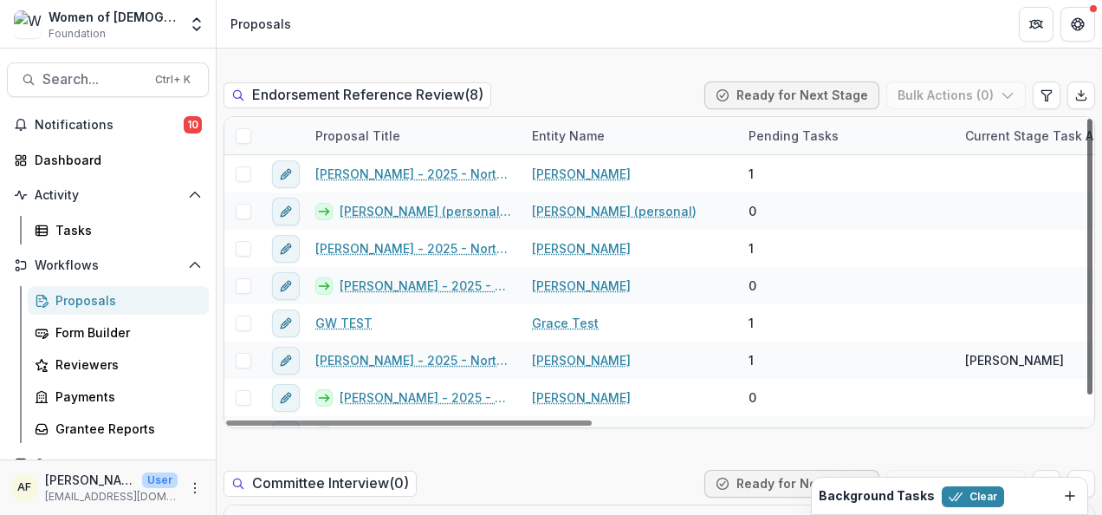
scroll to position [25, 0]
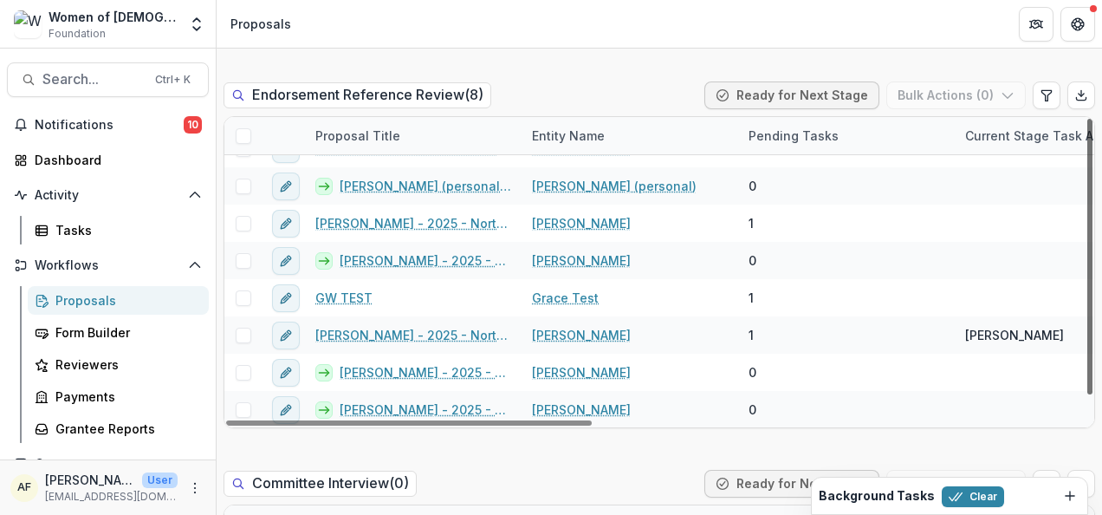
drag, startPoint x: 1083, startPoint y: 276, endPoint x: 1082, endPoint y: 340, distance: 64.1
click at [1088, 340] on div at bounding box center [1090, 257] width 5 height 276
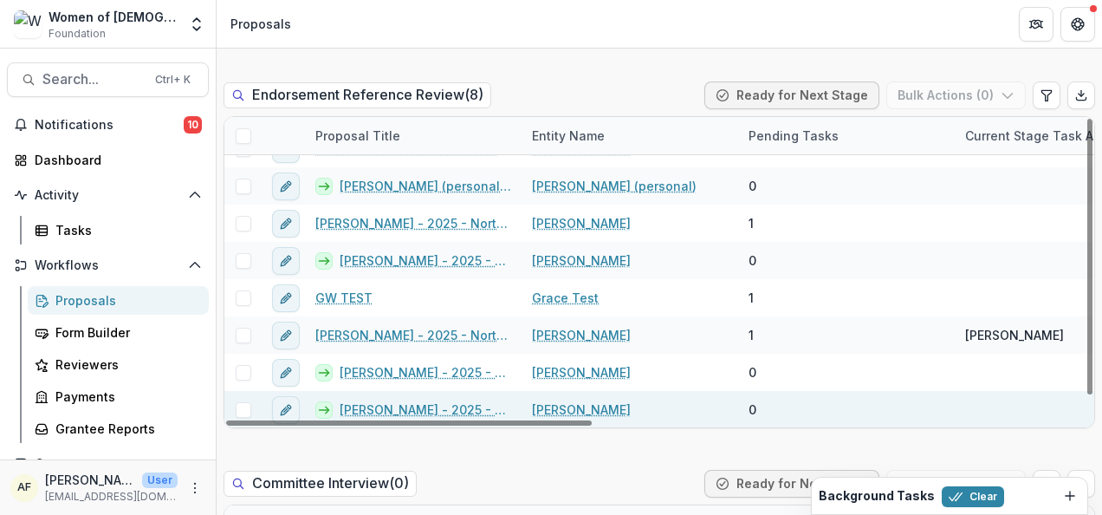
click at [362, 411] on link "[PERSON_NAME] - 2025 - North American Board Service Application 2026" at bounding box center [426, 409] width 172 height 18
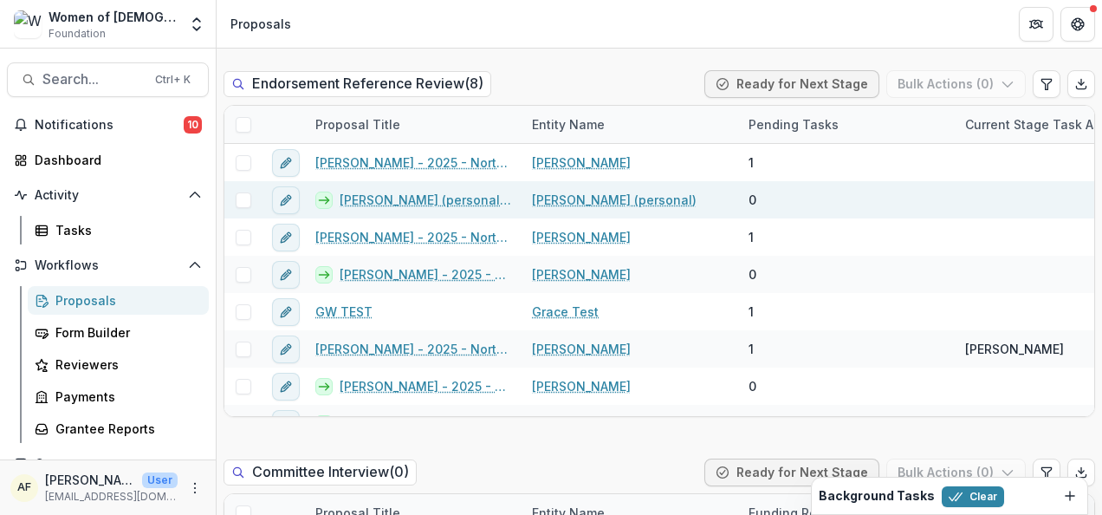
scroll to position [995, 0]
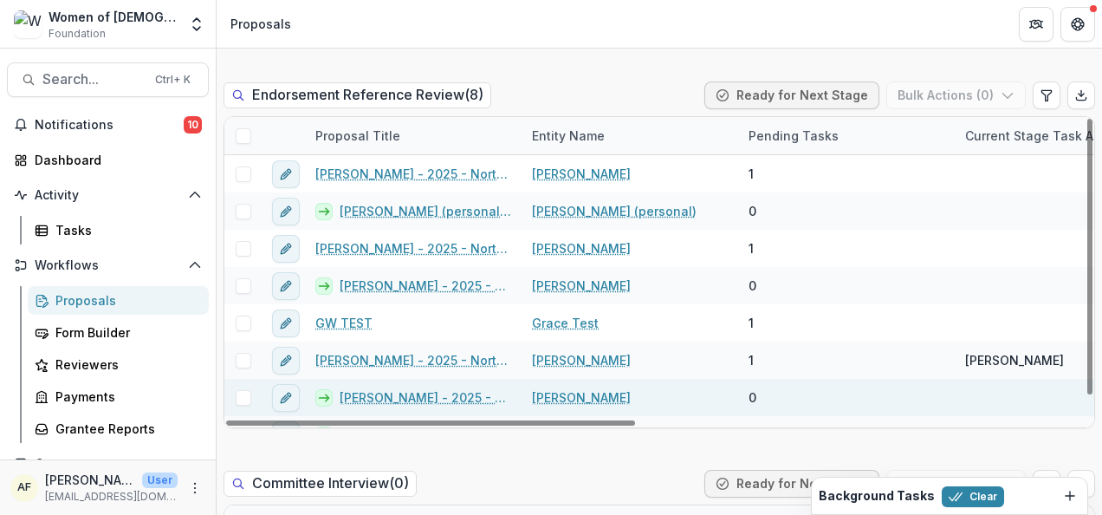
click at [425, 388] on link "[PERSON_NAME] - 2025 - North American Board Service Application 2026" at bounding box center [426, 397] width 172 height 18
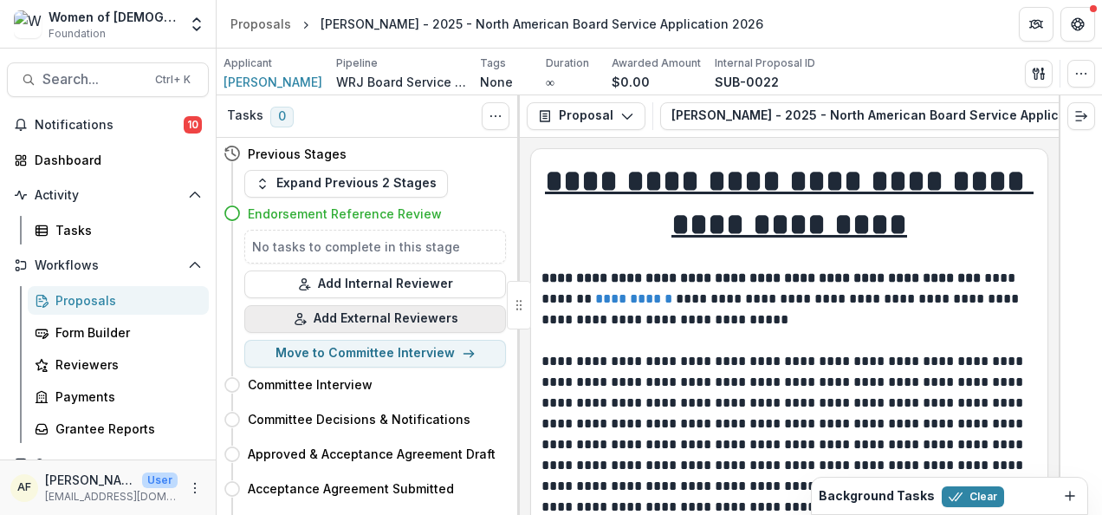
click at [409, 323] on button "Add External Reviewers" at bounding box center [375, 319] width 262 height 28
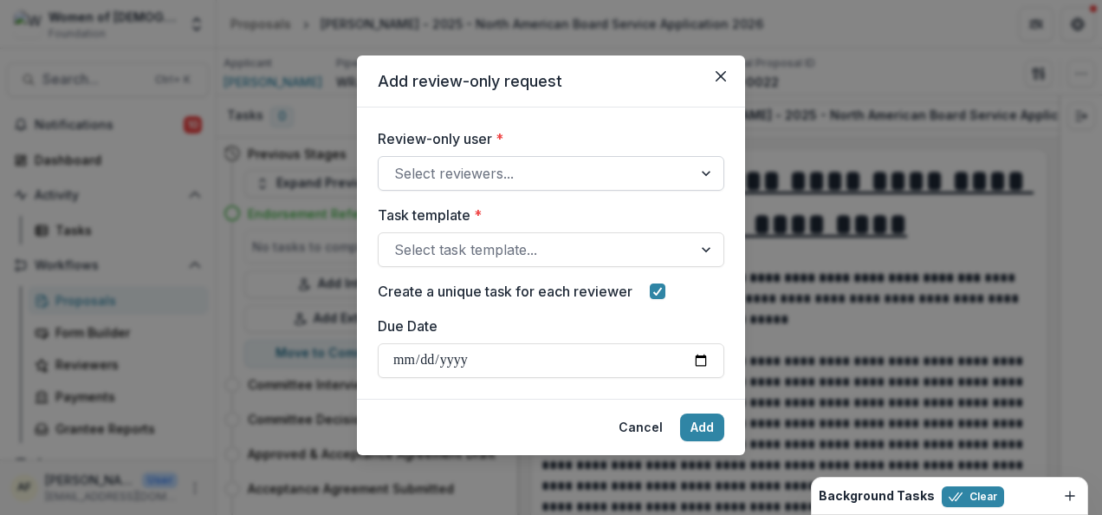
click at [484, 173] on div at bounding box center [535, 173] width 283 height 24
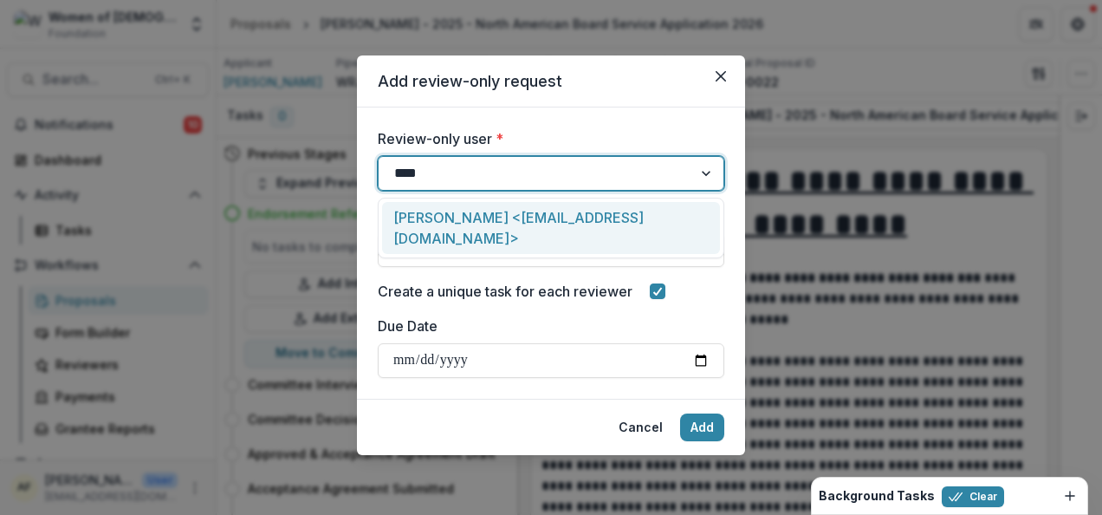
type input "*****"
click at [488, 223] on div "[PERSON_NAME] <[EMAIL_ADDRESS][DOMAIN_NAME]>" at bounding box center [551, 228] width 338 height 53
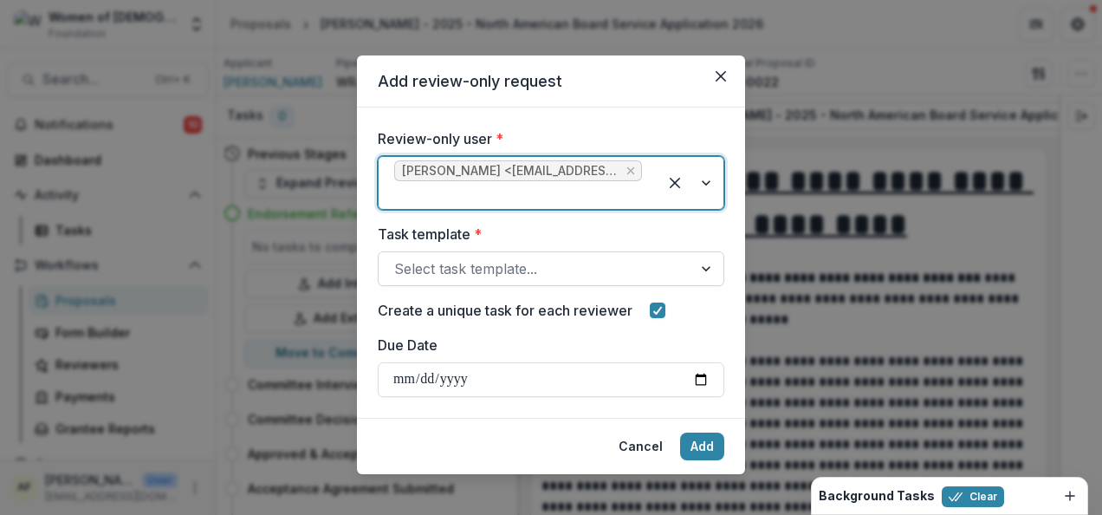
click at [469, 260] on div at bounding box center [535, 269] width 283 height 24
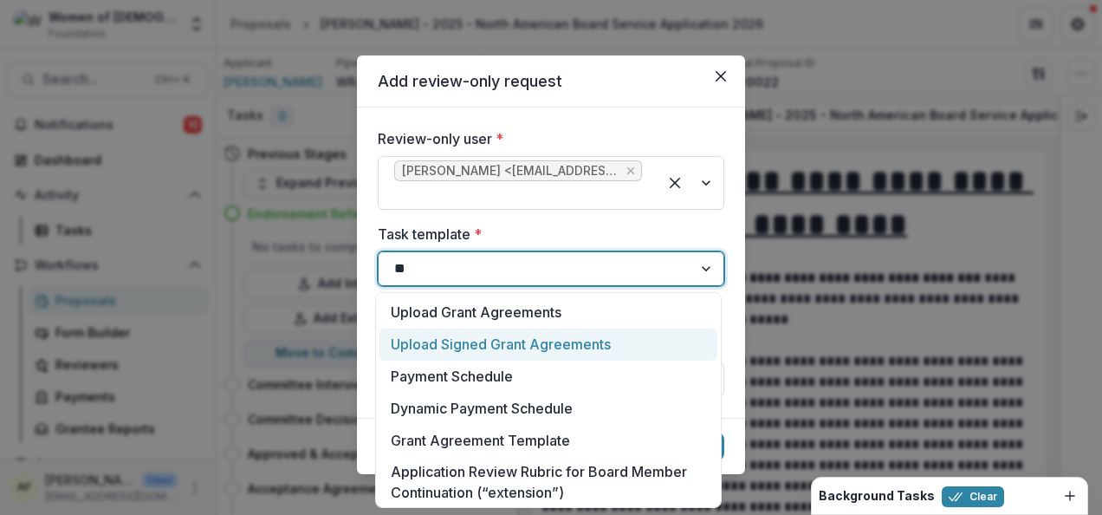
type input "***"
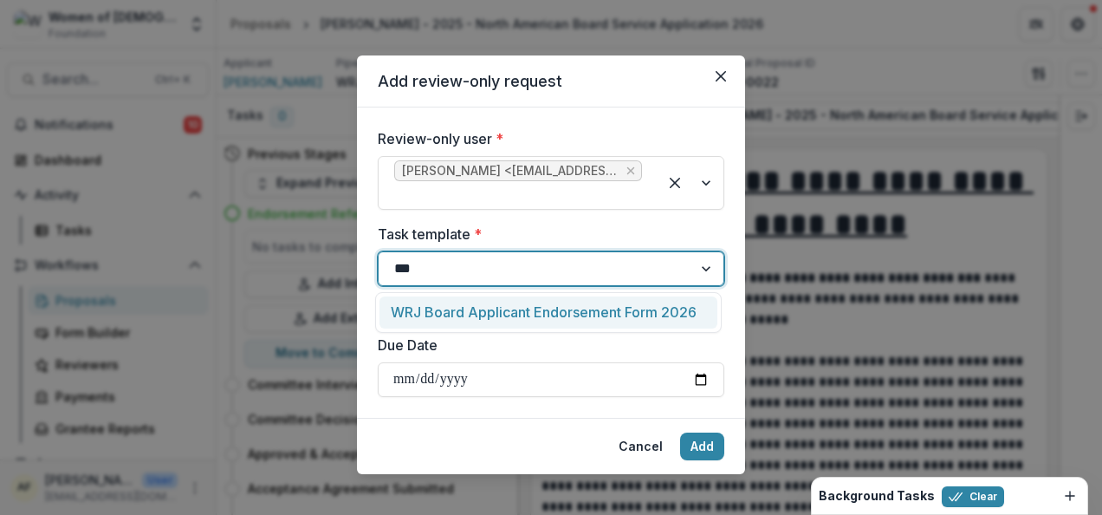
click at [627, 309] on div "WRJ Board Applicant Endorsement Form 2026" at bounding box center [549, 312] width 338 height 32
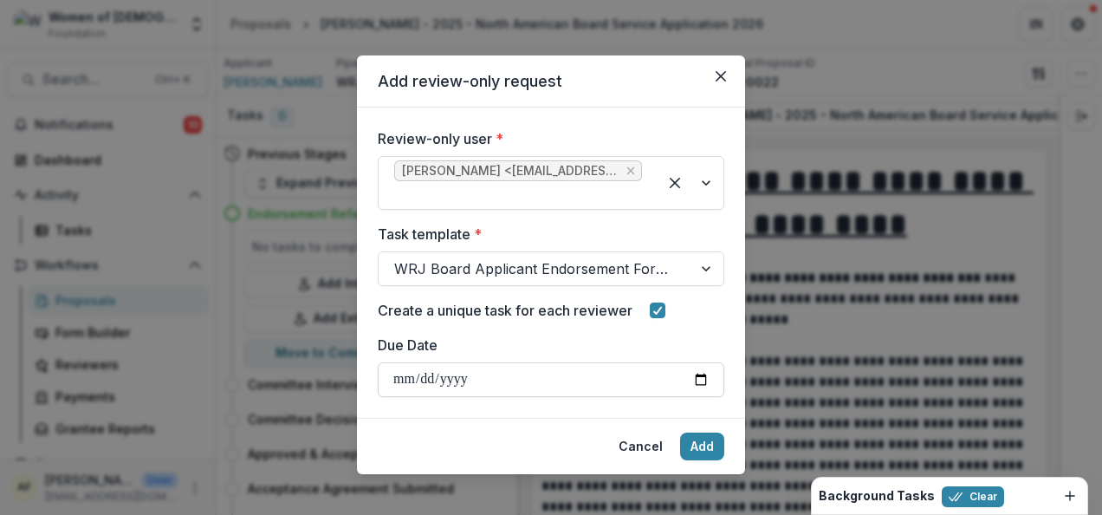
click at [401, 374] on input "Due Date" at bounding box center [551, 379] width 347 height 35
type input "**********"
click at [478, 440] on footer "Cancel Add" at bounding box center [551, 446] width 388 height 56
click at [691, 444] on button "Add" at bounding box center [702, 446] width 44 height 28
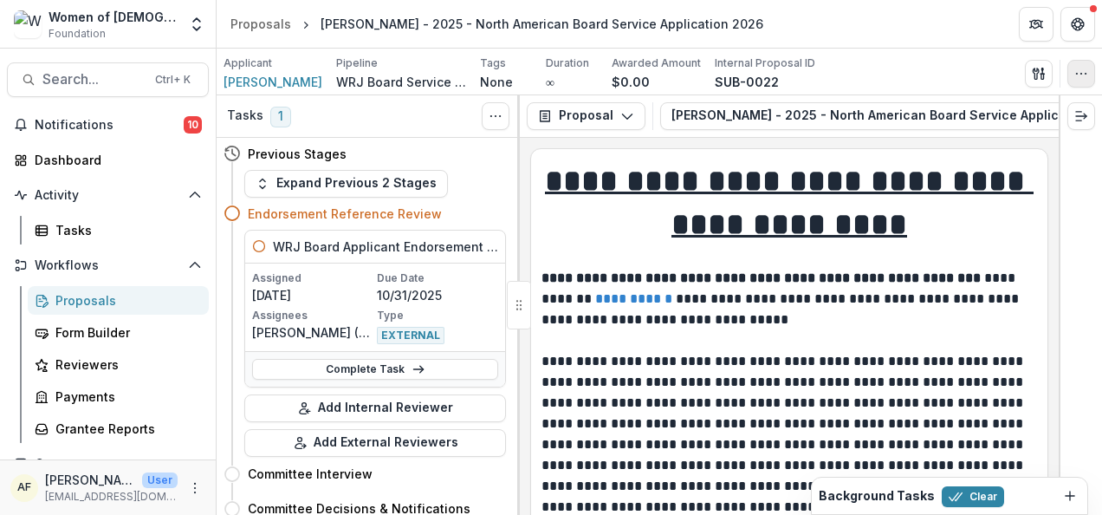
click at [1086, 73] on circle "button" at bounding box center [1086, 73] width 1 height 1
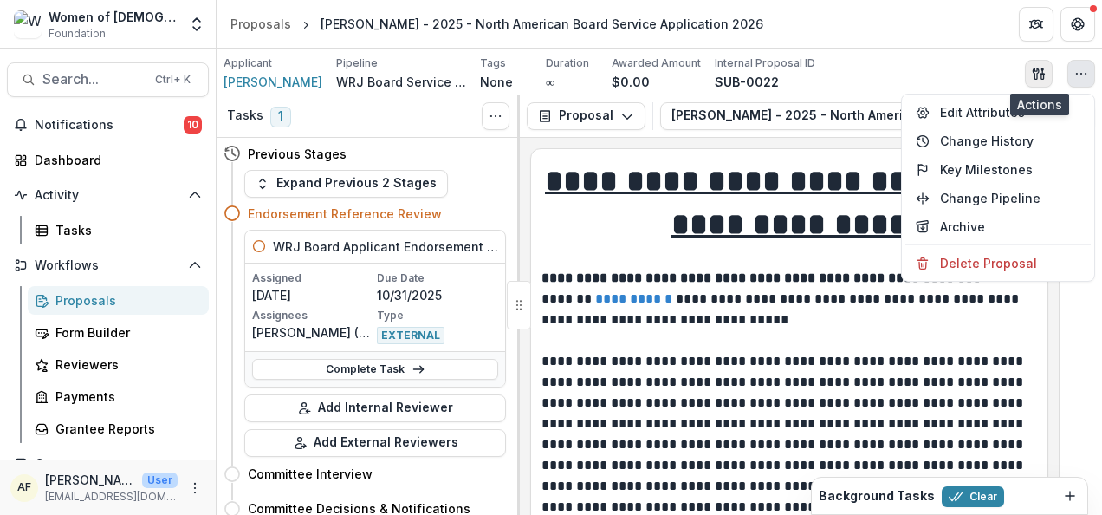
click at [1030, 75] on button "button" at bounding box center [1039, 74] width 28 height 28
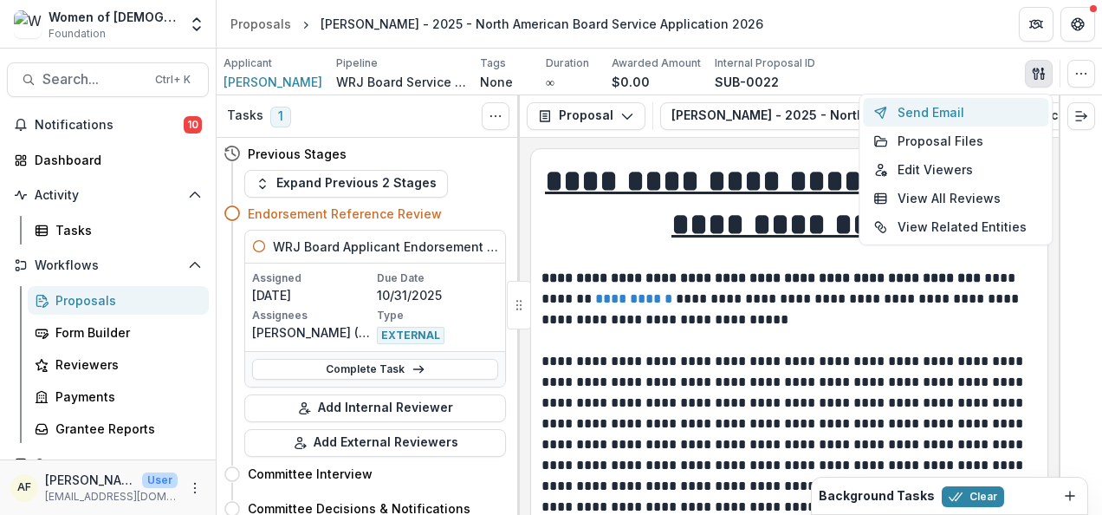
click at [964, 107] on button "Send Email" at bounding box center [955, 112] width 185 height 29
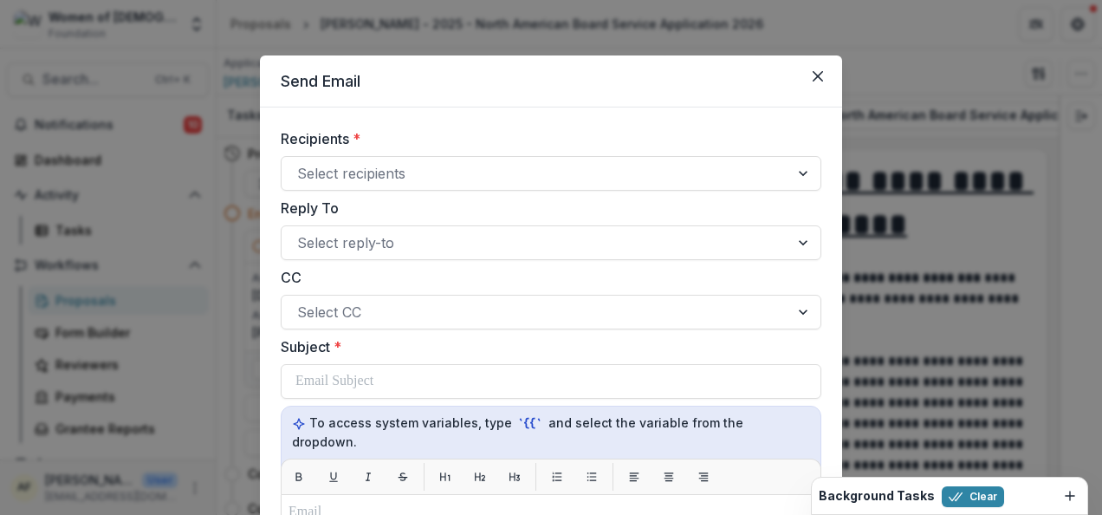
click at [822, 65] on button "Close" at bounding box center [818, 76] width 28 height 28
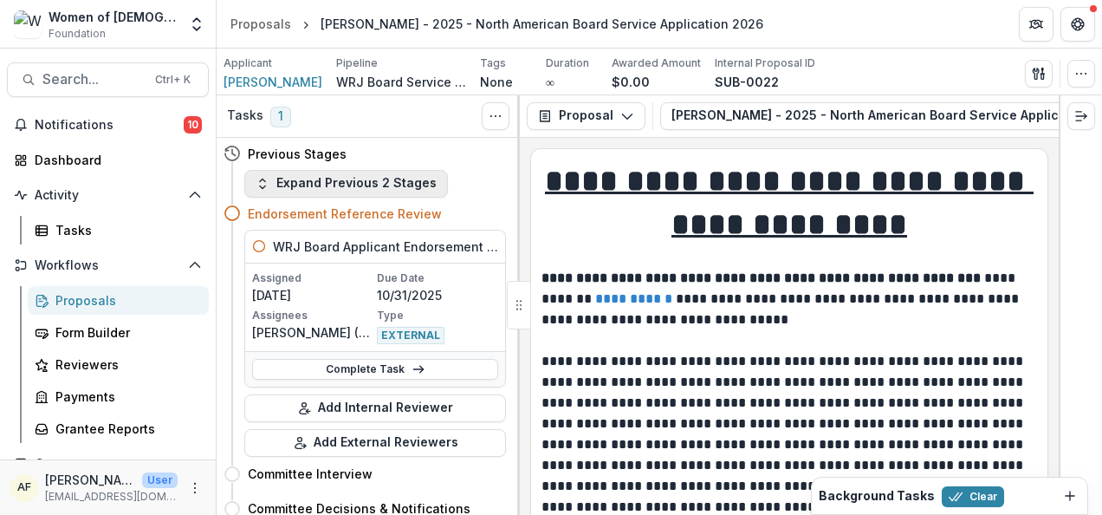
click at [381, 180] on button "Expand Previous 2 Stages" at bounding box center [346, 184] width 204 height 28
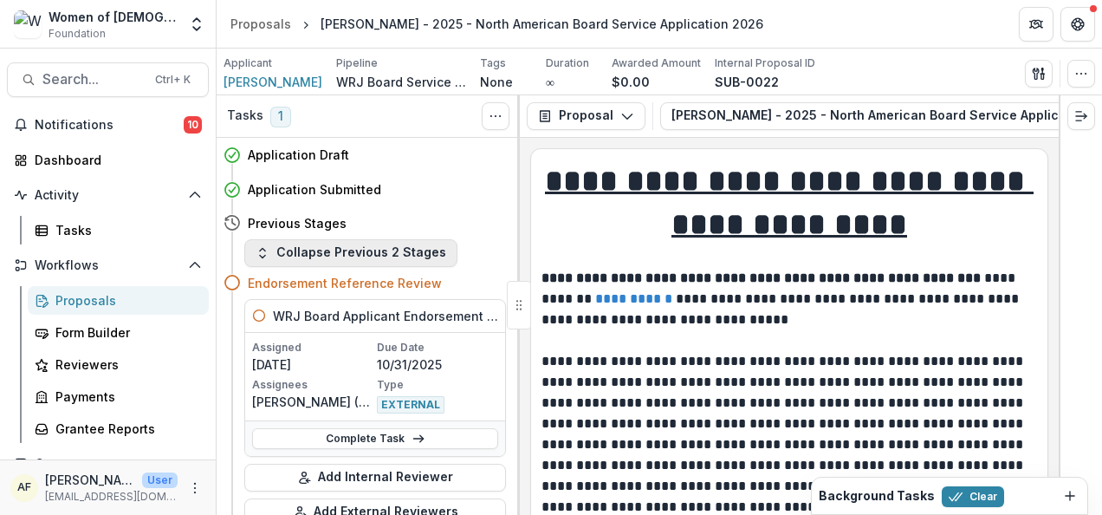
click at [383, 250] on button "Collapse Previous 2 Stages" at bounding box center [350, 253] width 213 height 28
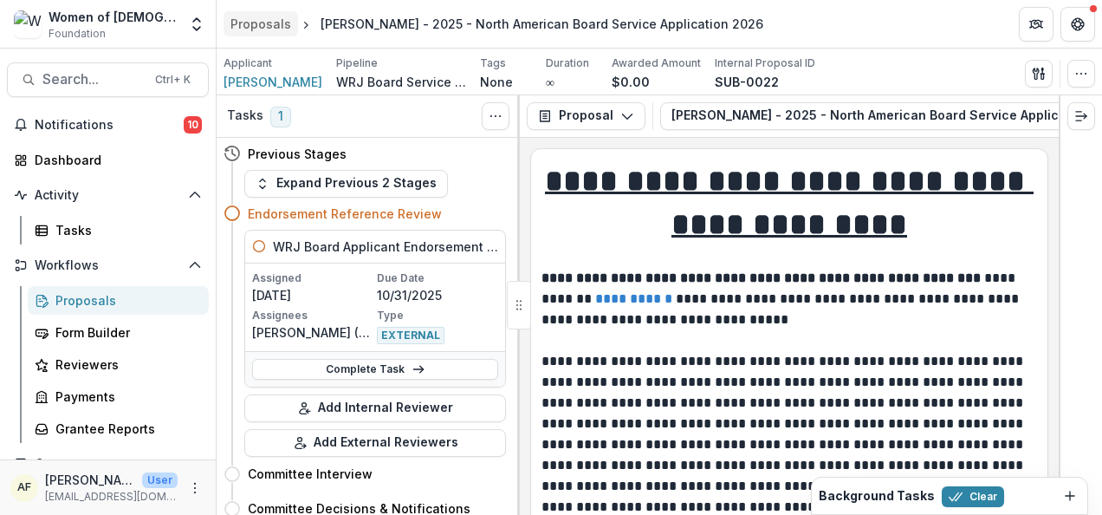
click at [244, 11] on link "Proposals" at bounding box center [261, 23] width 75 height 25
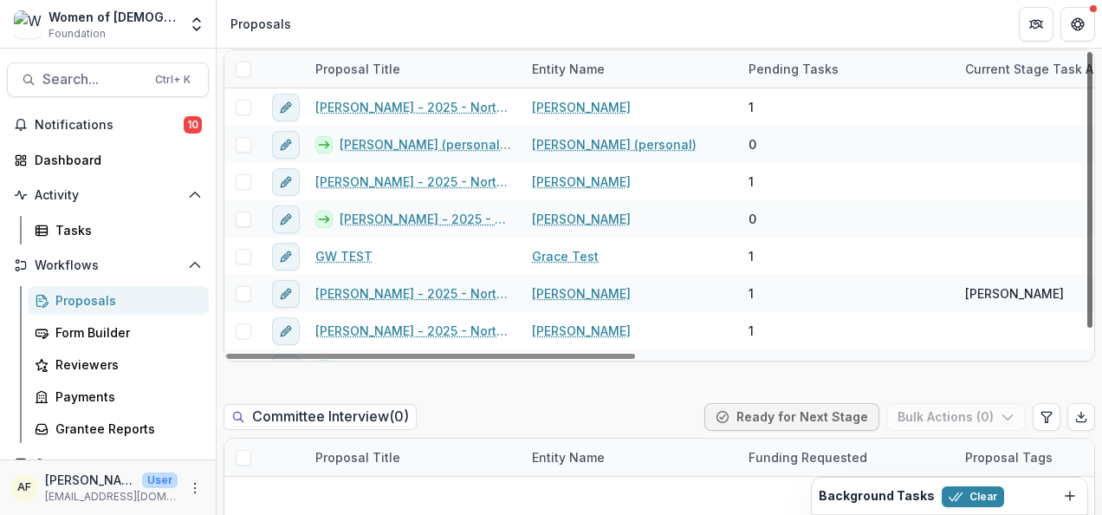
drag, startPoint x: 1088, startPoint y: 198, endPoint x: 1085, endPoint y: 151, distance: 47.8
click at [1088, 151] on div at bounding box center [1090, 190] width 5 height 276
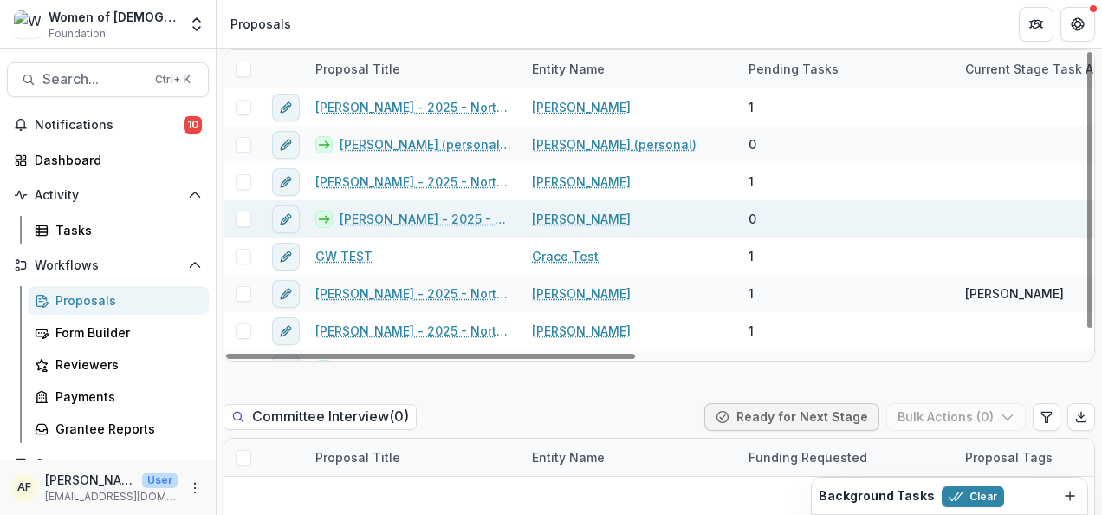
click at [447, 217] on link "Nancy - 2025 - North American Board Service Application 2026" at bounding box center [426, 219] width 172 height 18
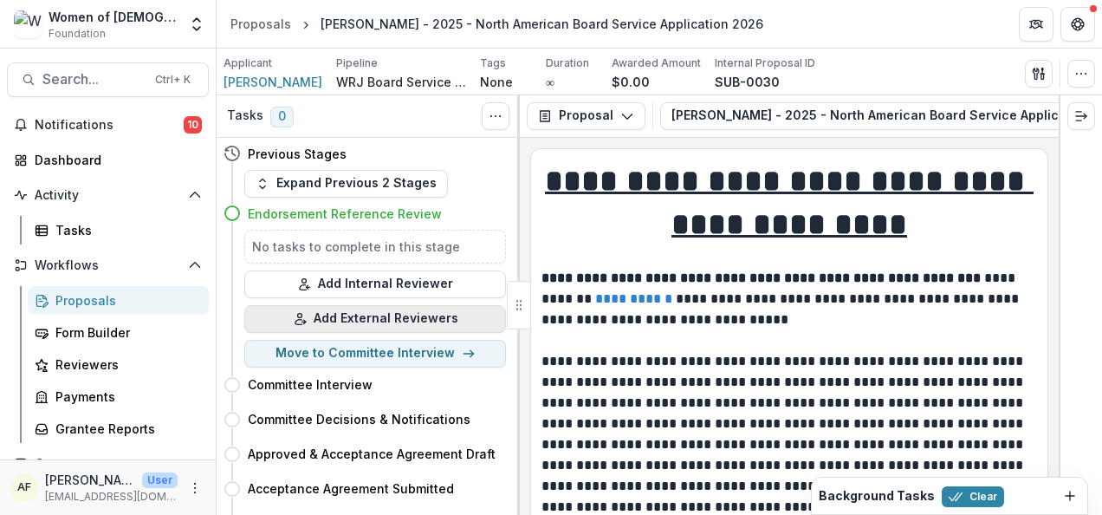
click at [453, 311] on button "Add External Reviewers" at bounding box center [375, 319] width 262 height 28
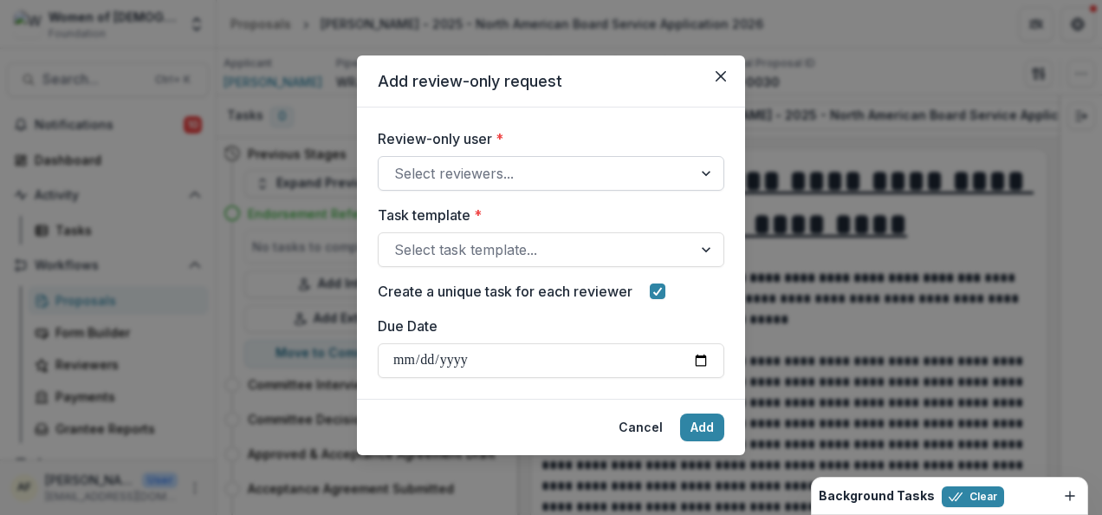
click at [508, 172] on div at bounding box center [535, 173] width 283 height 24
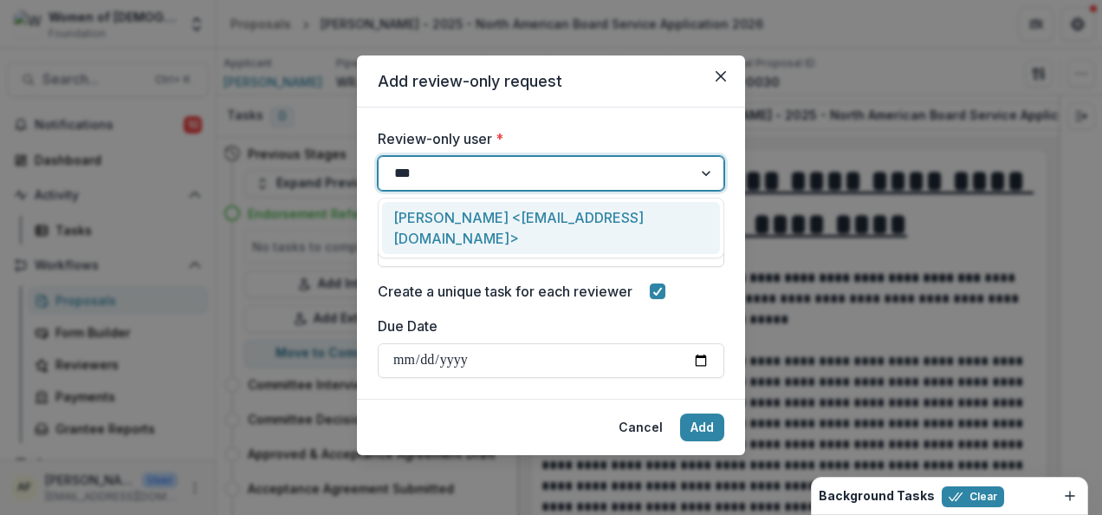
type input "****"
click at [522, 211] on div "Sherri Feuer <feuerslf@aol.com>" at bounding box center [551, 228] width 338 height 53
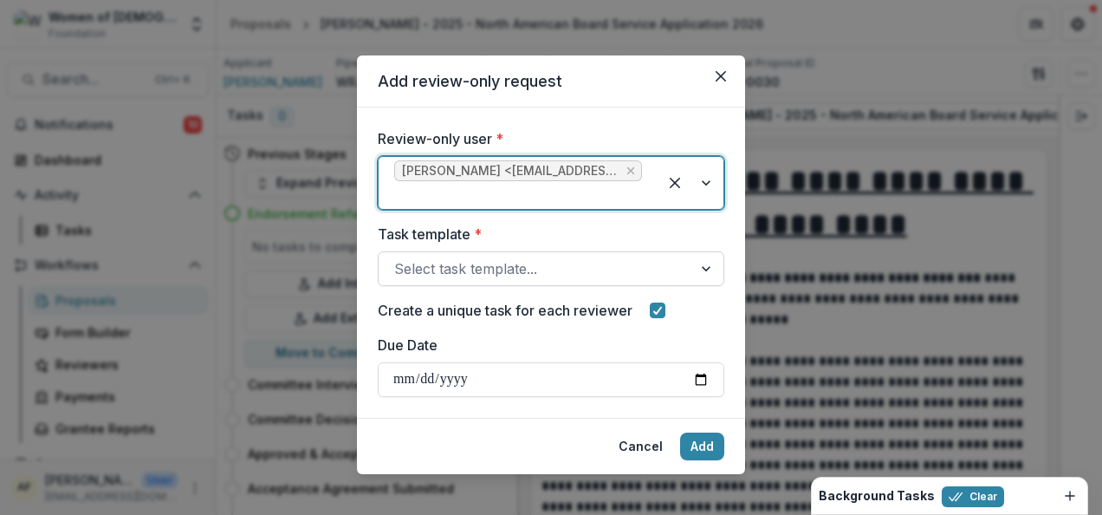
click at [484, 257] on div at bounding box center [535, 269] width 283 height 24
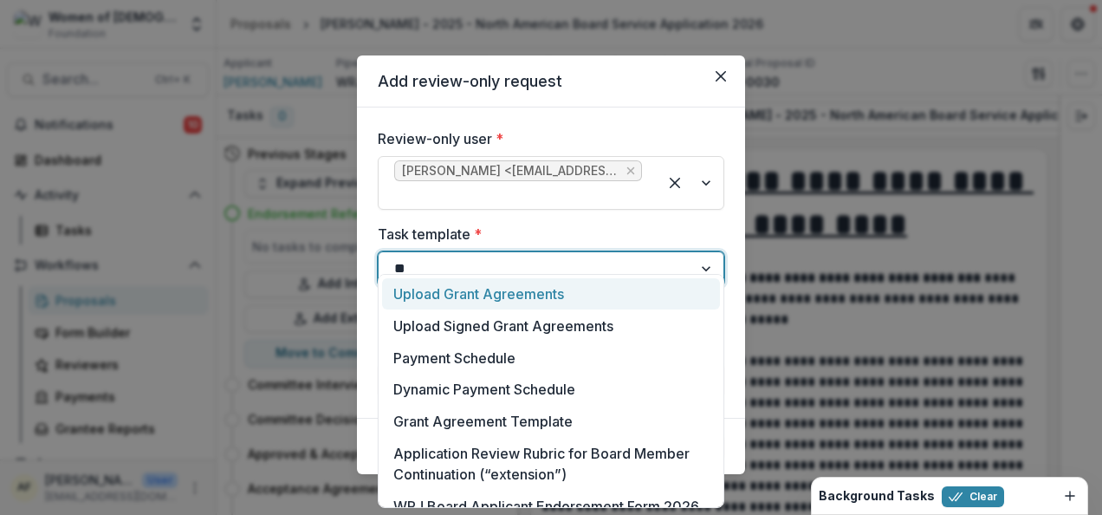
type input "***"
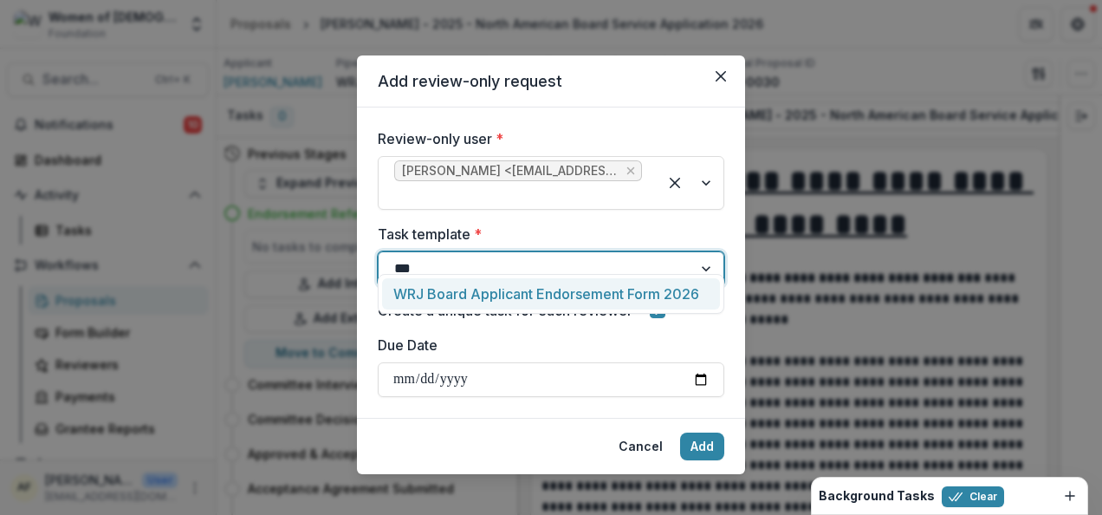
click at [482, 286] on div "WRJ Board Applicant Endorsement Form 2026" at bounding box center [551, 294] width 338 height 32
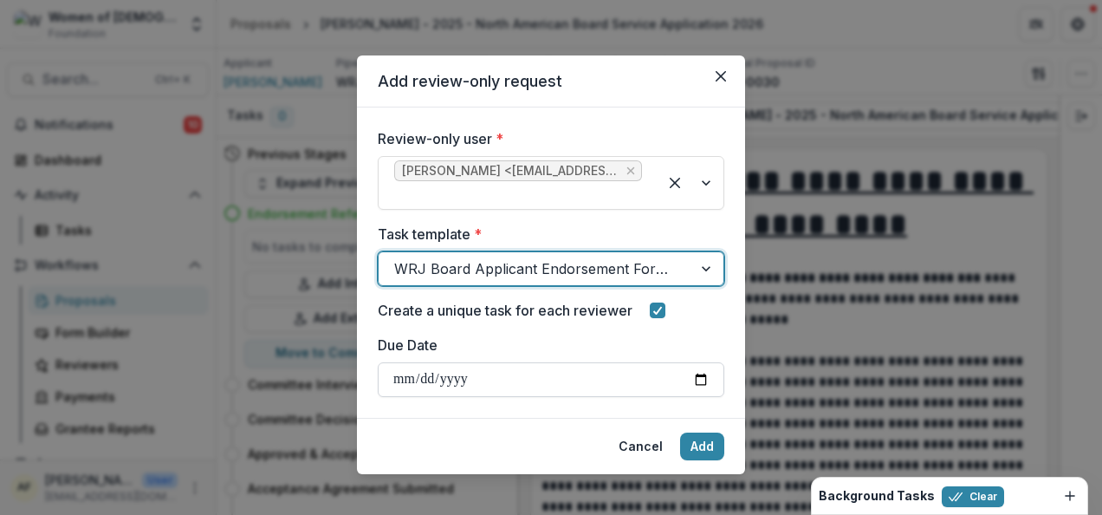
click at [407, 362] on input "Due Date" at bounding box center [551, 379] width 347 height 35
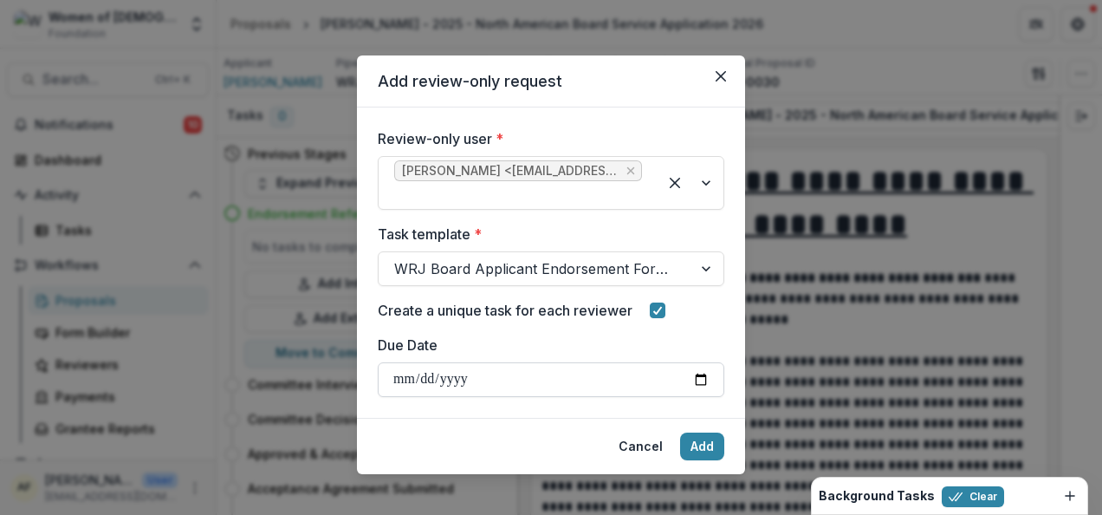
type input "**********"
click at [707, 432] on button "Add" at bounding box center [702, 446] width 44 height 28
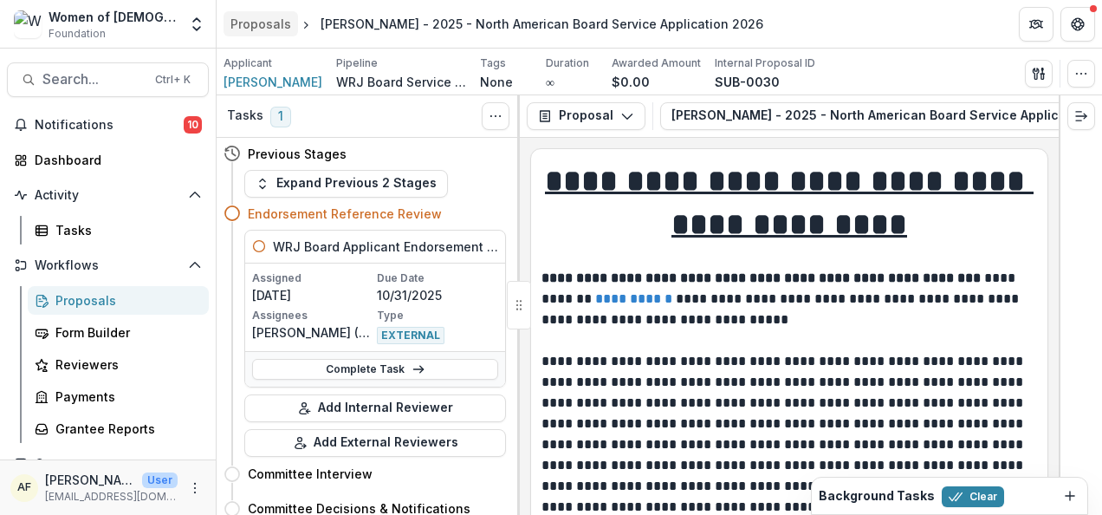
click at [251, 31] on div "Proposals" at bounding box center [261, 24] width 61 height 18
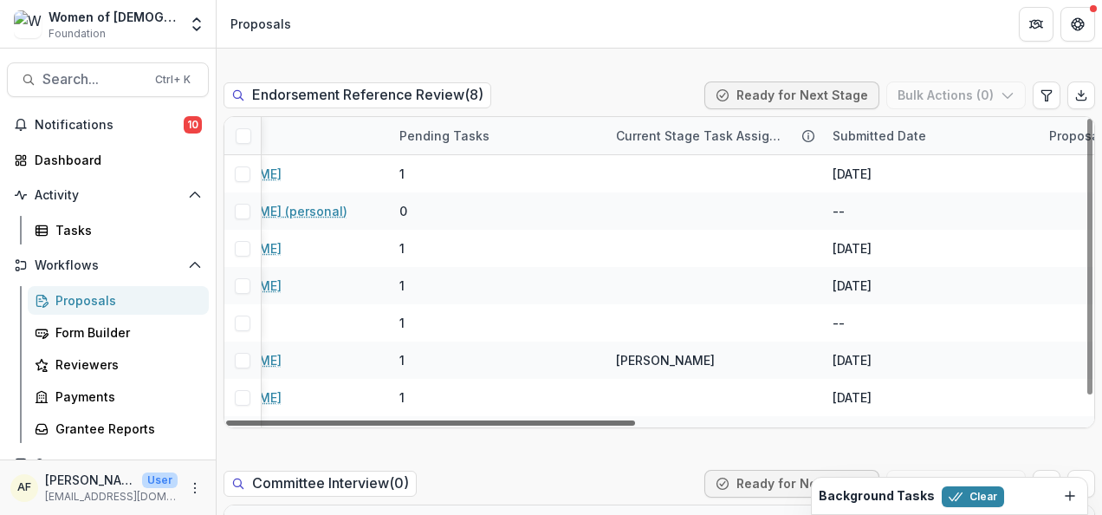
scroll to position [0, 379]
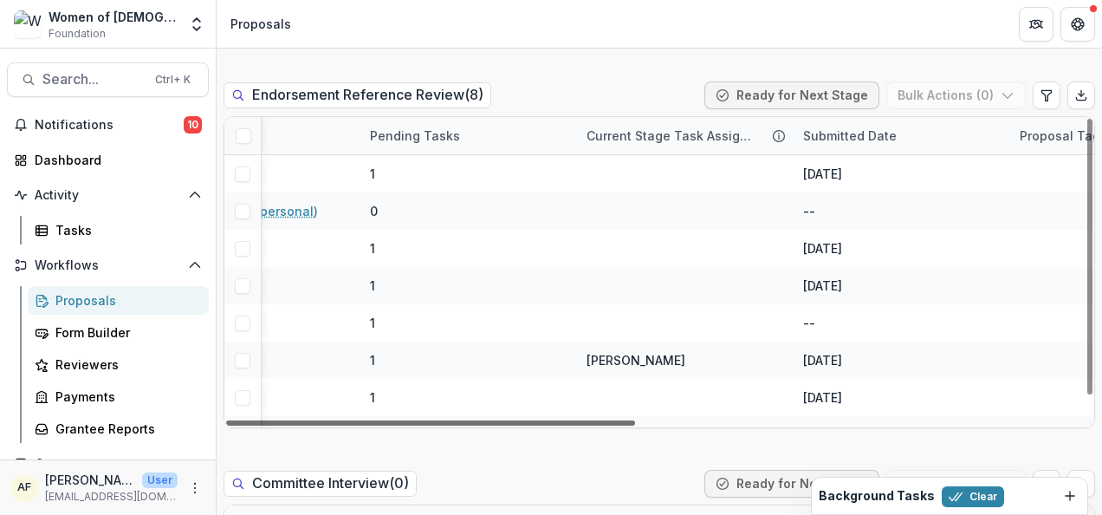
drag, startPoint x: 548, startPoint y: 420, endPoint x: 726, endPoint y: 419, distance: 178.5
click at [635, 420] on div at bounding box center [430, 422] width 409 height 5
click at [814, 137] on div "Submitted Date" at bounding box center [850, 136] width 114 height 18
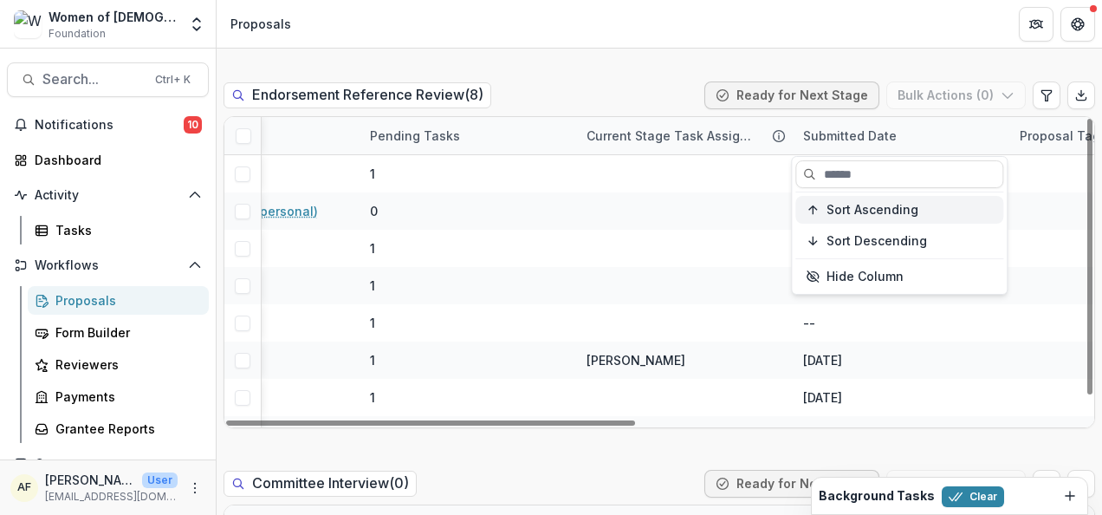
click at [867, 215] on span "Sort Ascending" at bounding box center [873, 210] width 92 height 15
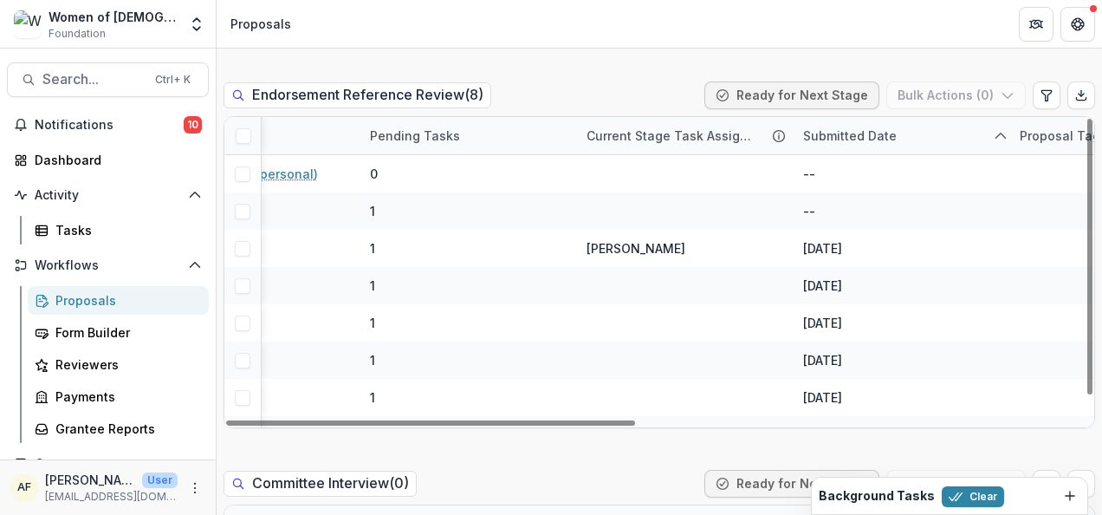
drag, startPoint x: 690, startPoint y: 426, endPoint x: 501, endPoint y: 426, distance: 188.9
click at [508, 426] on div "Proposal Title Entity Name Pending Tasks Current Stage Task Assignees Submitted…" at bounding box center [660, 272] width 872 height 312
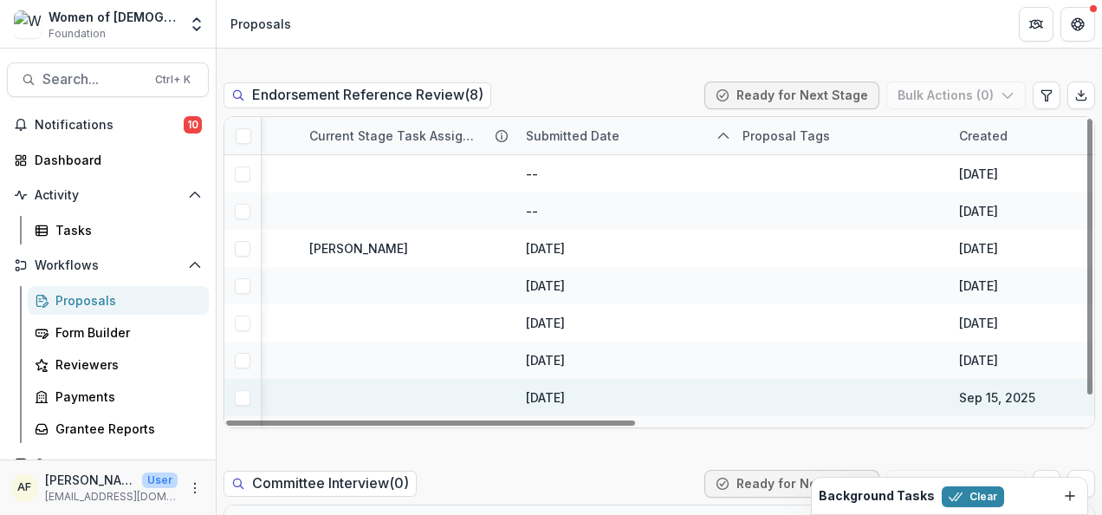
scroll to position [0, 657]
drag, startPoint x: 477, startPoint y: 421, endPoint x: 608, endPoint y: 412, distance: 132.1
click at [608, 420] on div at bounding box center [430, 422] width 409 height 5
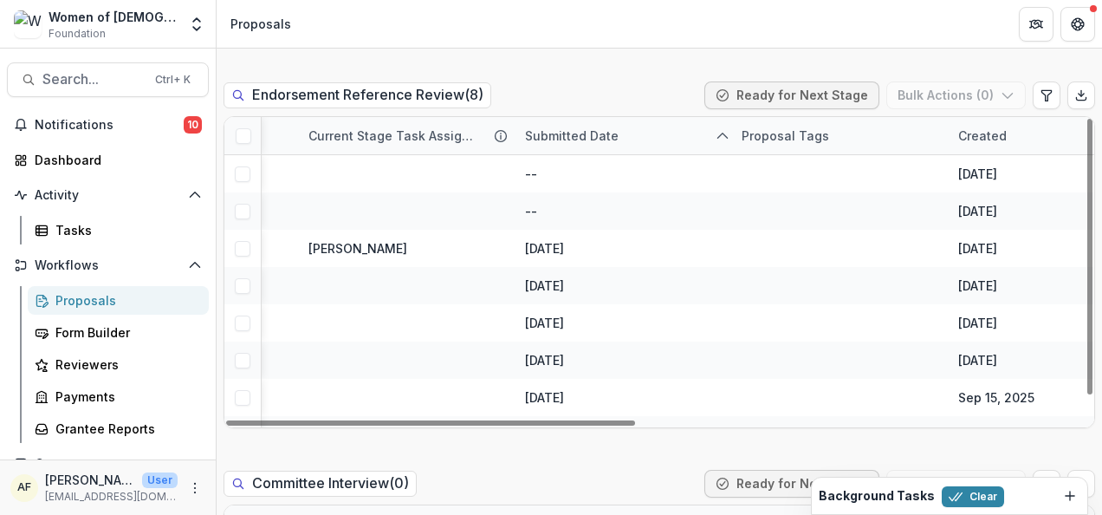
click at [603, 140] on div "Submitted Date" at bounding box center [572, 136] width 114 height 18
drag, startPoint x: 620, startPoint y: 237, endPoint x: 735, endPoint y: 455, distance: 245.8
click at [620, 237] on span "Sort Descending" at bounding box center [599, 241] width 101 height 15
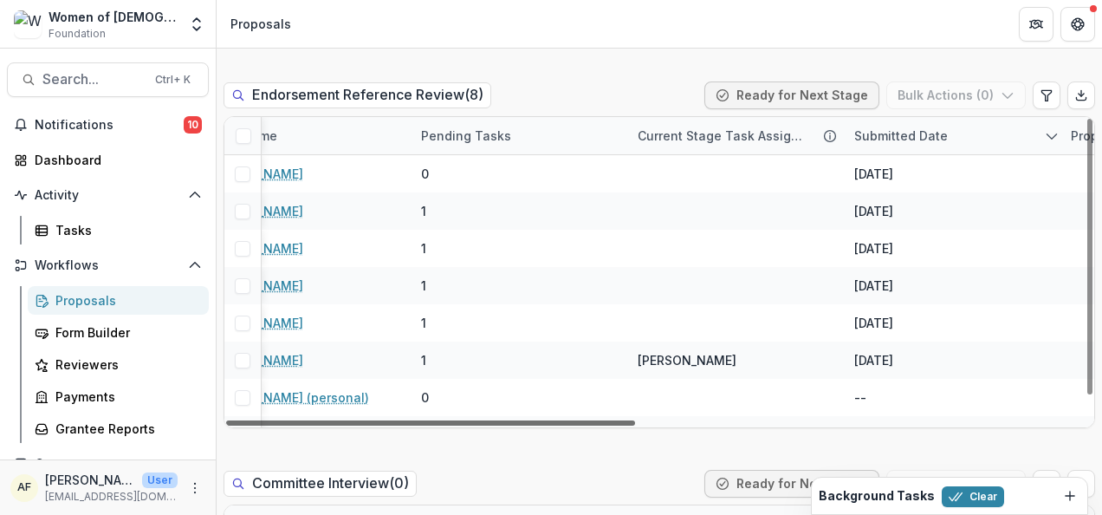
scroll to position [0, 0]
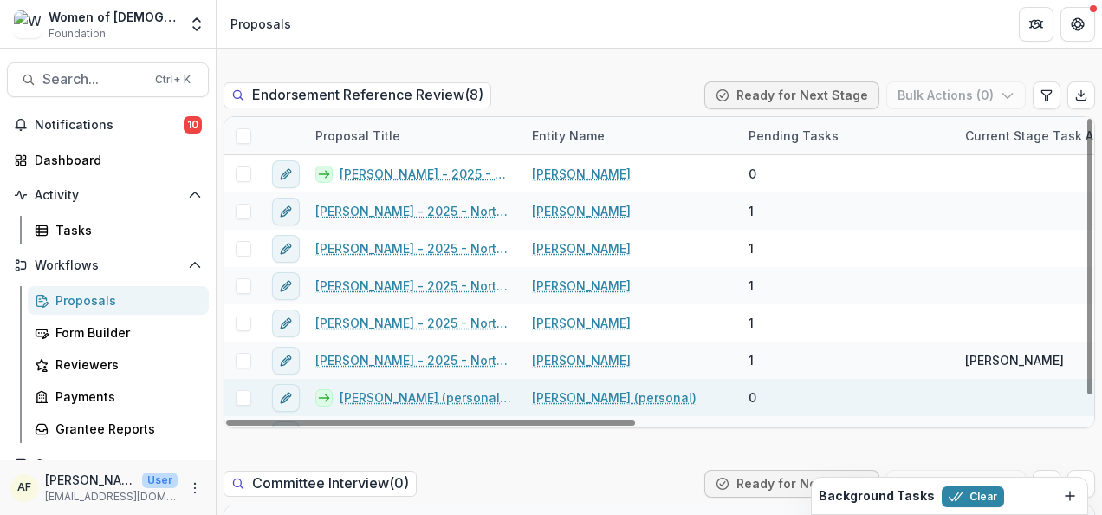
drag, startPoint x: 718, startPoint y: 422, endPoint x: 814, endPoint y: 395, distance: 99.0
click at [387, 420] on div at bounding box center [430, 422] width 409 height 5
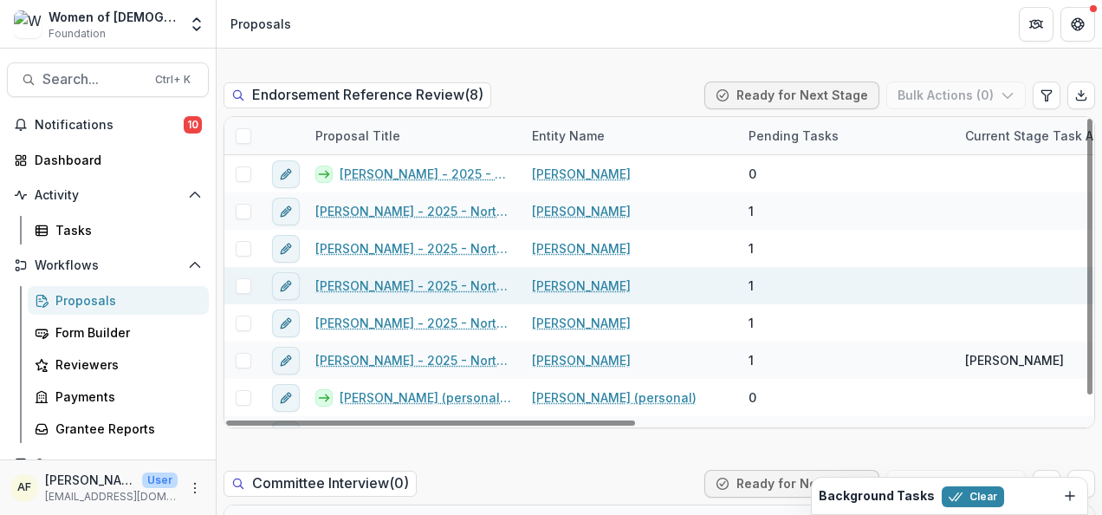
drag, startPoint x: 1088, startPoint y: 185, endPoint x: 712, endPoint y: 272, distance: 385.1
click at [1088, 119] on div at bounding box center [1090, 257] width 5 height 276
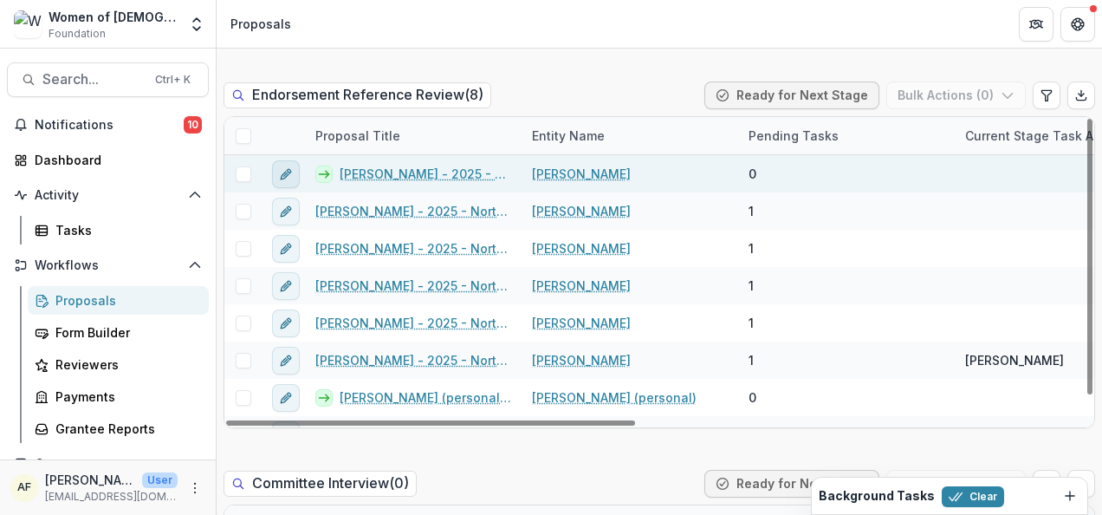
click at [285, 171] on icon "edit" at bounding box center [285, 175] width 8 height 8
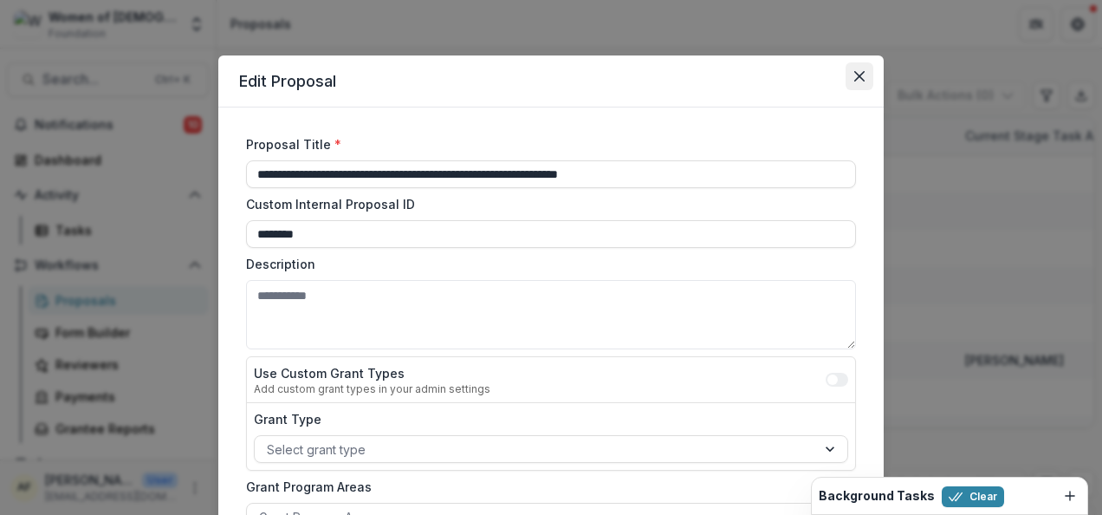
click at [846, 76] on button "Close" at bounding box center [860, 76] width 28 height 28
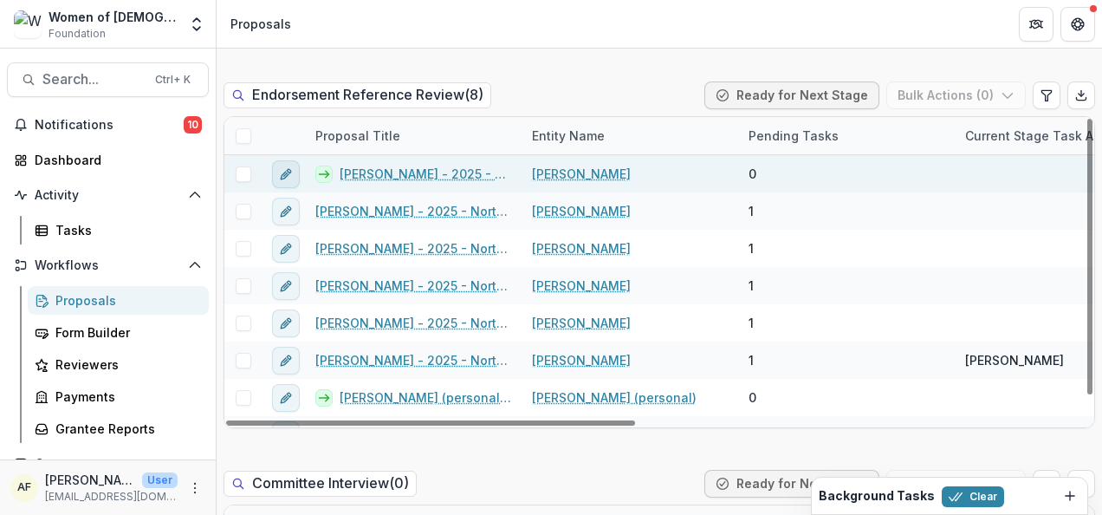
click at [288, 167] on icon "edit" at bounding box center [286, 174] width 14 height 14
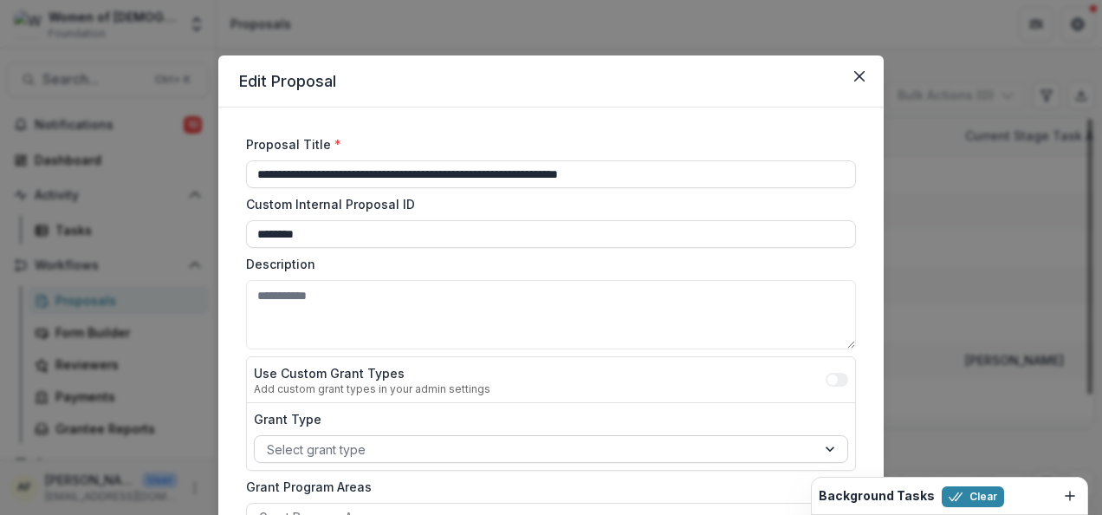
click at [435, 443] on div at bounding box center [535, 450] width 537 height 22
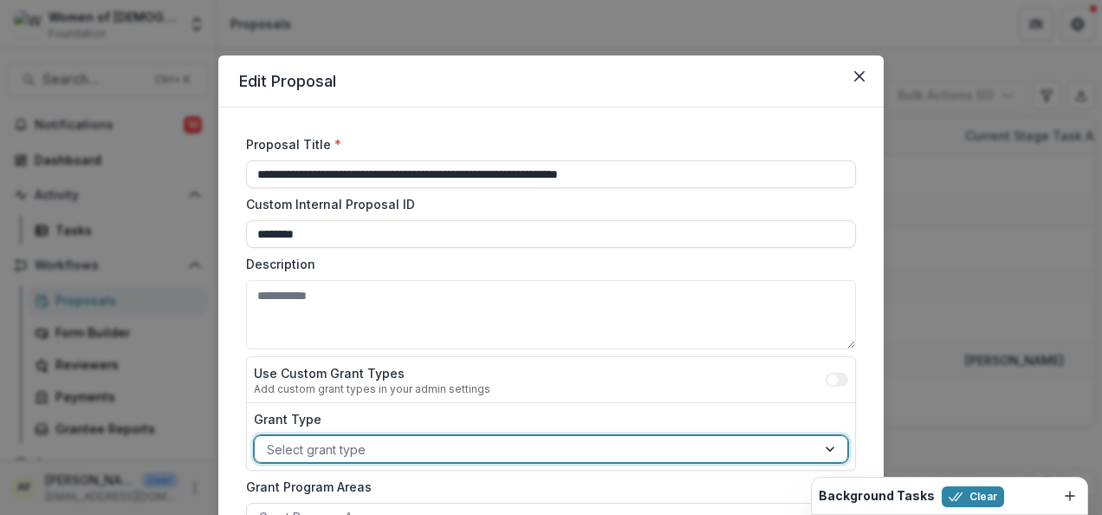
click at [435, 443] on div at bounding box center [535, 450] width 537 height 22
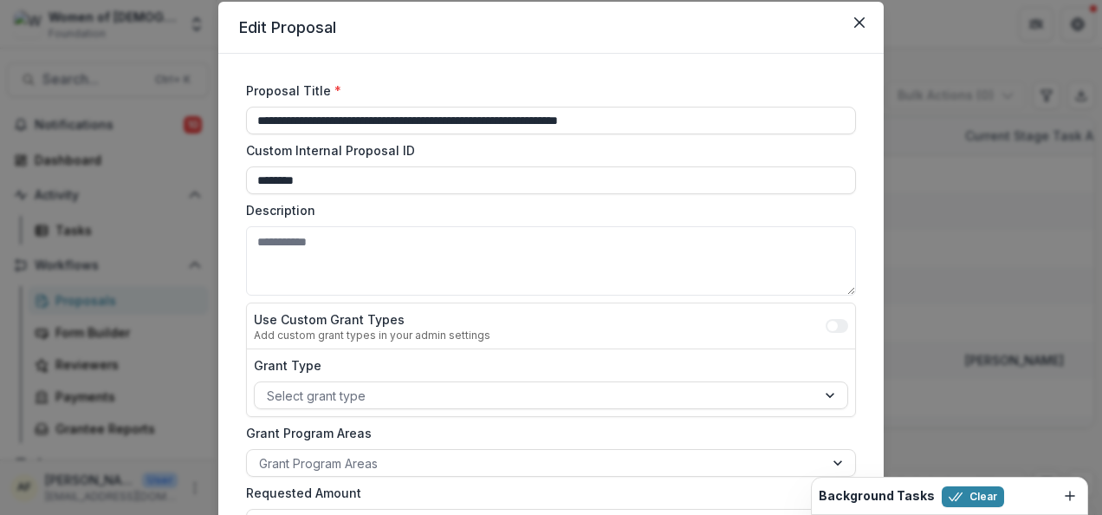
scroll to position [43, 0]
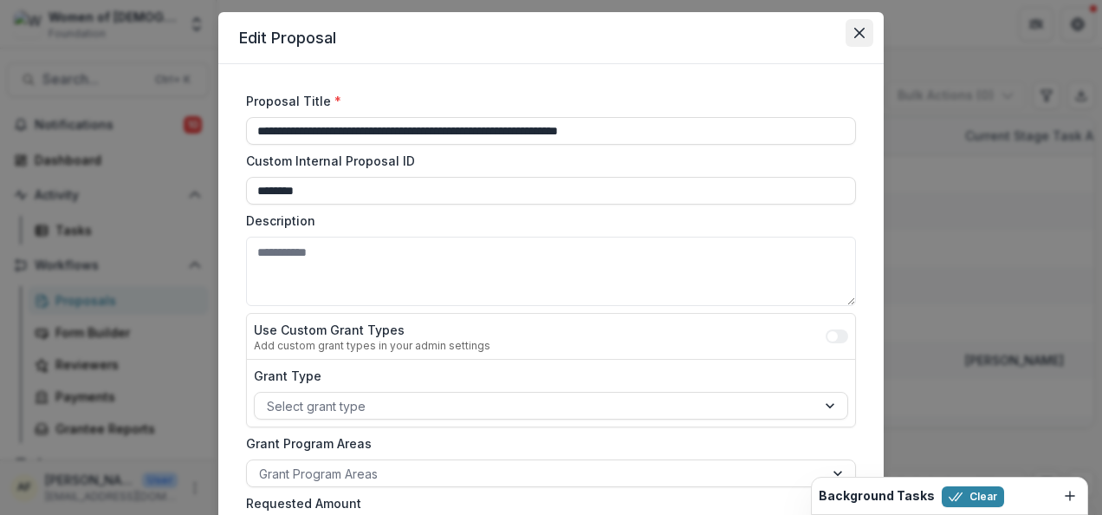
click at [855, 29] on icon "Close" at bounding box center [859, 33] width 10 height 10
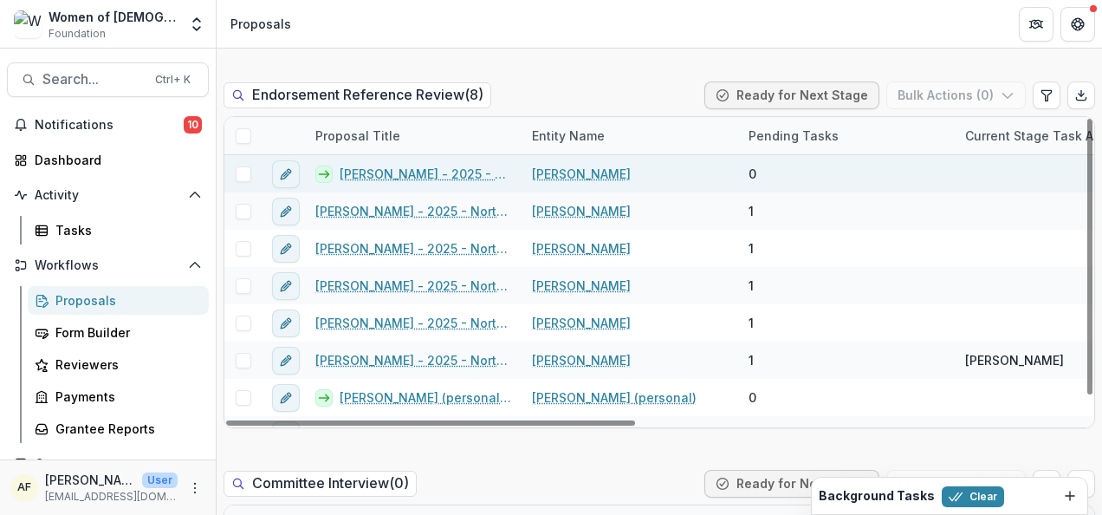
click at [237, 173] on span at bounding box center [244, 174] width 16 height 16
click at [917, 102] on button "Bulk Actions ( 1 )" at bounding box center [958, 95] width 136 height 28
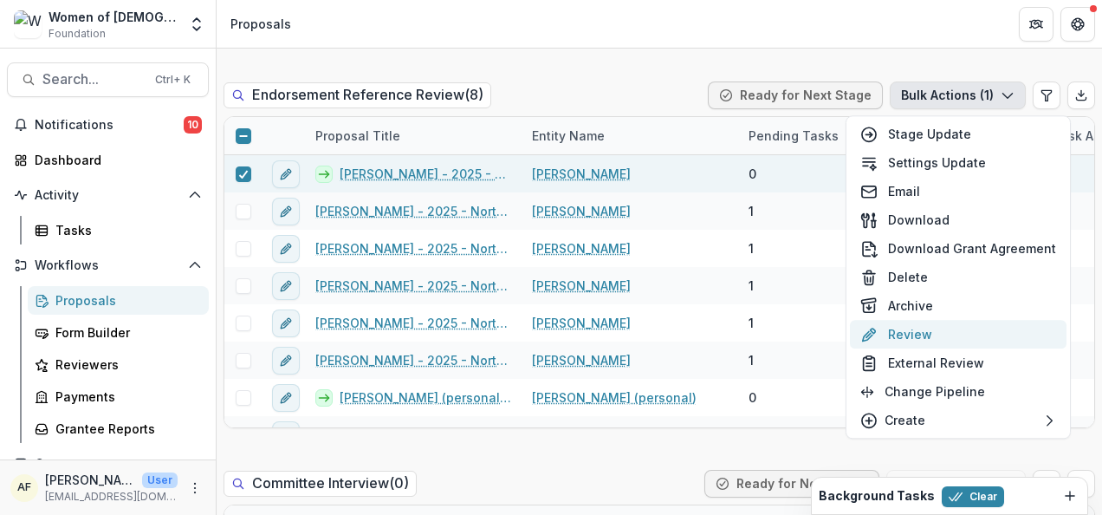
click at [939, 335] on button "Review" at bounding box center [958, 334] width 217 height 29
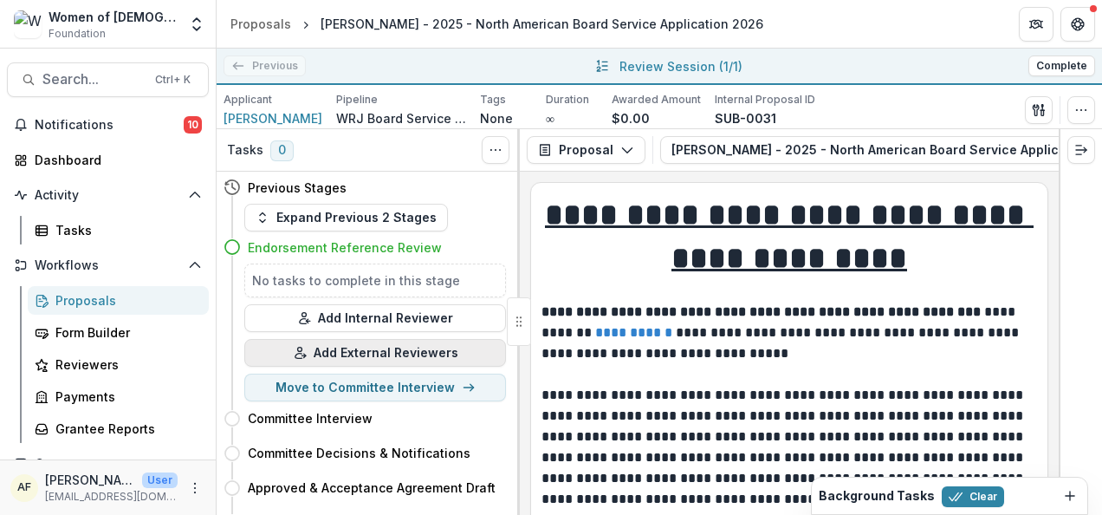
click at [378, 354] on button "Add External Reviewers" at bounding box center [375, 353] width 262 height 28
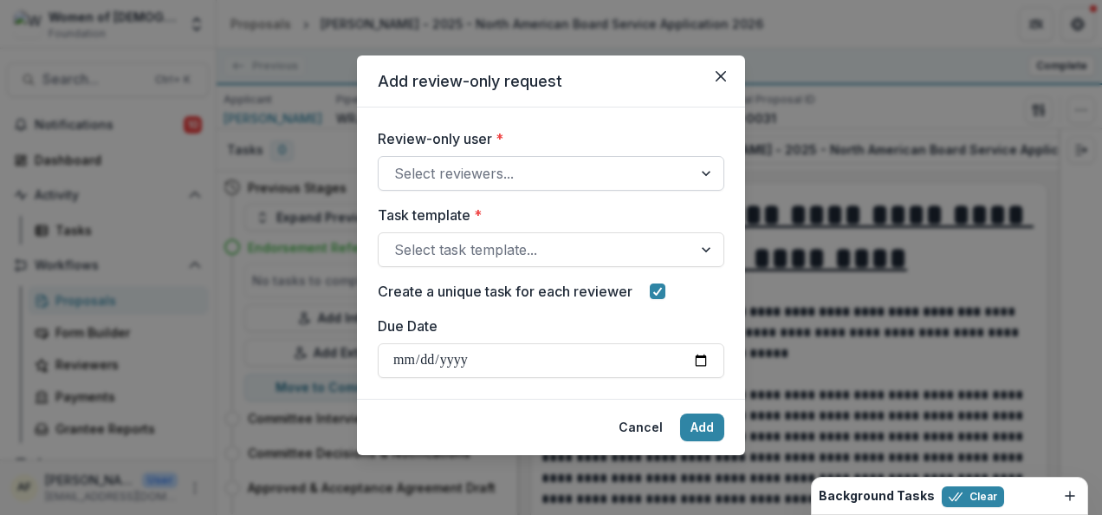
click at [535, 166] on div at bounding box center [535, 173] width 283 height 24
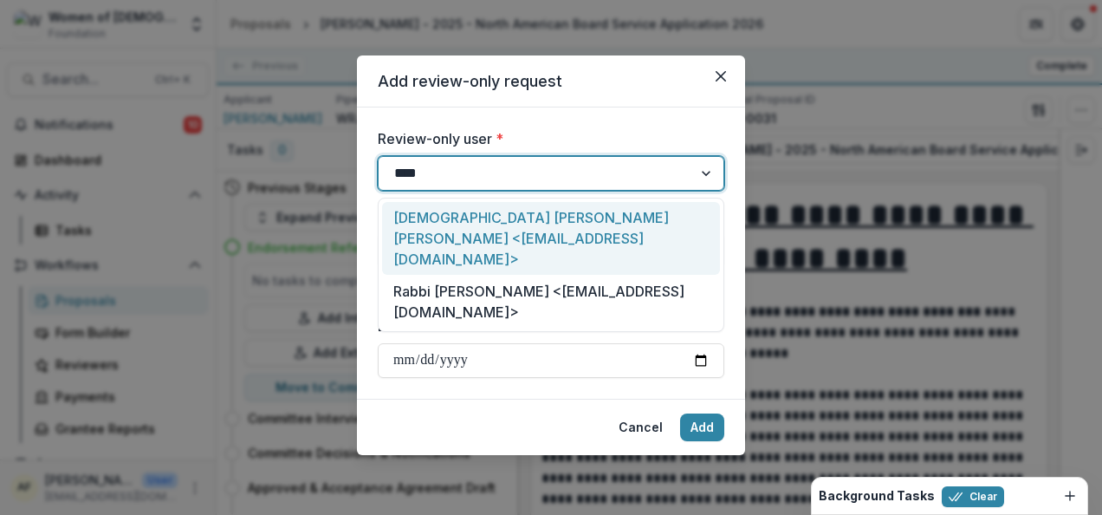
type input "*****"
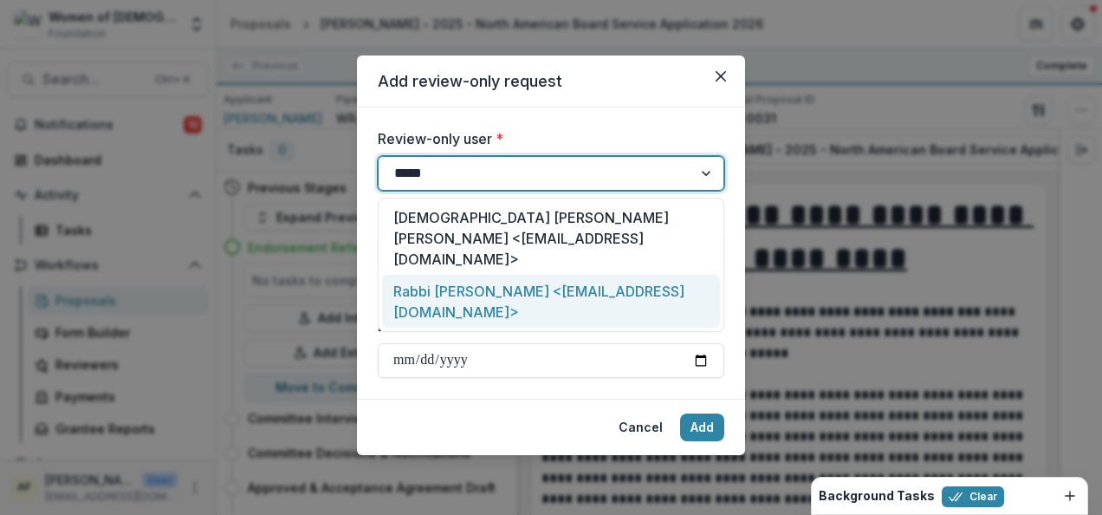
click at [539, 275] on div "Rabbi Jessica Shimberg <rabbijshimberg@gmail.com>" at bounding box center [551, 301] width 338 height 53
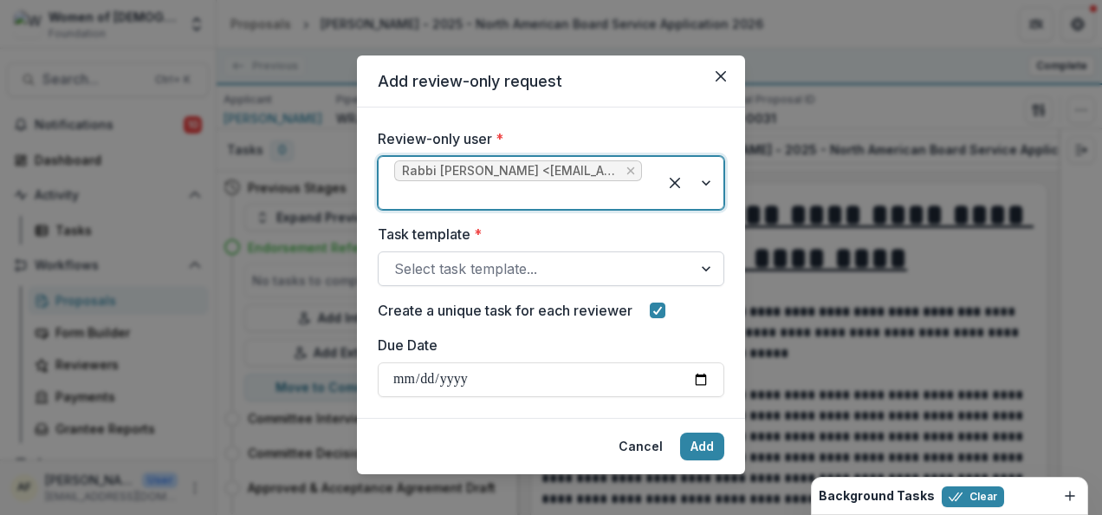
click at [475, 272] on div at bounding box center [535, 269] width 283 height 24
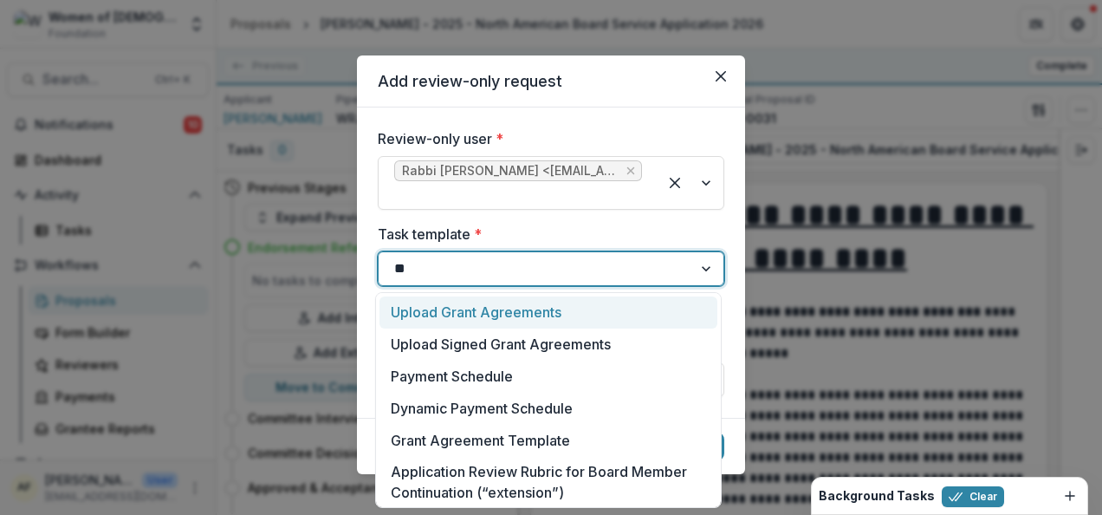
type input "***"
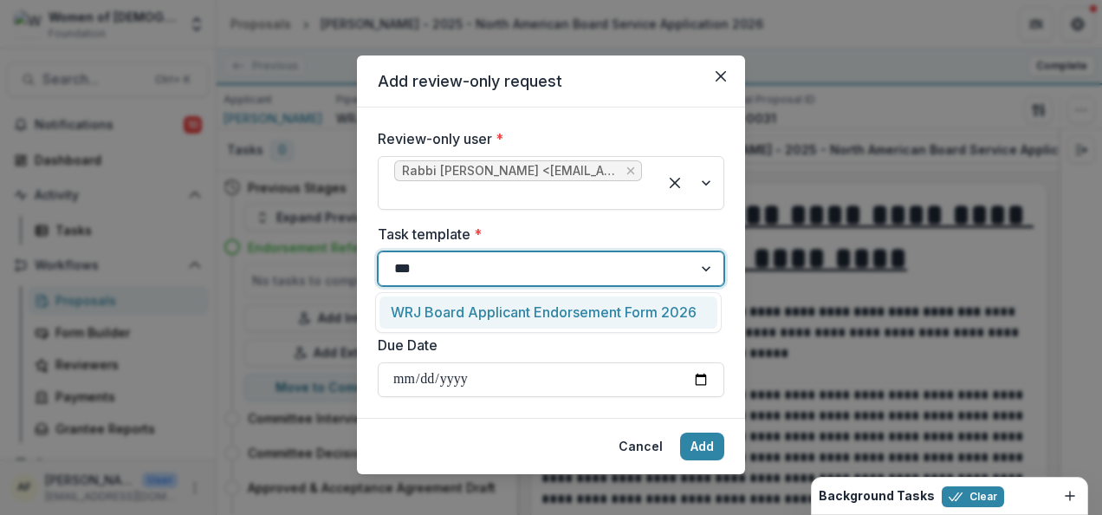
click at [446, 309] on div "WRJ Board Applicant Endorsement Form 2026" at bounding box center [549, 312] width 338 height 32
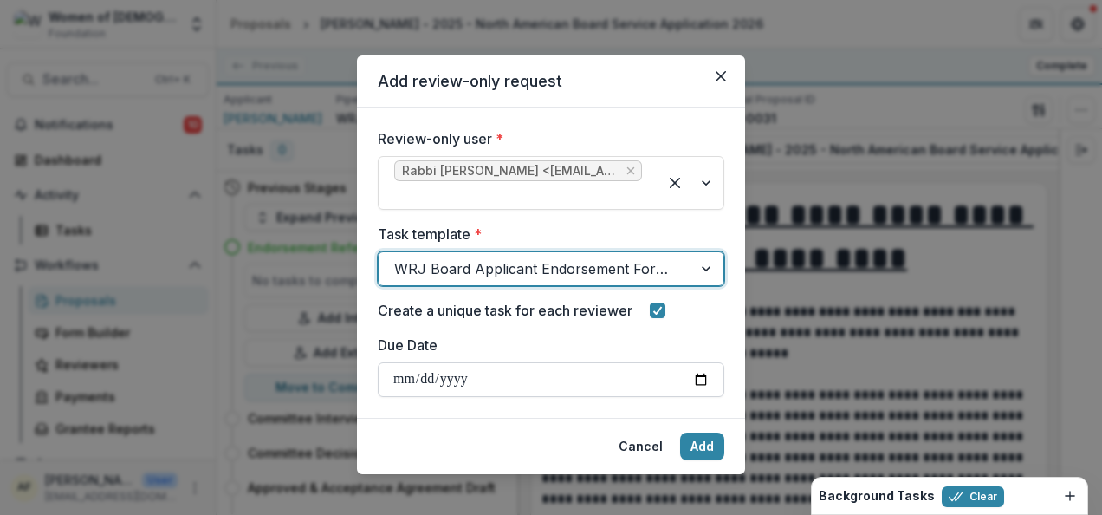
click at [401, 387] on input "Due Date" at bounding box center [551, 379] width 347 height 35
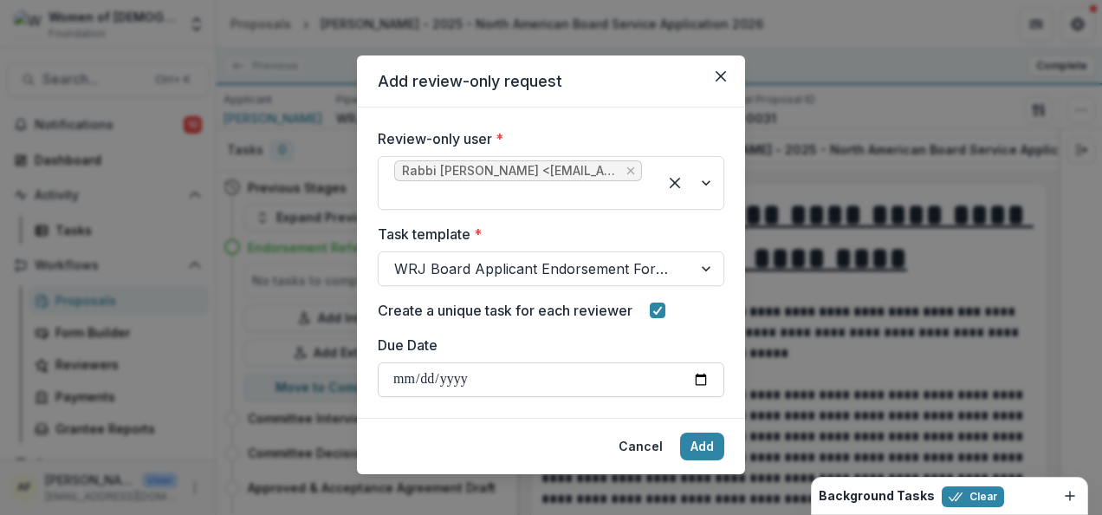
type input "**********"
click at [716, 440] on button "Add" at bounding box center [702, 446] width 44 height 28
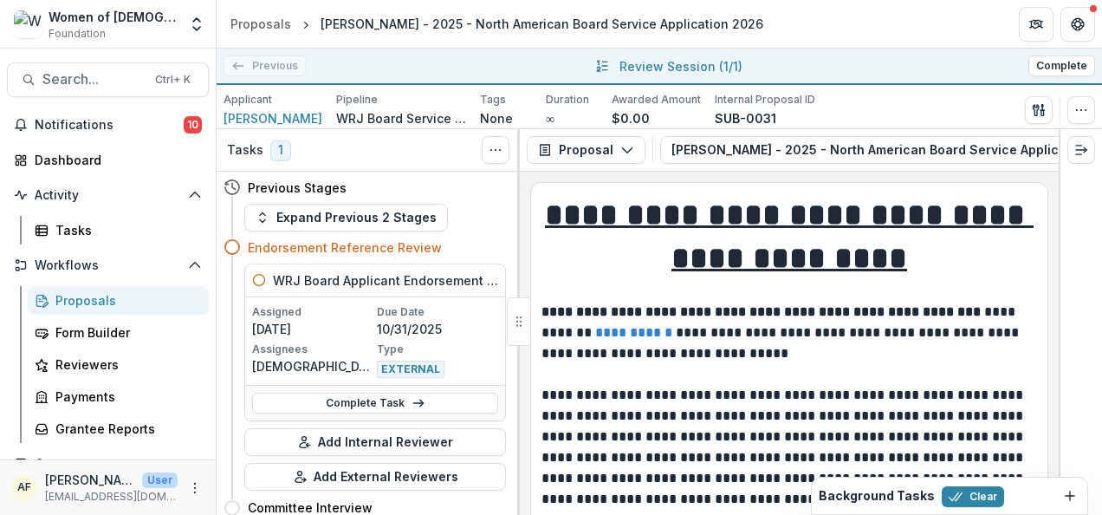
click at [146, 299] on div "Proposals" at bounding box center [125, 300] width 140 height 18
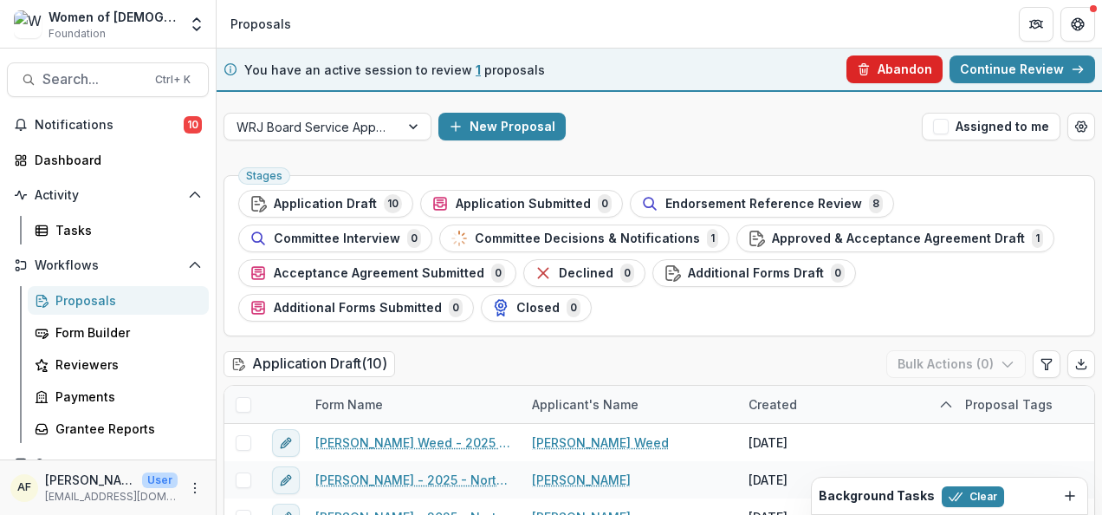
click at [882, 62] on button "Abandon" at bounding box center [895, 69] width 96 height 28
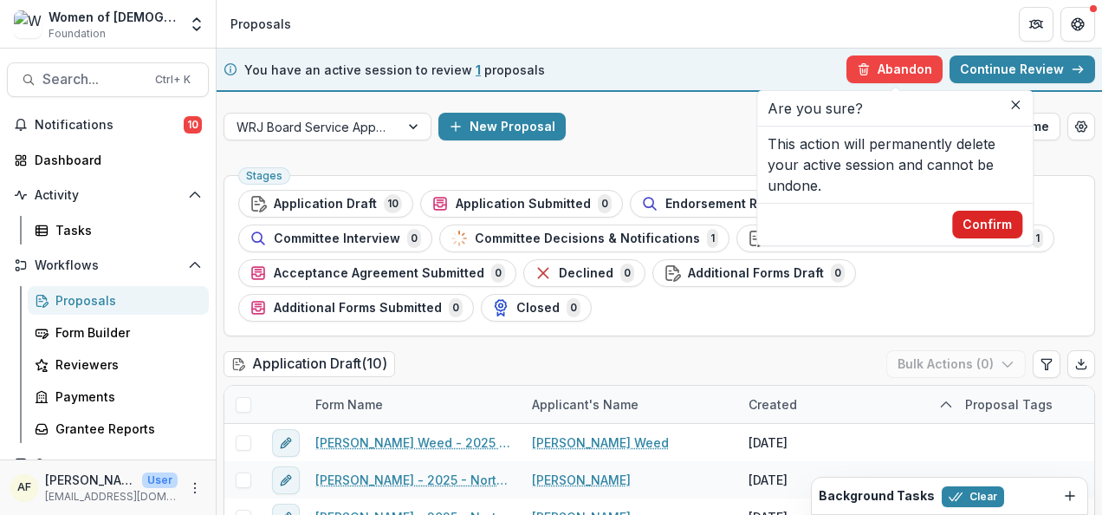
click at [988, 213] on button "Confirm" at bounding box center [987, 225] width 70 height 28
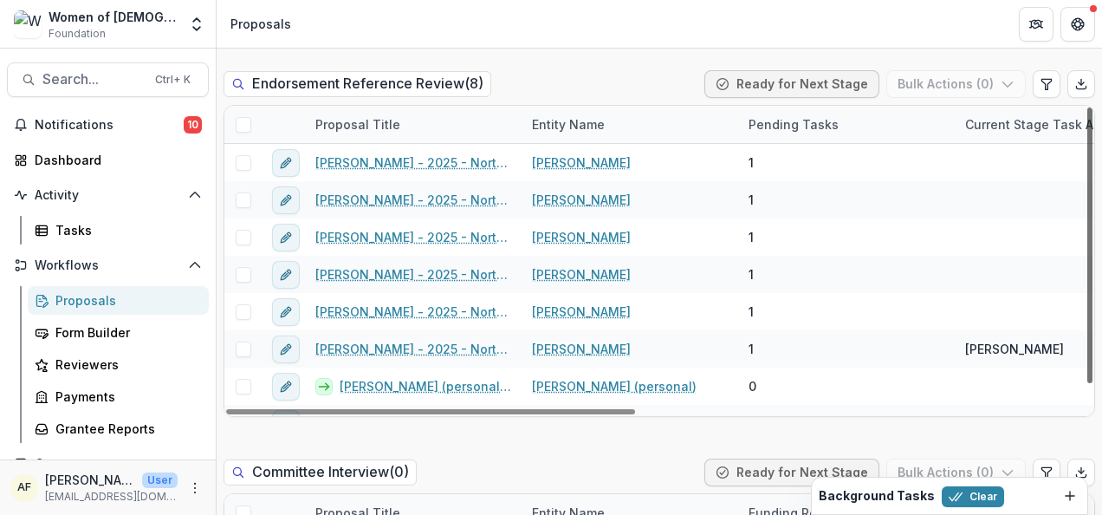
drag, startPoint x: 1080, startPoint y: 194, endPoint x: 1080, endPoint y: 146, distance: 48.5
click at [1088, 146] on div at bounding box center [1090, 245] width 5 height 276
drag, startPoint x: 594, startPoint y: 410, endPoint x: 537, endPoint y: 401, distance: 57.8
click at [537, 409] on div at bounding box center [430, 411] width 409 height 5
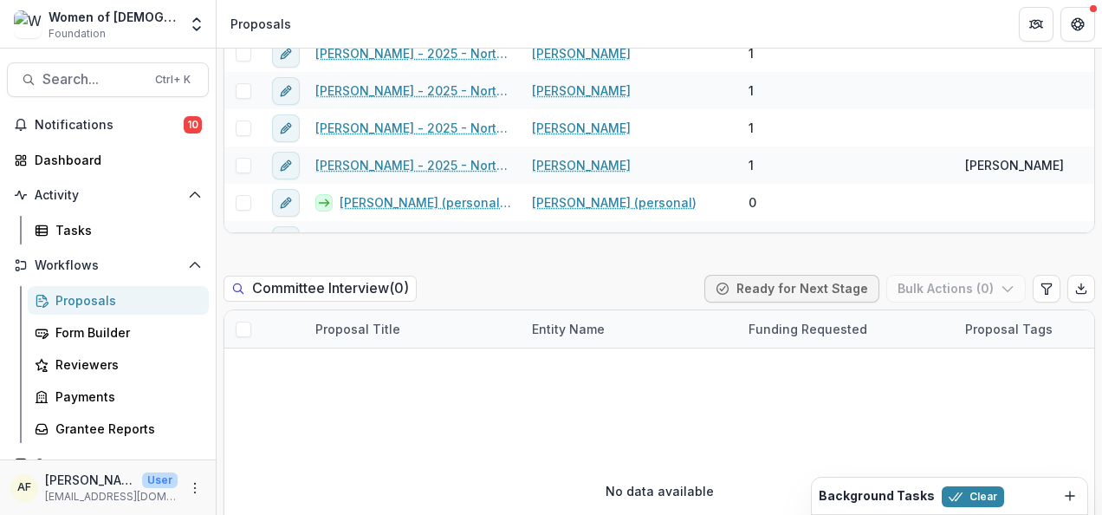
scroll to position [1239, 0]
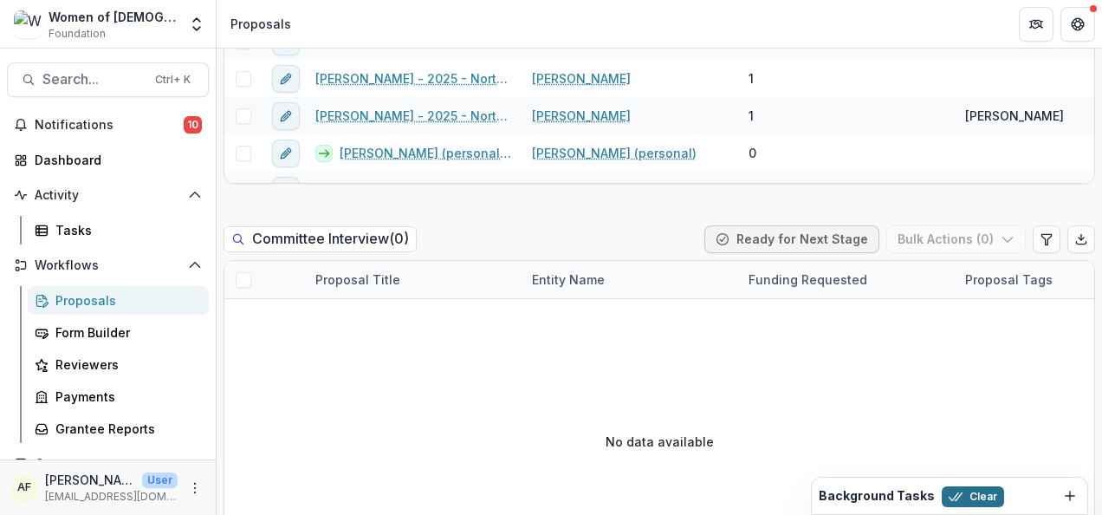
click at [966, 499] on button "Clear" at bounding box center [973, 496] width 62 height 21
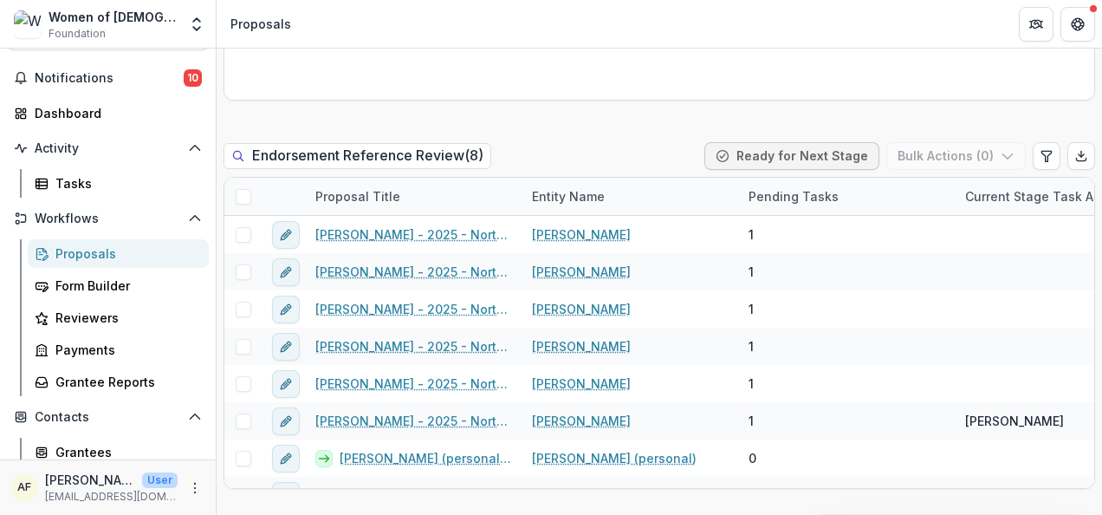
scroll to position [0, 0]
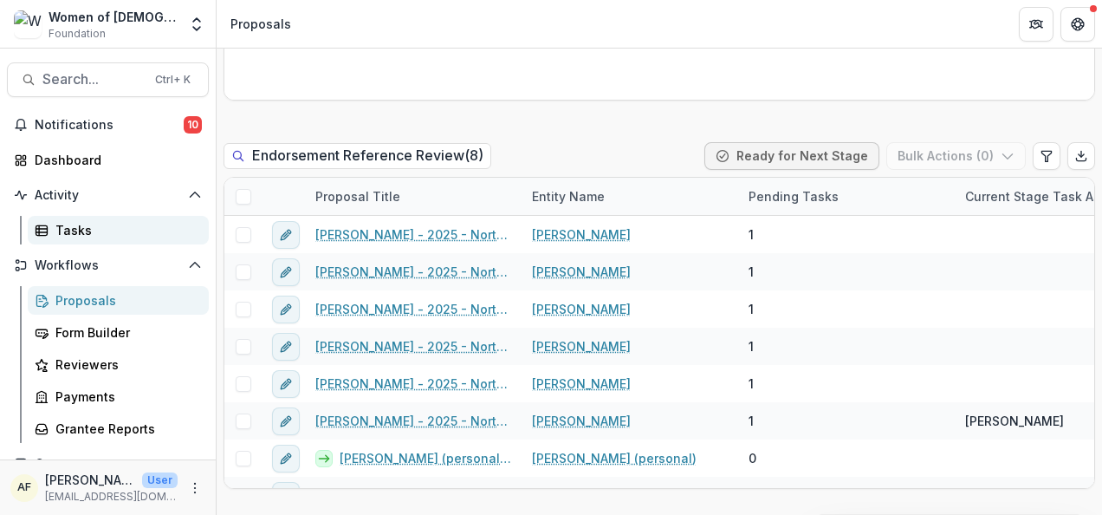
click at [107, 225] on div "Tasks" at bounding box center [125, 230] width 140 height 18
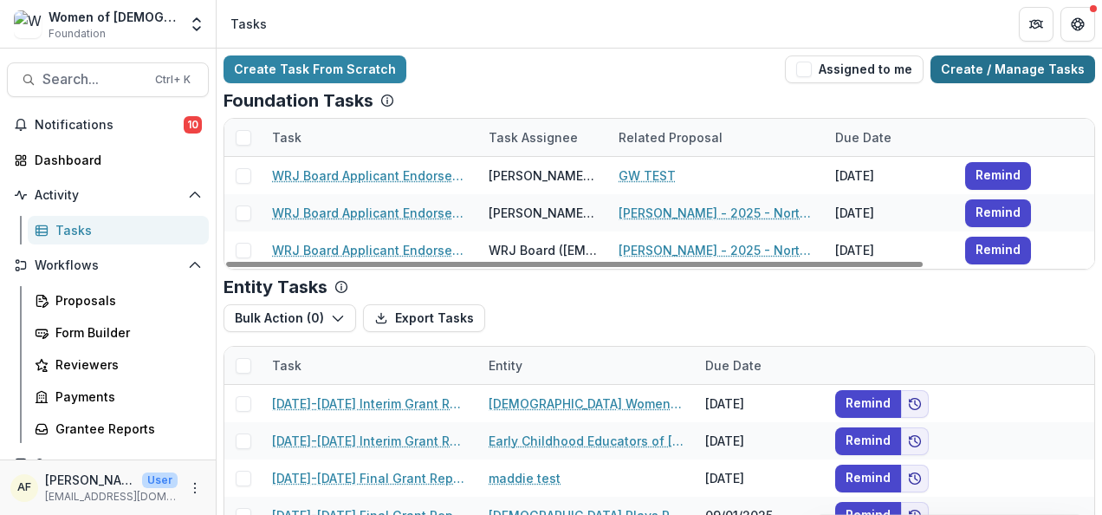
click at [1048, 70] on link "Create / Manage Tasks" at bounding box center [1013, 69] width 165 height 28
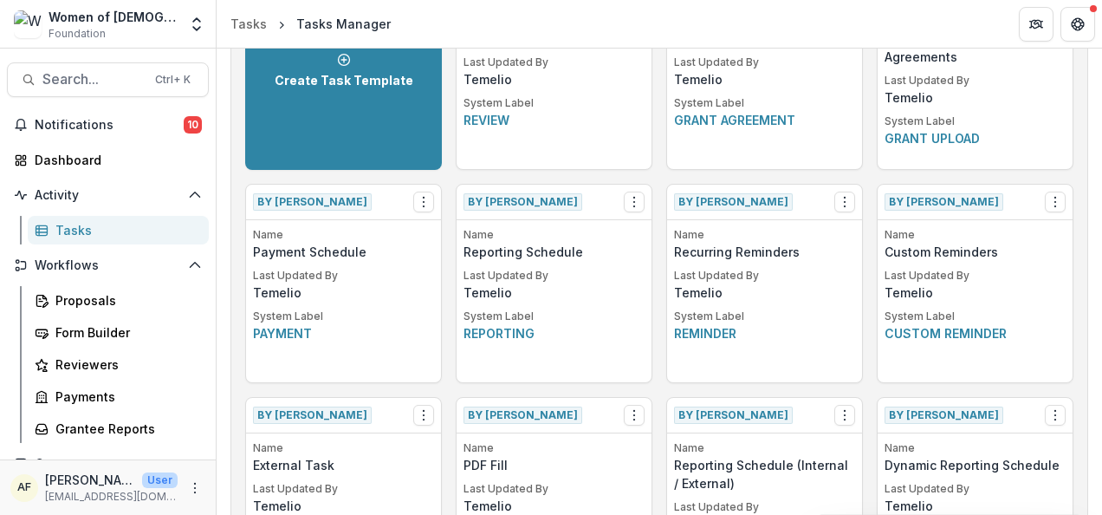
scroll to position [1002, 0]
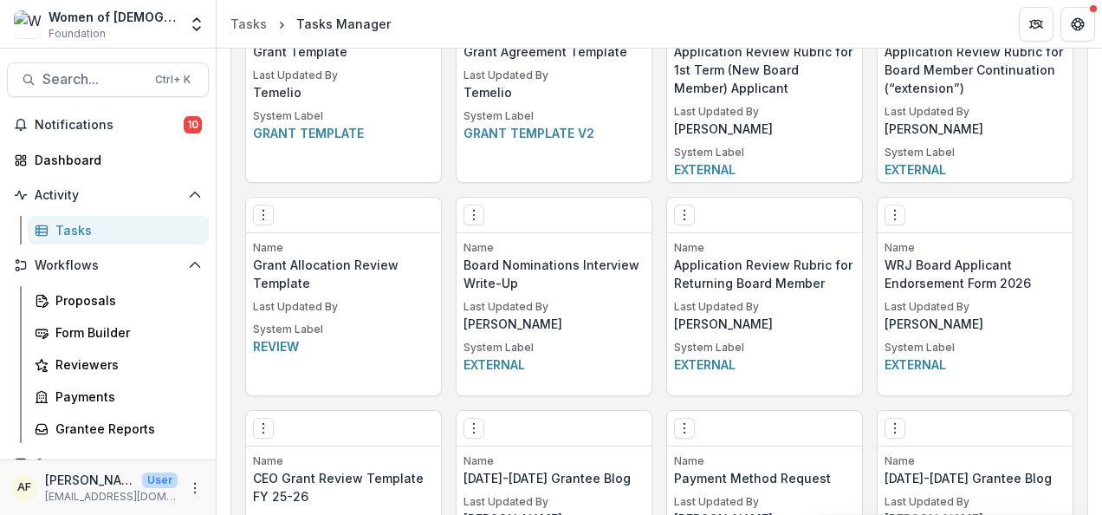
drag, startPoint x: 1027, startPoint y: 309, endPoint x: 1005, endPoint y: 297, distance: 24.4
click at [1027, 309] on p "Last Updated By" at bounding box center [975, 307] width 181 height 16
click at [987, 279] on p "WRJ Board Applicant Endorsement Form 2026" at bounding box center [975, 274] width 181 height 36
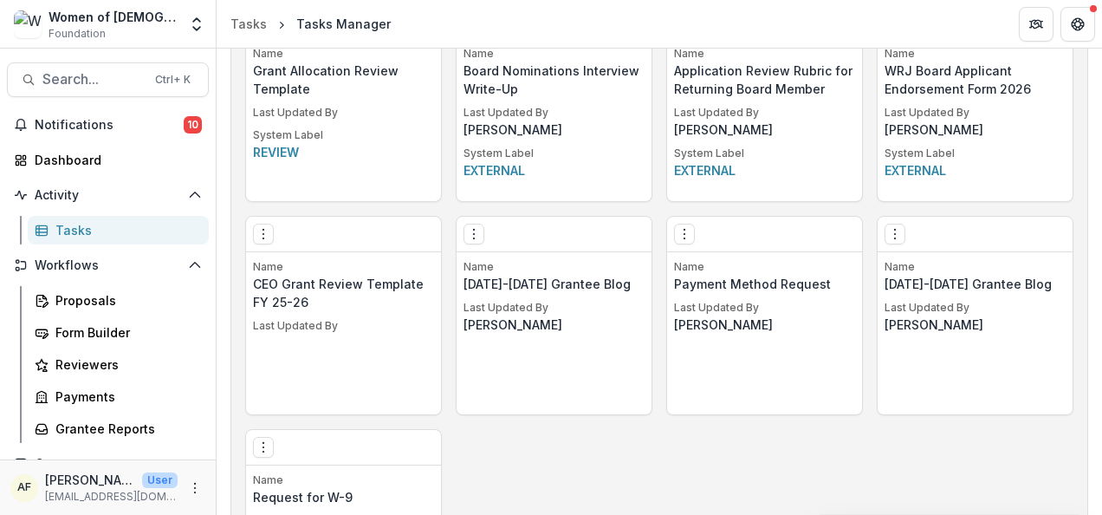
scroll to position [1036, 0]
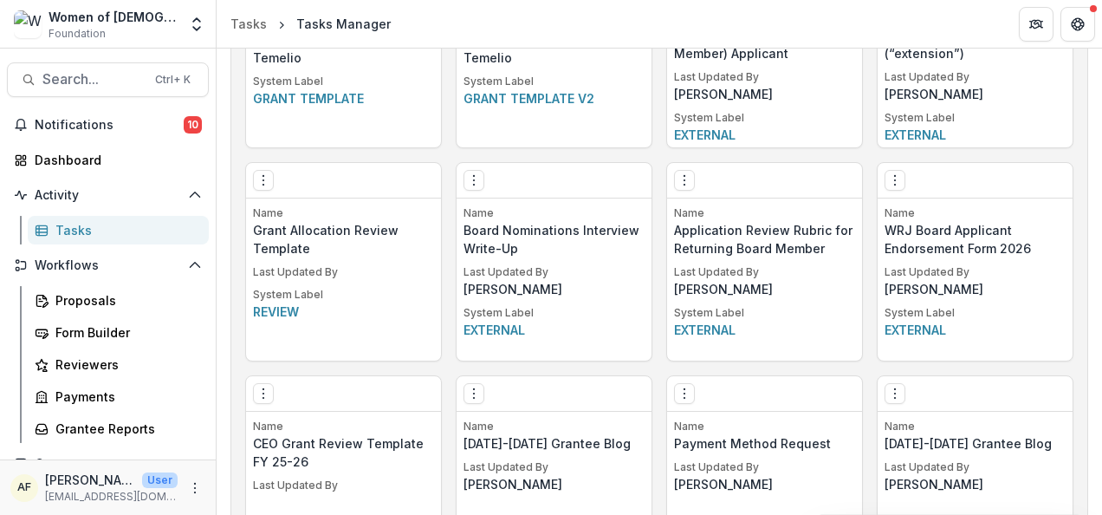
click at [106, 228] on div "Tasks" at bounding box center [125, 230] width 140 height 18
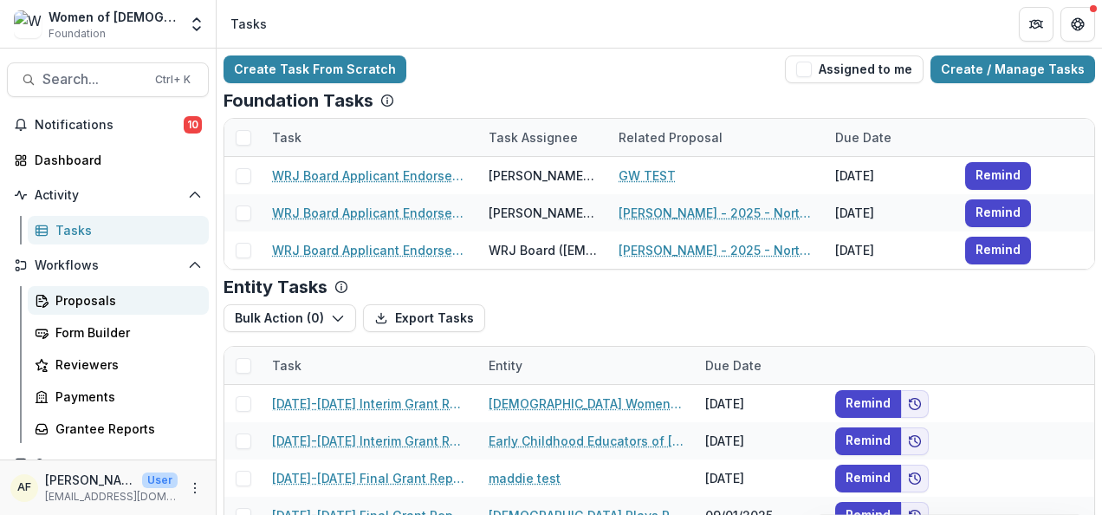
click at [101, 309] on link "Proposals" at bounding box center [118, 300] width 181 height 29
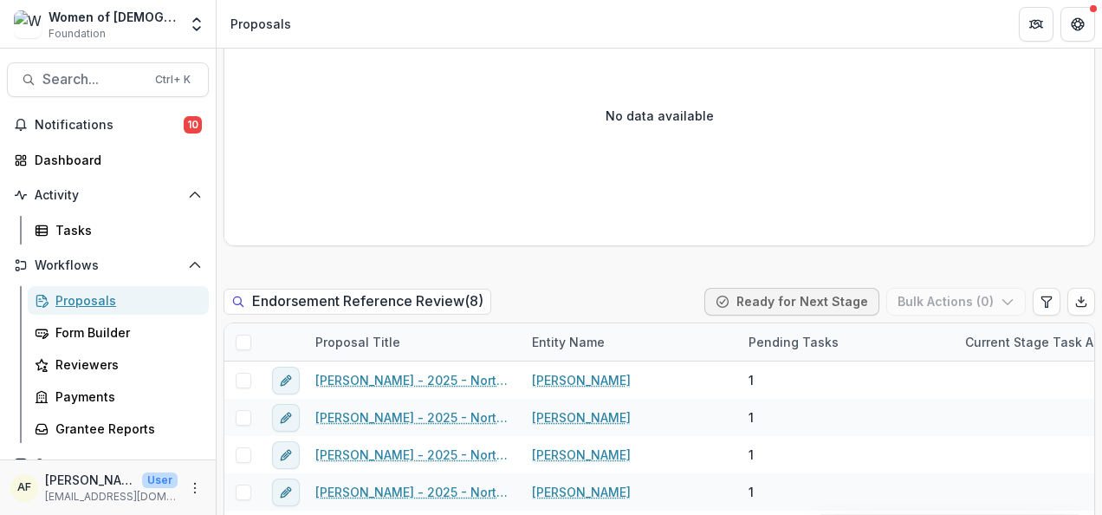
scroll to position [912, 0]
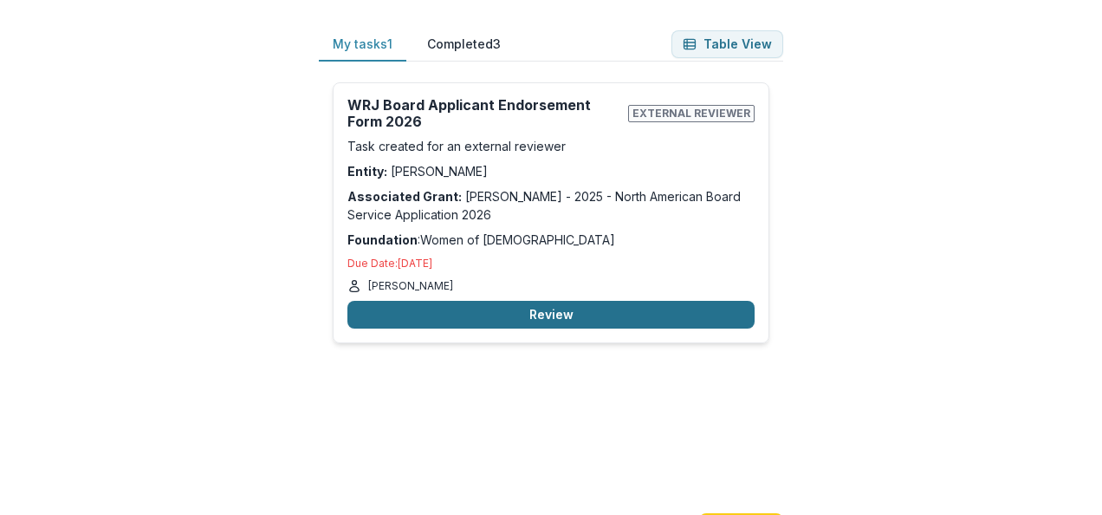
click at [584, 313] on button "Review" at bounding box center [551, 315] width 407 height 28
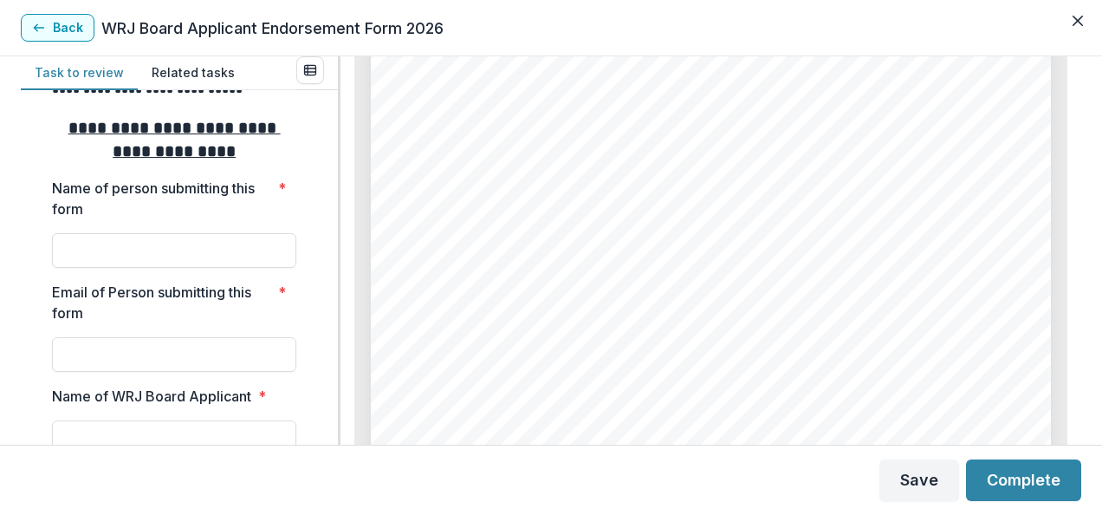
scroll to position [417, 0]
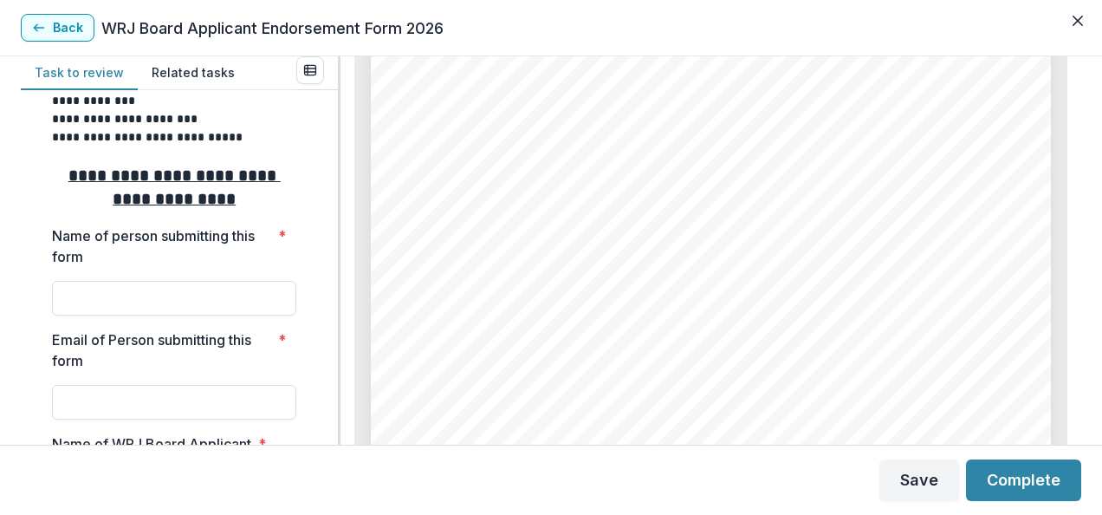
click at [172, 72] on button "Related tasks" at bounding box center [193, 73] width 111 height 34
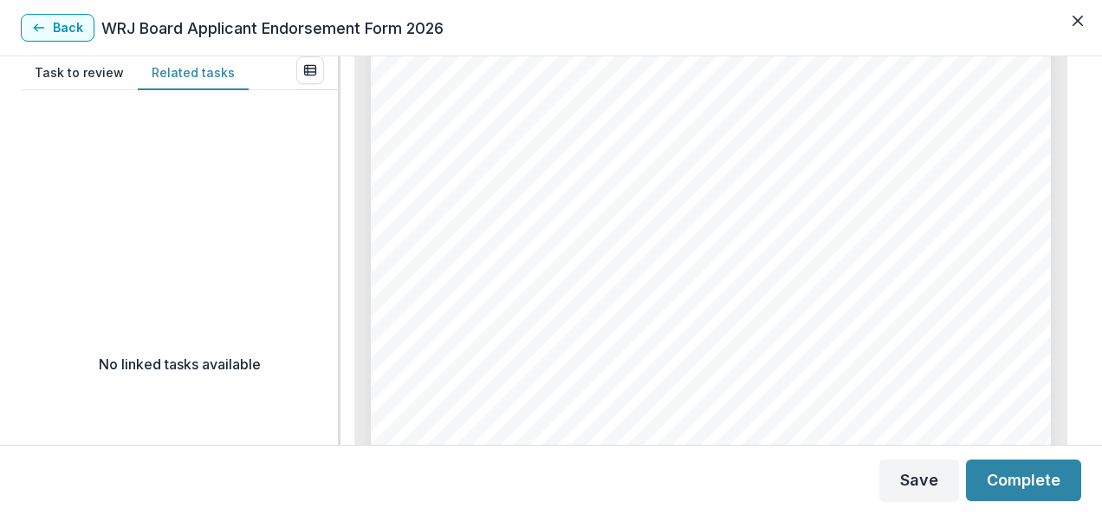
click at [94, 69] on button "Task to review" at bounding box center [79, 73] width 117 height 34
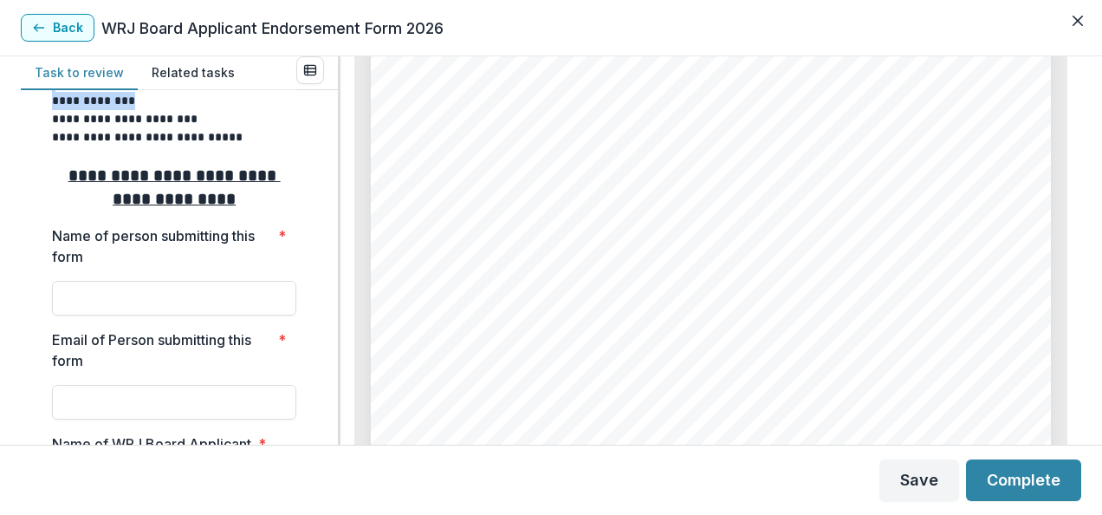
drag, startPoint x: 332, startPoint y: 139, endPoint x: 334, endPoint y: 114, distance: 24.3
click at [334, 114] on div "**********" at bounding box center [179, 267] width 317 height 354
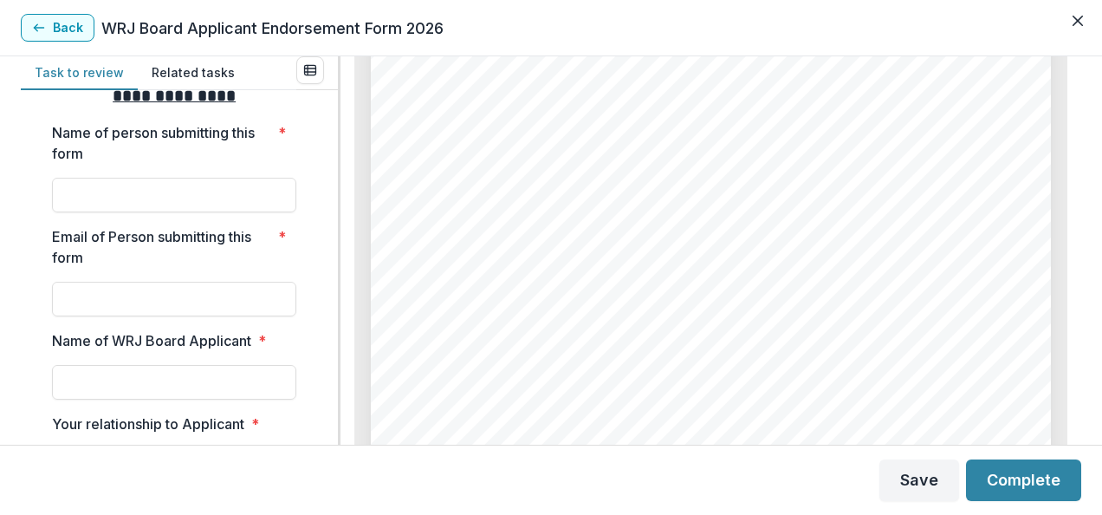
scroll to position [547, 0]
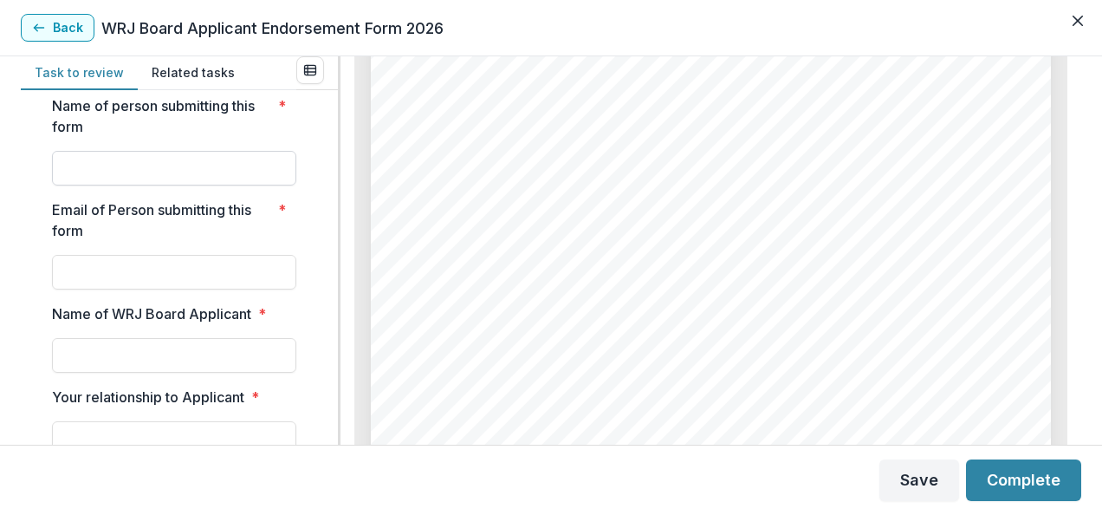
click at [250, 185] on input "Name of person submitting this form *" at bounding box center [174, 168] width 244 height 35
type input "**********"
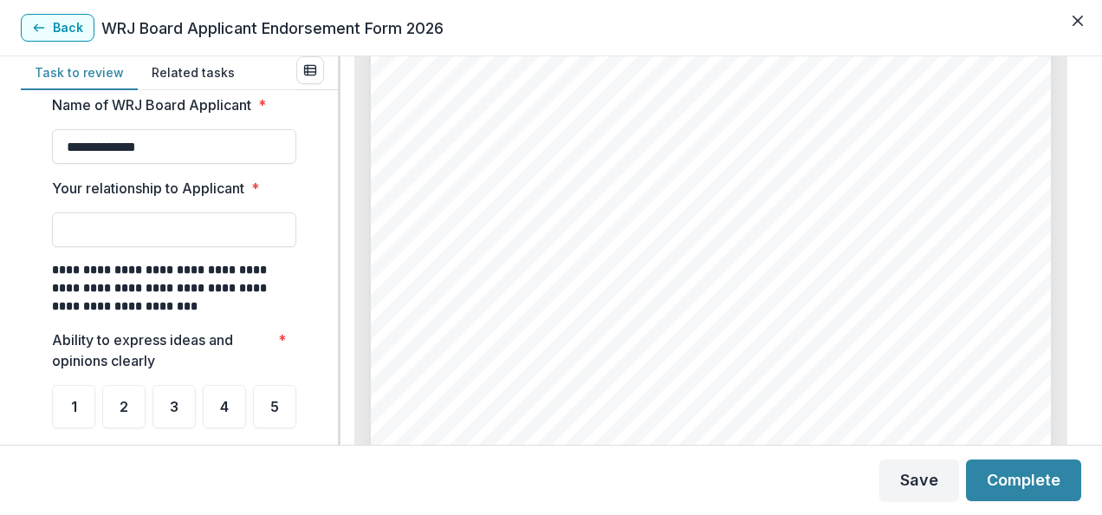
scroll to position [7514, 0]
click at [198, 247] on input "Your relationship to Applicant *" at bounding box center [174, 229] width 244 height 35
click at [177, 247] on input "*********" at bounding box center [174, 229] width 244 height 35
type input "*"
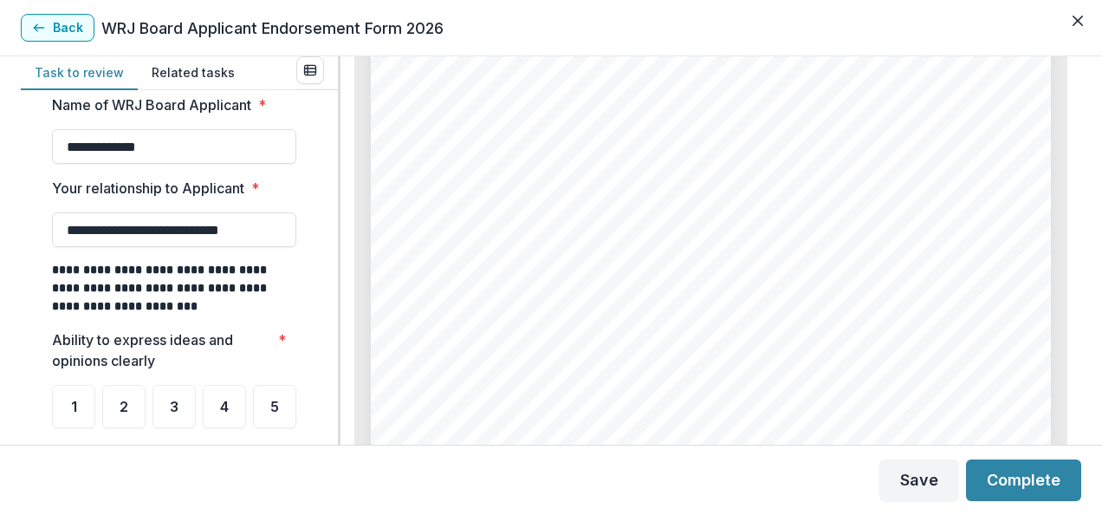
type input "**********"
click at [332, 171] on div "**********" at bounding box center [179, 267] width 317 height 354
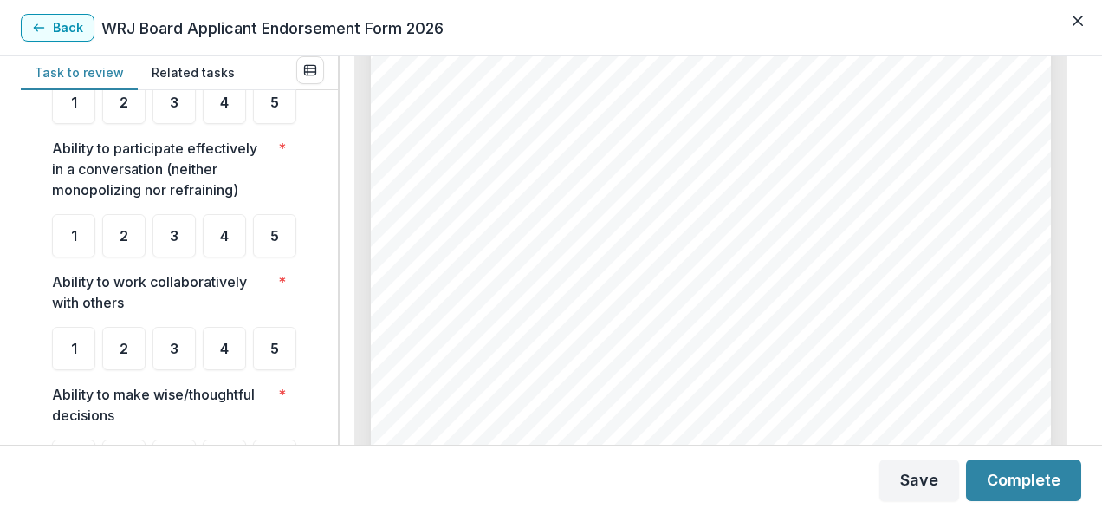
scroll to position [1066, 0]
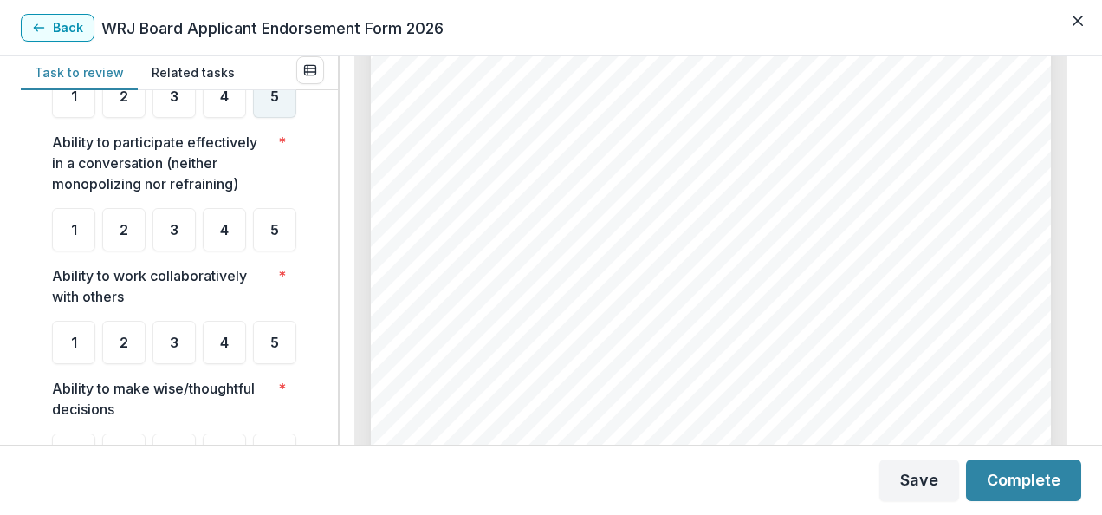
click at [253, 118] on div "5" at bounding box center [274, 96] width 43 height 43
click at [253, 251] on div "5" at bounding box center [274, 229] width 43 height 43
drag, startPoint x: 331, startPoint y: 192, endPoint x: 330, endPoint y: 203, distance: 11.3
click at [330, 203] on div "**********" at bounding box center [179, 267] width 317 height 354
drag, startPoint x: 331, startPoint y: 197, endPoint x: 330, endPoint y: 207, distance: 10.4
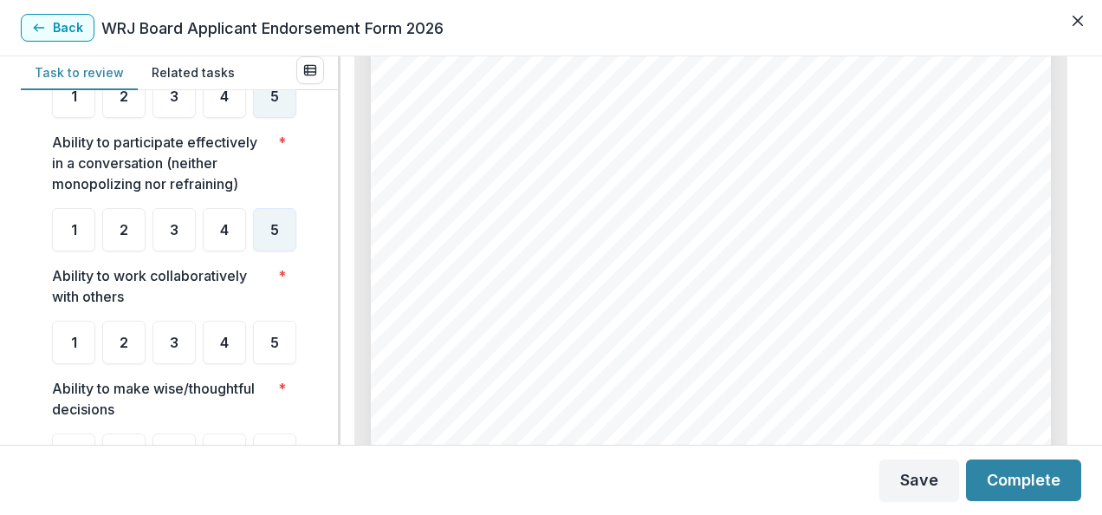
click at [330, 207] on div "**********" at bounding box center [179, 267] width 317 height 354
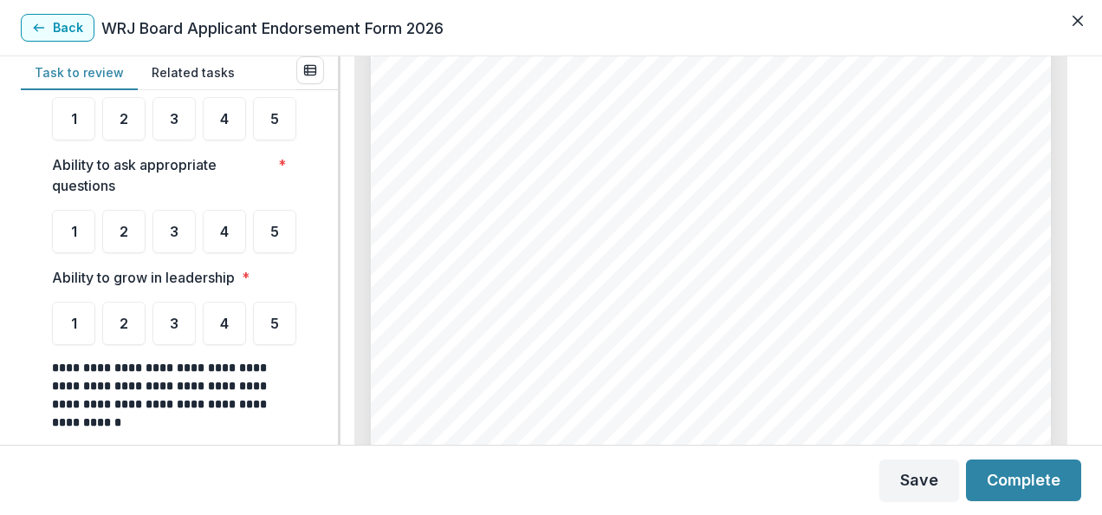
scroll to position [1408, 0]
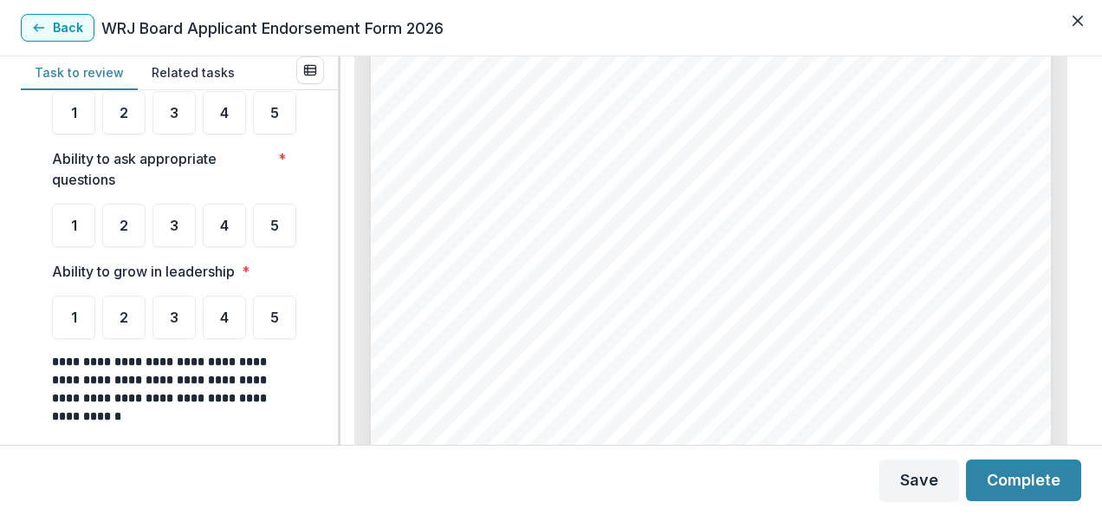
click at [253, 22] on div "5" at bounding box center [274, -1] width 43 height 43
click at [253, 134] on div "5" at bounding box center [274, 112] width 43 height 43
drag, startPoint x: 330, startPoint y: 222, endPoint x: 332, endPoint y: 236, distance: 14.0
click at [332, 236] on div "**********" at bounding box center [179, 267] width 317 height 354
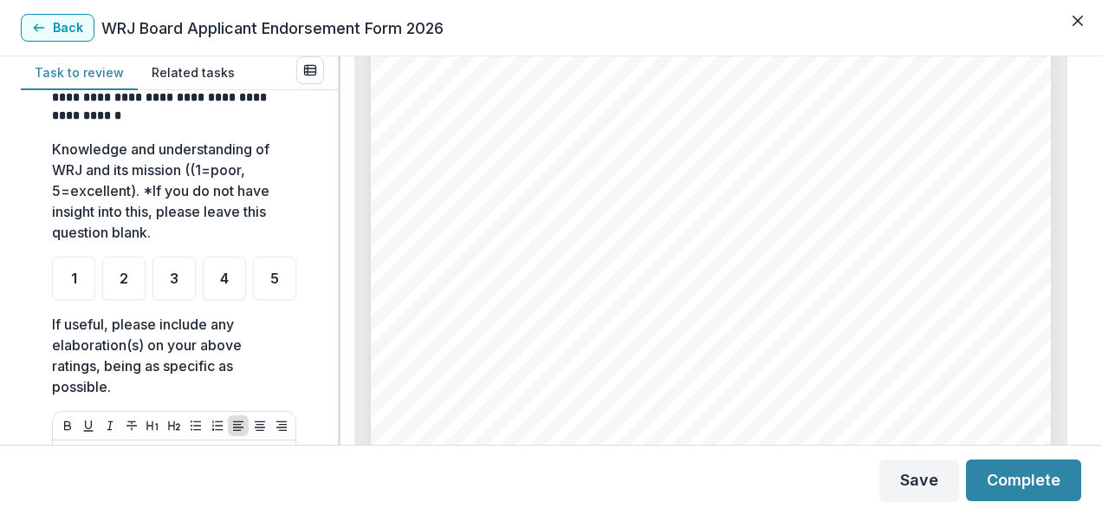
scroll to position [1717, 0]
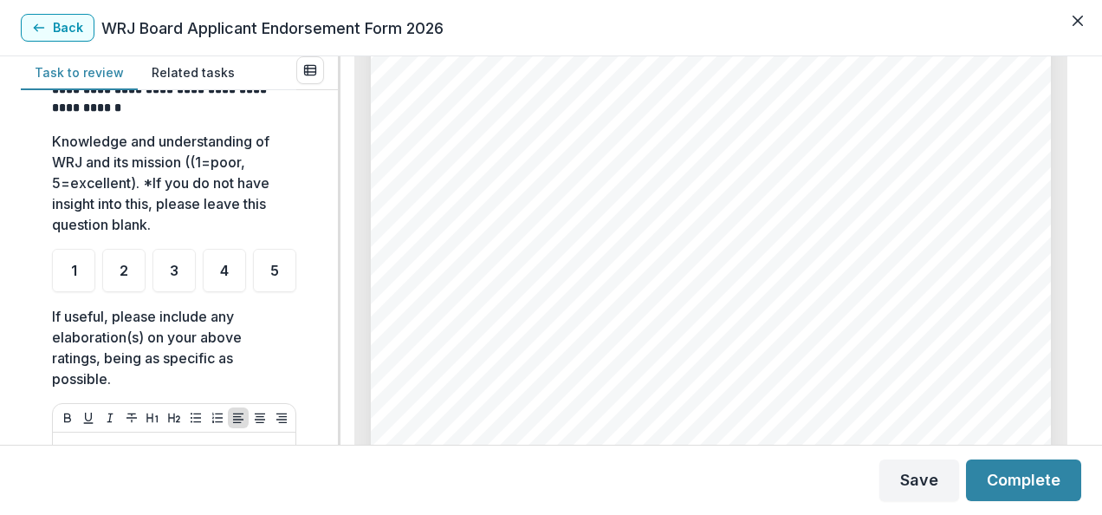
click at [253, 30] on div "5" at bounding box center [274, 8] width 43 height 43
drag, startPoint x: 332, startPoint y: 246, endPoint x: 331, endPoint y: 258, distance: 12.2
click at [331, 258] on div "**********" at bounding box center [179, 267] width 317 height 354
click at [319, 296] on div "**********" at bounding box center [179, 267] width 317 height 354
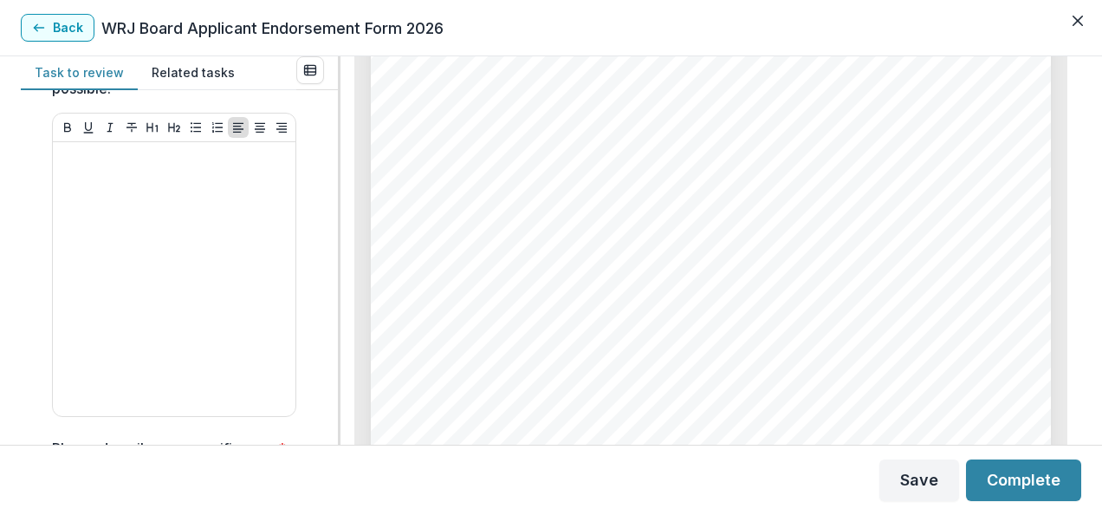
scroll to position [2063, 0]
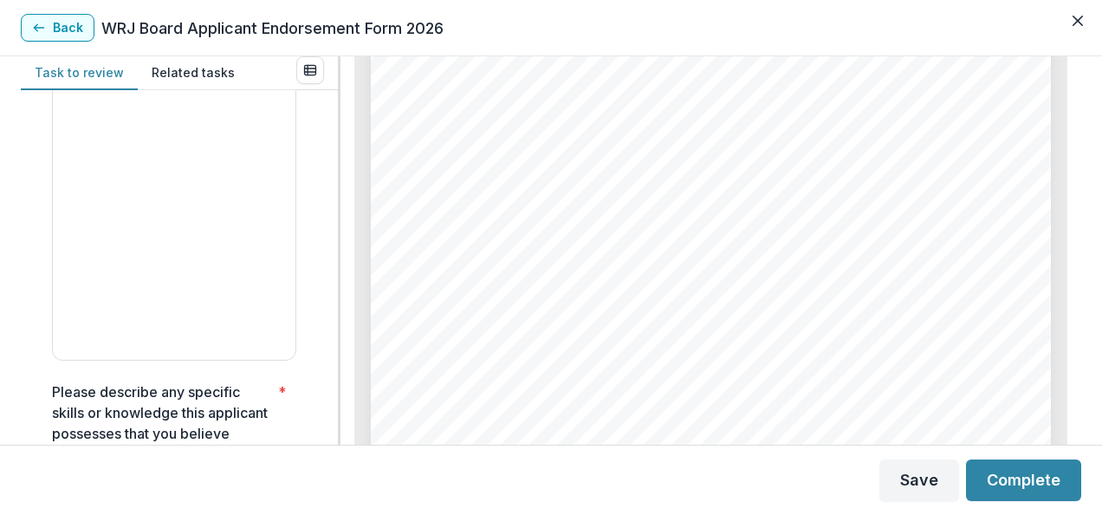
drag, startPoint x: 80, startPoint y: 310, endPoint x: 162, endPoint y: 313, distance: 82.4
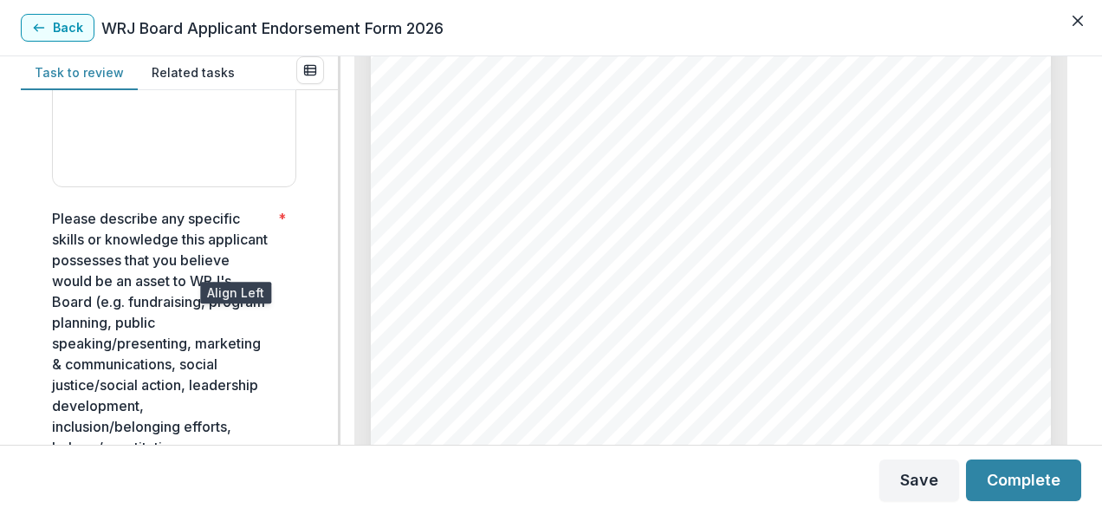
scroll to position [2271, 0]
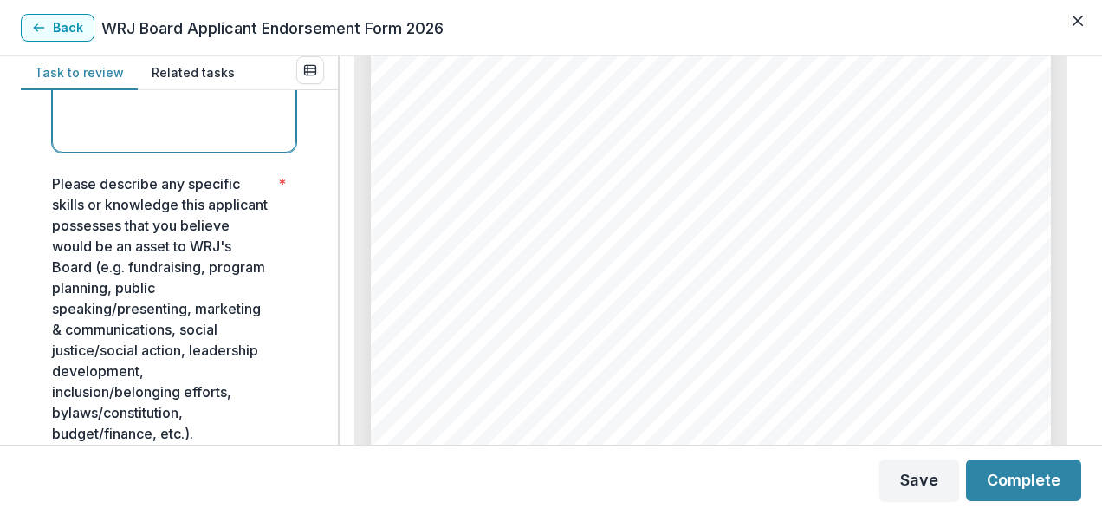
click at [241, 145] on div at bounding box center [174, 15] width 229 height 260
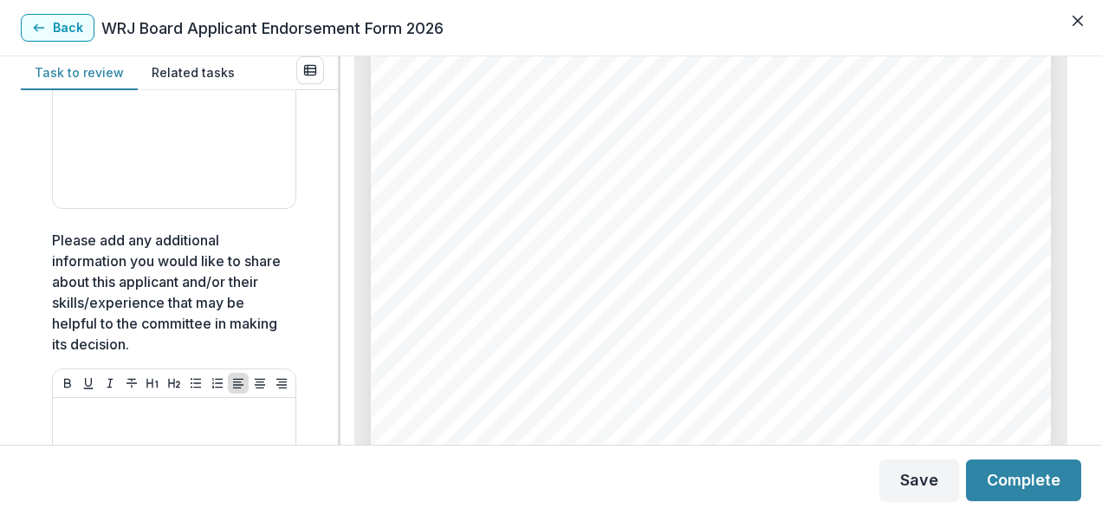
scroll to position [2845, 0]
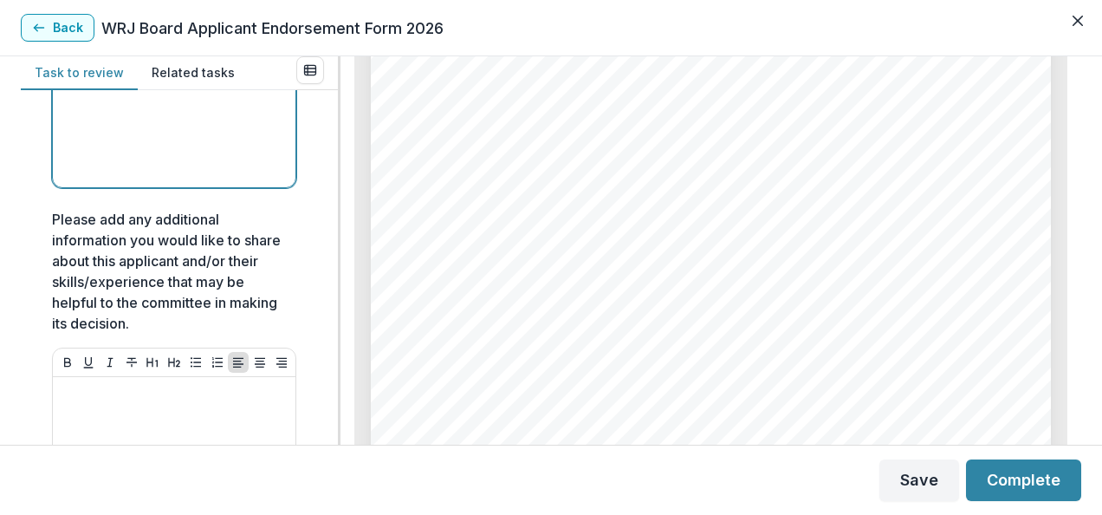
click at [253, 180] on div at bounding box center [174, 50] width 229 height 260
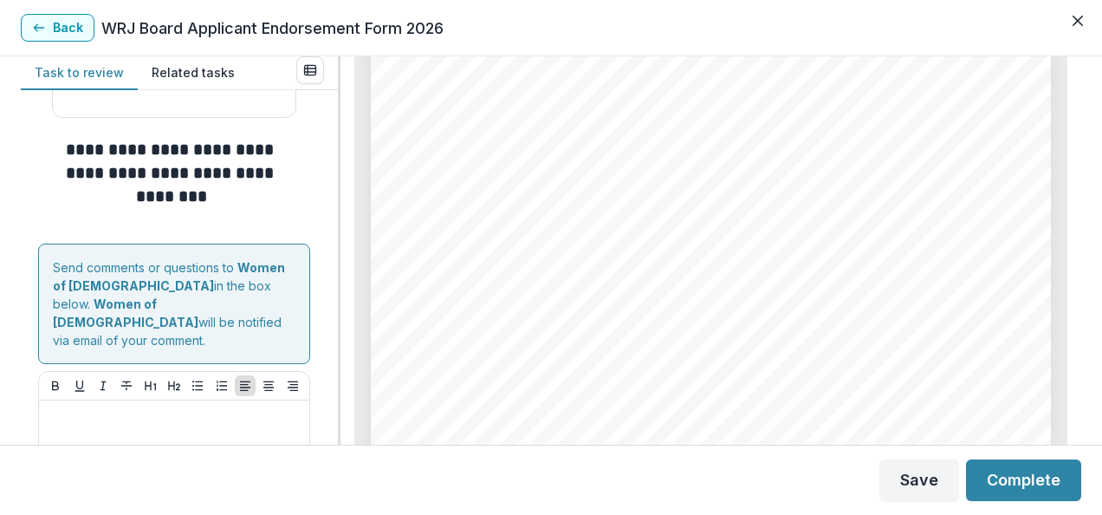
scroll to position [3434, 0]
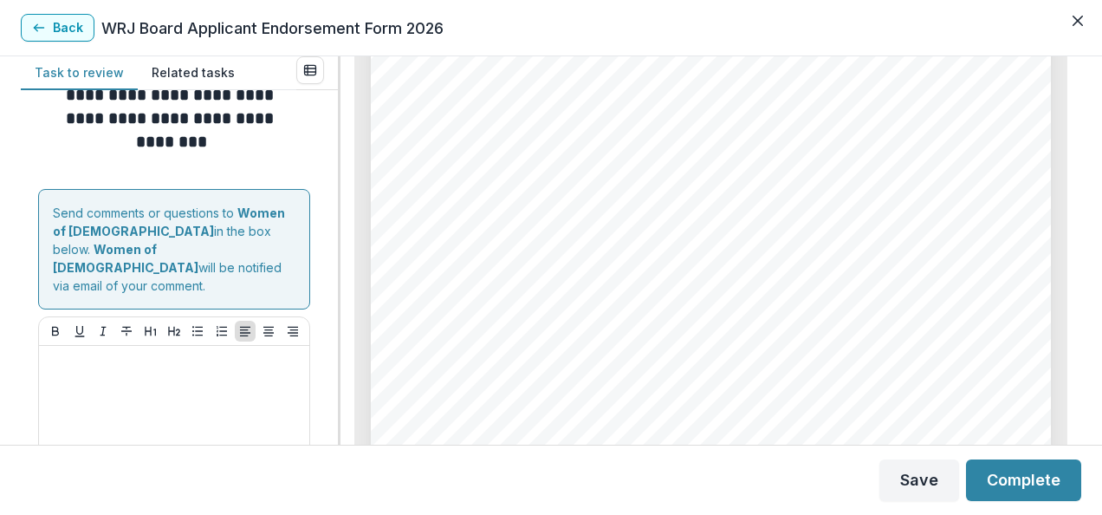
drag, startPoint x: 332, startPoint y: 392, endPoint x: 332, endPoint y: 407, distance: 15.6
click at [332, 407] on div "**********" at bounding box center [179, 267] width 317 height 354
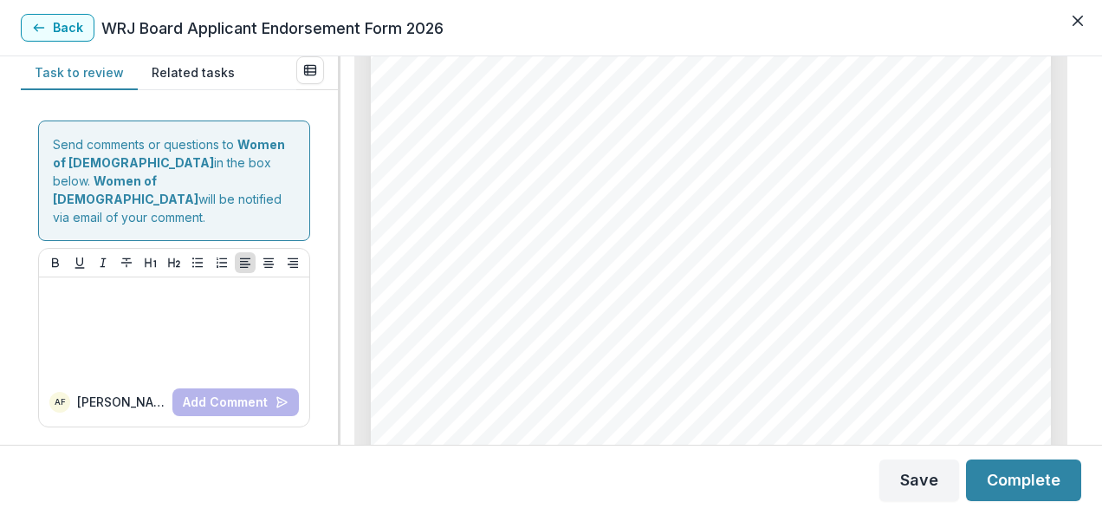
scroll to position [3850, 0]
click at [992, 482] on button "Complete" at bounding box center [1023, 480] width 115 height 42
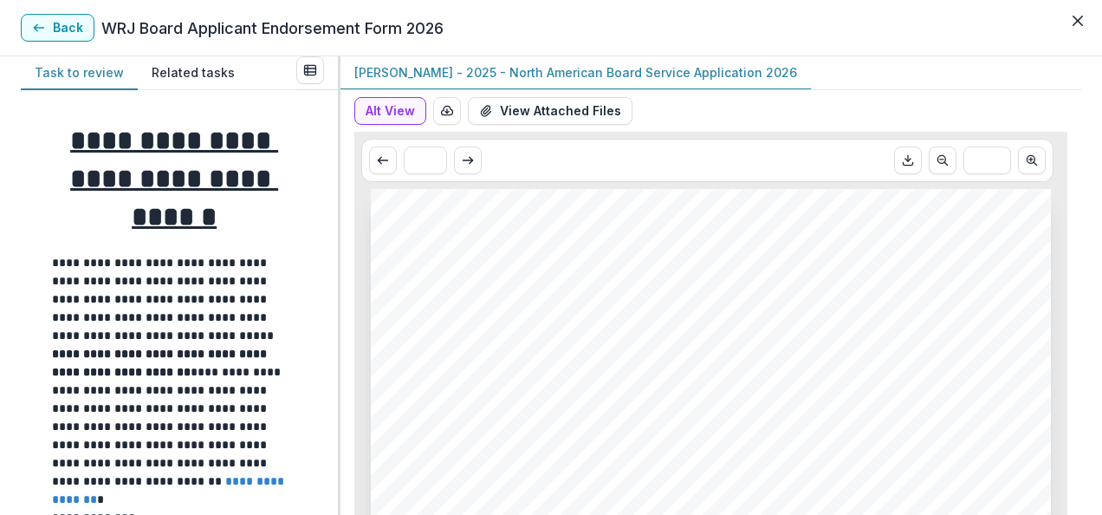
click at [1083, 64] on div "**********" at bounding box center [551, 285] width 1102 height 458
drag, startPoint x: 1083, startPoint y: 64, endPoint x: 1083, endPoint y: 75, distance: 11.3
click at [1083, 75] on div "**********" at bounding box center [551, 285] width 1102 height 458
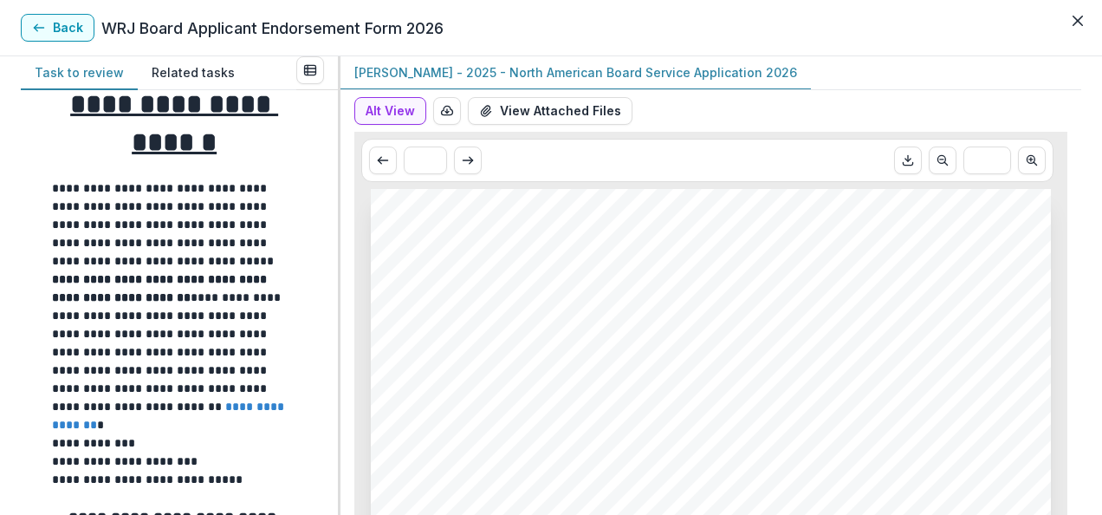
scroll to position [85, 0]
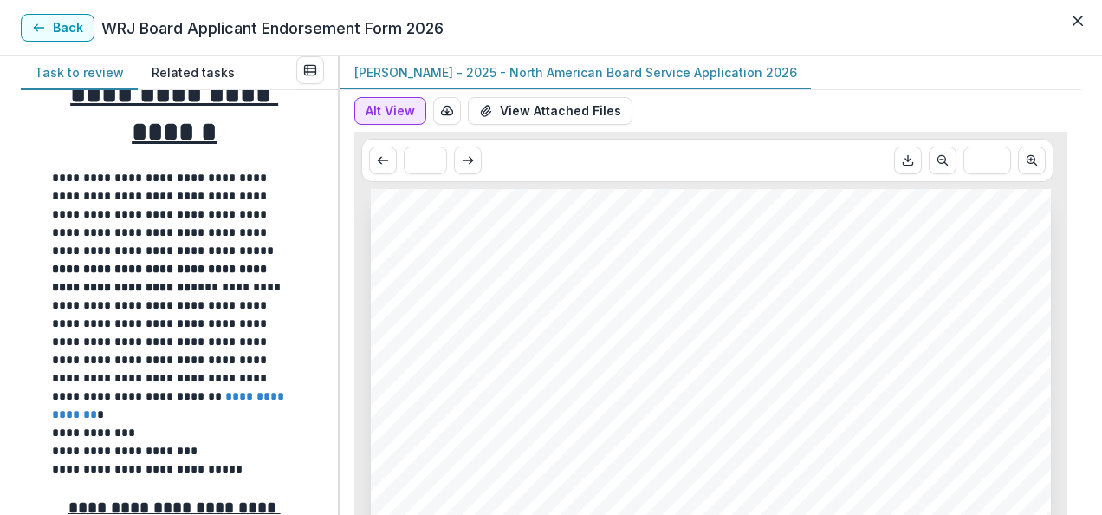
click at [374, 112] on button "Alt View" at bounding box center [390, 111] width 72 height 28
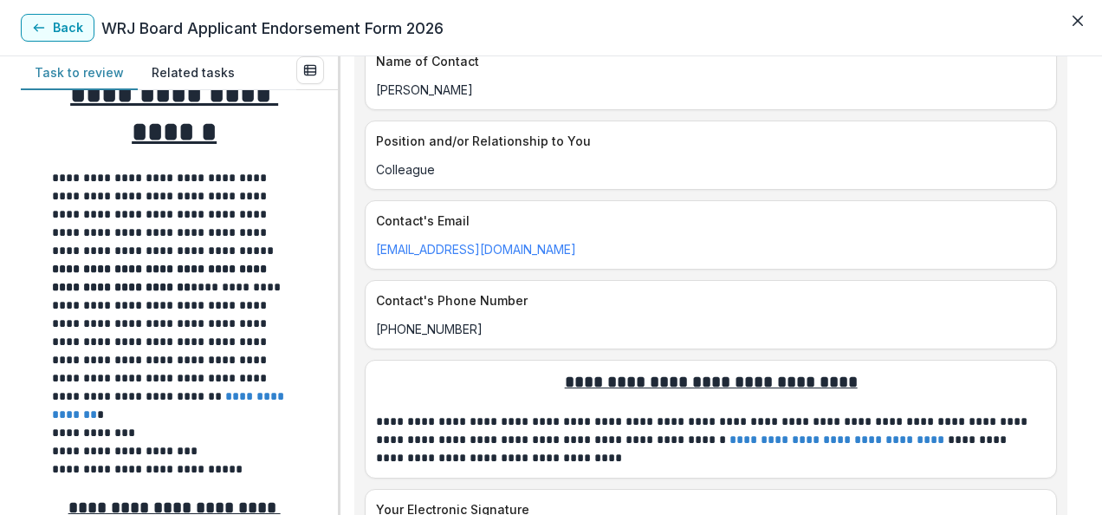
scroll to position [5980, 0]
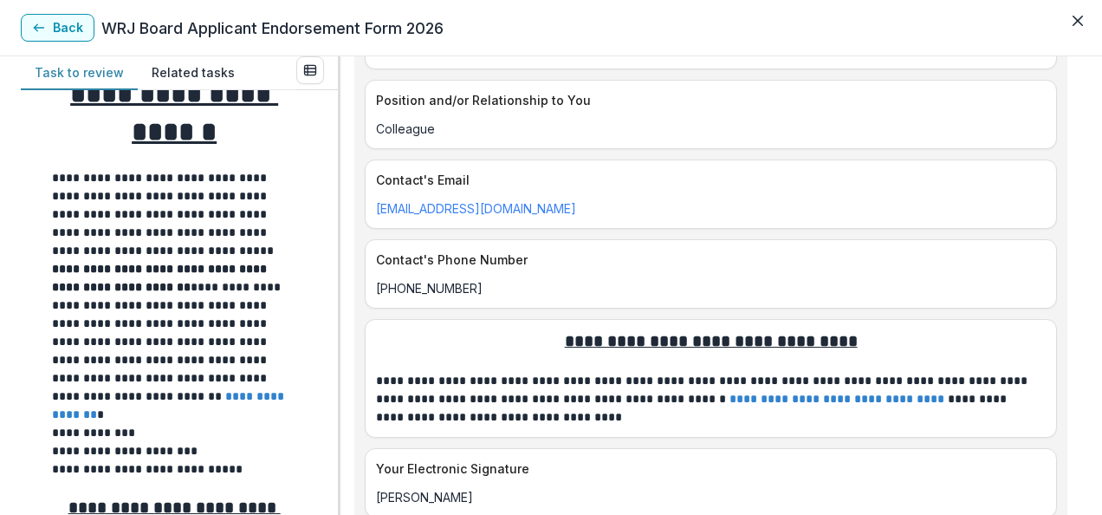
click at [75, 23] on button "Back" at bounding box center [58, 28] width 74 height 28
